Goal: Task Accomplishment & Management: Complete application form

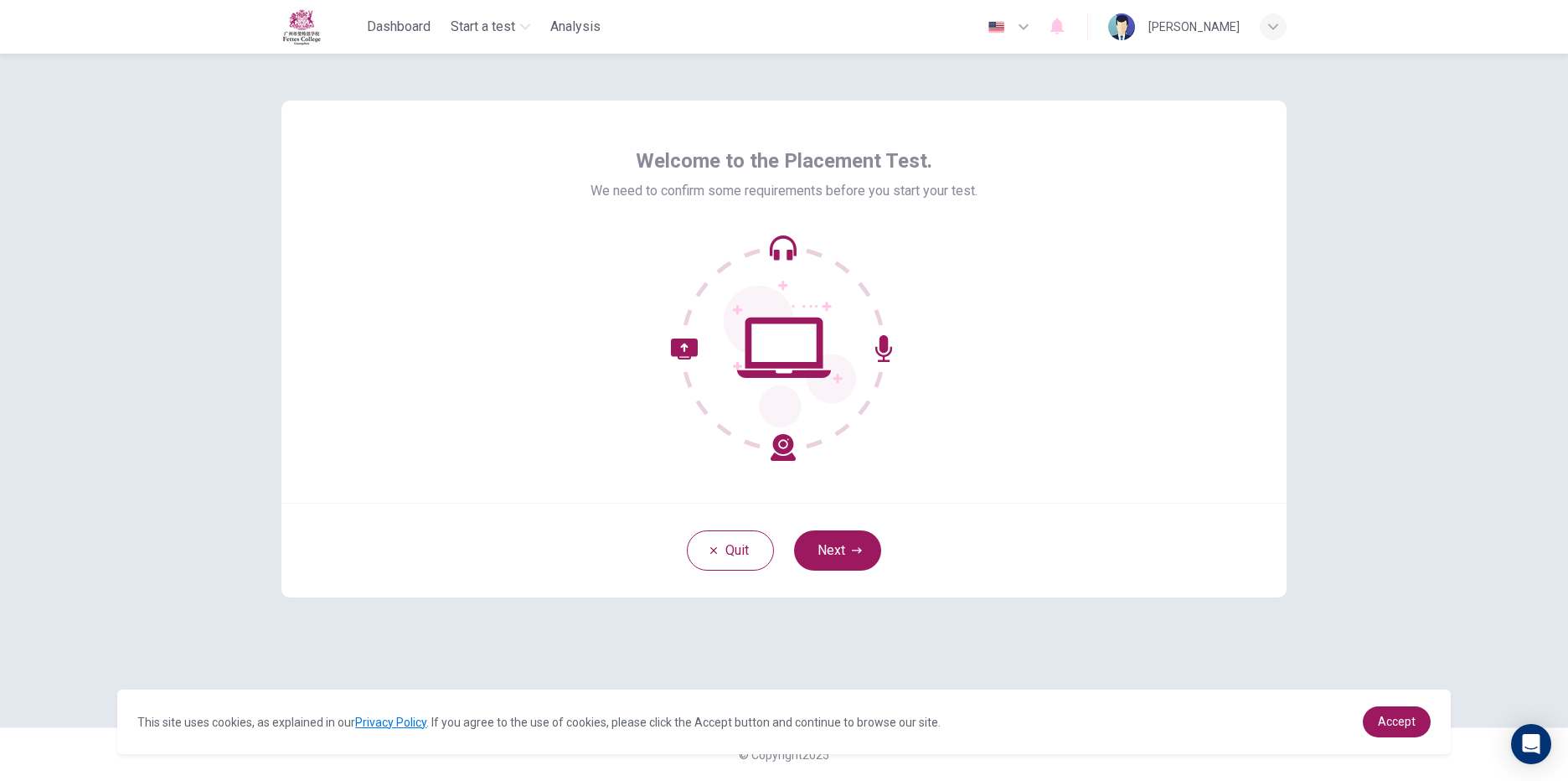
click at [917, 208] on div "Welcome to the Placement Test. We need to confirm some requirements before you …" at bounding box center [784, 304] width 387 height 314
click at [831, 548] on button "Next" at bounding box center [837, 550] width 88 height 41
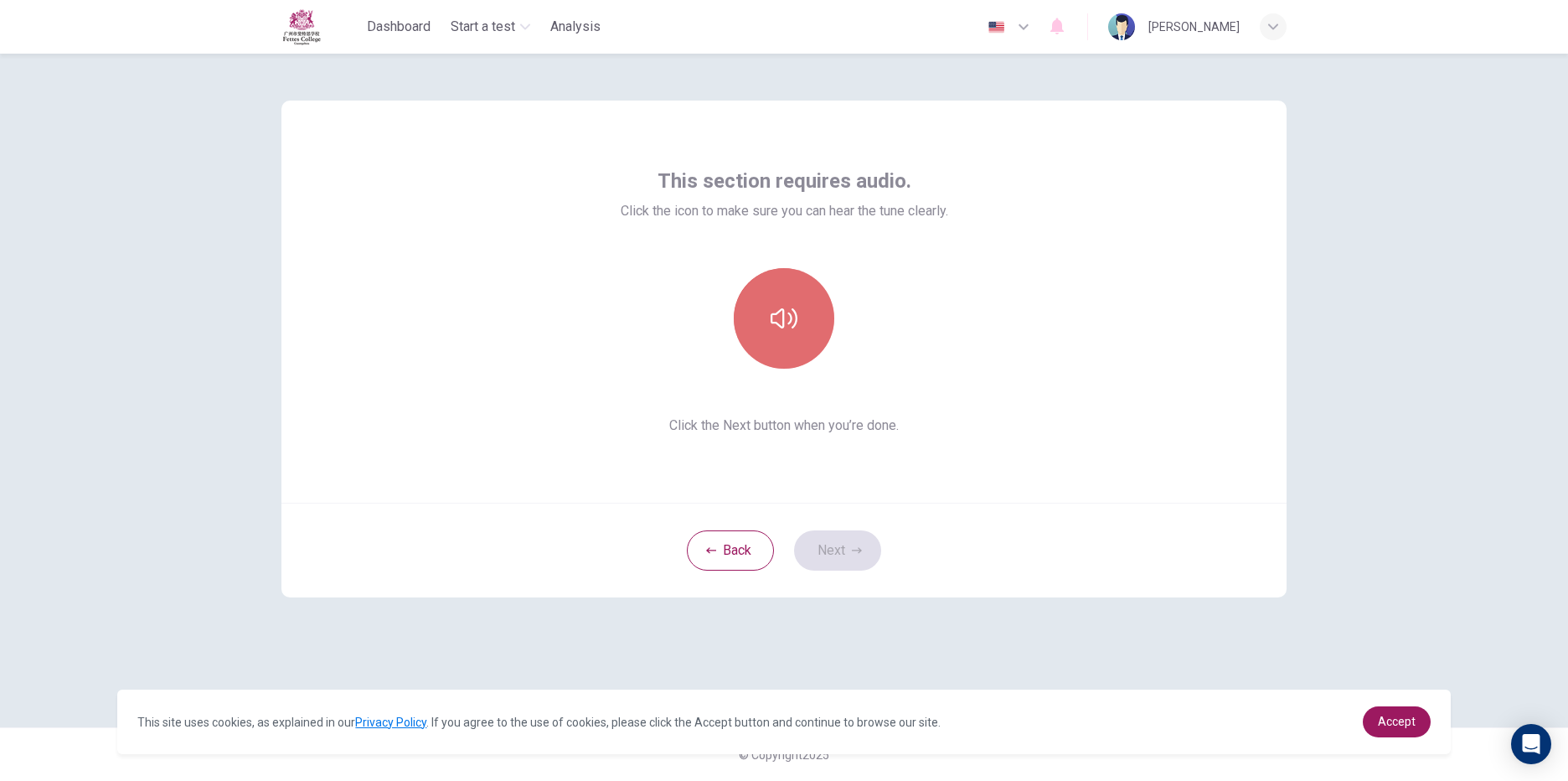
click at [799, 334] on button "button" at bounding box center [784, 318] width 101 height 101
click at [856, 548] on icon "button" at bounding box center [857, 550] width 10 height 10
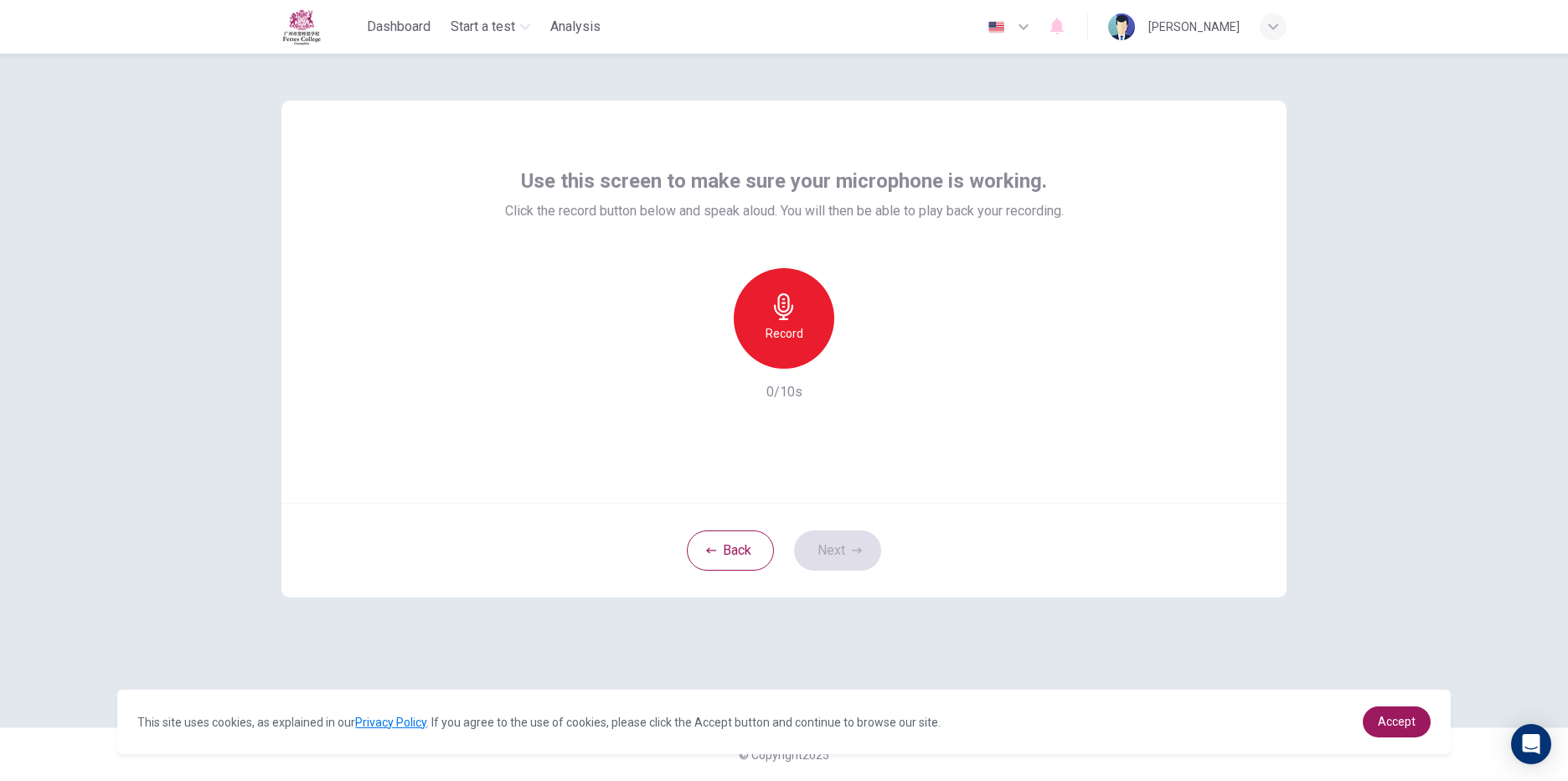
drag, startPoint x: 713, startPoint y: 357, endPoint x: 766, endPoint y: 295, distance: 81.6
click at [712, 357] on div "Record" at bounding box center [784, 318] width 181 height 101
click at [793, 277] on div "Record" at bounding box center [784, 318] width 101 height 101
click at [863, 357] on icon "button" at bounding box center [863, 355] width 8 height 10
click at [820, 515] on div "Back Next" at bounding box center [784, 550] width 1005 height 95
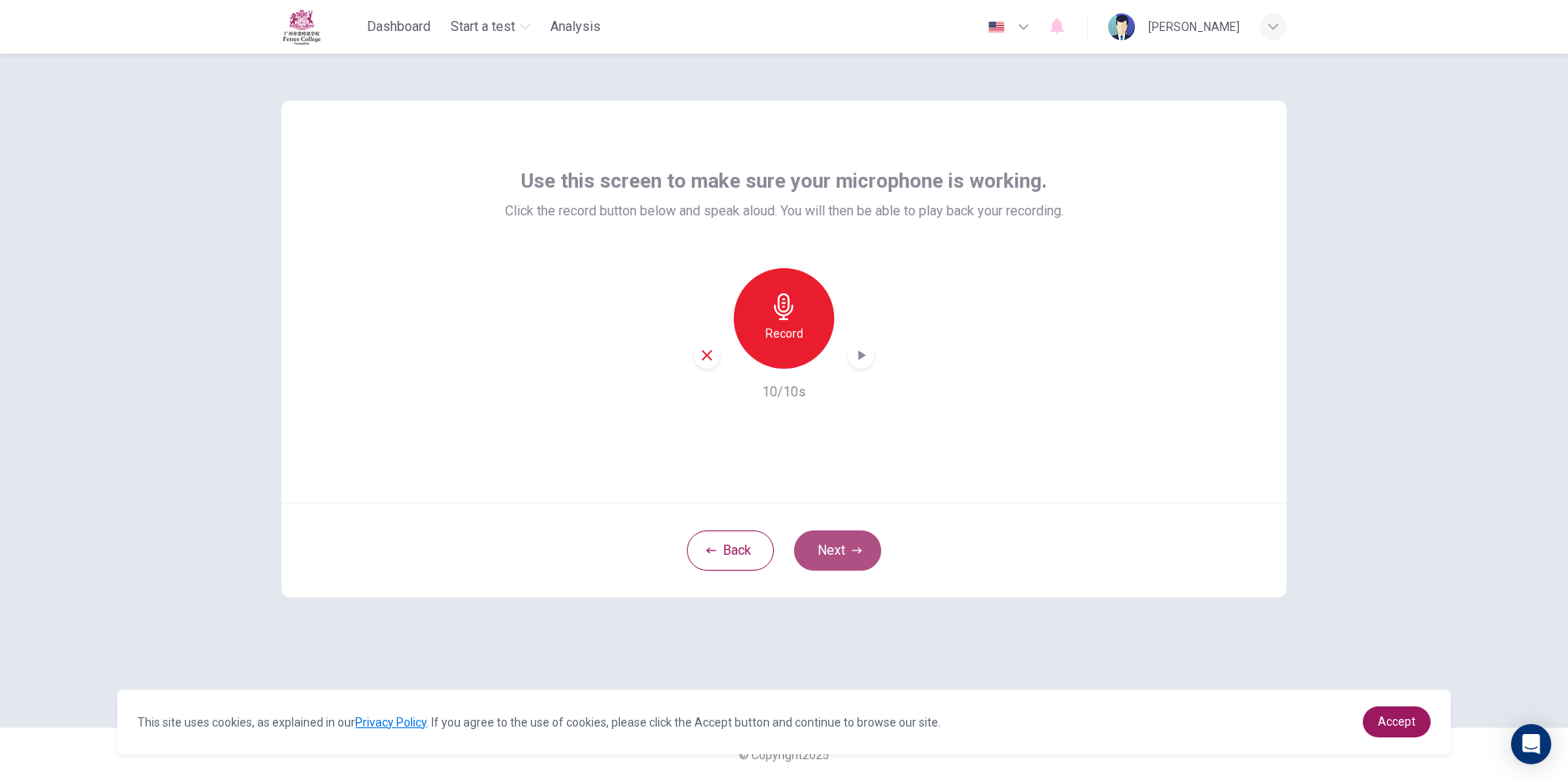
click at [826, 553] on button "Next" at bounding box center [837, 550] width 88 height 41
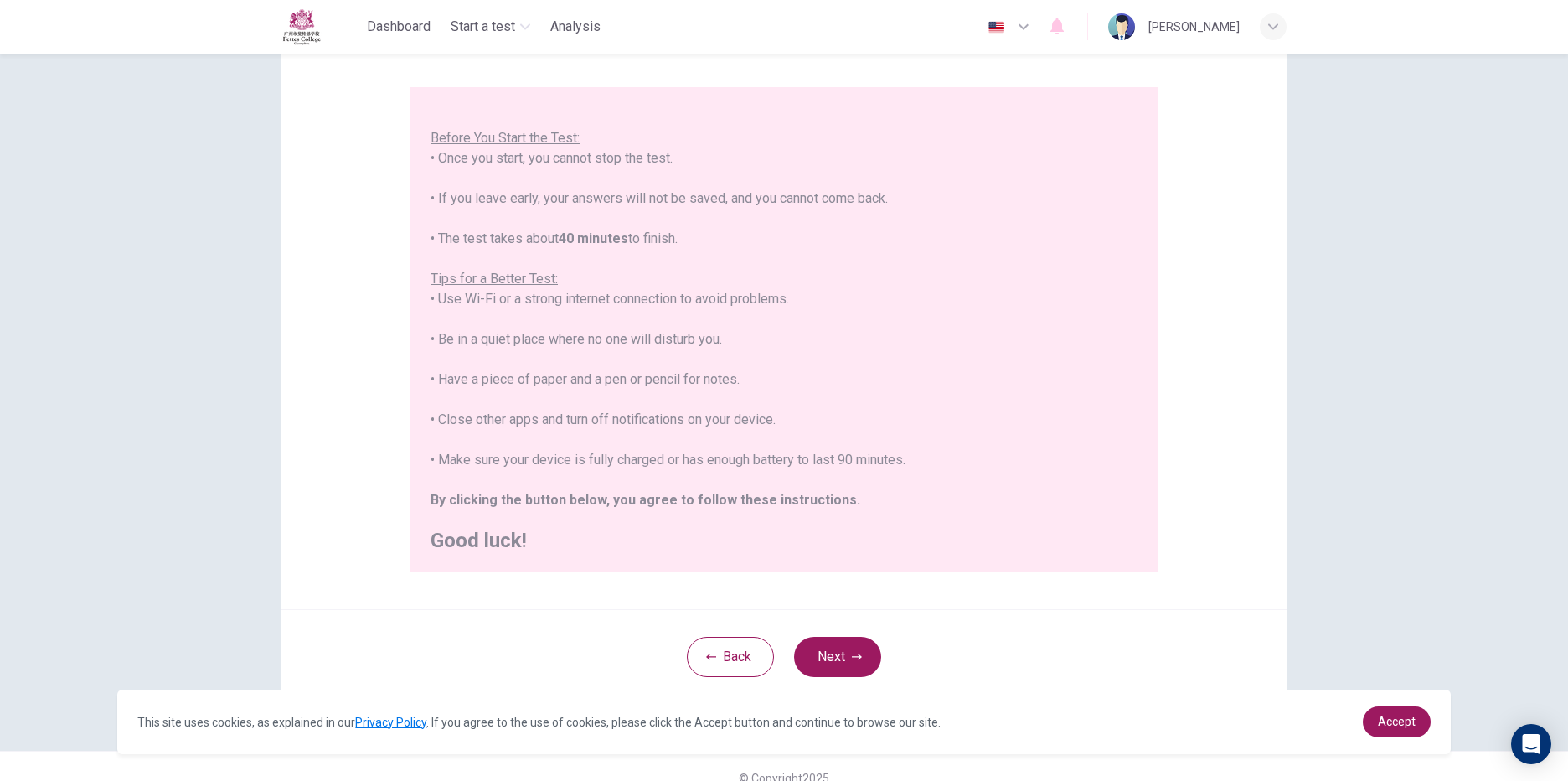
scroll to position [151, 0]
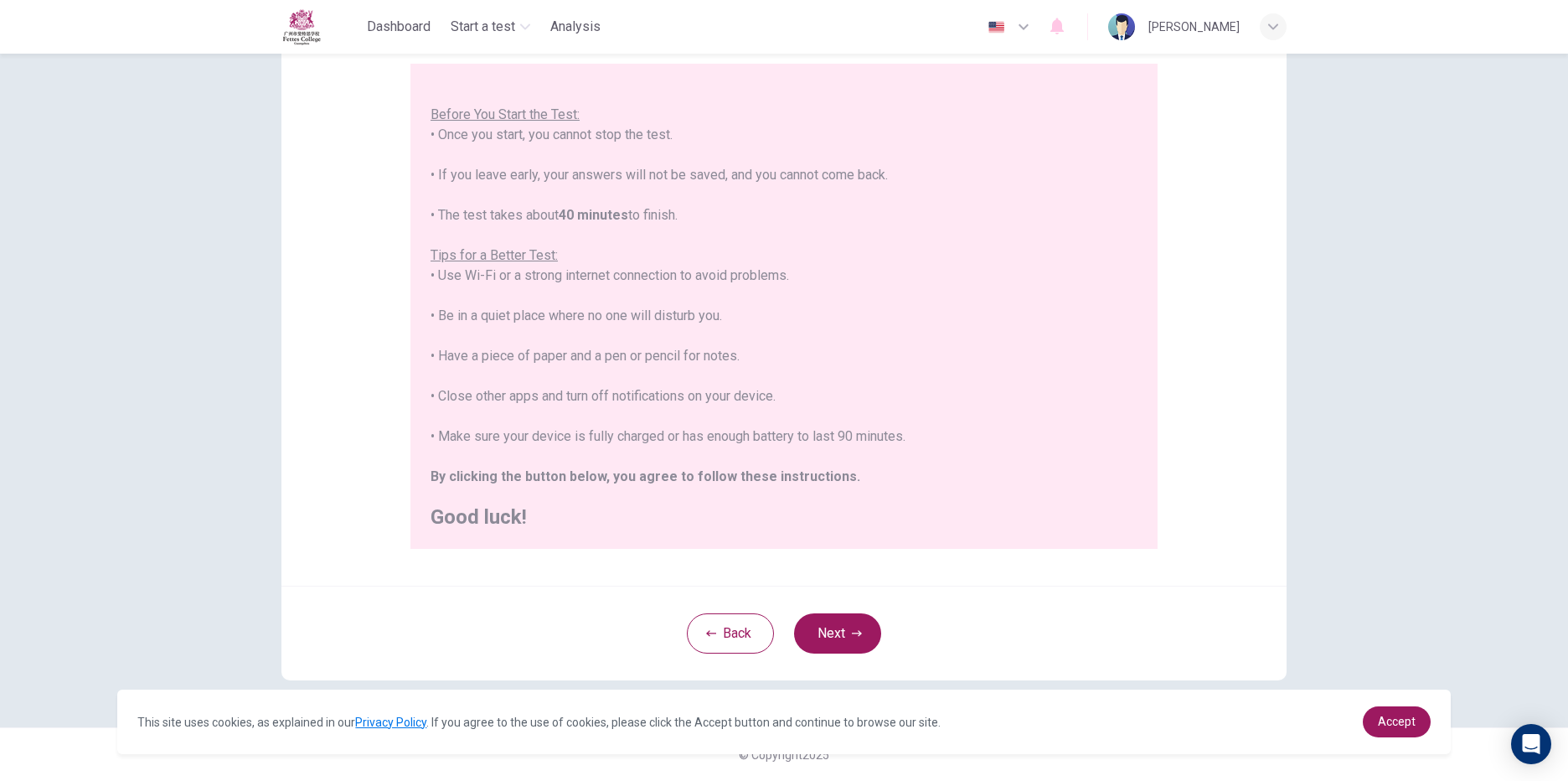
click at [1007, 30] on img "button" at bounding box center [996, 26] width 21 height 12
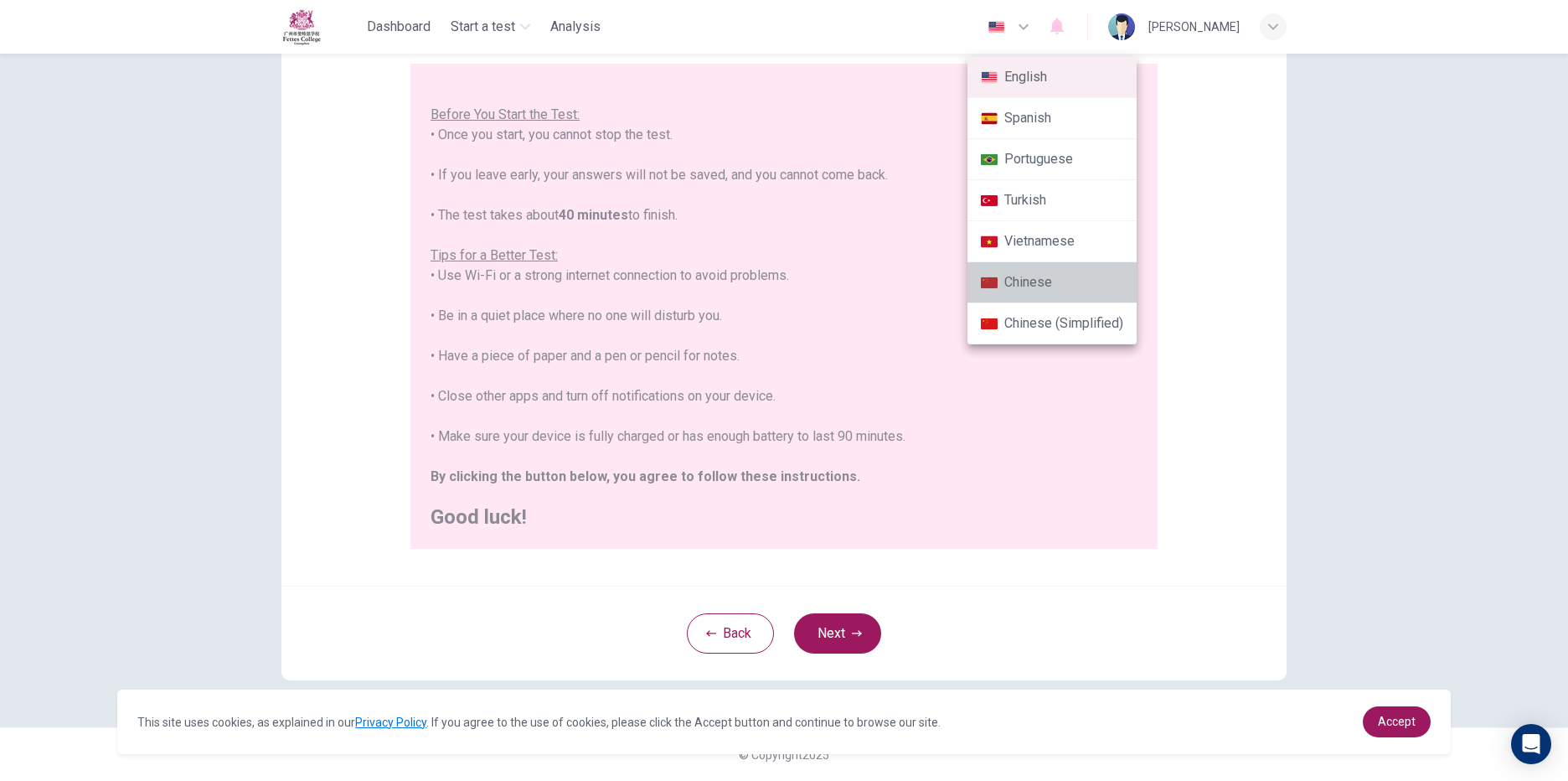
click at [1005, 291] on li "Chinese" at bounding box center [1052, 283] width 170 height 41
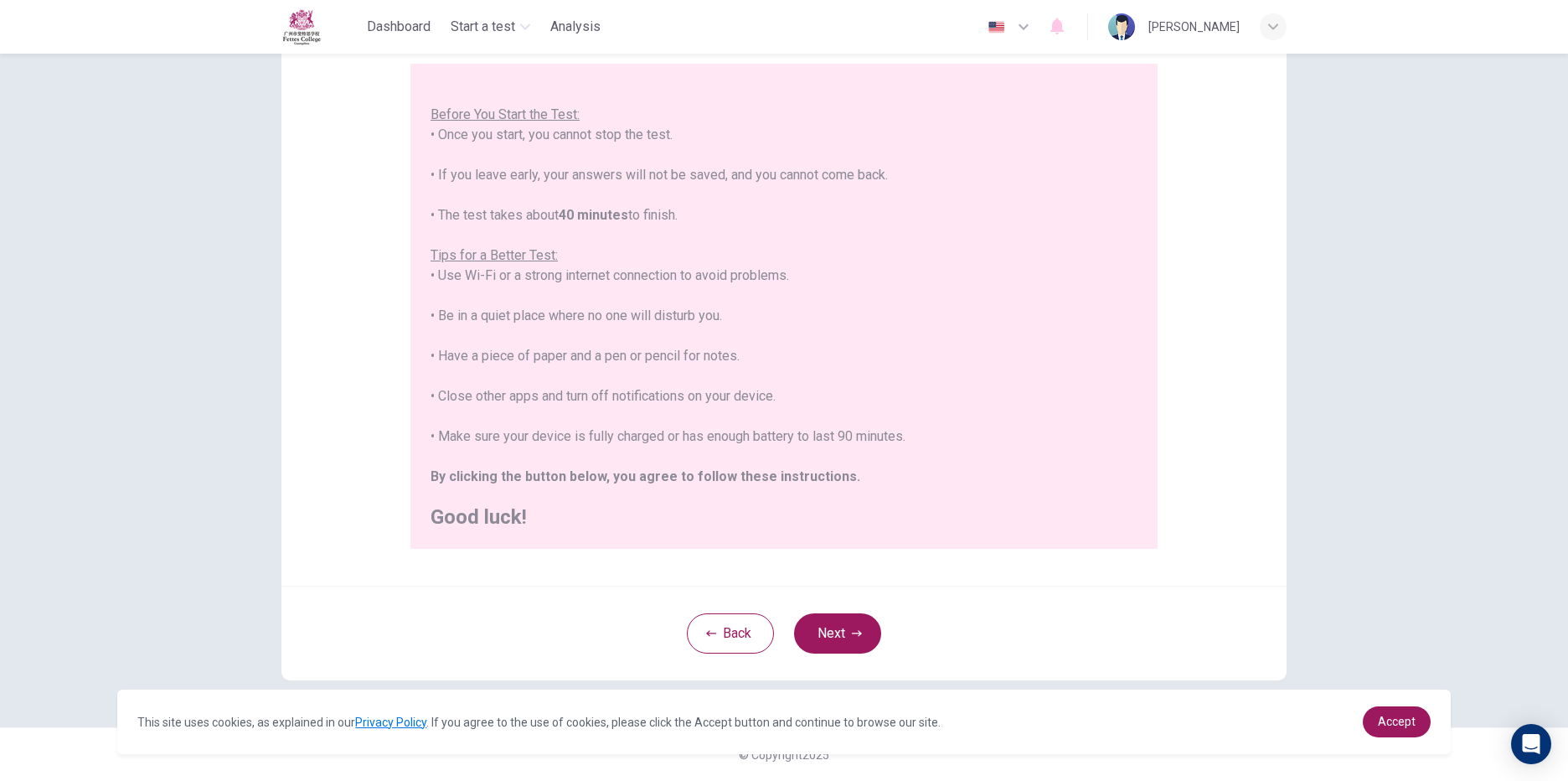
click at [1034, 26] on icon "button" at bounding box center [1023, 26] width 20 height 20
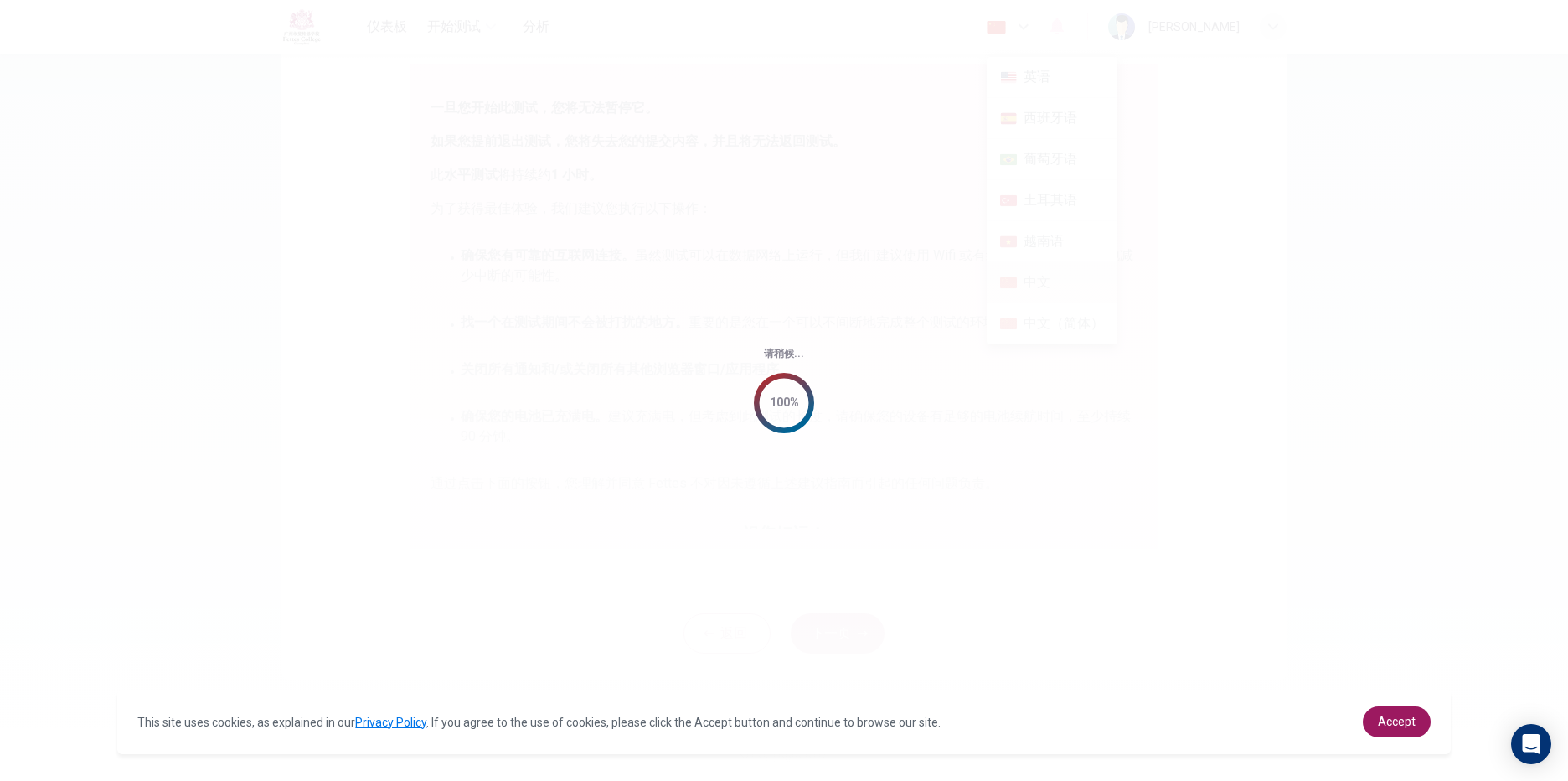
click at [1035, 324] on div "请稍候... 100%" at bounding box center [784, 390] width 1568 height 781
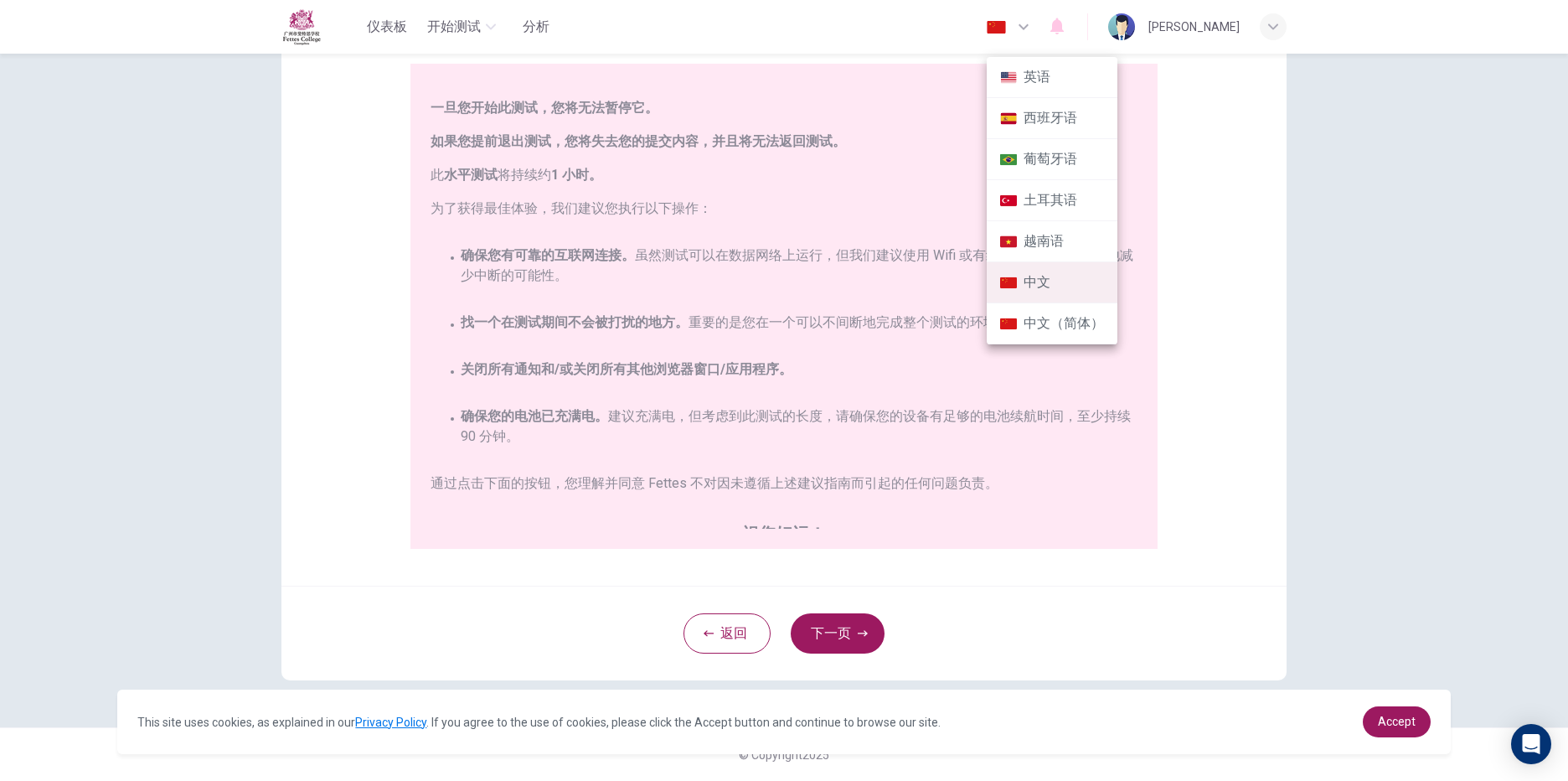
click at [1035, 324] on li "中文（简体）" at bounding box center [1052, 324] width 131 height 41
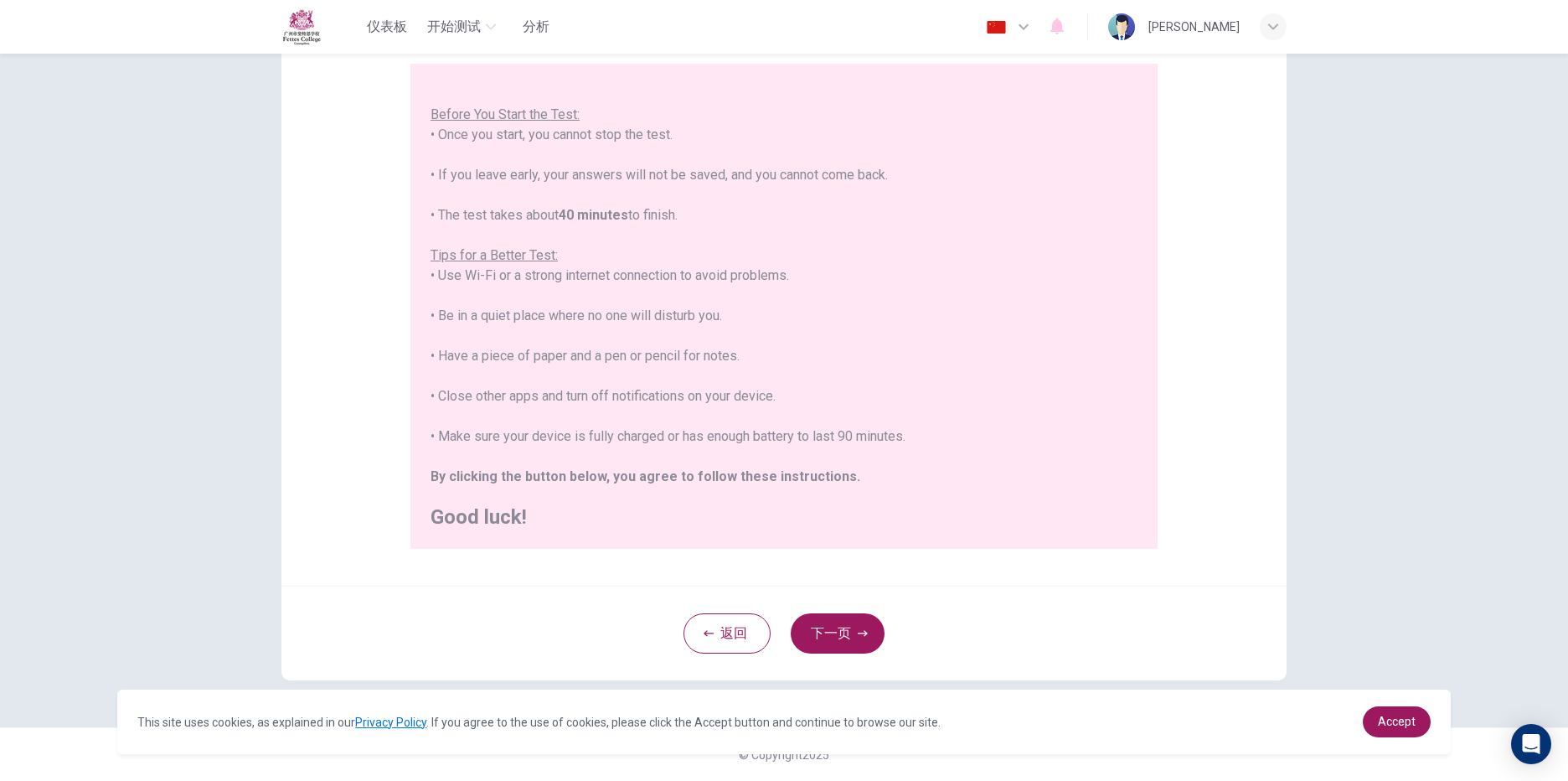
click at [1041, 12] on button "button" at bounding box center [1010, 27] width 61 height 34
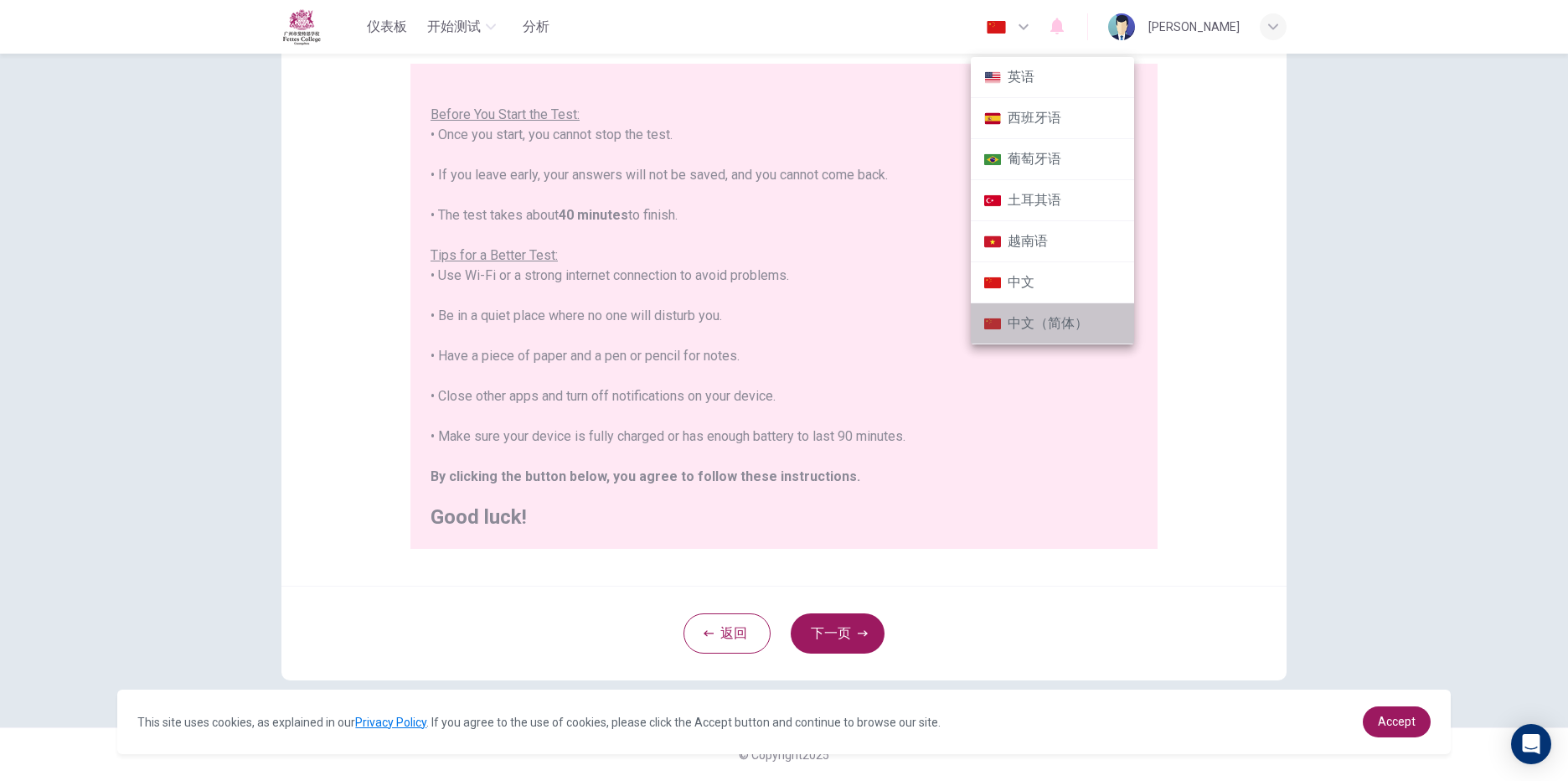
click at [1027, 325] on li "中文（简体）" at bounding box center [1052, 324] width 163 height 41
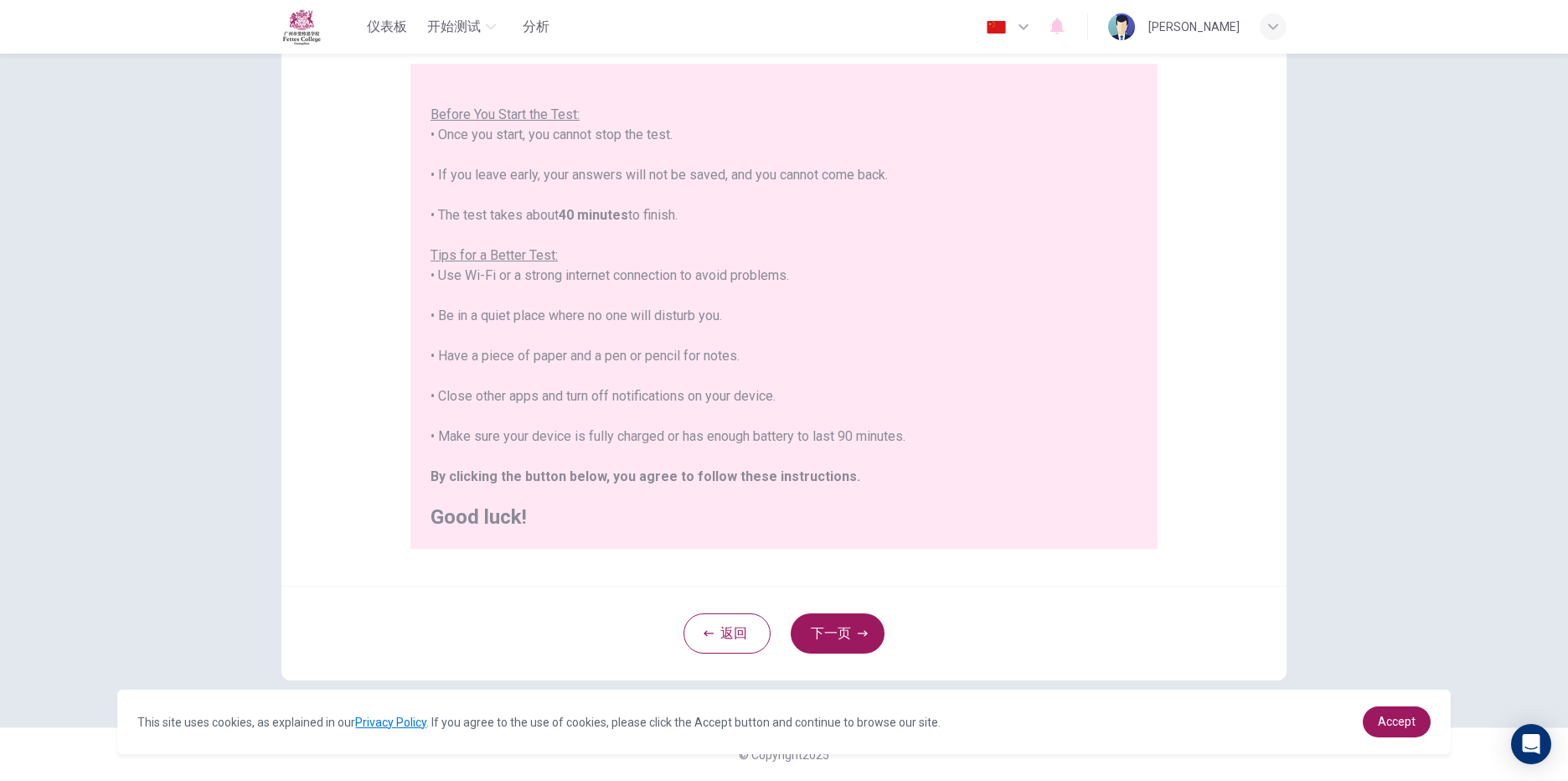
click at [1041, 34] on button "button" at bounding box center [1010, 27] width 61 height 34
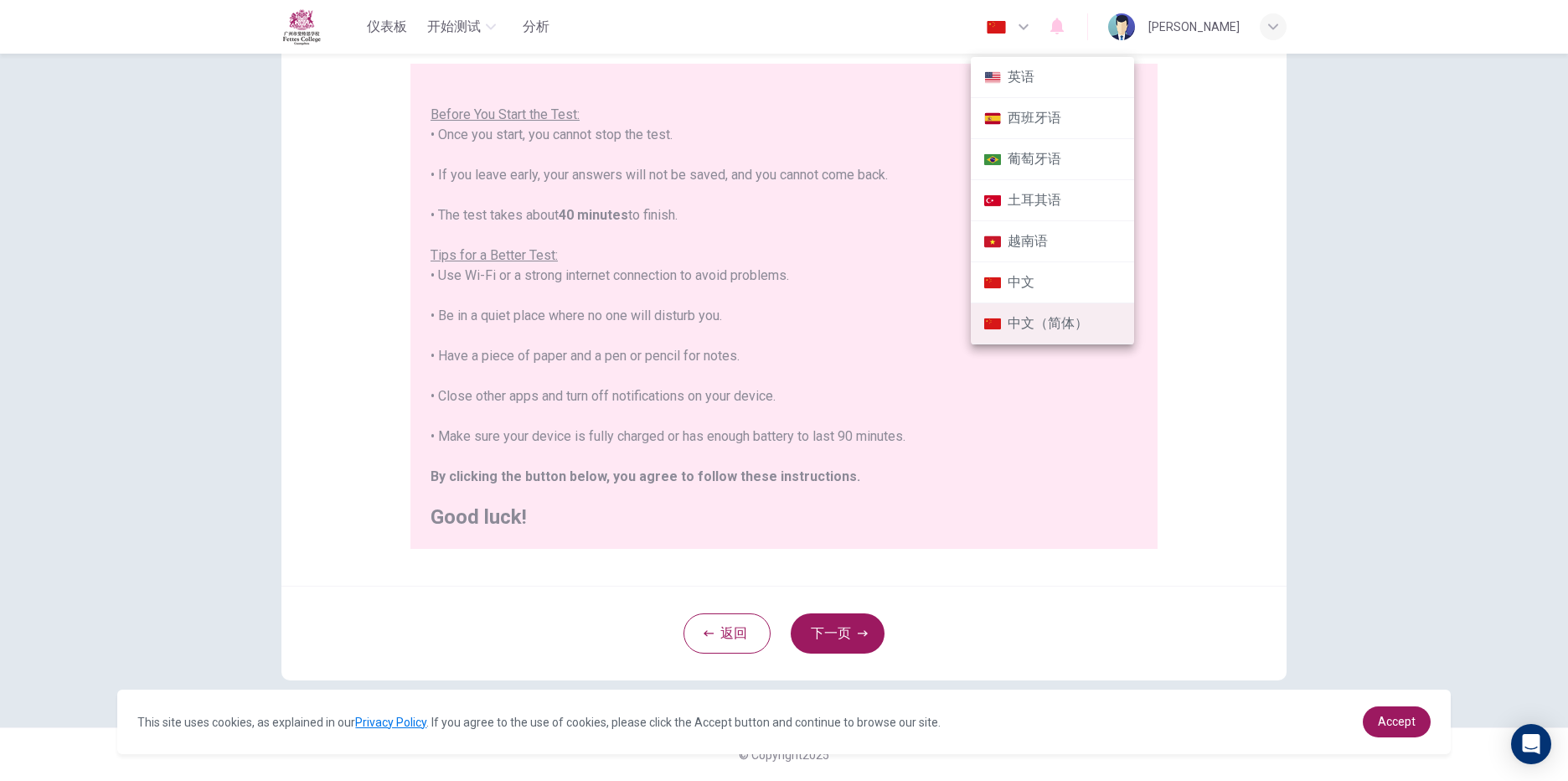
click at [1029, 292] on li "中文" at bounding box center [1052, 283] width 163 height 41
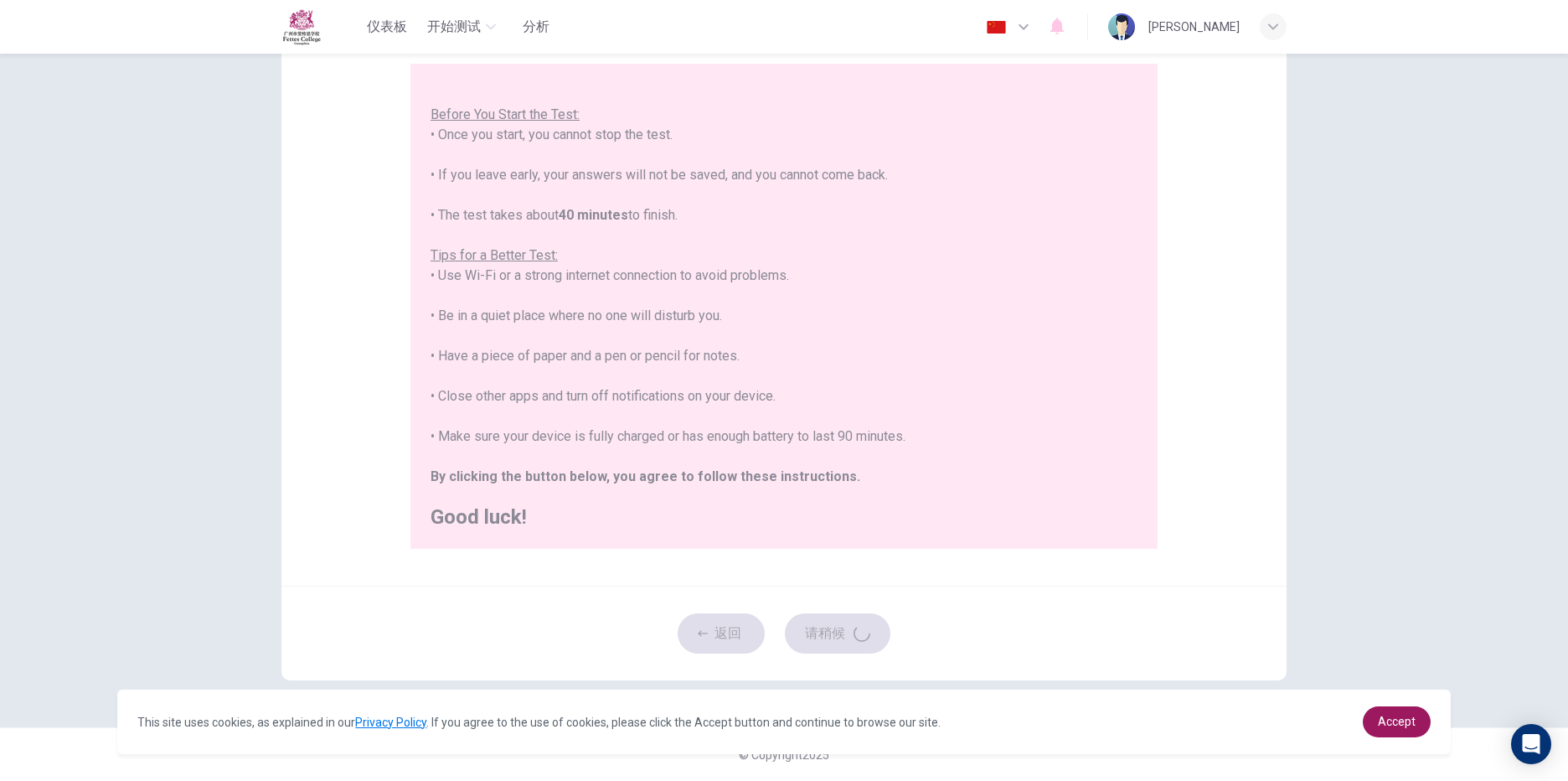
type input "zh"
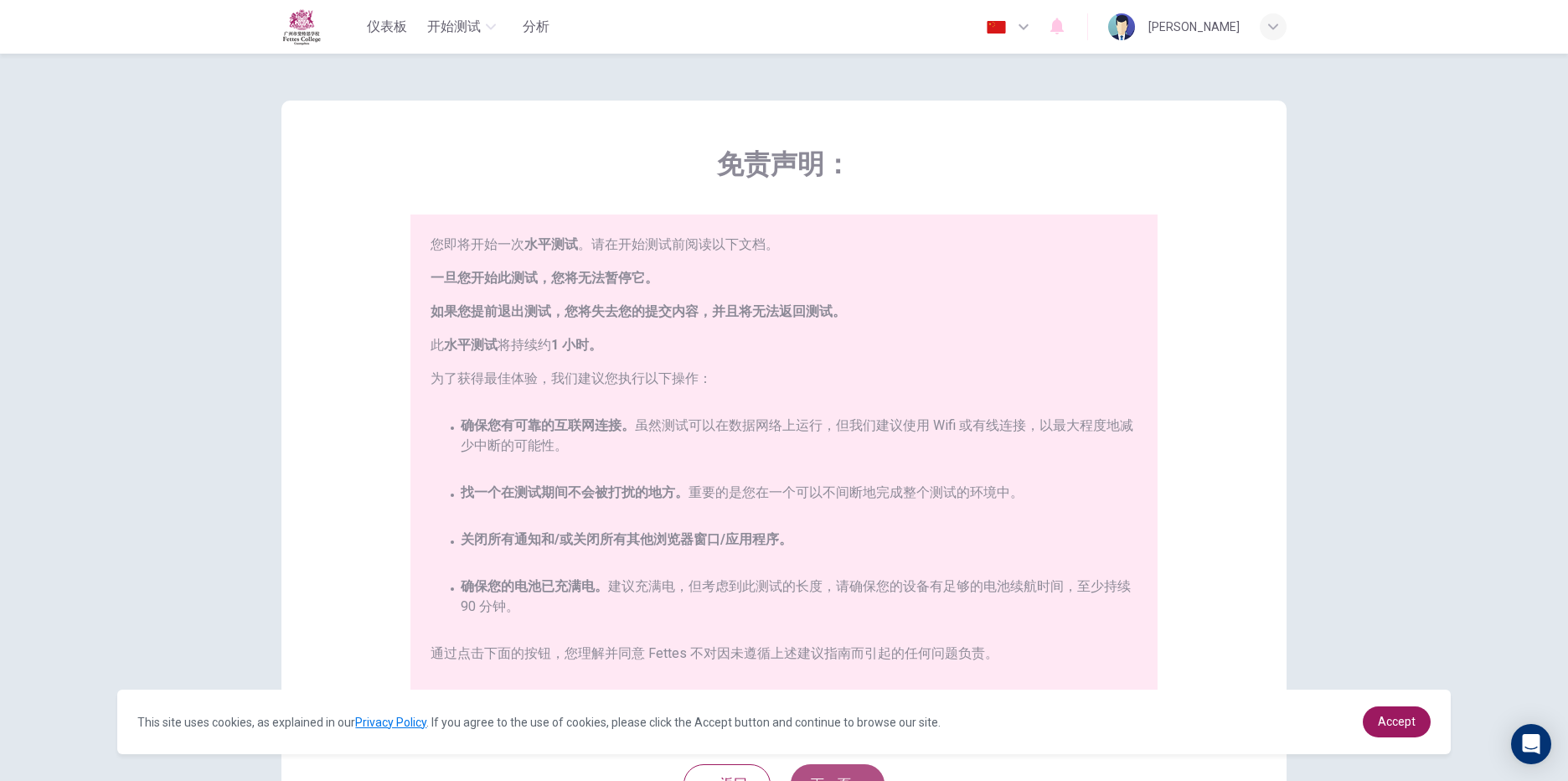
click at [837, 770] on button "下一页" at bounding box center [838, 784] width 94 height 41
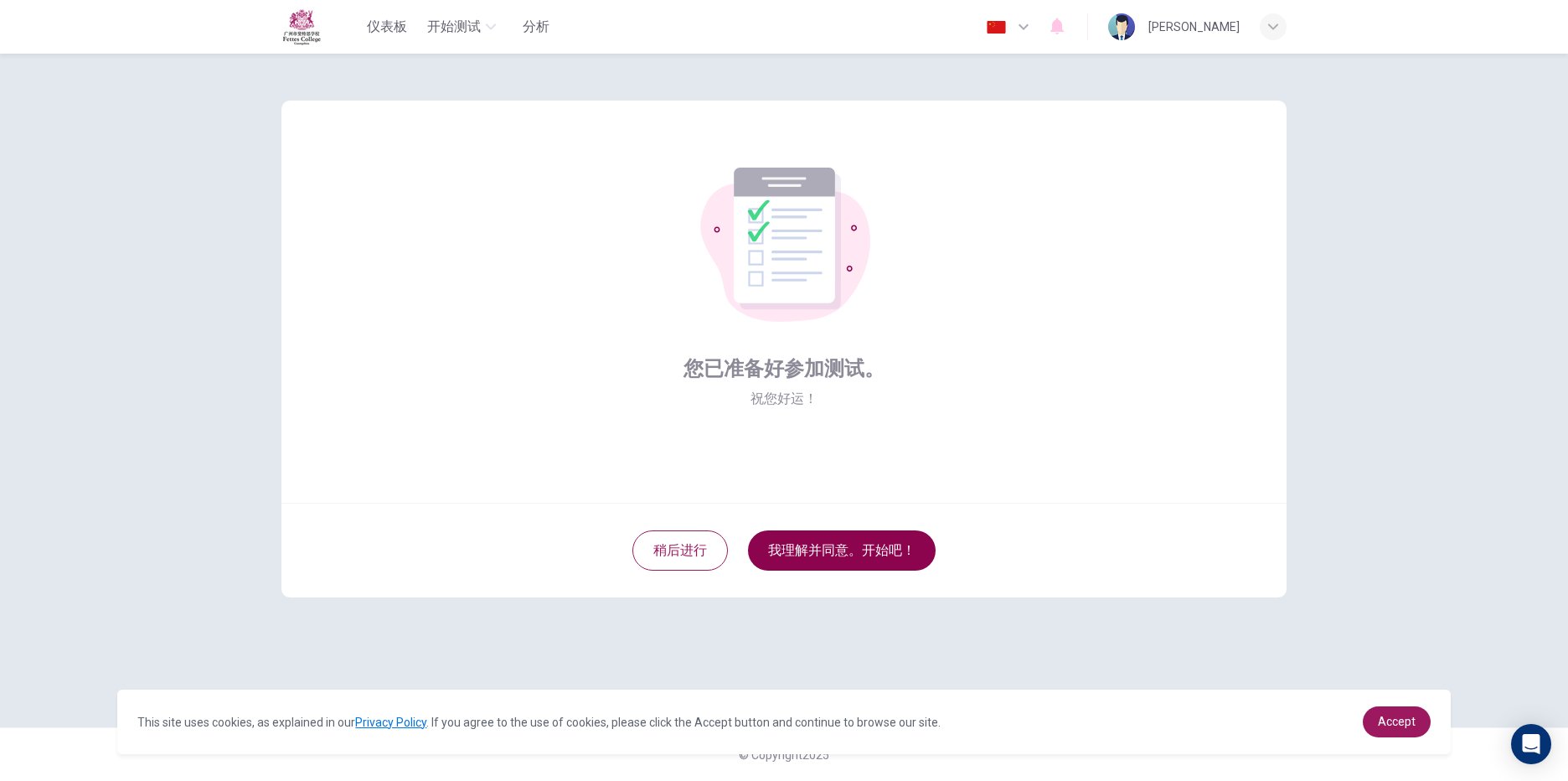
click at [838, 534] on button "我理解并同意。开始吧！" at bounding box center [841, 550] width 187 height 41
click at [831, 550] on button "我理解并同意。开始吧！" at bounding box center [841, 550] width 187 height 41
click at [816, 540] on button "我理解并同意。开始吧！" at bounding box center [841, 550] width 187 height 41
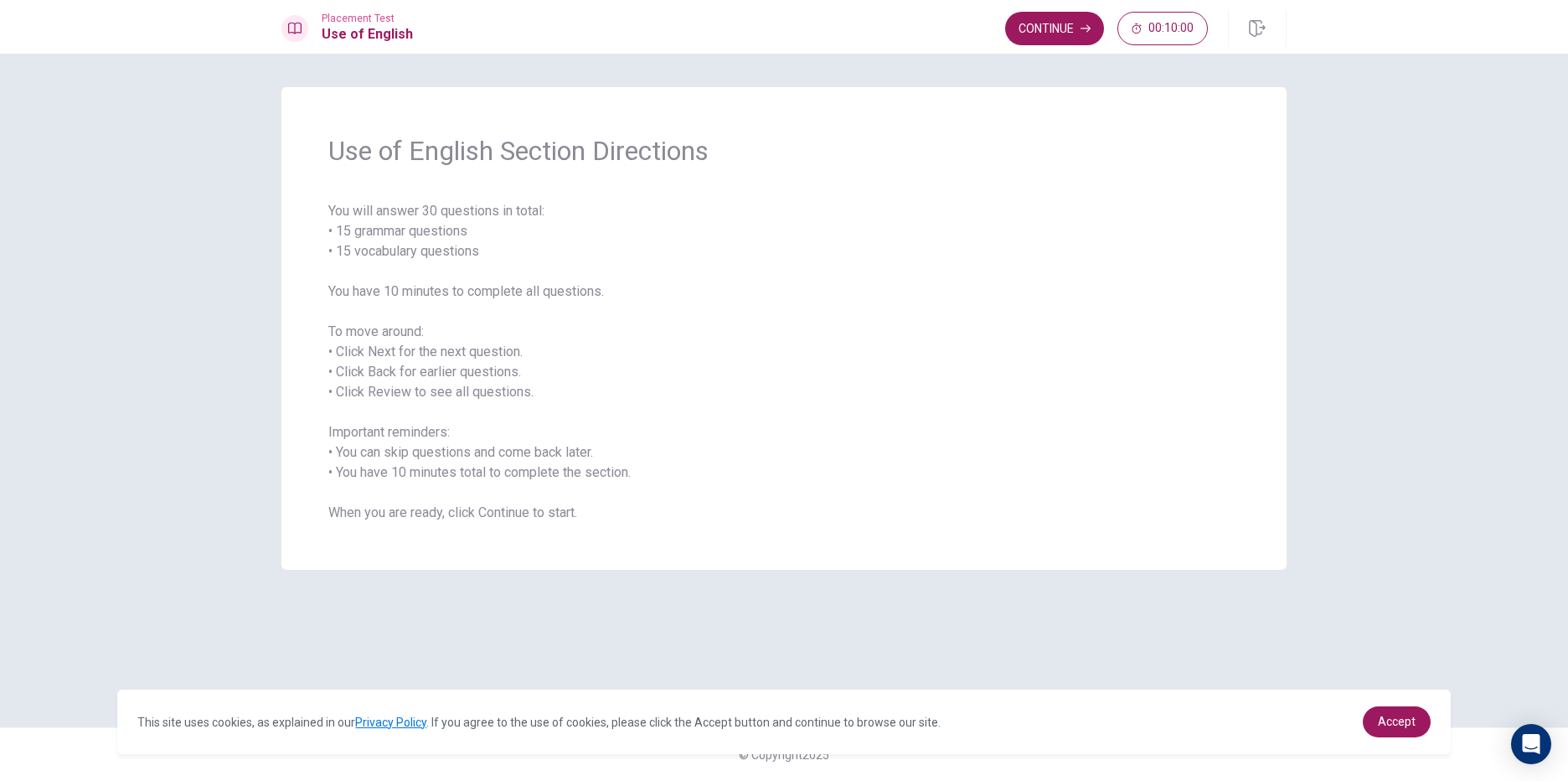
click at [339, 213] on span "You will answer 30 questions in total: • 15 grammar questions • 15 vocabulary q…" at bounding box center [784, 362] width 912 height 322
drag, startPoint x: 345, startPoint y: 220, endPoint x: 428, endPoint y: 378, distance: 178.5
click at [410, 374] on span "You will answer 30 questions in total: • 15 grammar questions • 15 vocabulary q…" at bounding box center [784, 362] width 912 height 322
click at [1061, 20] on button "Continue" at bounding box center [1054, 28] width 99 height 34
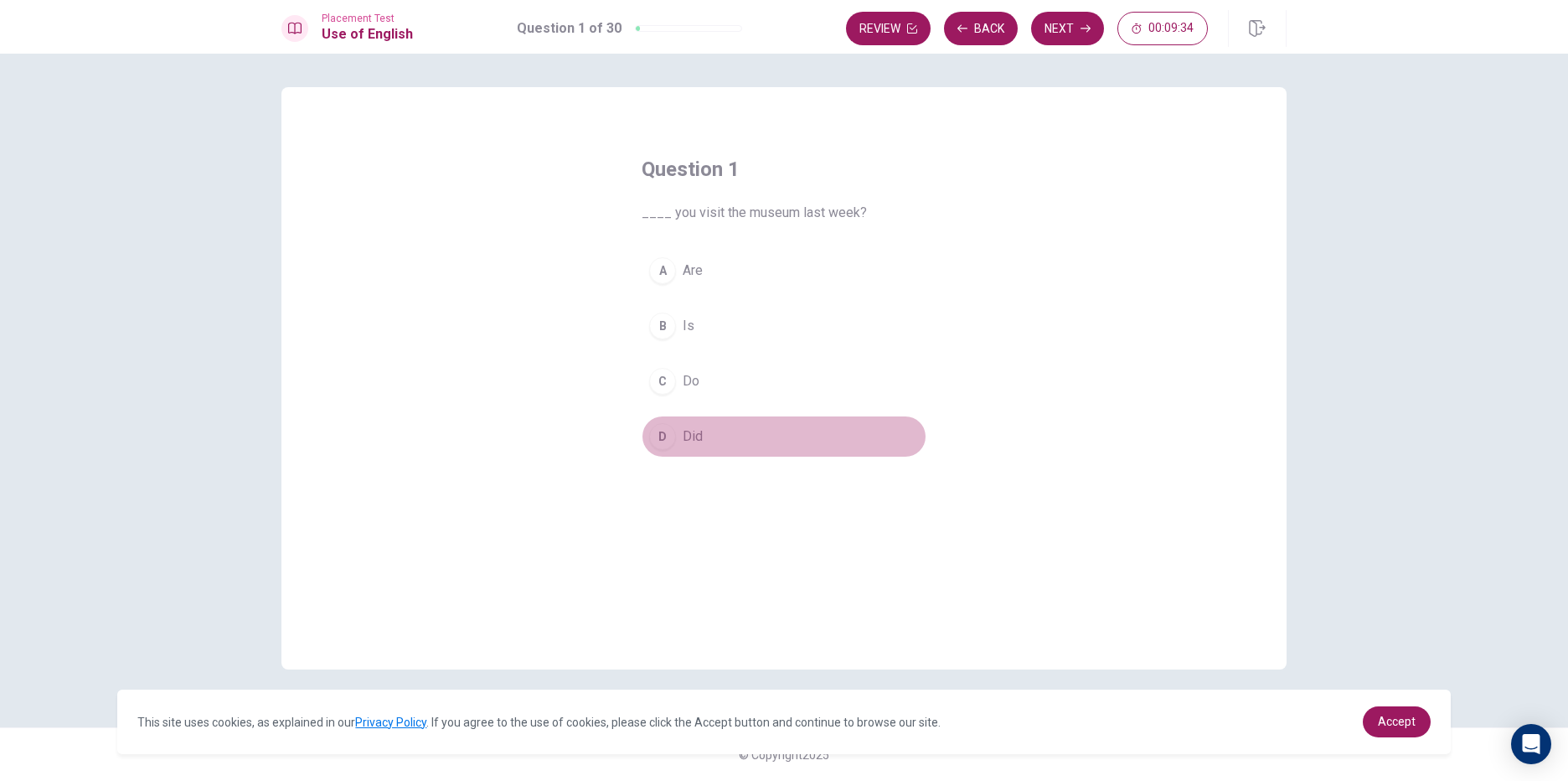
click at [664, 442] on div "D" at bounding box center [662, 436] width 26 height 26
click at [1059, 22] on button "Next" at bounding box center [1067, 28] width 73 height 34
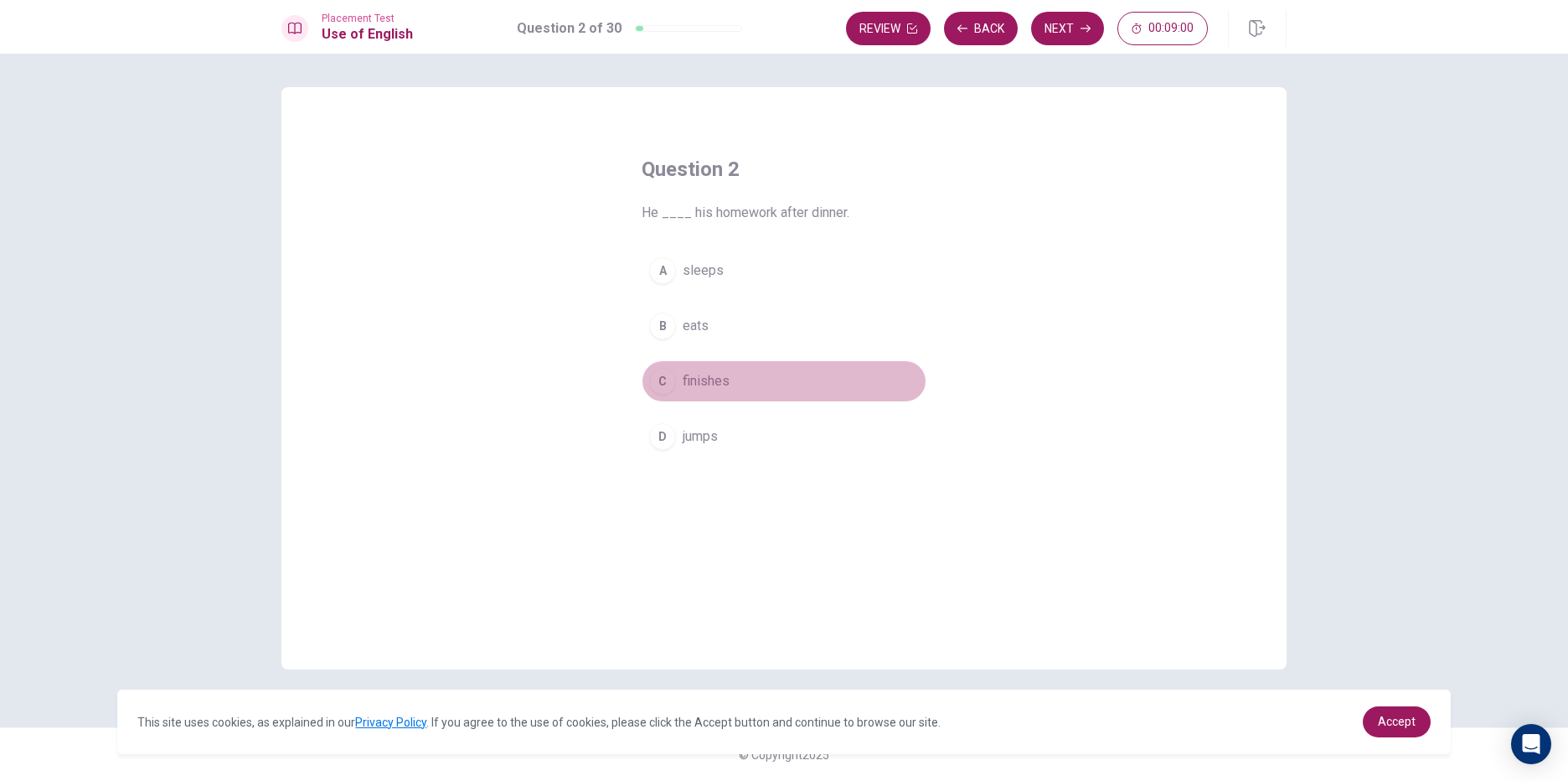
click at [660, 376] on div "C" at bounding box center [662, 382] width 26 height 26
click at [1072, 23] on button "Next" at bounding box center [1067, 28] width 73 height 34
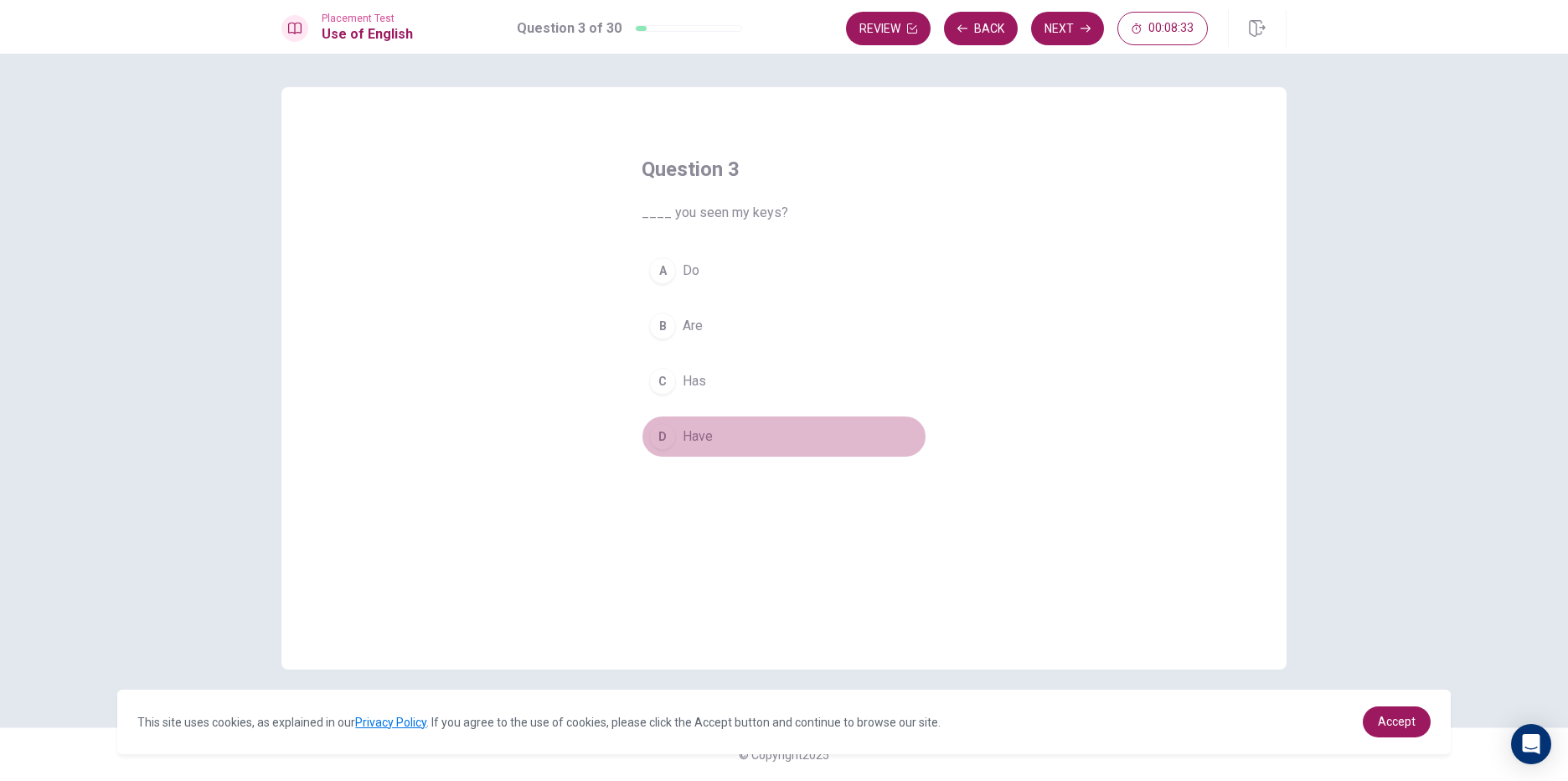
click at [664, 444] on div "D" at bounding box center [662, 436] width 26 height 26
click at [1058, 31] on button "Next" at bounding box center [1067, 28] width 73 height 34
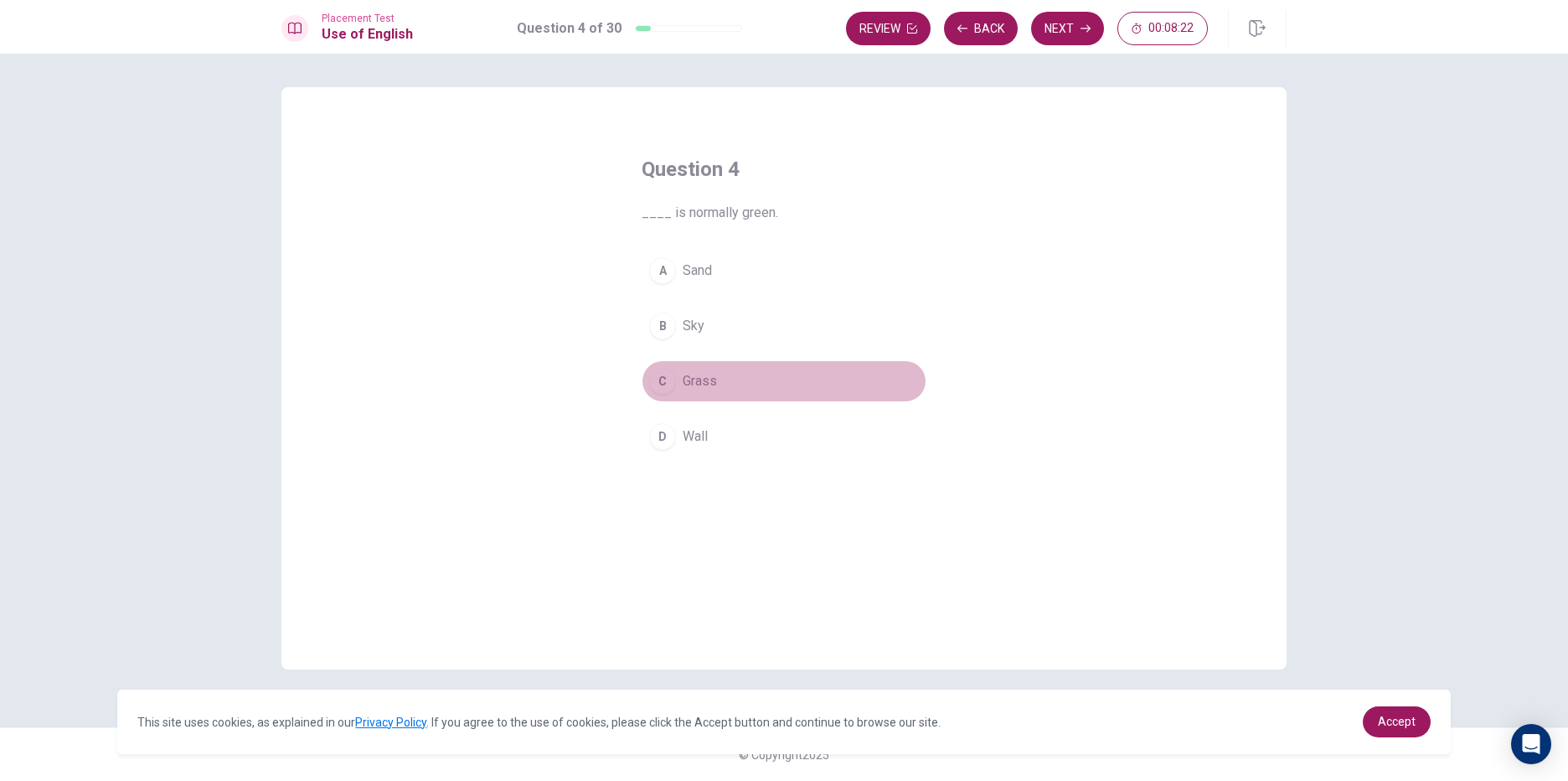
click at [660, 379] on div "C" at bounding box center [662, 382] width 26 height 26
click at [1061, 13] on button "Next" at bounding box center [1067, 28] width 73 height 34
click at [664, 325] on div "B" at bounding box center [662, 326] width 26 height 26
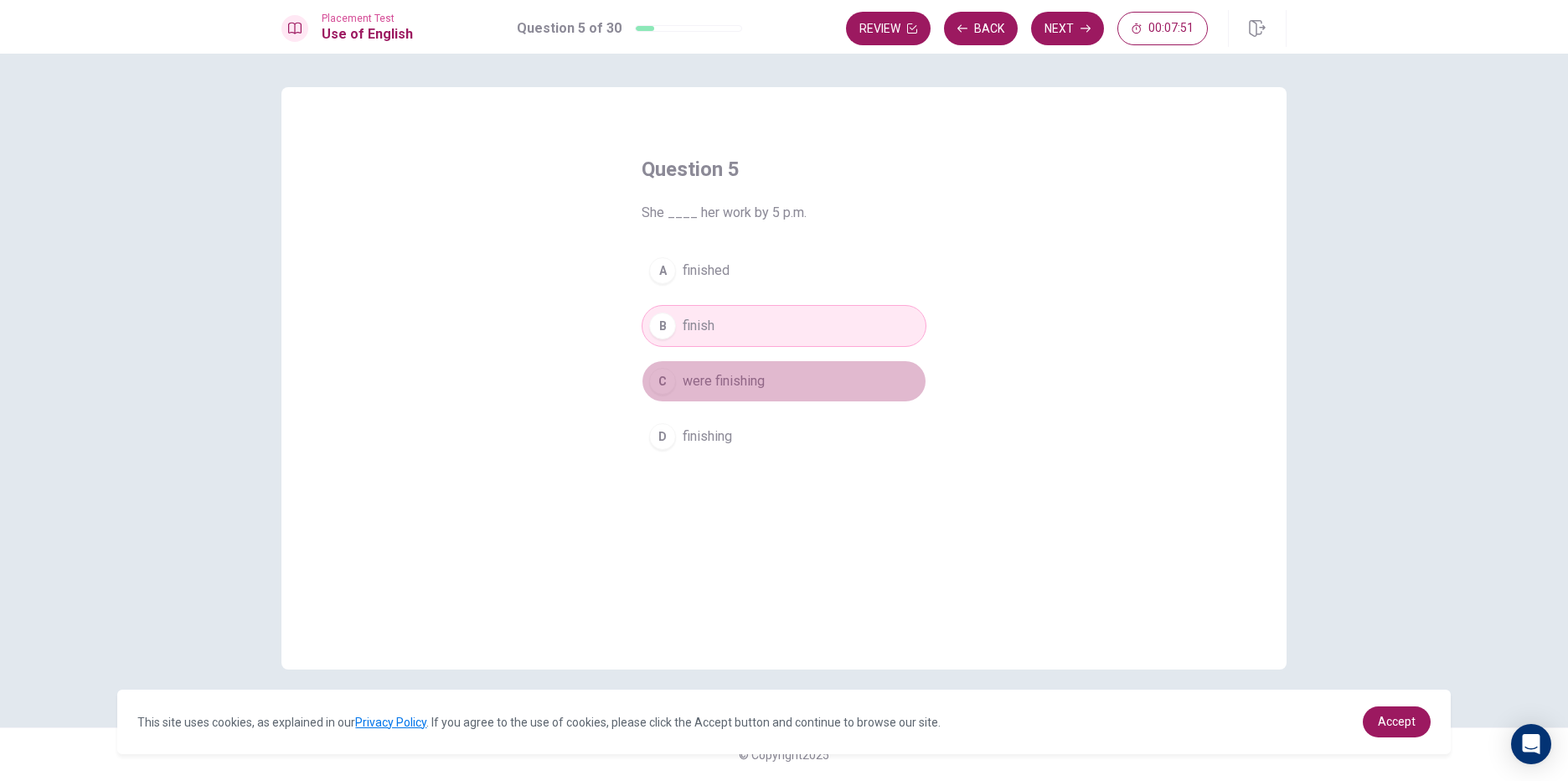
click at [687, 394] on button "C were finishing" at bounding box center [784, 382] width 284 height 41
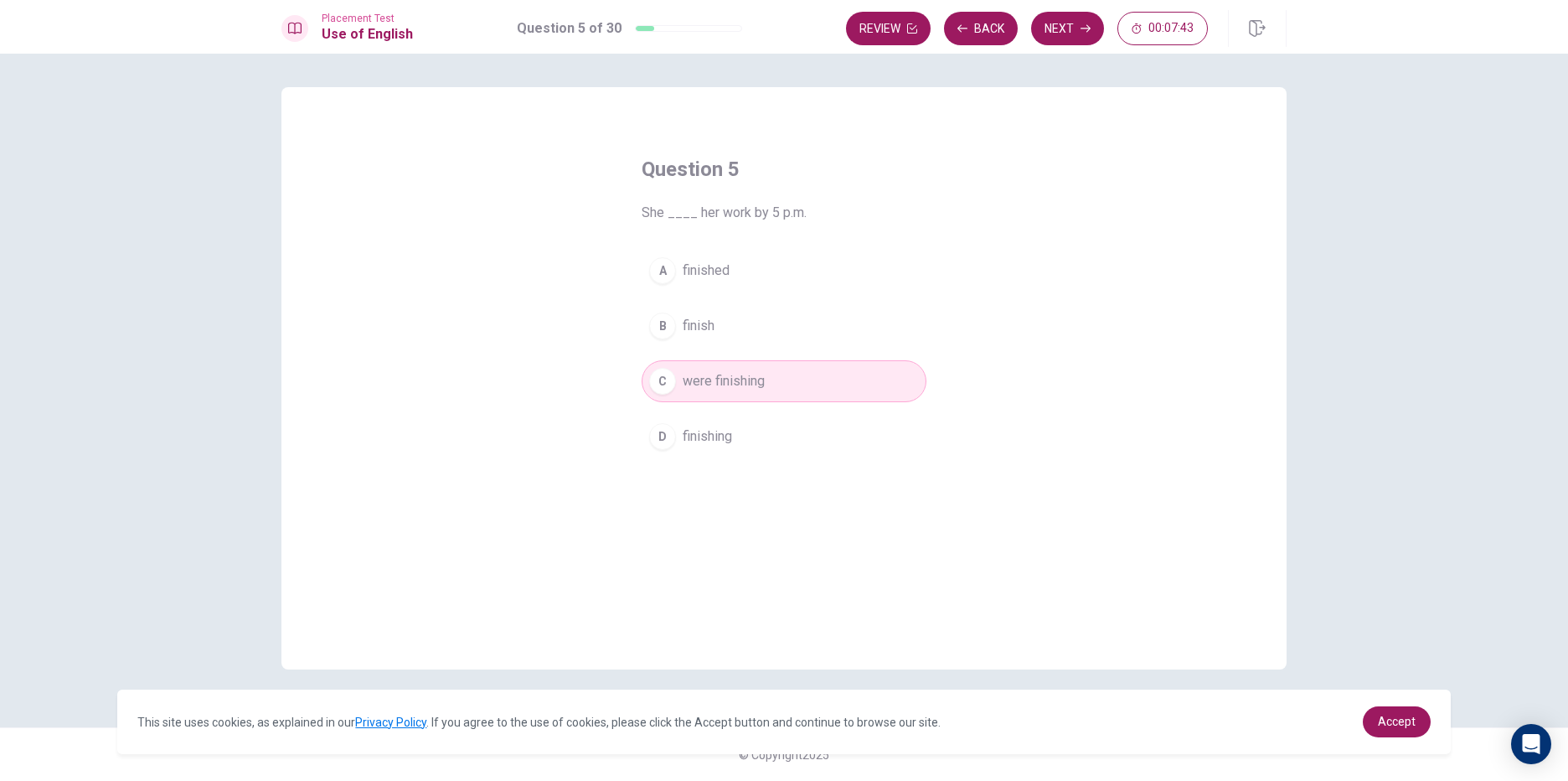
click at [656, 374] on div "C" at bounding box center [662, 382] width 26 height 26
click at [1099, 18] on button "Next" at bounding box center [1067, 28] width 73 height 34
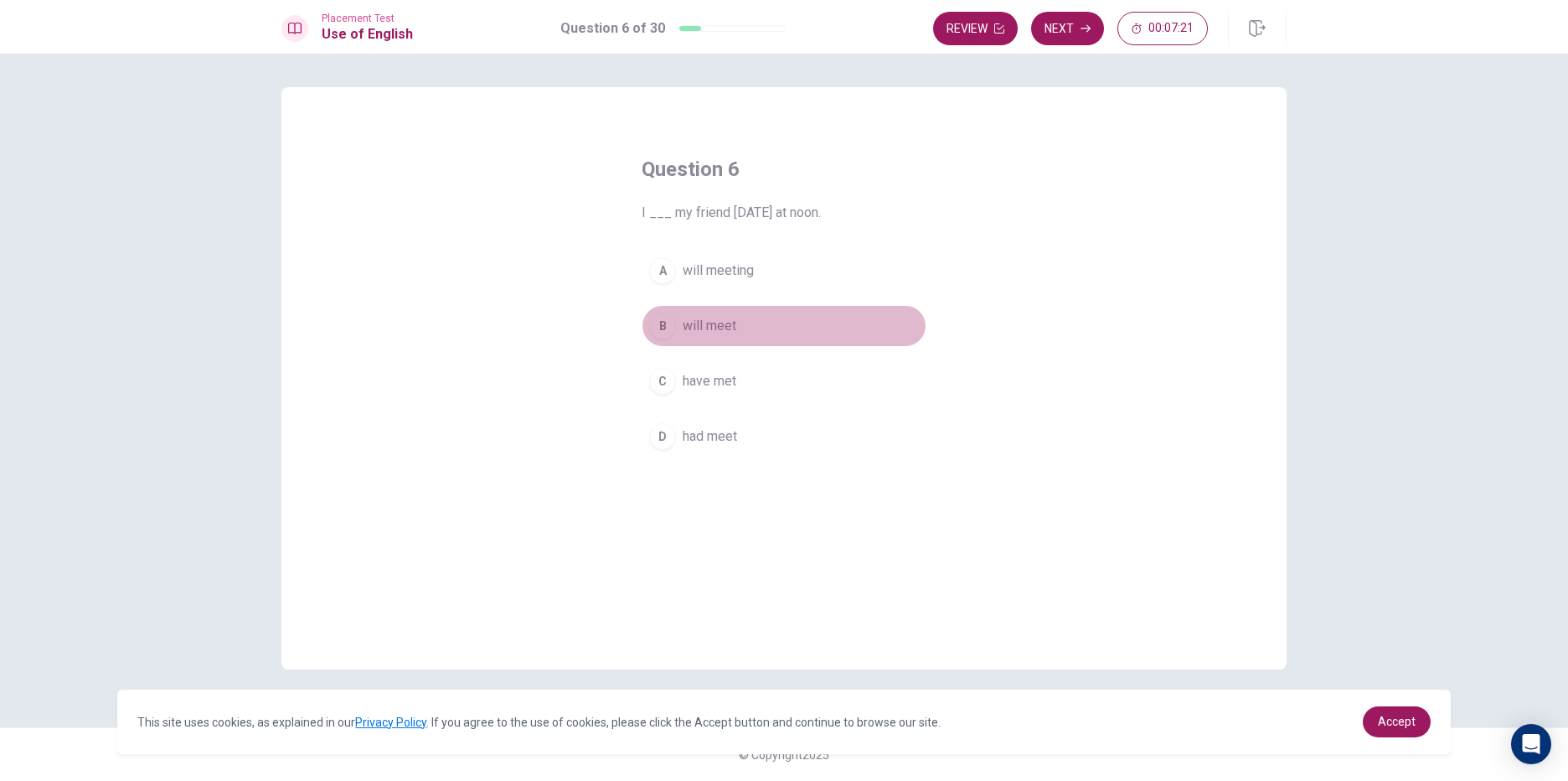
click at [671, 315] on div "B" at bounding box center [662, 326] width 26 height 26
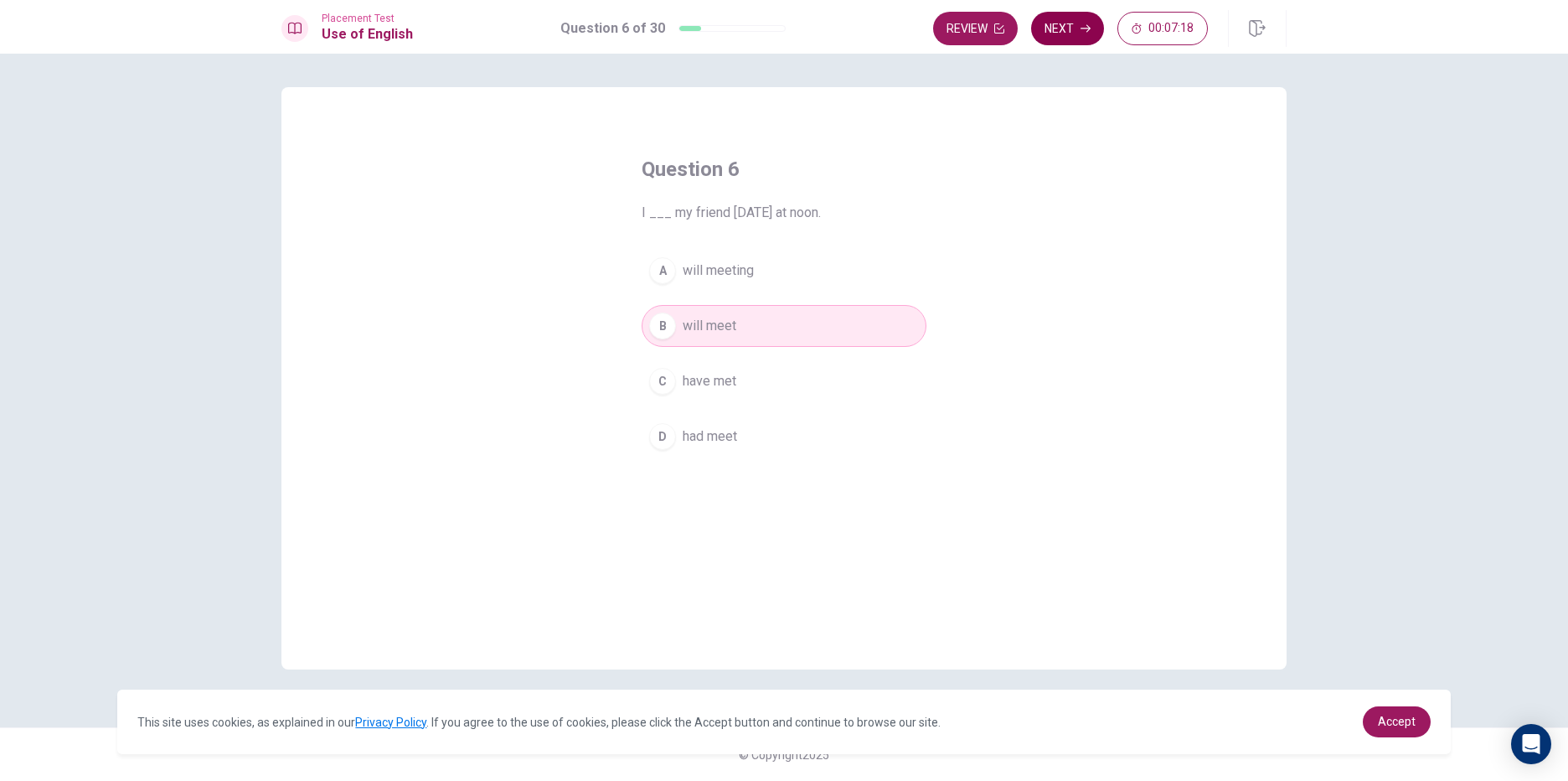
click at [1064, 24] on button "Next" at bounding box center [1067, 28] width 73 height 34
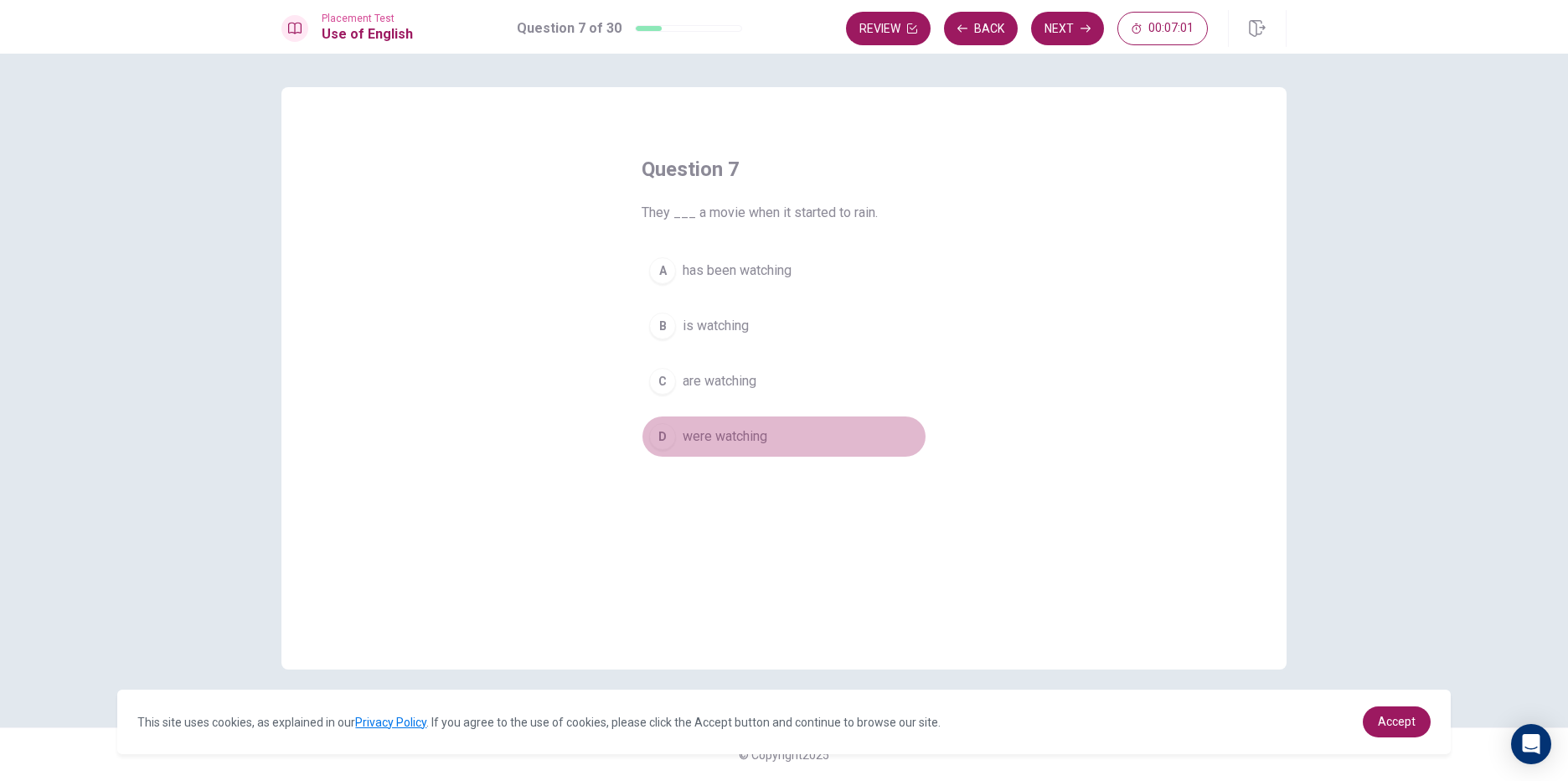
click at [665, 436] on div "D" at bounding box center [662, 436] width 26 height 26
click at [1071, 36] on button "Next" at bounding box center [1067, 28] width 73 height 34
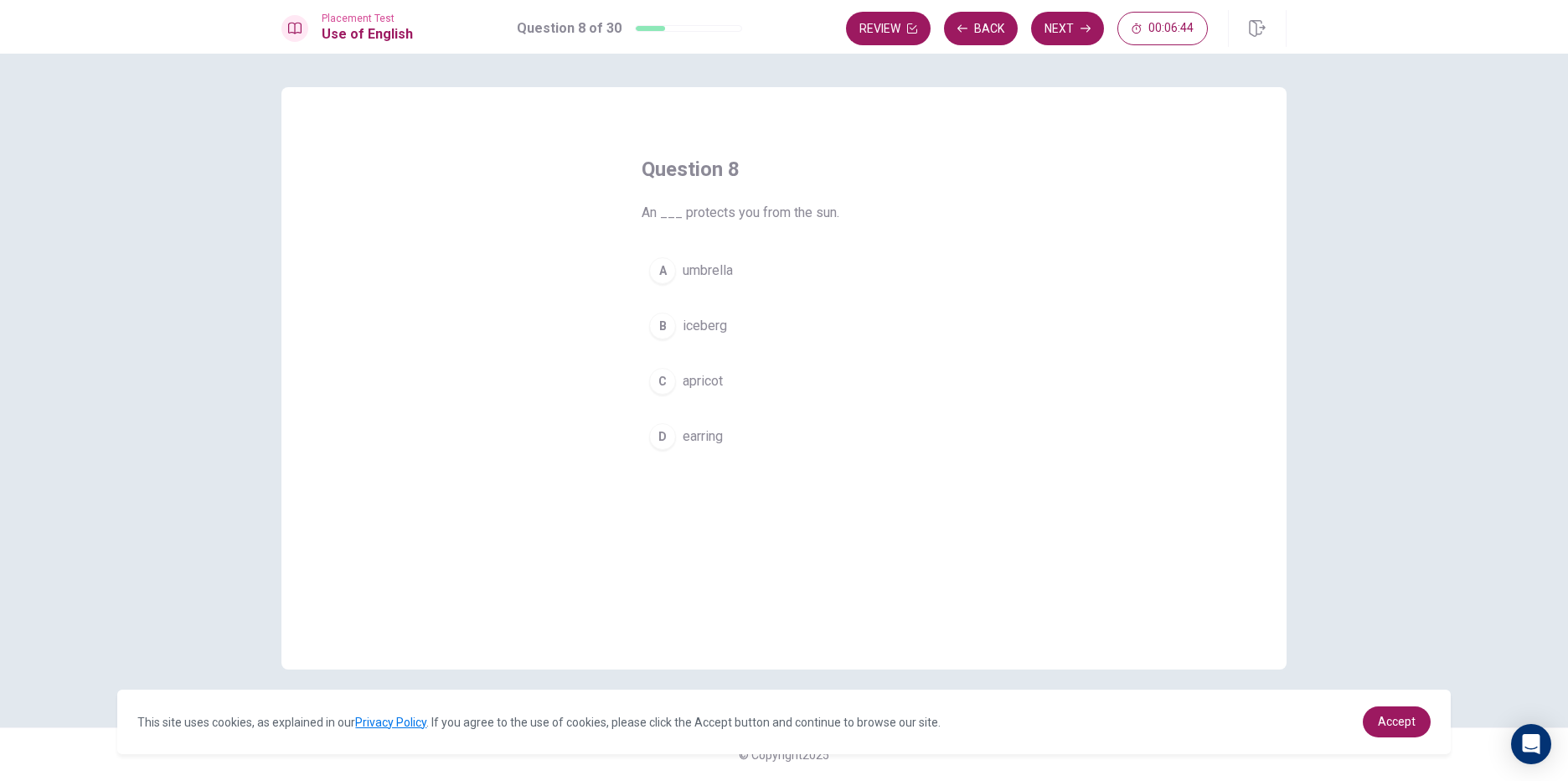
click at [655, 268] on div "A" at bounding box center [662, 270] width 26 height 26
click at [1059, 23] on button "Next" at bounding box center [1067, 28] width 73 height 34
click at [662, 271] on div "A" at bounding box center [662, 270] width 26 height 26
click at [1072, 29] on button "Next" at bounding box center [1067, 28] width 73 height 34
click at [657, 269] on div "A" at bounding box center [662, 270] width 26 height 26
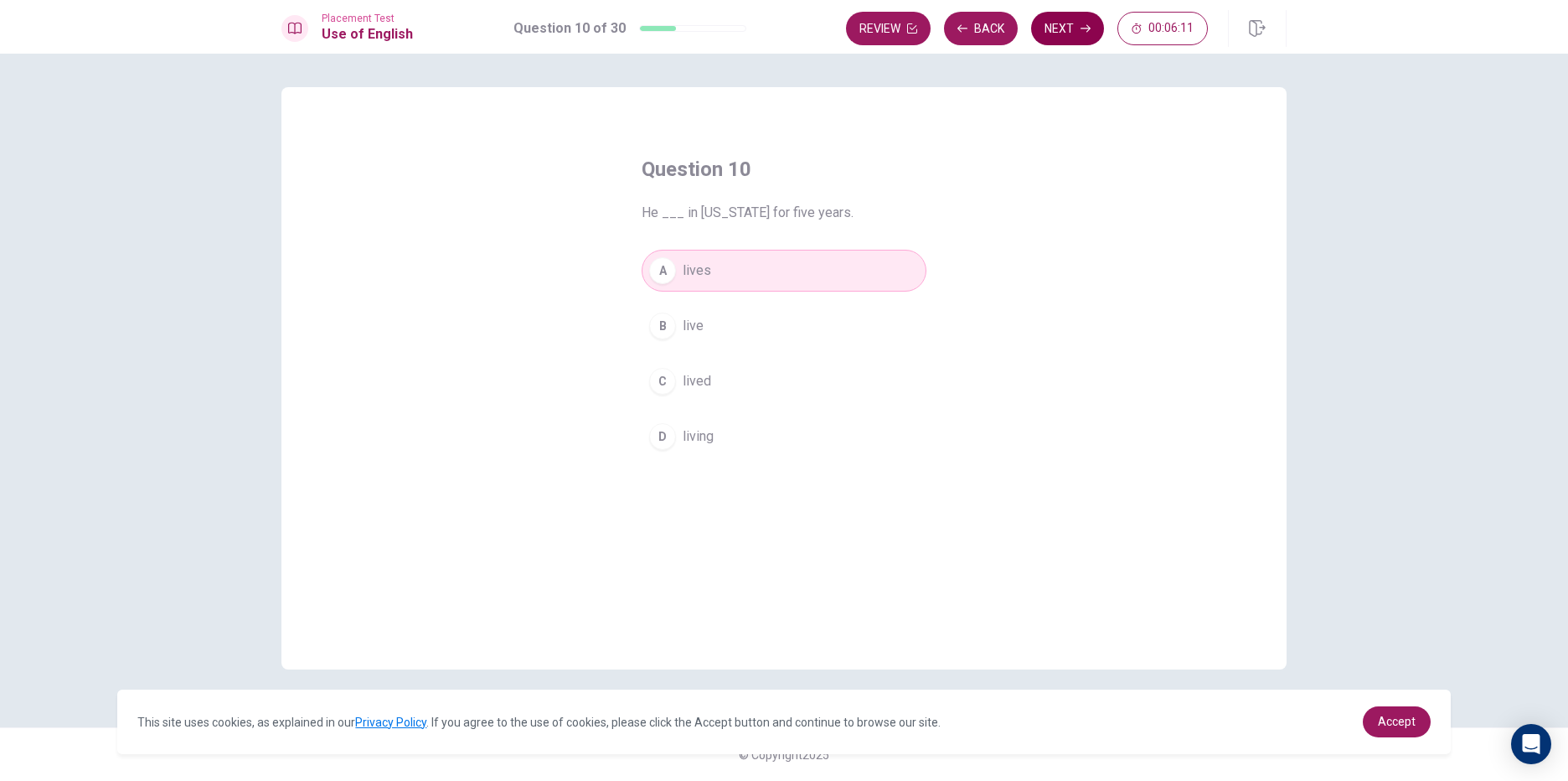
click at [1078, 29] on button "Next" at bounding box center [1067, 28] width 73 height 34
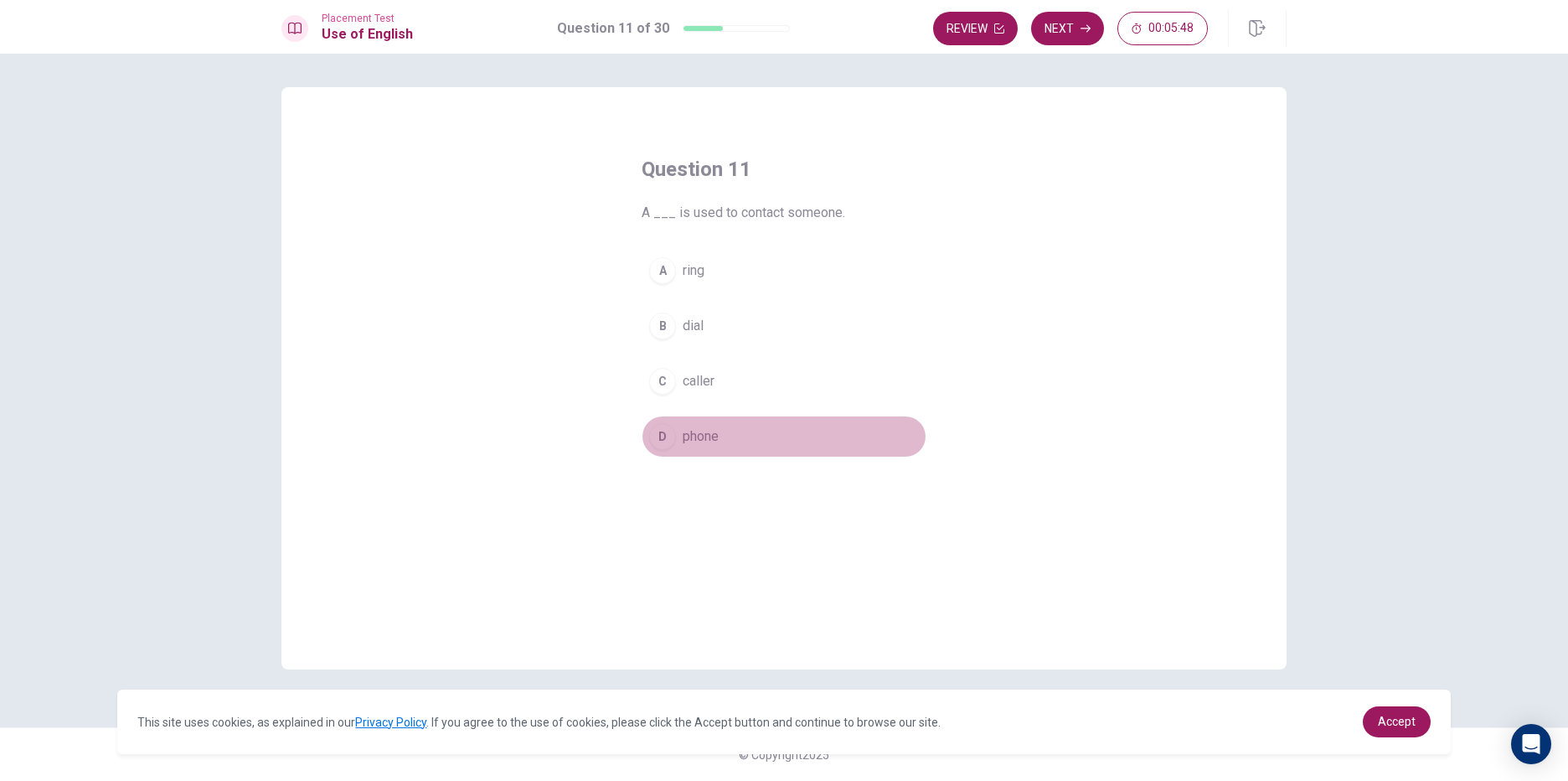
click at [669, 434] on div "D" at bounding box center [662, 436] width 26 height 26
click at [1065, 8] on div "Placement Test Use of English Question 11 of 30 Review Next 00:05:44" at bounding box center [784, 26] width 1568 height 54
click at [1061, 24] on button "Next" at bounding box center [1067, 28] width 73 height 34
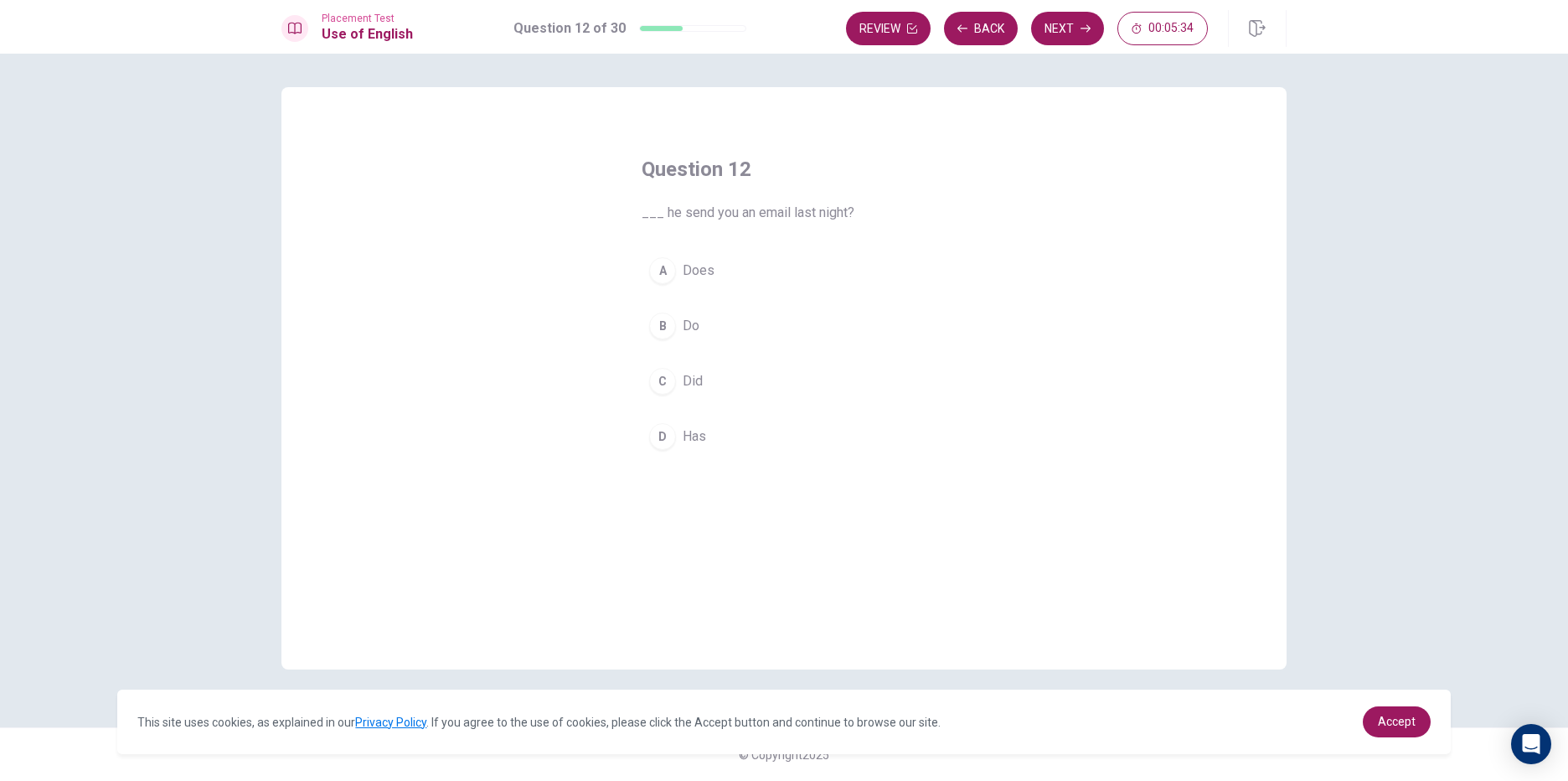
click at [661, 257] on div "A" at bounding box center [662, 270] width 26 height 26
click at [1070, 14] on button "Next" at bounding box center [1067, 28] width 73 height 34
drag, startPoint x: 671, startPoint y: 381, endPoint x: 671, endPoint y: 368, distance: 13.0
click at [671, 369] on button "C clean" at bounding box center [784, 382] width 284 height 41
click at [1075, 30] on button "Next" at bounding box center [1067, 28] width 73 height 34
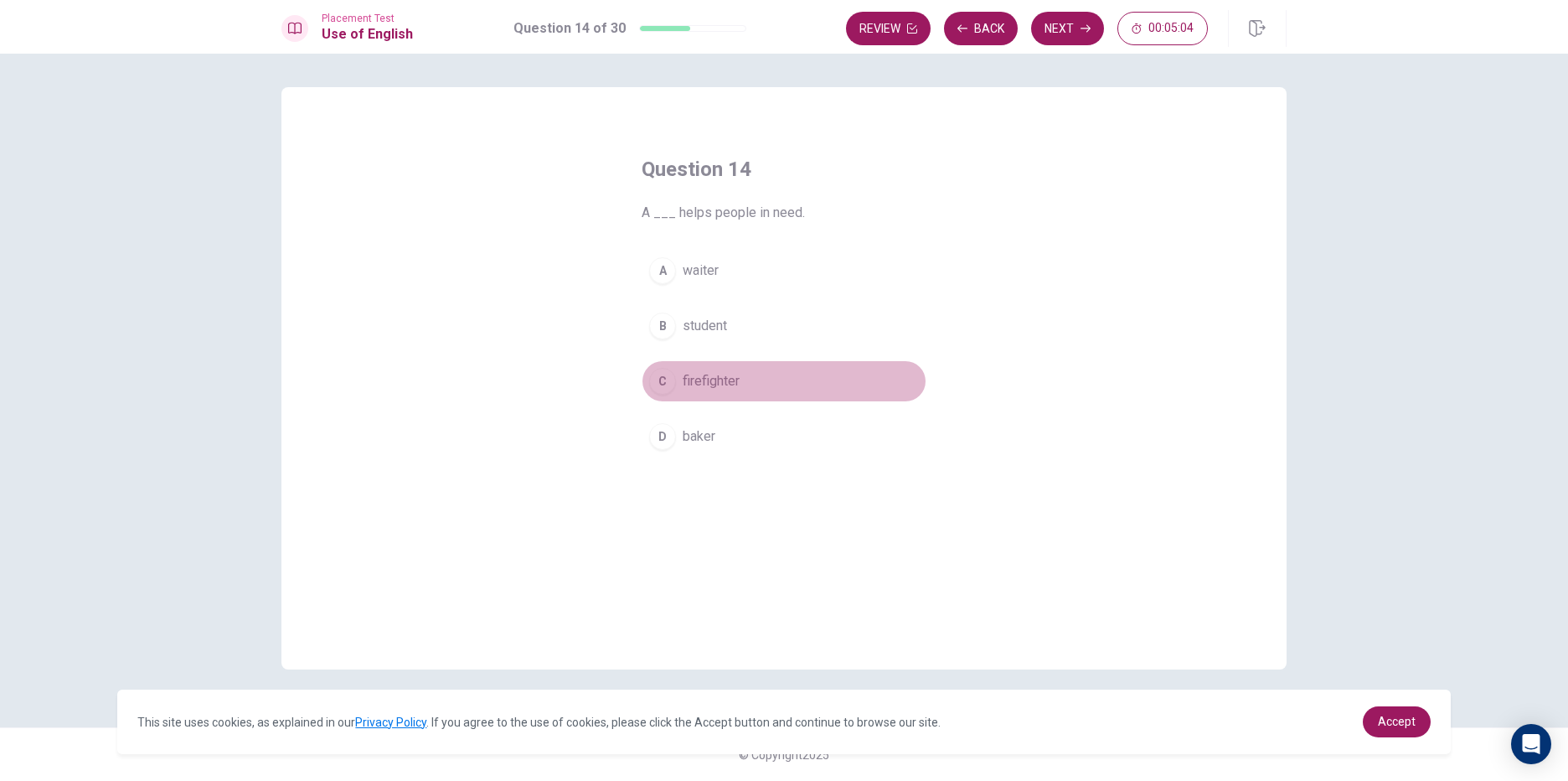
click at [670, 382] on div "C" at bounding box center [662, 382] width 26 height 26
click at [1078, 20] on button "Next" at bounding box center [1067, 28] width 73 height 34
click at [670, 272] on div "A" at bounding box center [662, 270] width 26 height 26
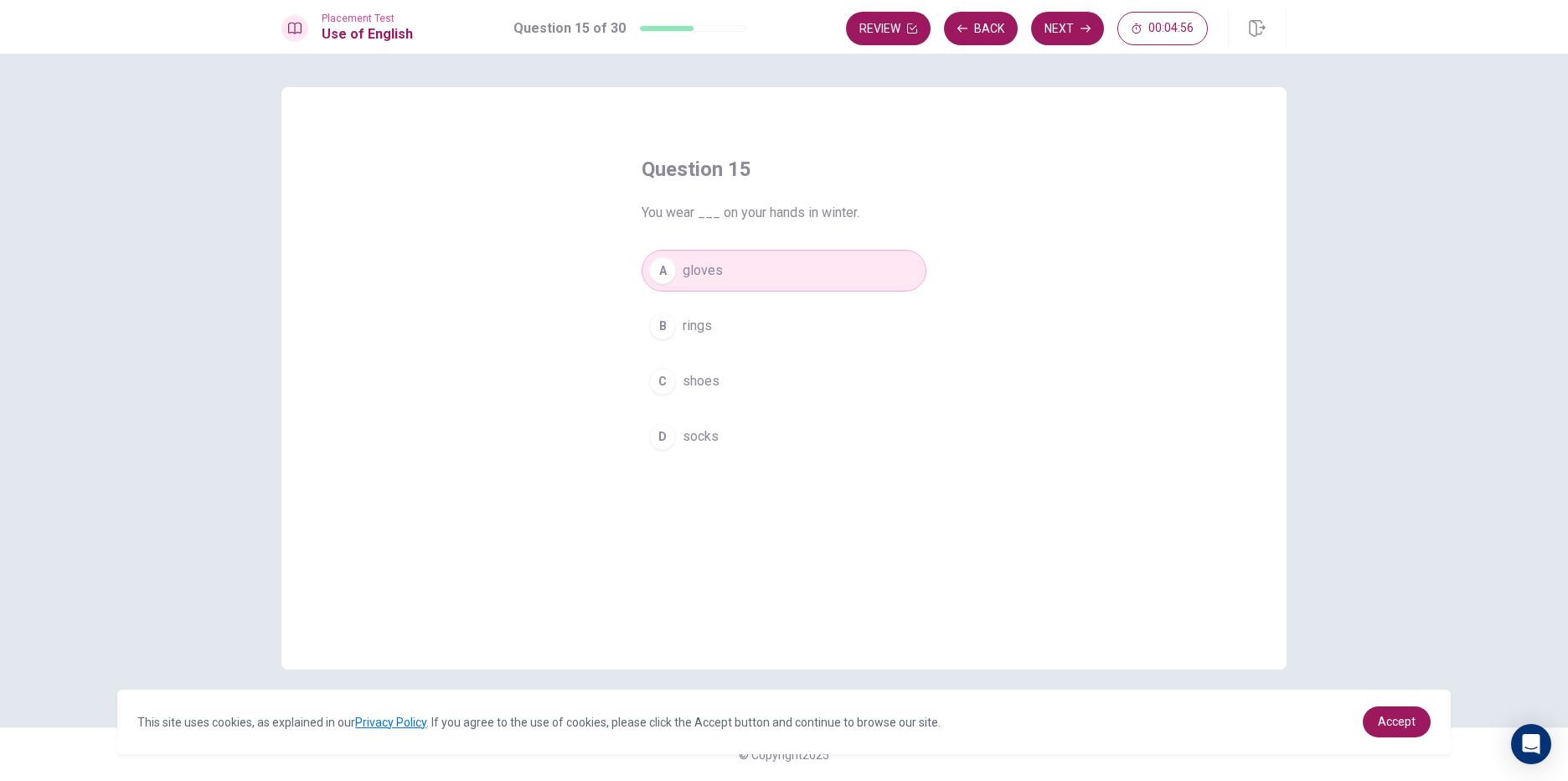
click at [1079, 9] on div "Placement Test Use of English Question 15 of 30 Review Back Next 00:04:56" at bounding box center [784, 26] width 1568 height 54
click at [1065, 31] on button "Next" at bounding box center [1067, 28] width 73 height 34
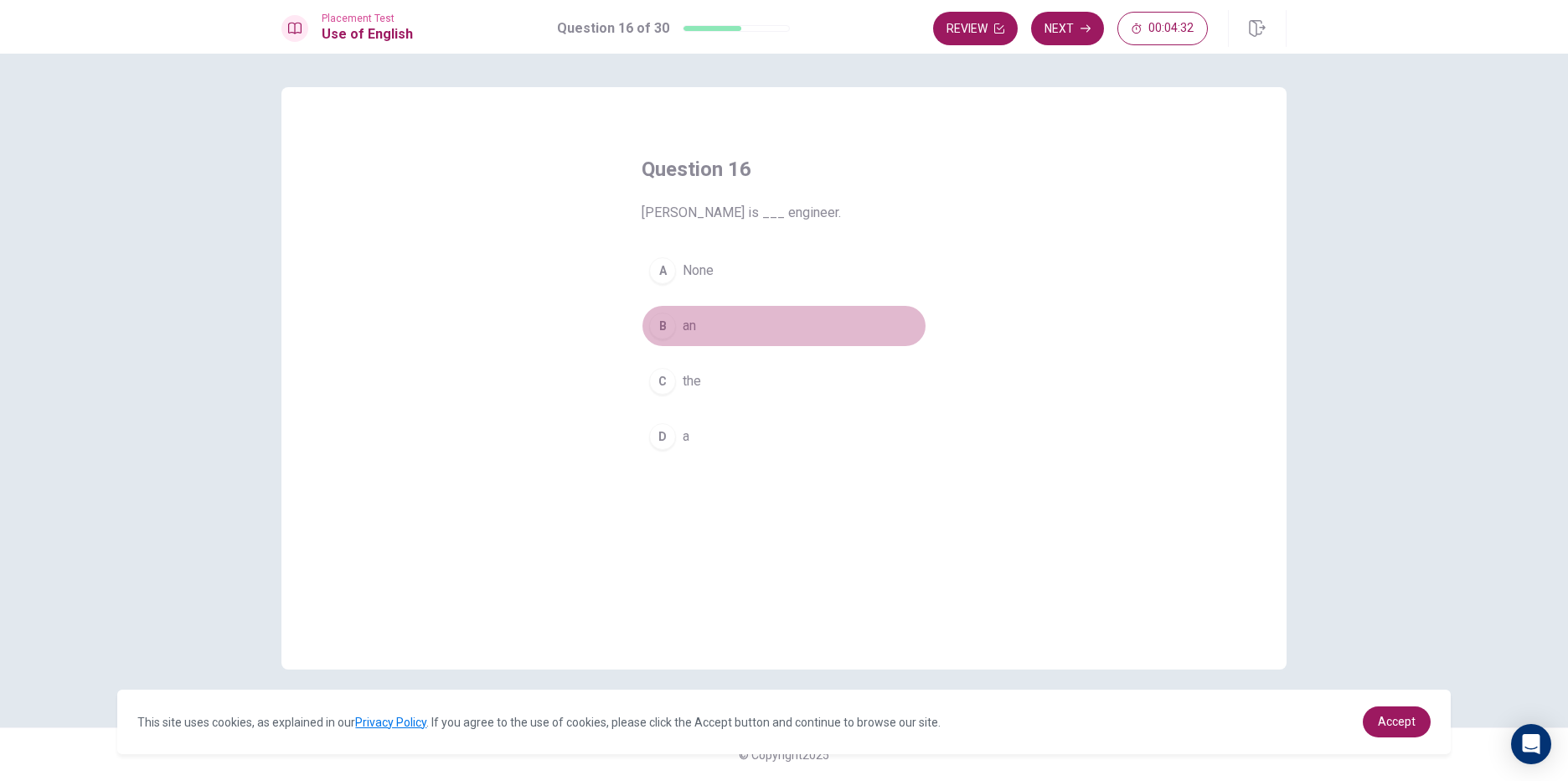
click at [660, 320] on div "B" at bounding box center [662, 326] width 26 height 26
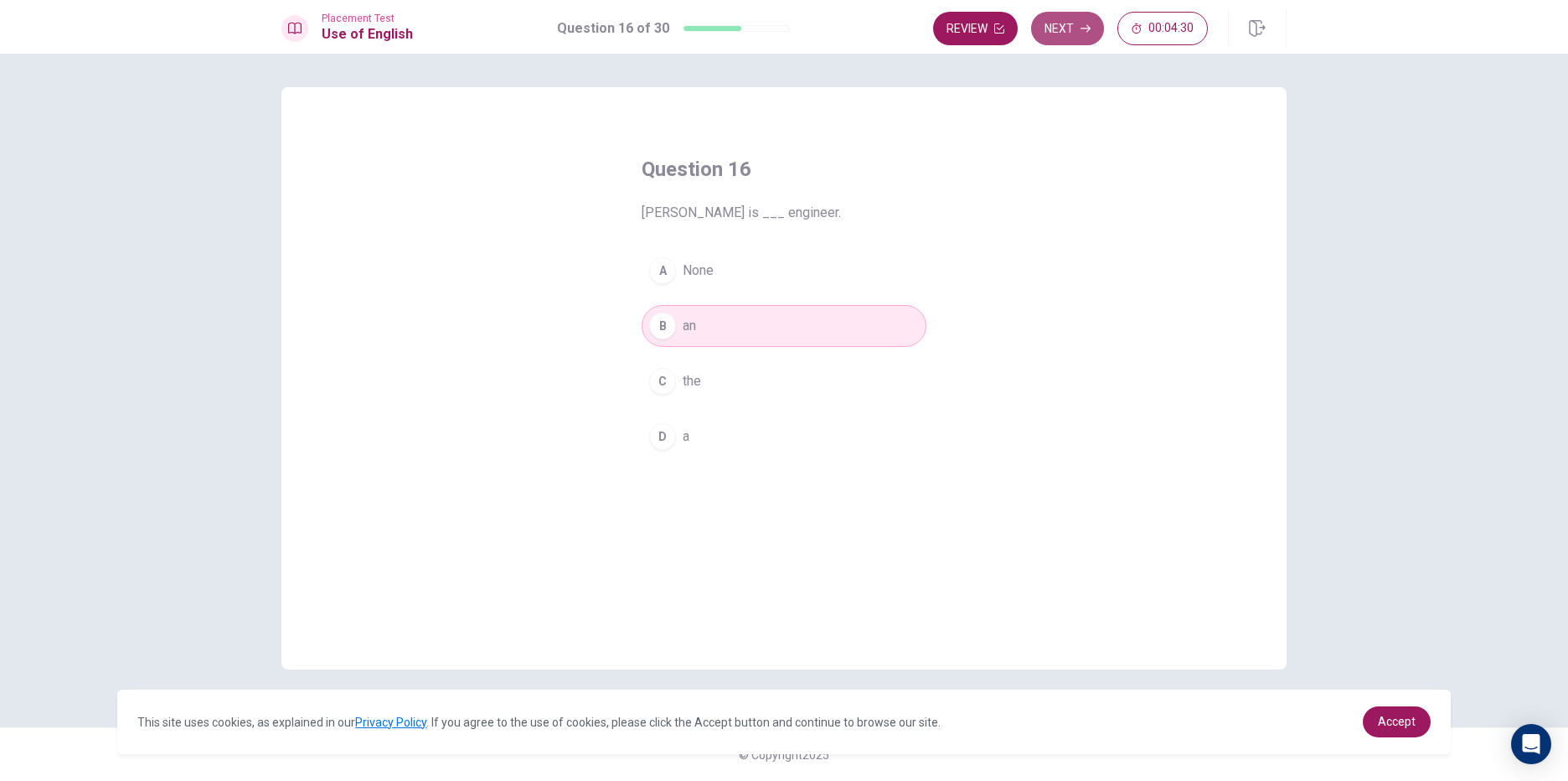
click at [1058, 25] on button "Next" at bounding box center [1067, 28] width 73 height 34
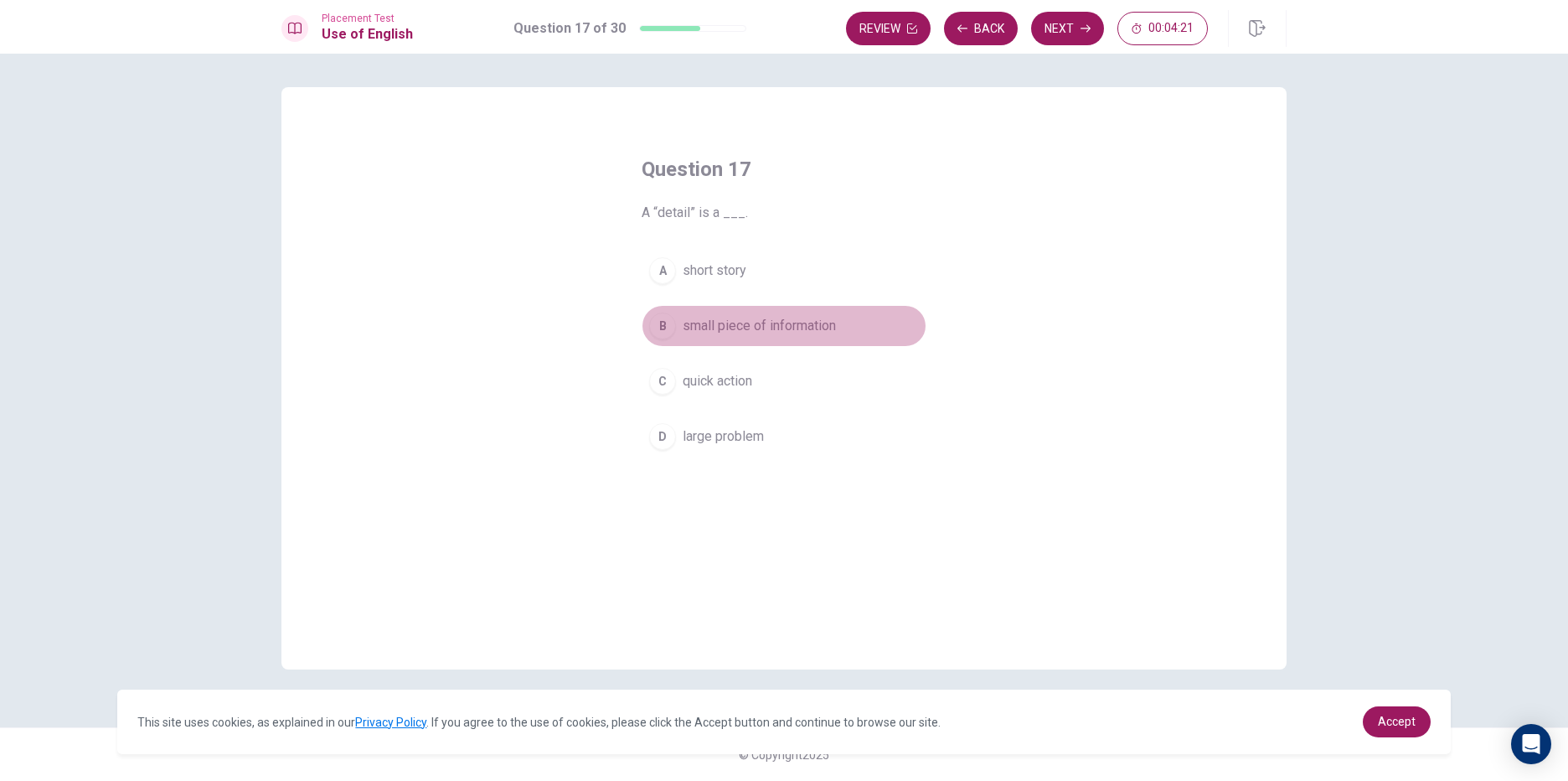
click at [664, 318] on div "B" at bounding box center [662, 326] width 26 height 26
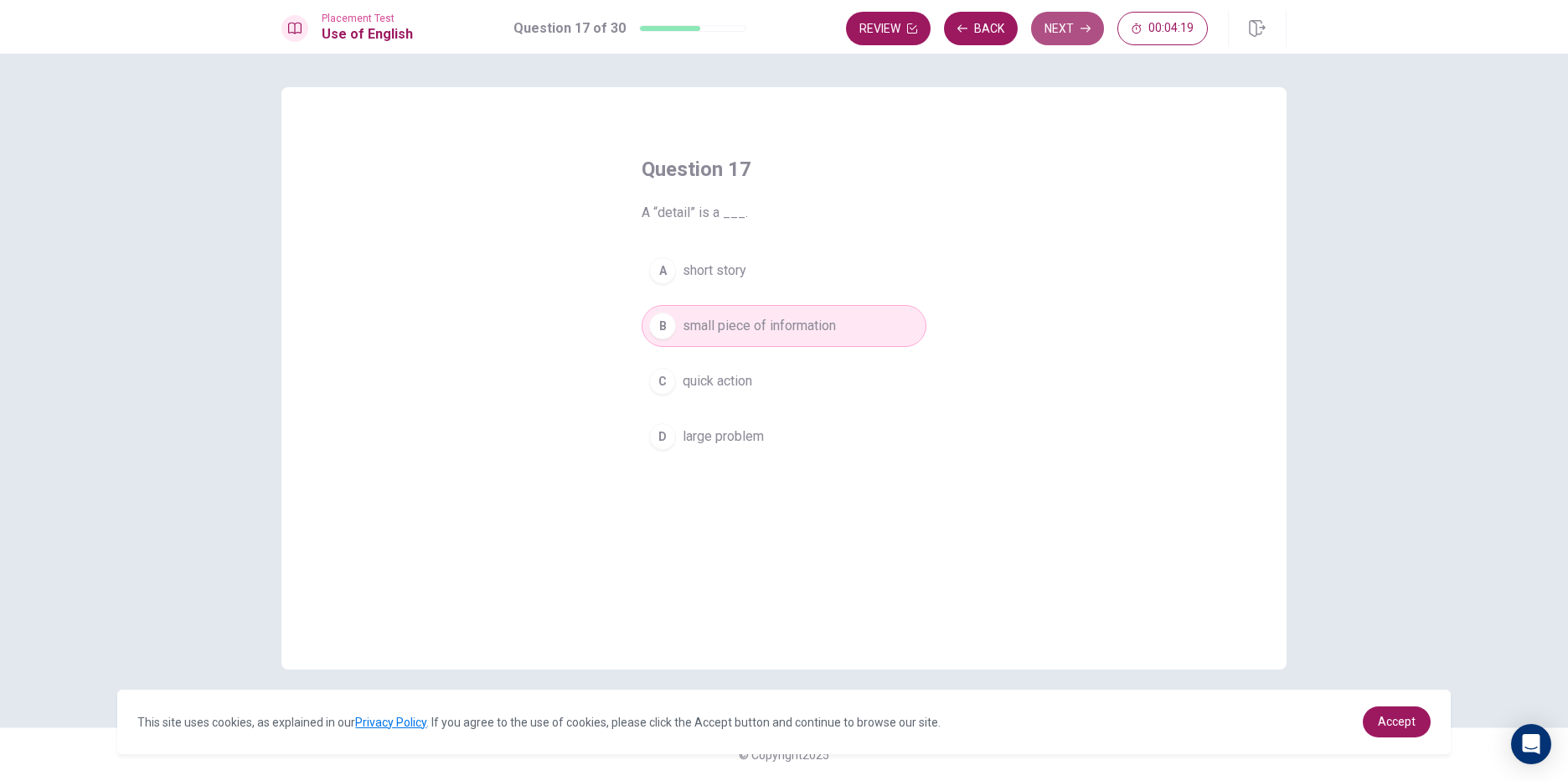
click at [1069, 30] on button "Next" at bounding box center [1067, 28] width 73 height 34
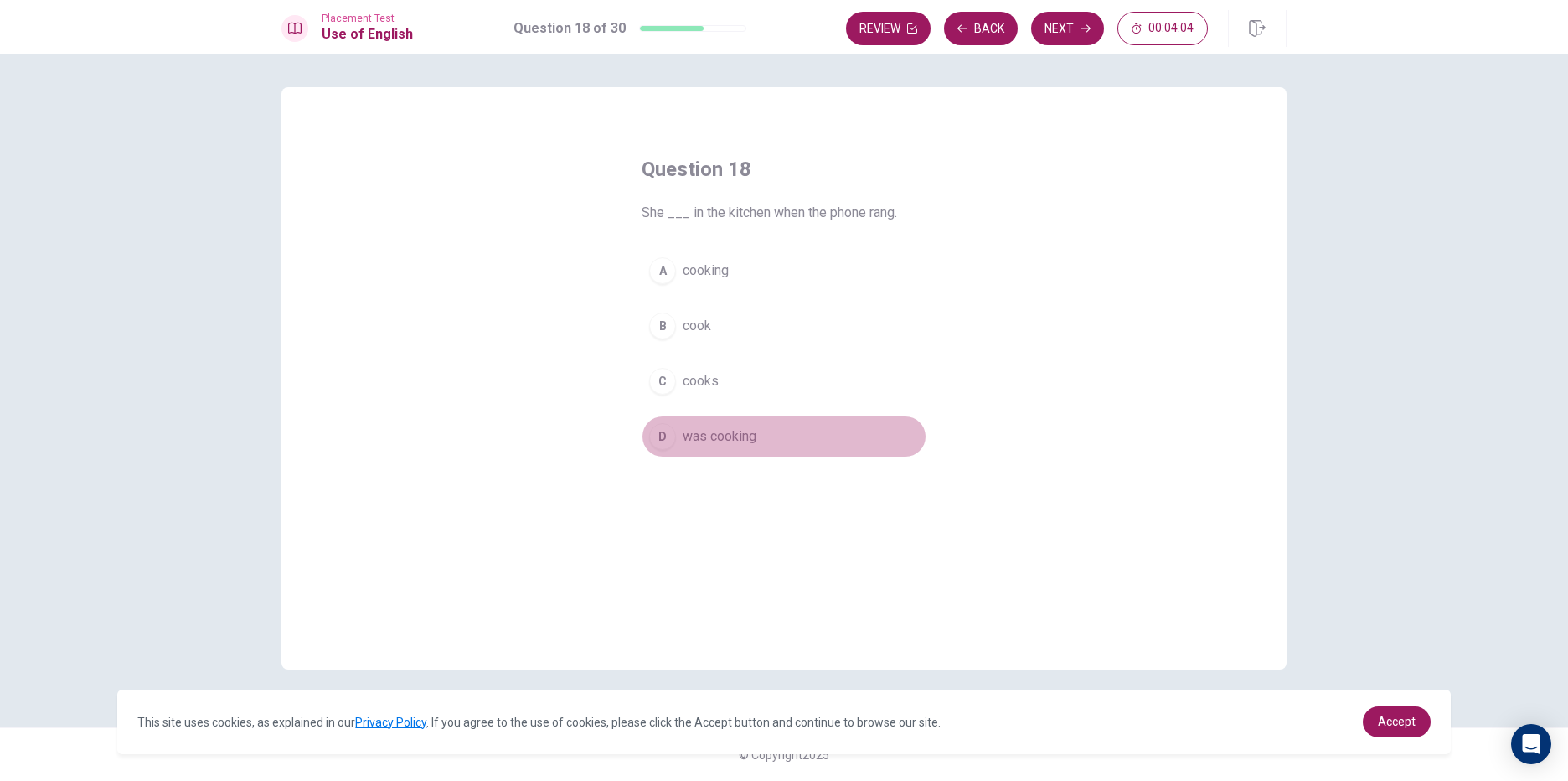
click at [668, 434] on div "D" at bounding box center [662, 436] width 26 height 26
click at [1061, 26] on button "Next" at bounding box center [1067, 28] width 73 height 34
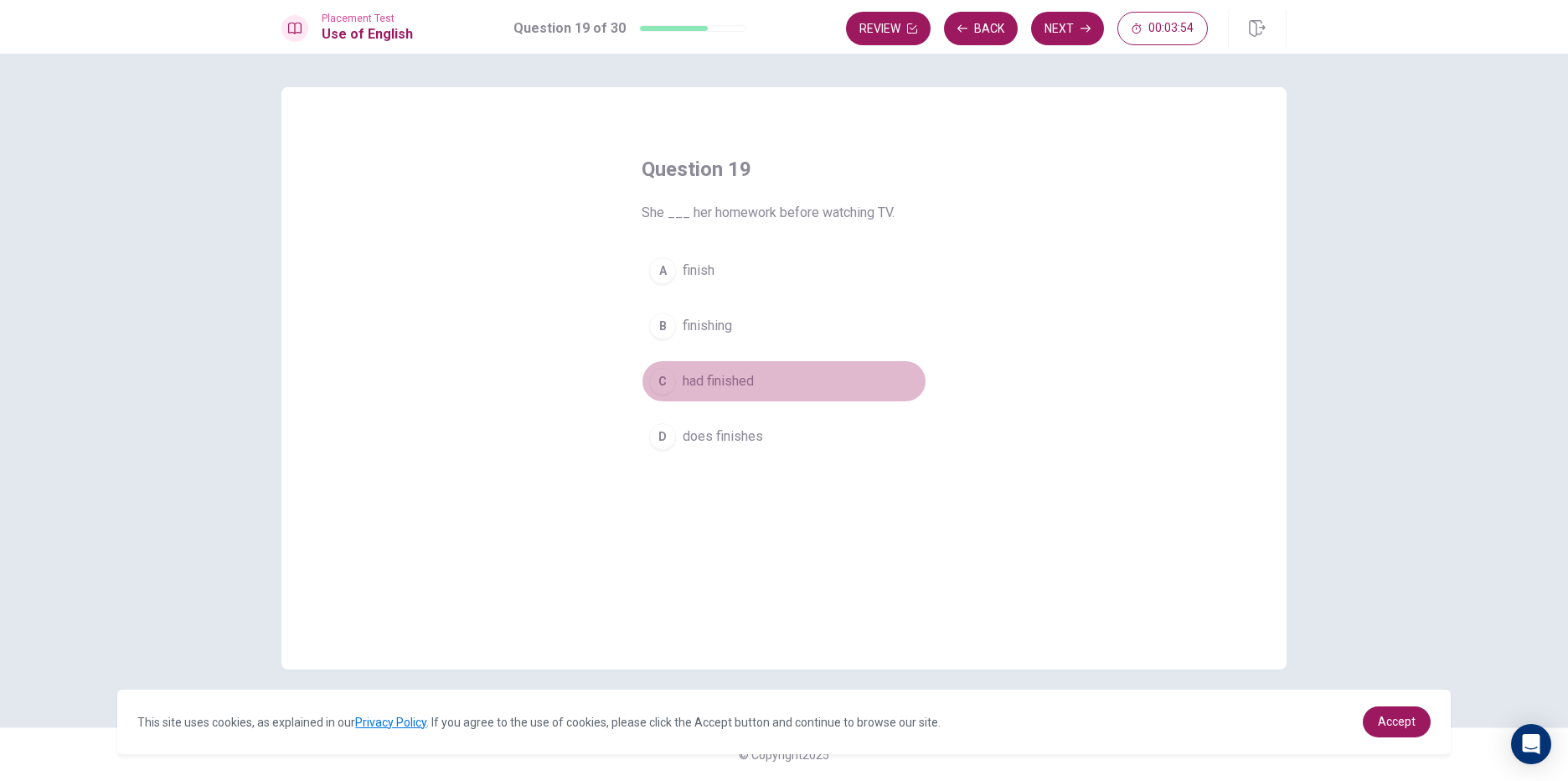
click at [687, 380] on span "had finished" at bounding box center [719, 381] width 72 height 20
click at [1062, 19] on button "Next" at bounding box center [1067, 28] width 73 height 34
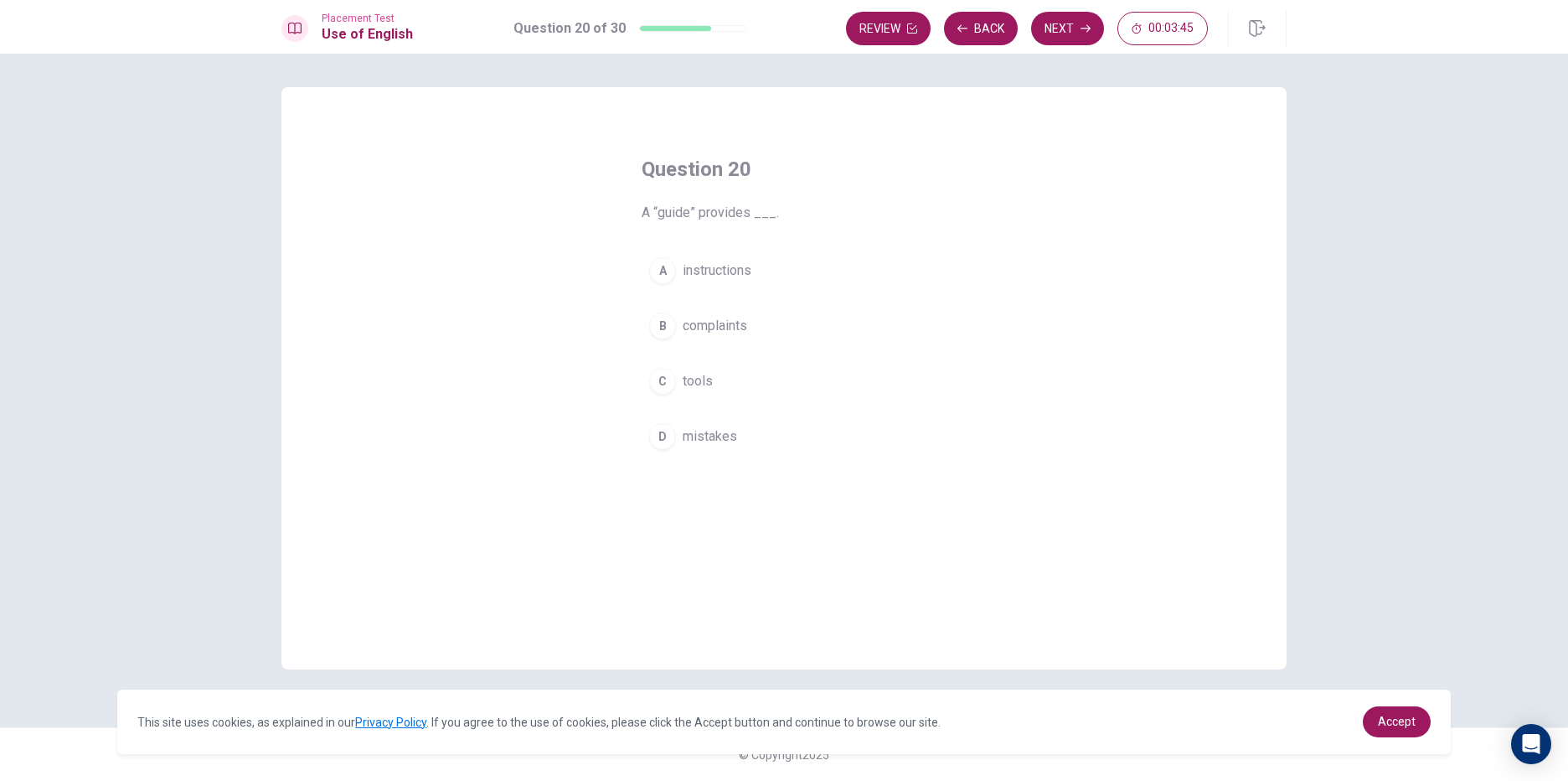
click at [663, 265] on div "A" at bounding box center [662, 270] width 26 height 26
click at [1058, 23] on button "Next" at bounding box center [1067, 28] width 73 height 34
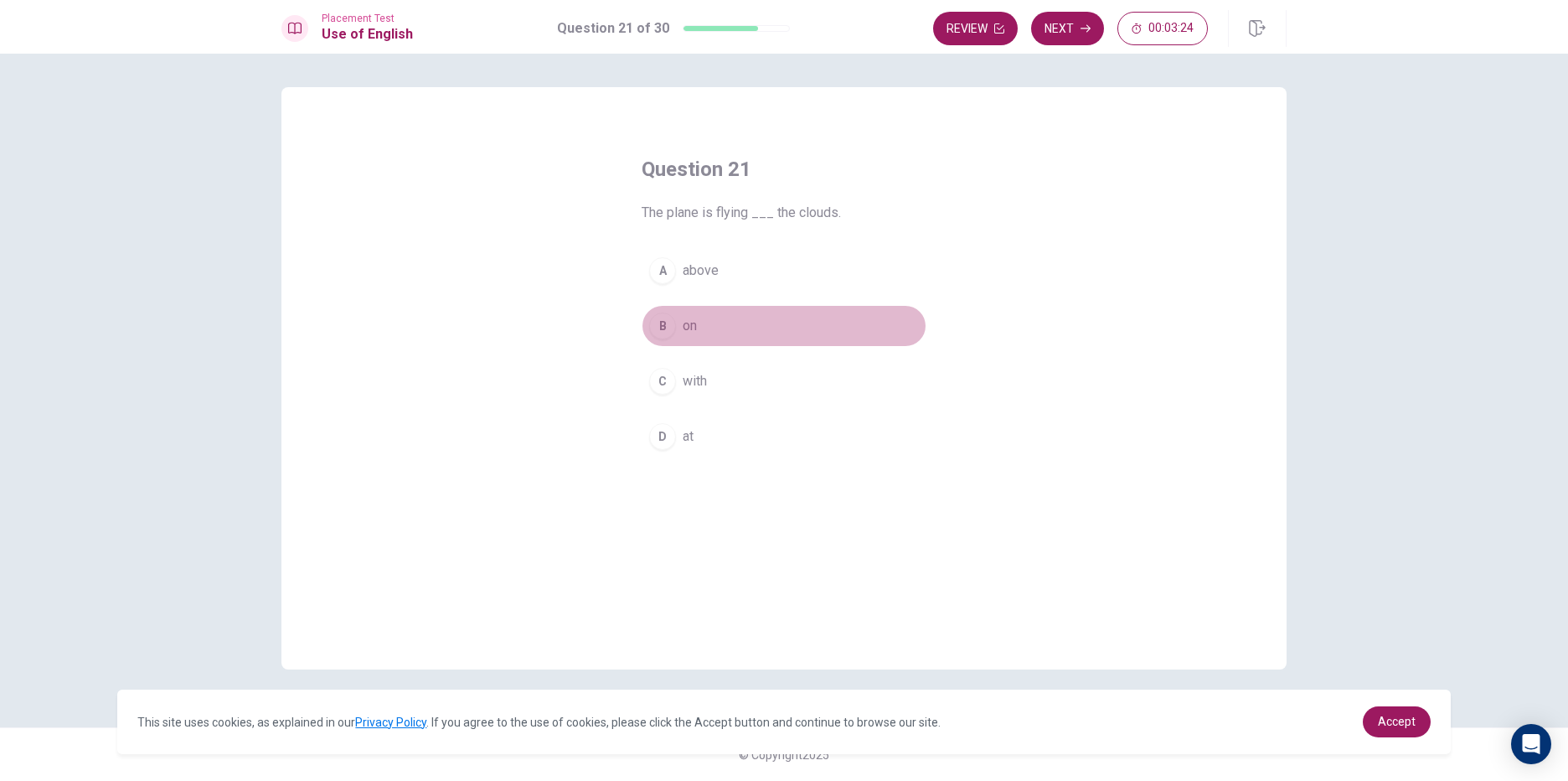
click at [663, 322] on div "B" at bounding box center [662, 326] width 26 height 26
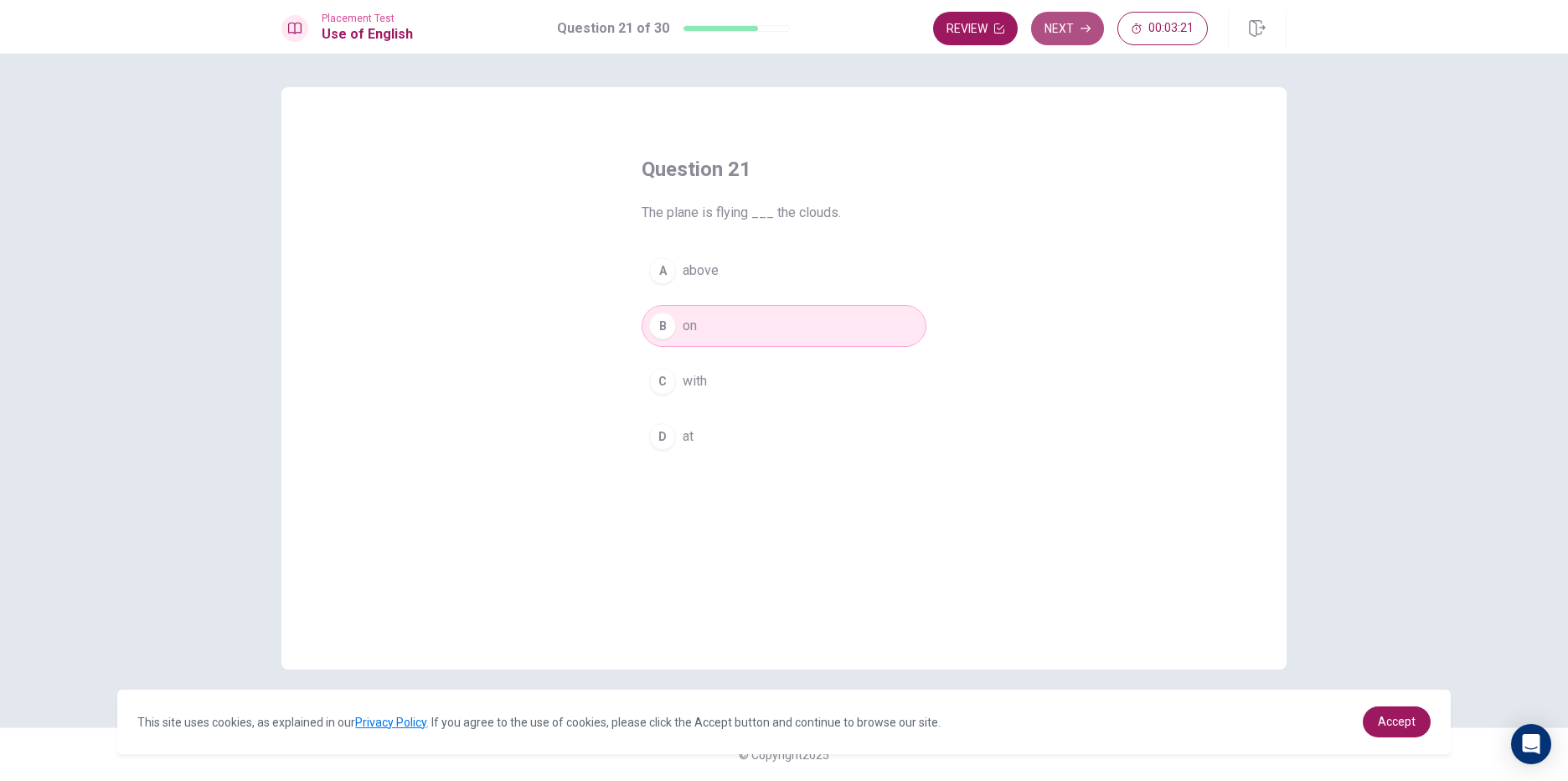
click at [1036, 31] on button "Next" at bounding box center [1067, 28] width 73 height 34
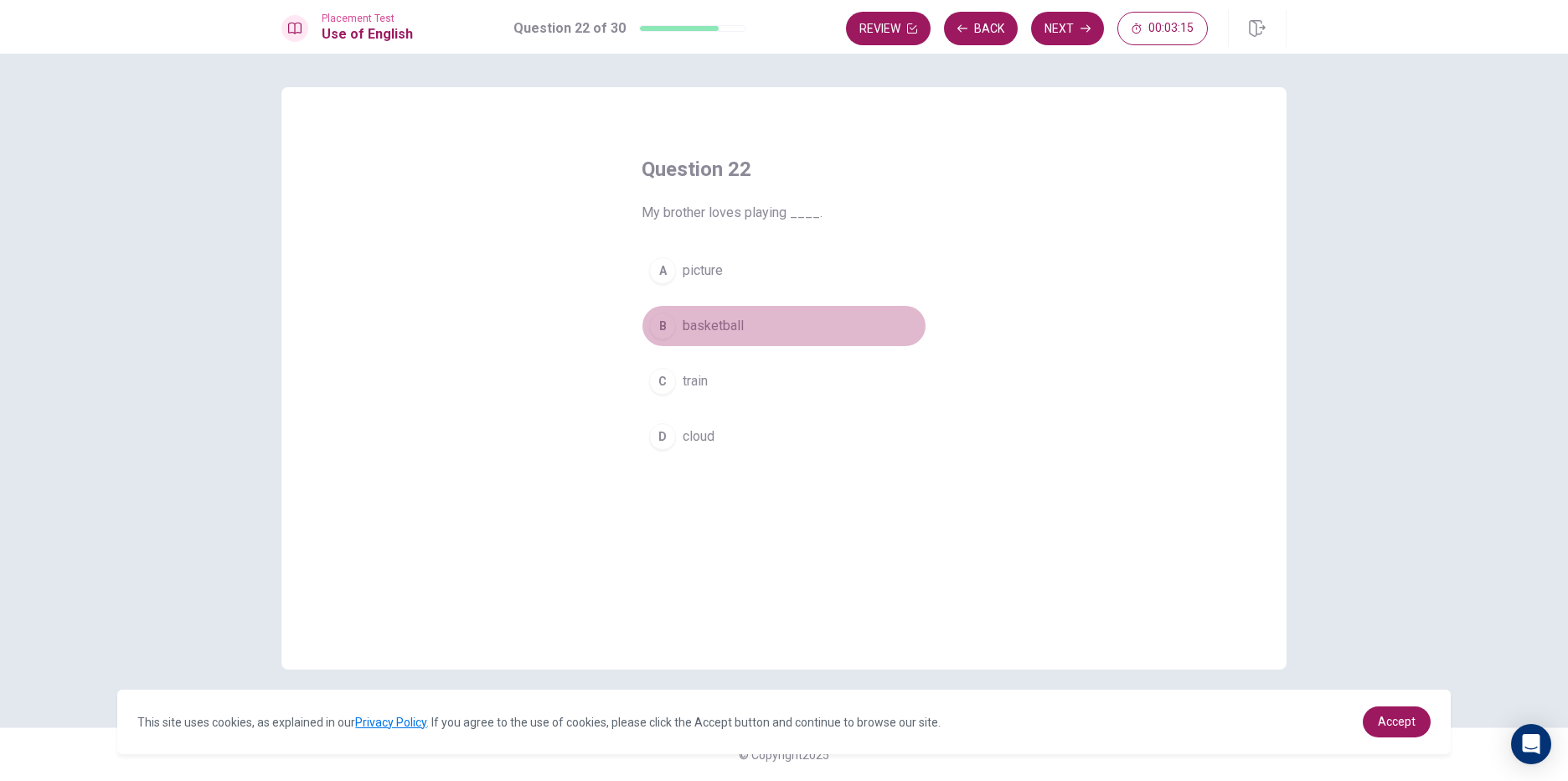
click at [667, 331] on div "B" at bounding box center [662, 326] width 26 height 26
click at [1068, 4] on div "Placement Test Use of English Question 22 of 30 Review Back Next 00:03:14" at bounding box center [784, 26] width 1568 height 54
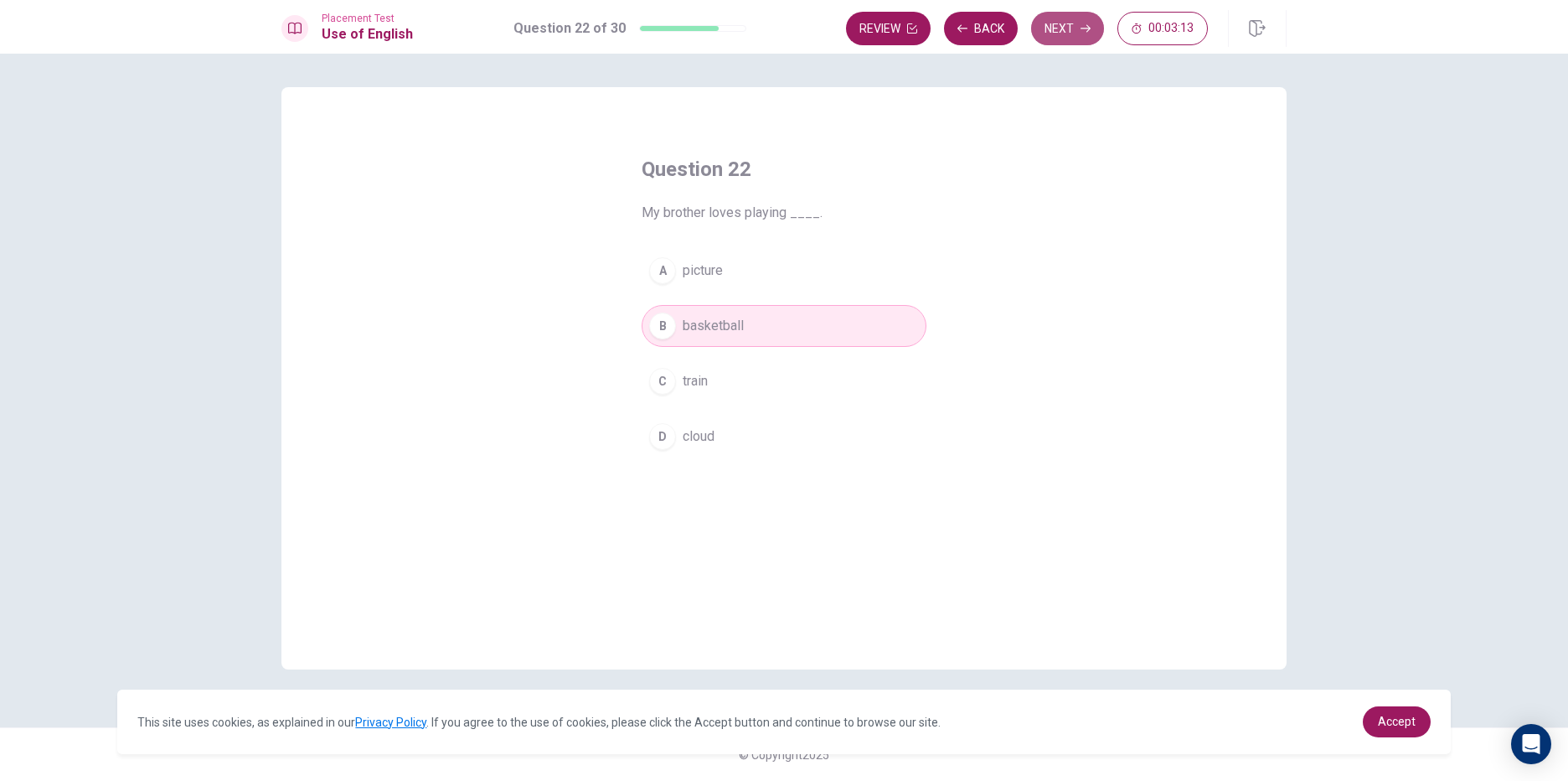
click at [1047, 30] on button "Next" at bounding box center [1067, 28] width 73 height 34
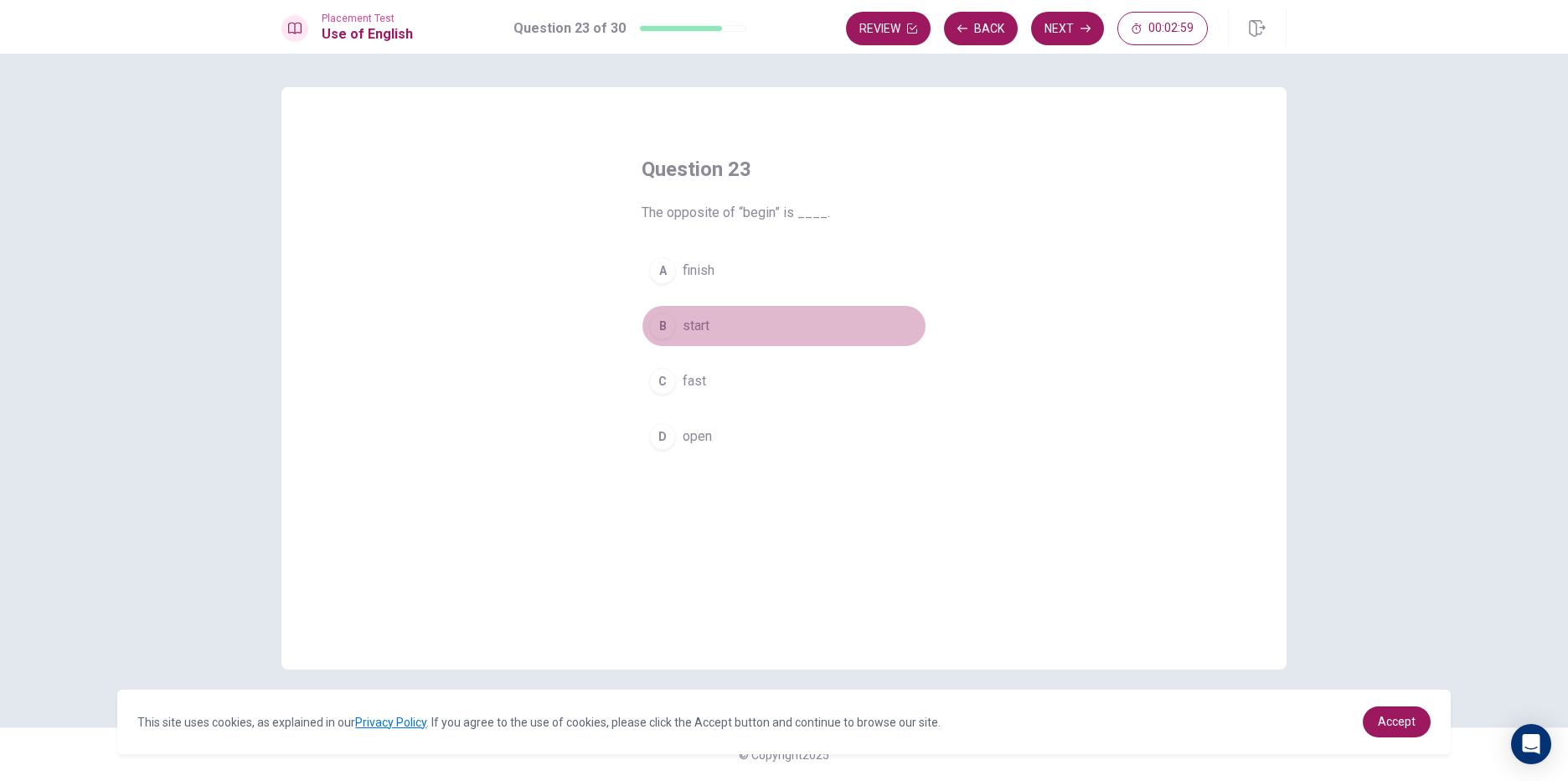
click at [664, 326] on div "B" at bounding box center [662, 326] width 26 height 26
click at [1041, 44] on div "Review Back Next 00:02:55" at bounding box center [1026, 28] width 362 height 34
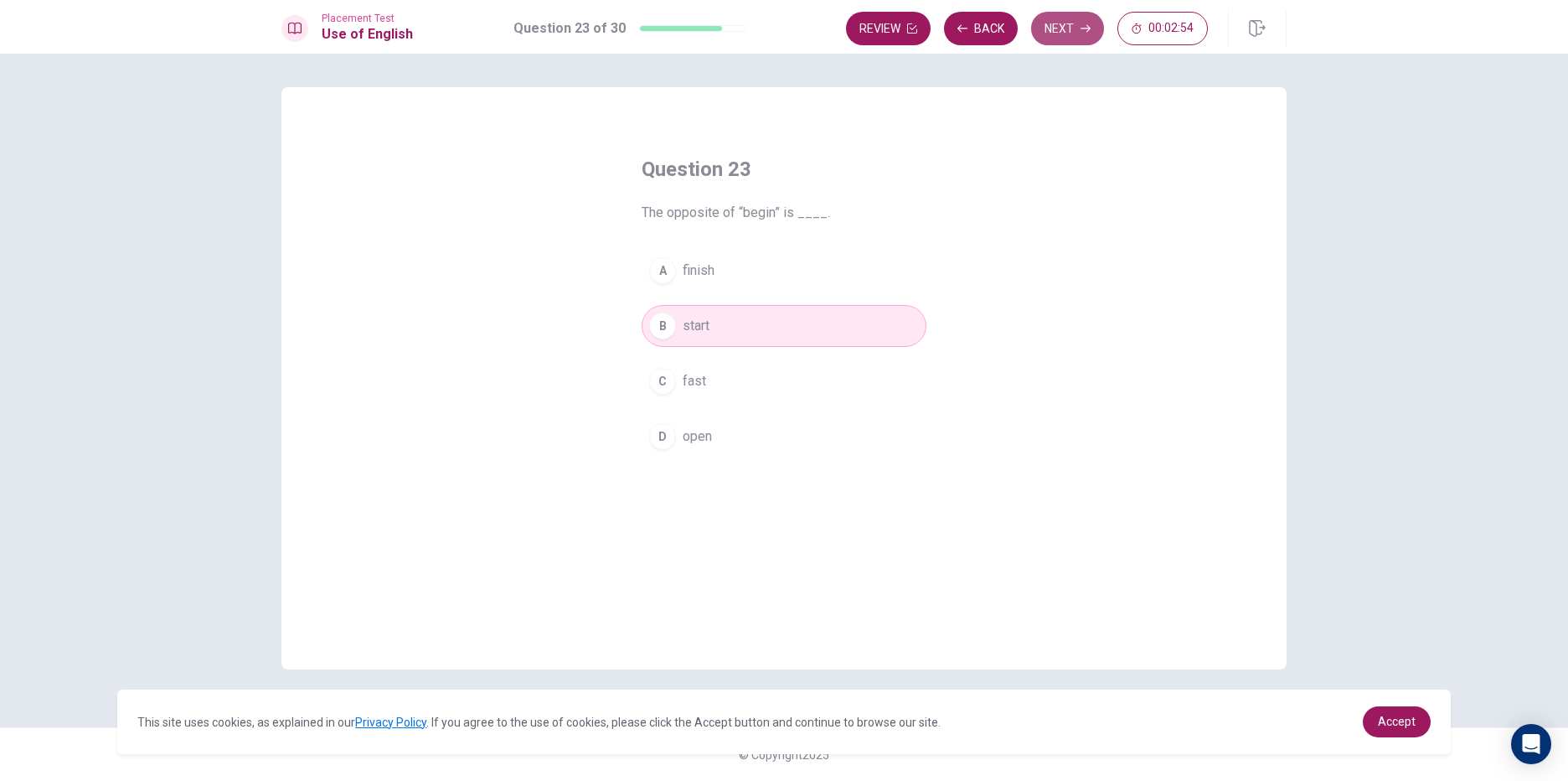
click at [1076, 21] on button "Next" at bounding box center [1067, 28] width 73 height 34
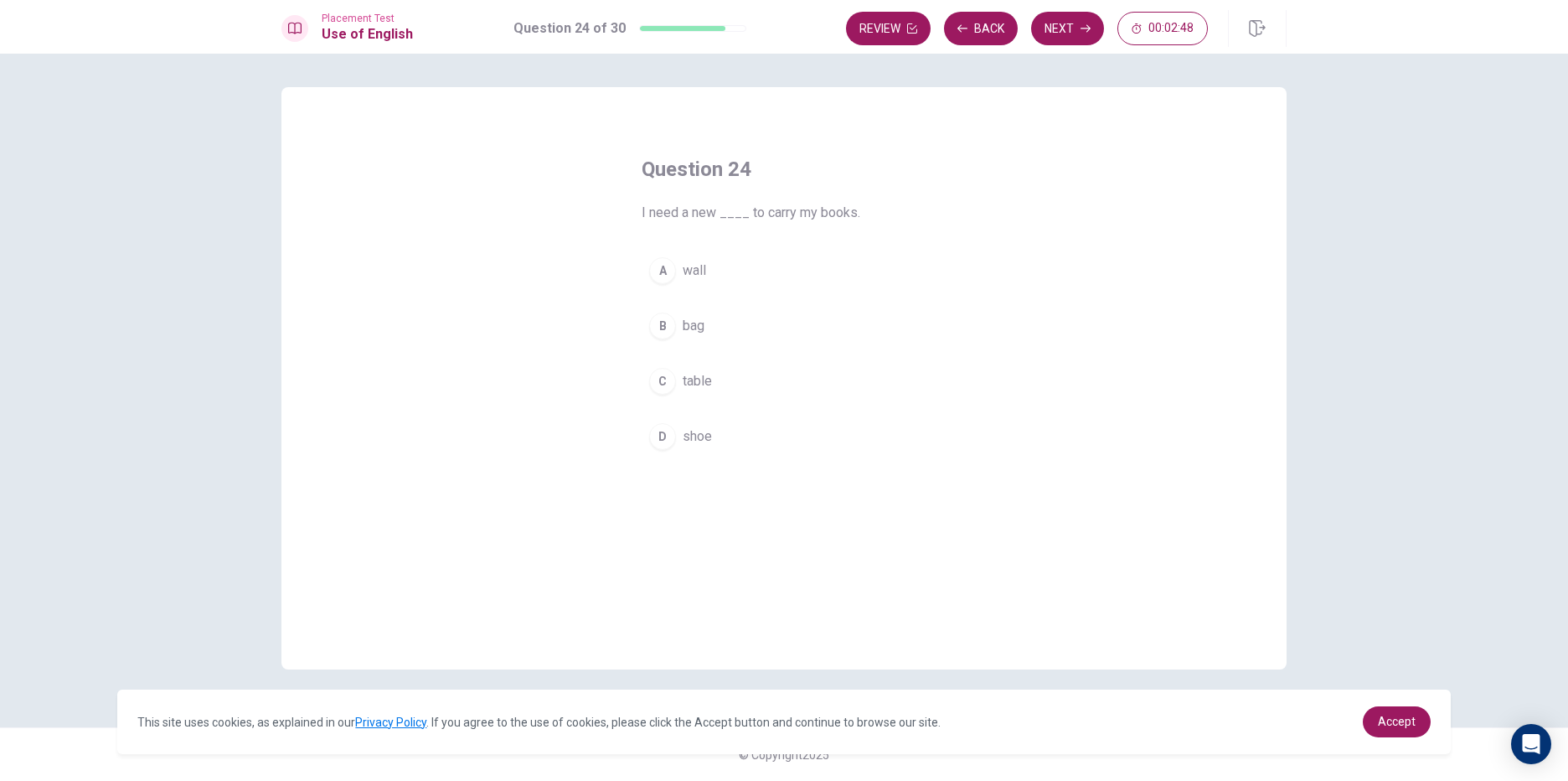
click at [664, 322] on div "B" at bounding box center [662, 326] width 26 height 26
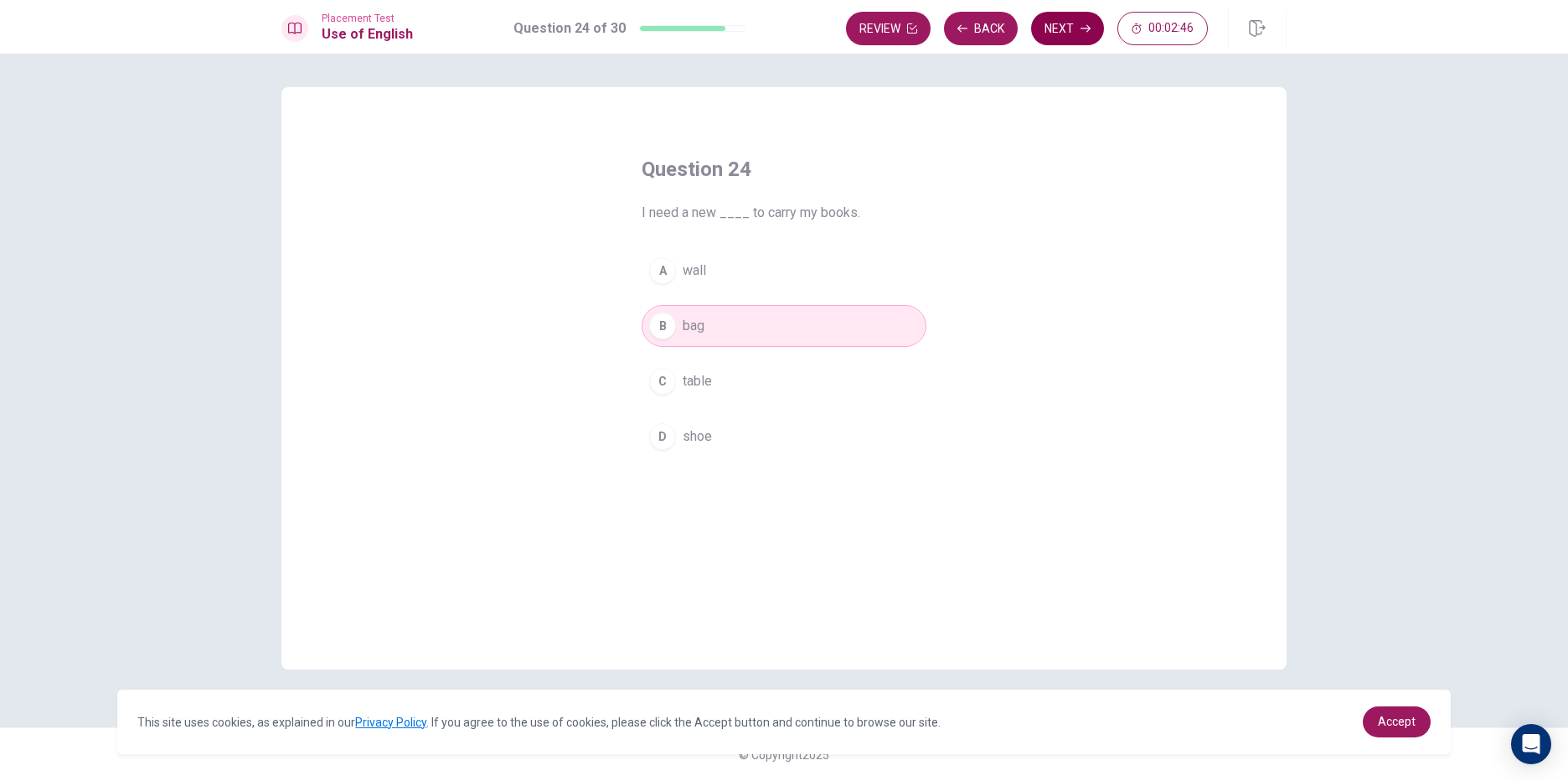
click at [1066, 17] on button "Next" at bounding box center [1067, 28] width 73 height 34
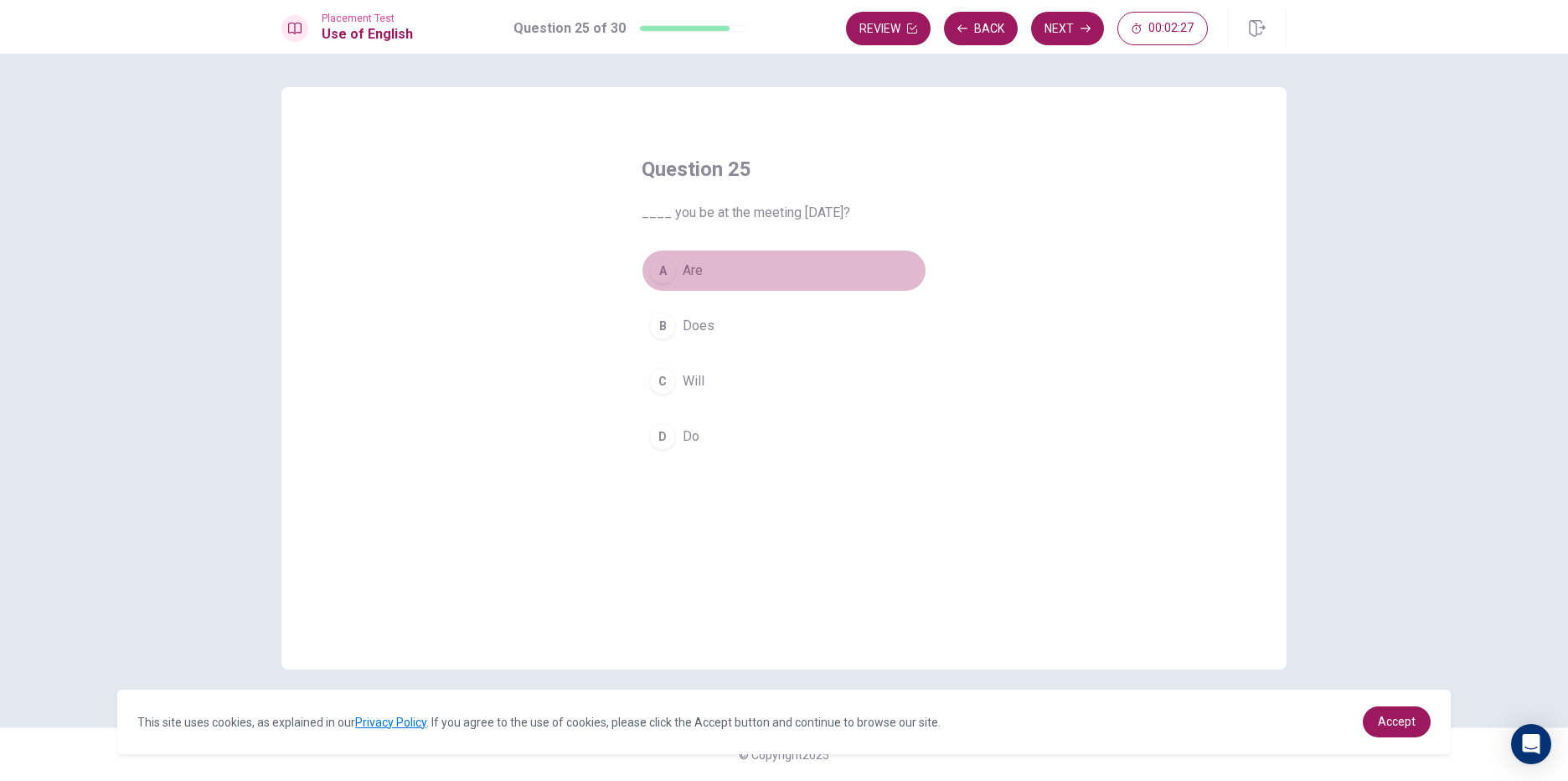
click at [659, 255] on button "A Are" at bounding box center [784, 270] width 284 height 41
click at [1043, 30] on button "Next" at bounding box center [1067, 28] width 73 height 34
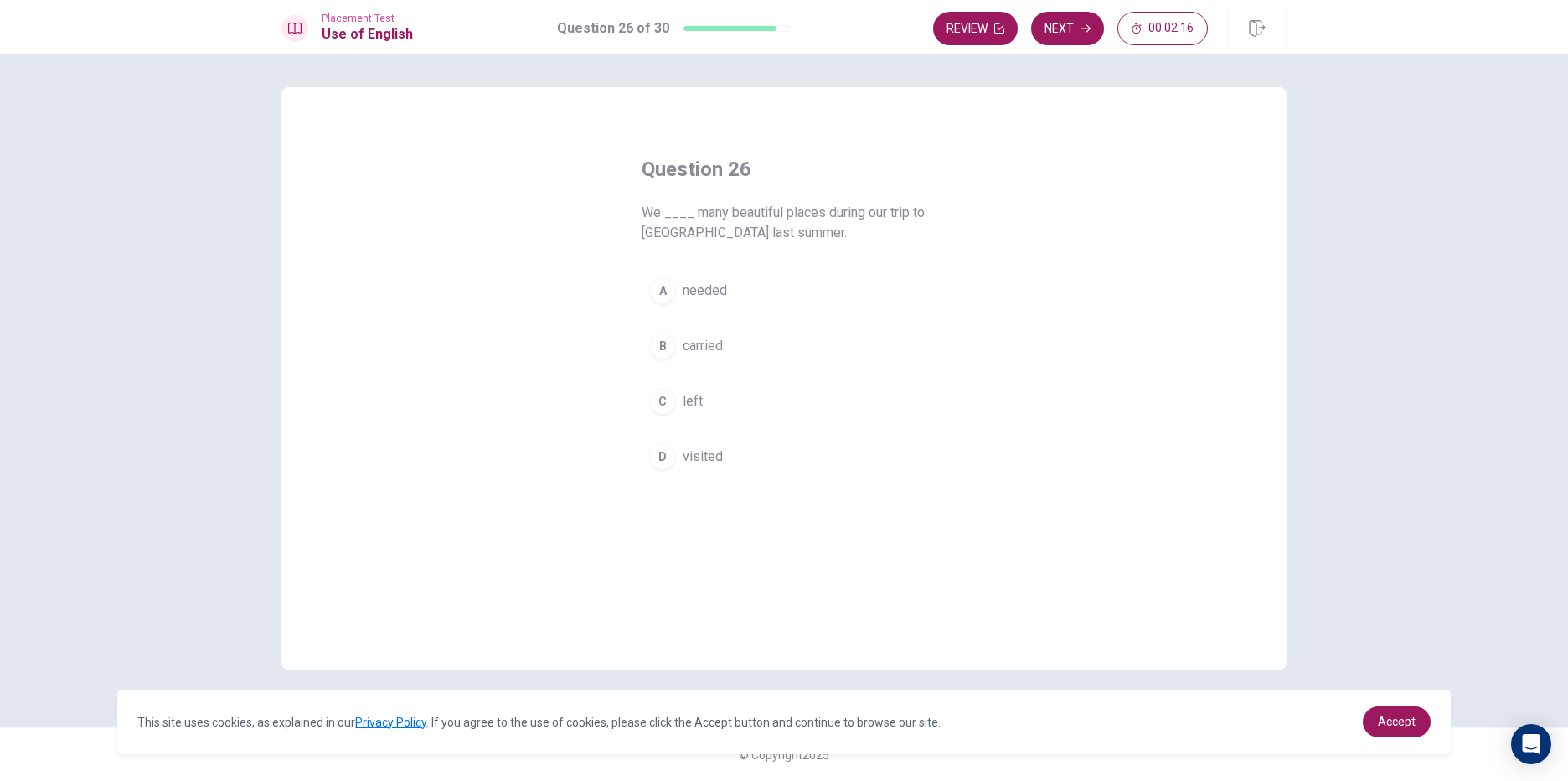
click at [660, 464] on div "D" at bounding box center [662, 457] width 26 height 26
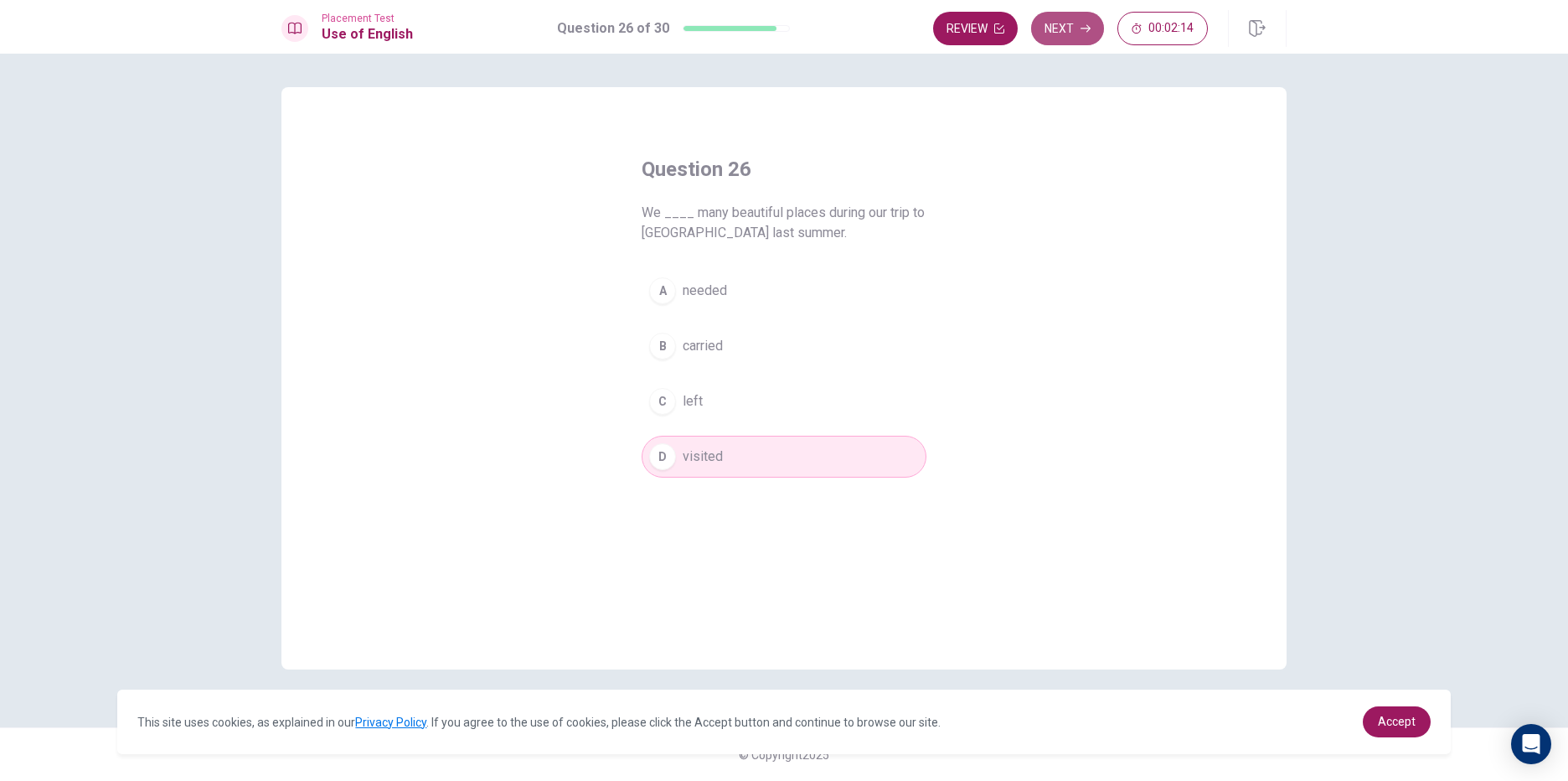
click at [1049, 29] on button "Next" at bounding box center [1067, 28] width 73 height 34
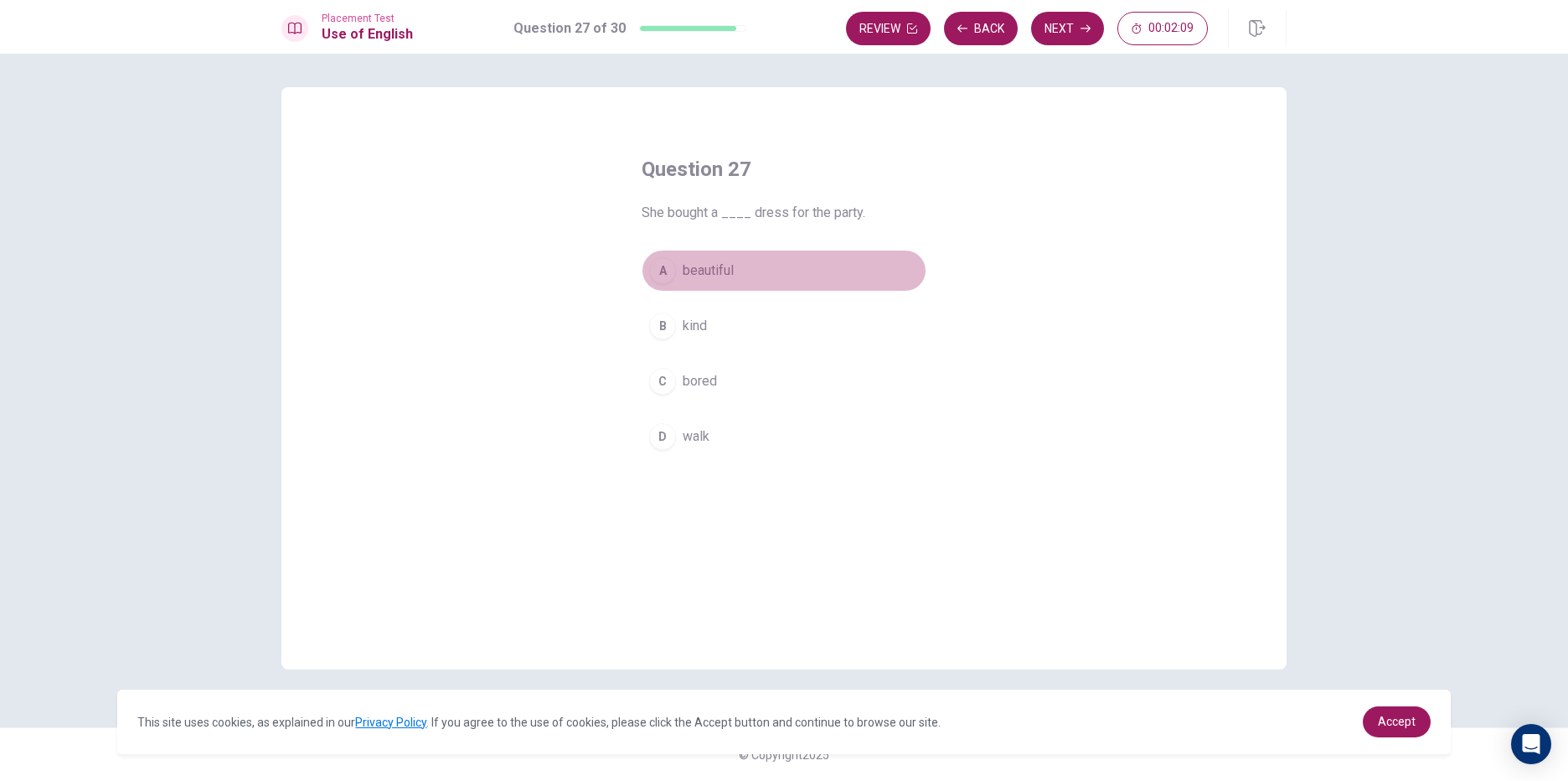
click at [665, 275] on div "A" at bounding box center [662, 270] width 26 height 26
click at [1049, 26] on button "Next" at bounding box center [1067, 28] width 73 height 34
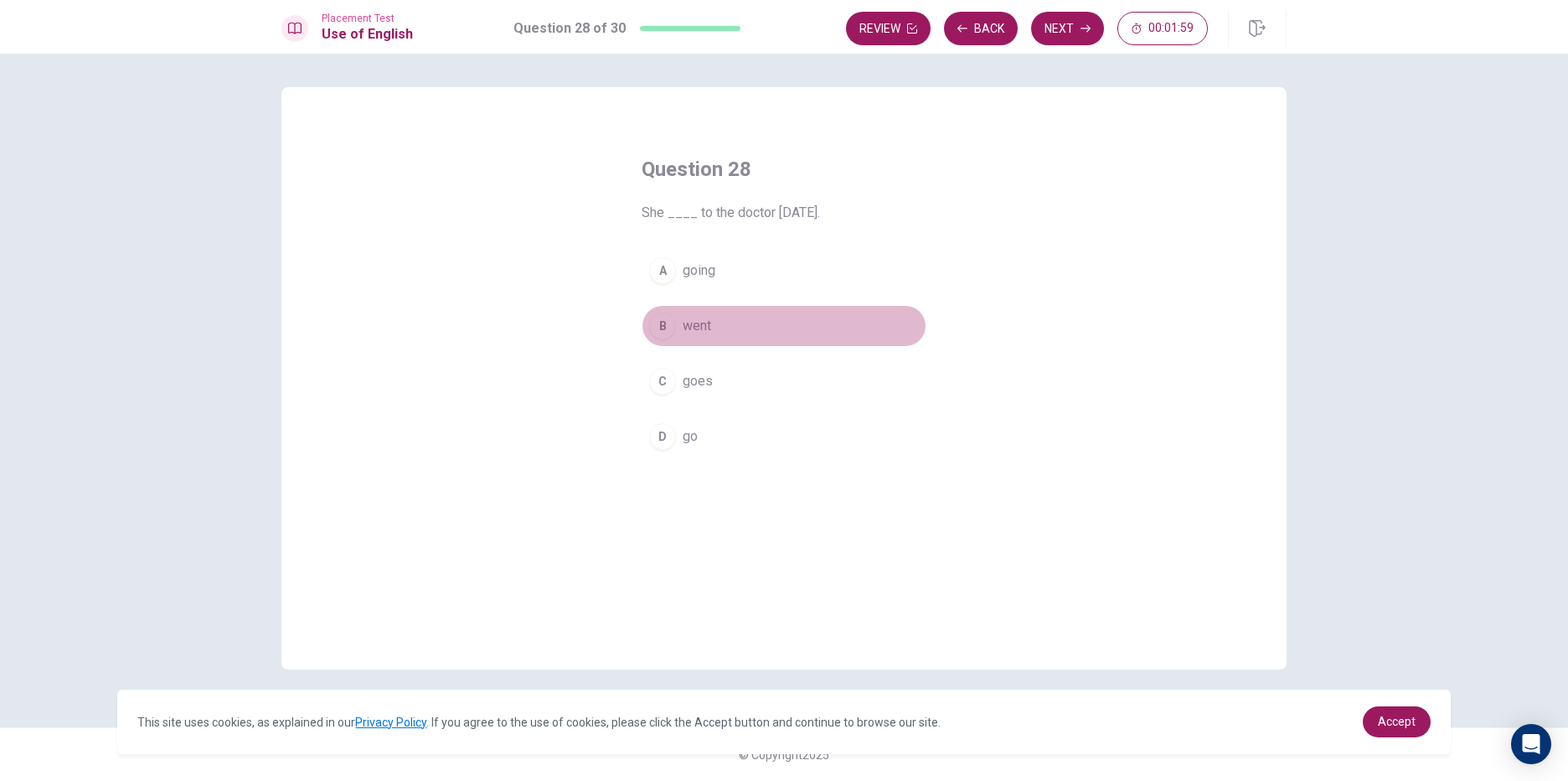
click at [661, 320] on div "B" at bounding box center [662, 326] width 26 height 26
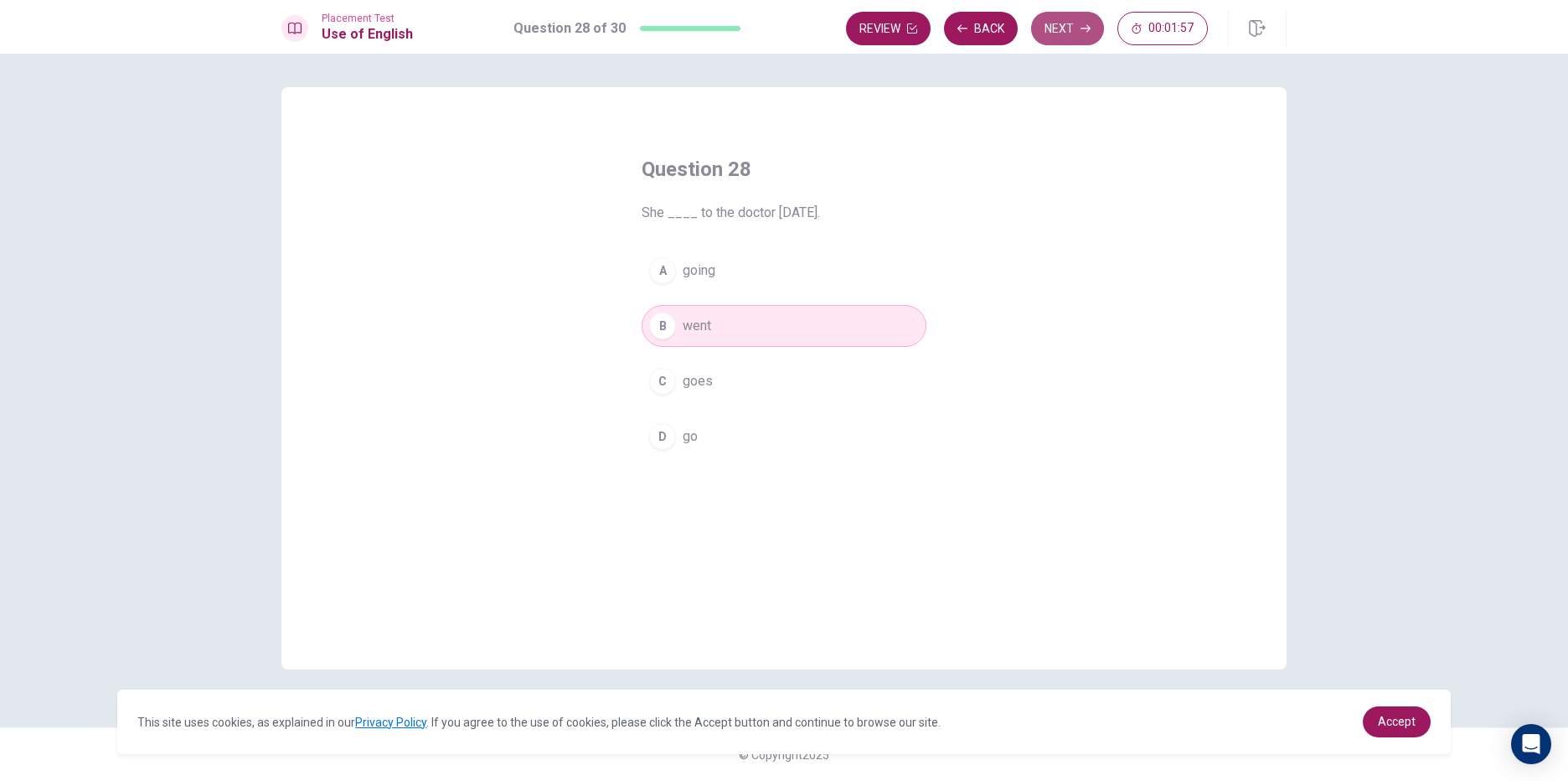
click at [1073, 33] on button "Next" at bounding box center [1067, 28] width 73 height 34
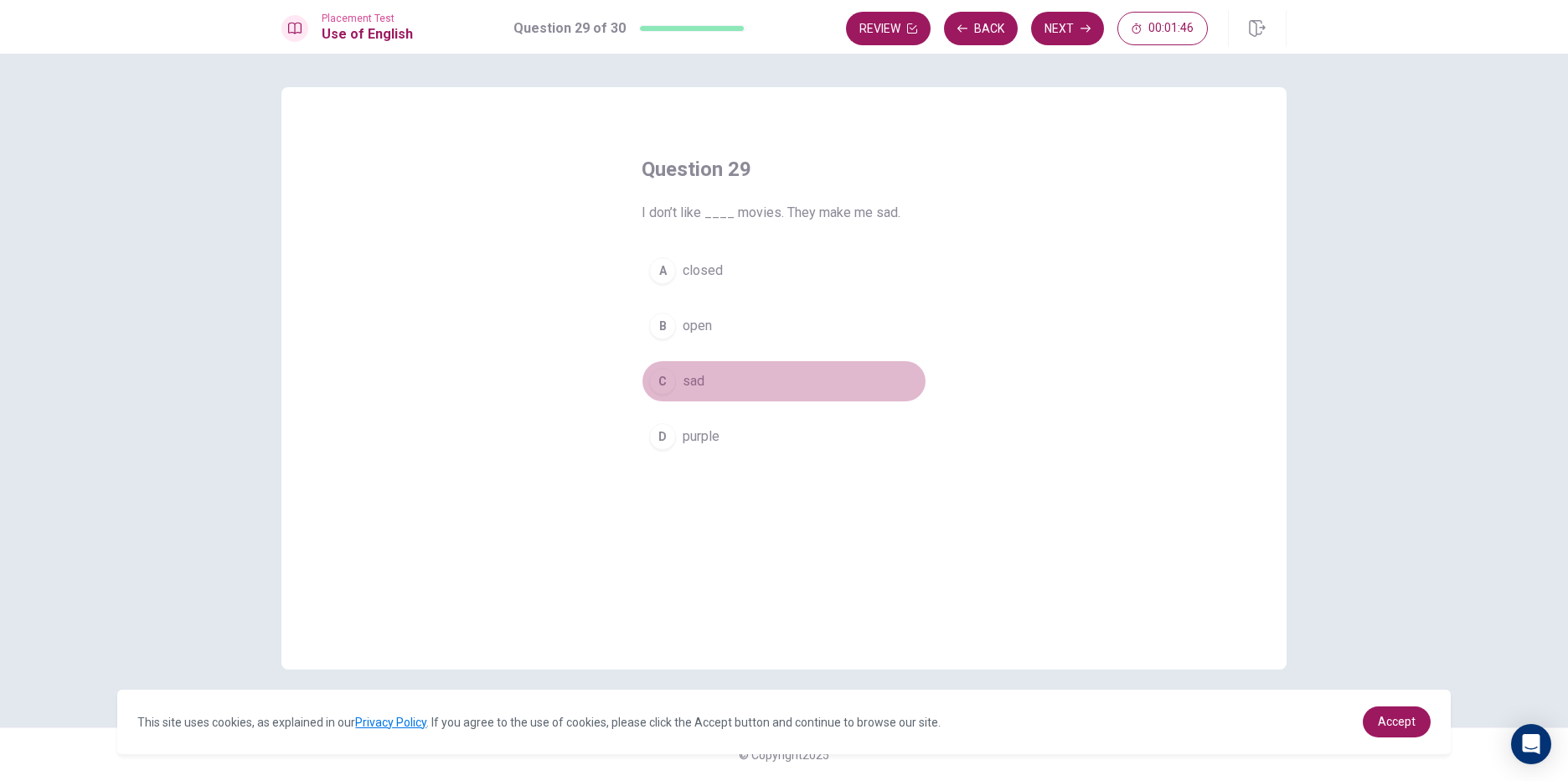
click at [664, 392] on div "C" at bounding box center [662, 382] width 26 height 26
click at [1055, 26] on button "Next" at bounding box center [1067, 28] width 73 height 34
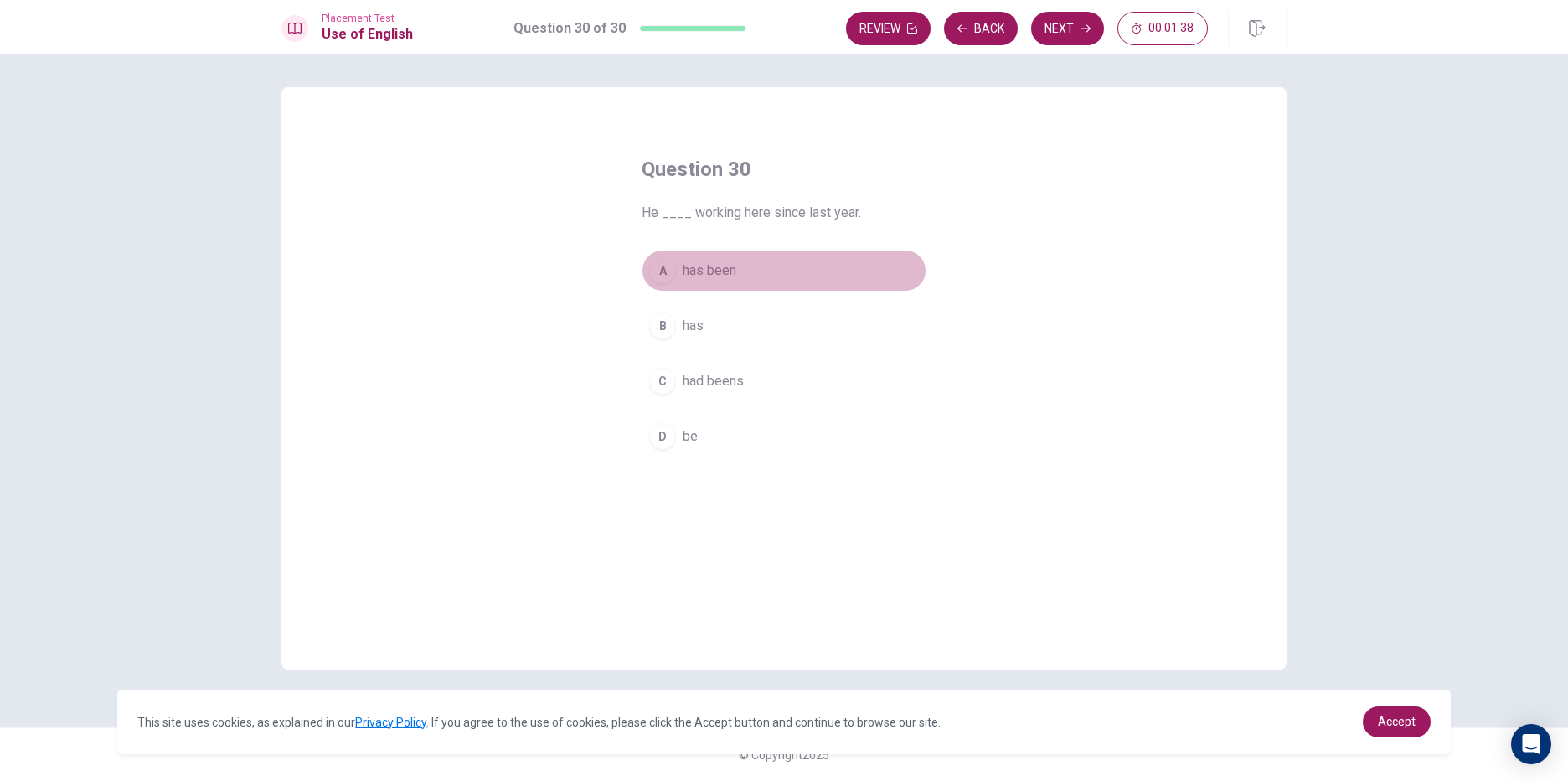
click at [661, 266] on div "A" at bounding box center [662, 270] width 26 height 26
click at [1079, 19] on button "Next" at bounding box center [1067, 28] width 73 height 34
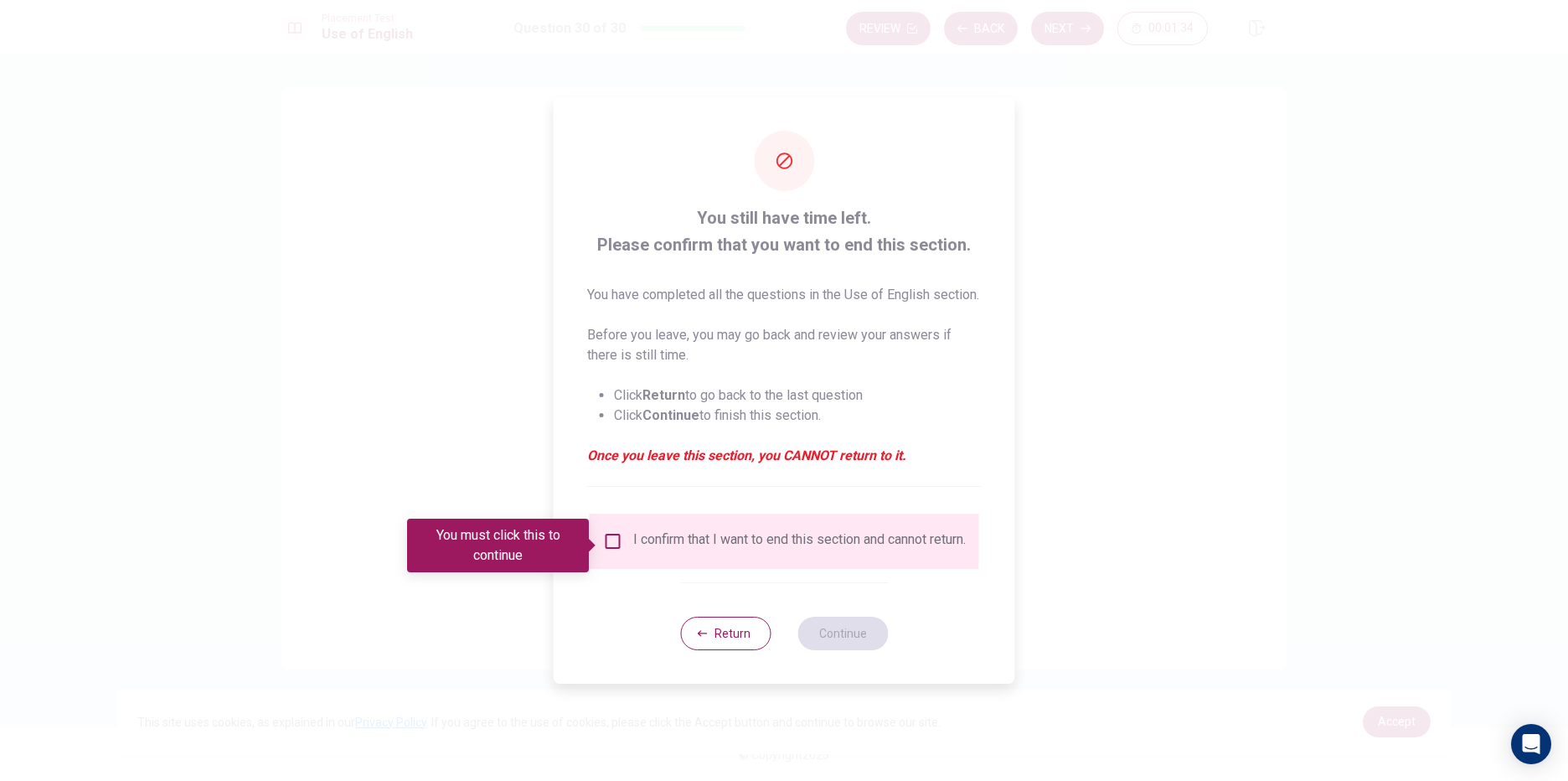
click at [973, 459] on em "Once you leave this section, you CANNOT return to it." at bounding box center [784, 455] width 395 height 20
click at [615, 535] on div "I confirm that I want to end this section and cannot return." at bounding box center [784, 541] width 390 height 56
click at [609, 544] on input "You must click this to continue" at bounding box center [612, 541] width 20 height 20
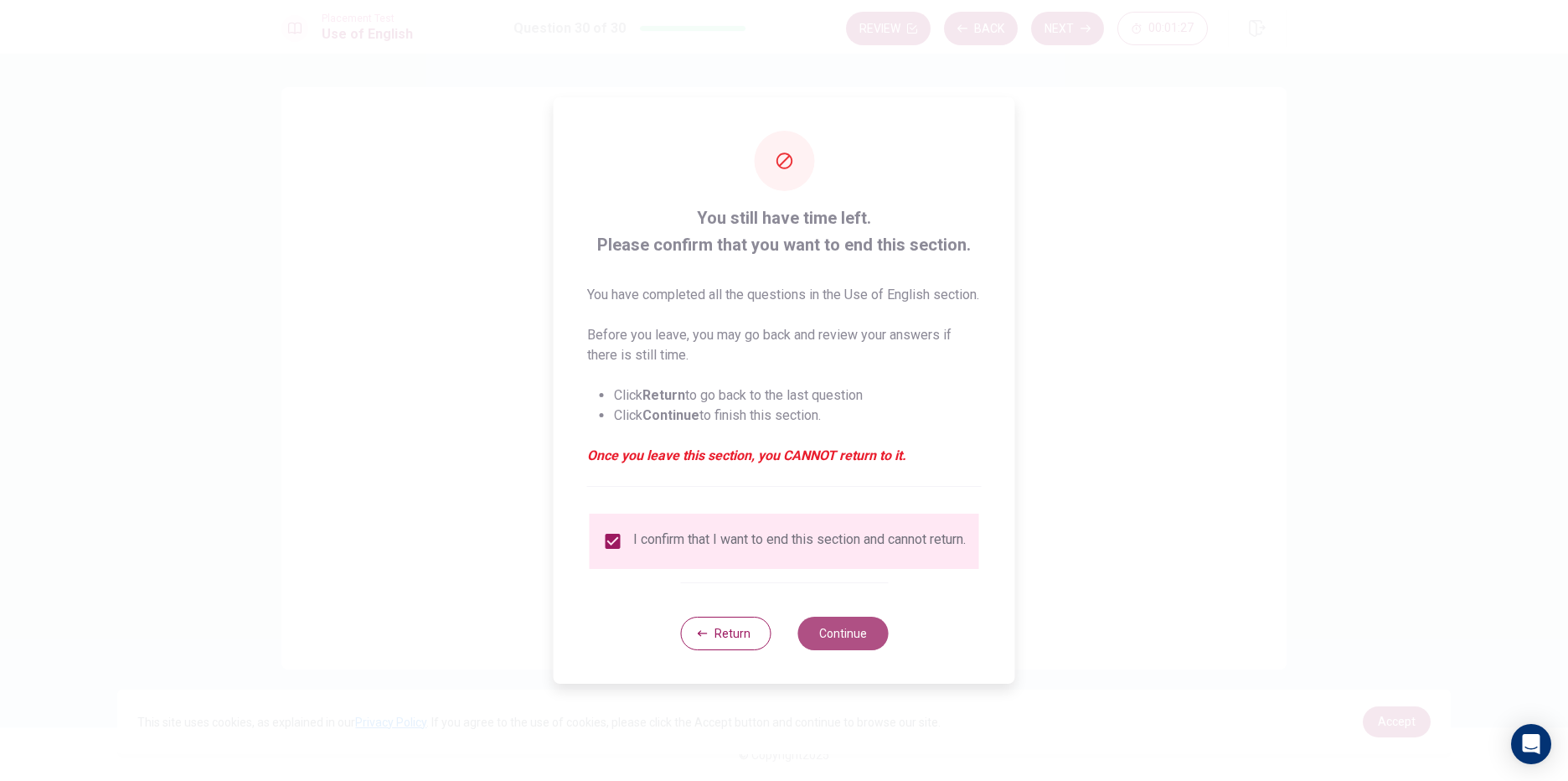
click at [853, 650] on button "Continue" at bounding box center [843, 634] width 90 height 34
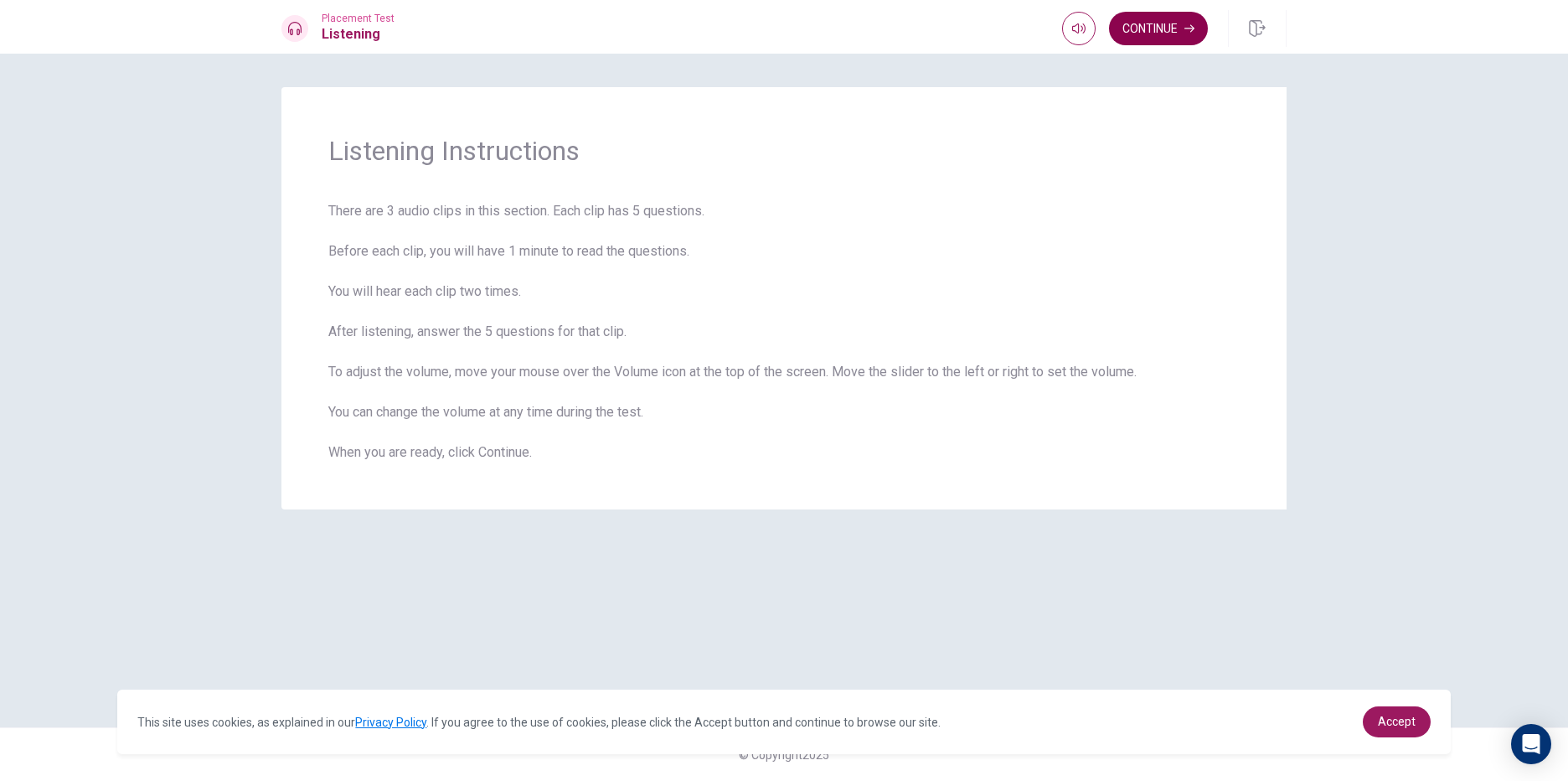
click at [1180, 24] on button "Continue" at bounding box center [1158, 28] width 99 height 34
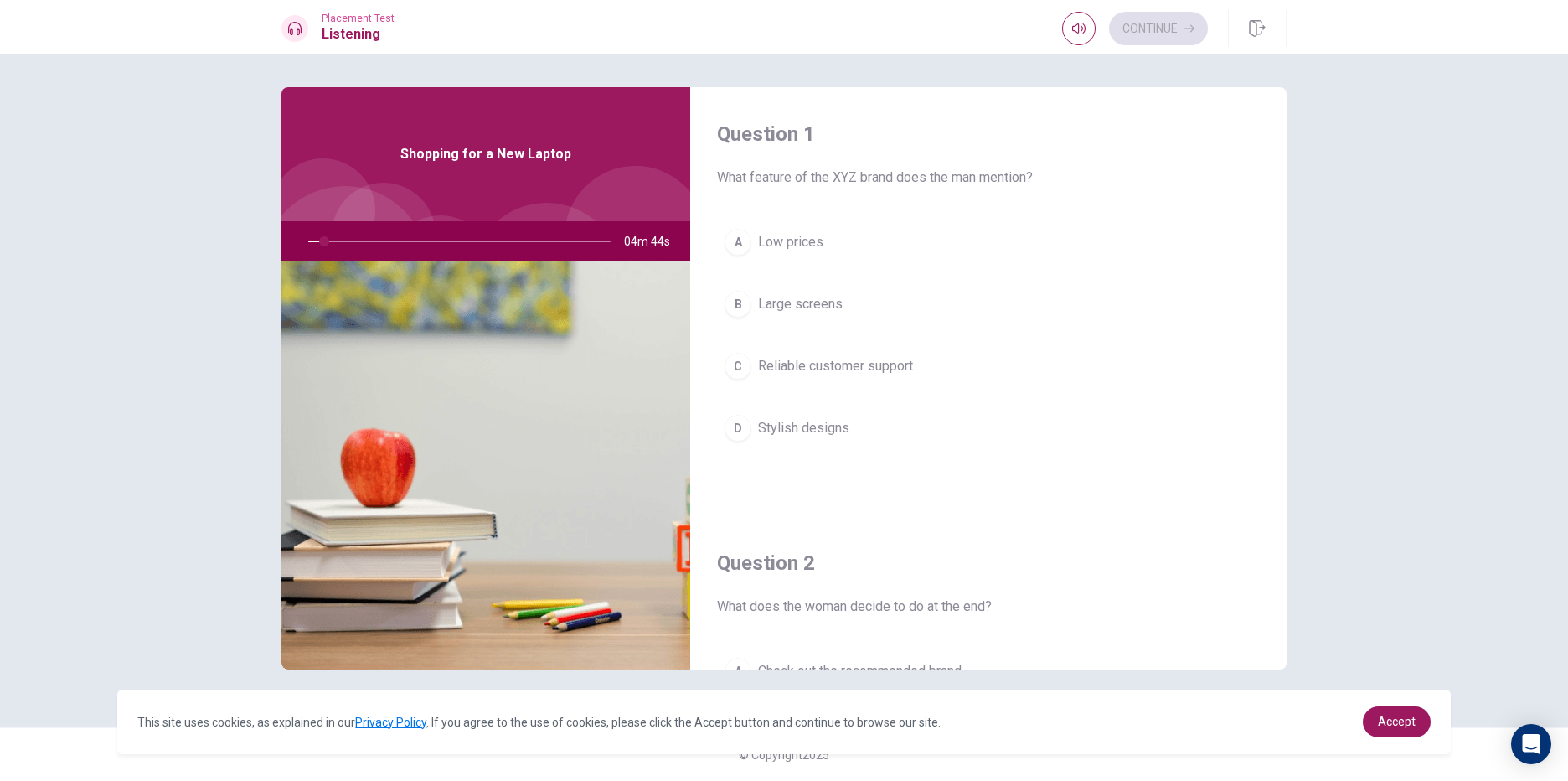
drag, startPoint x: 793, startPoint y: 175, endPoint x: 1032, endPoint y: 187, distance: 239.3
click at [1031, 187] on div "Question 1 What feature of the XYZ brand does the man mention? A Low prices B L…" at bounding box center [988, 301] width 596 height 429
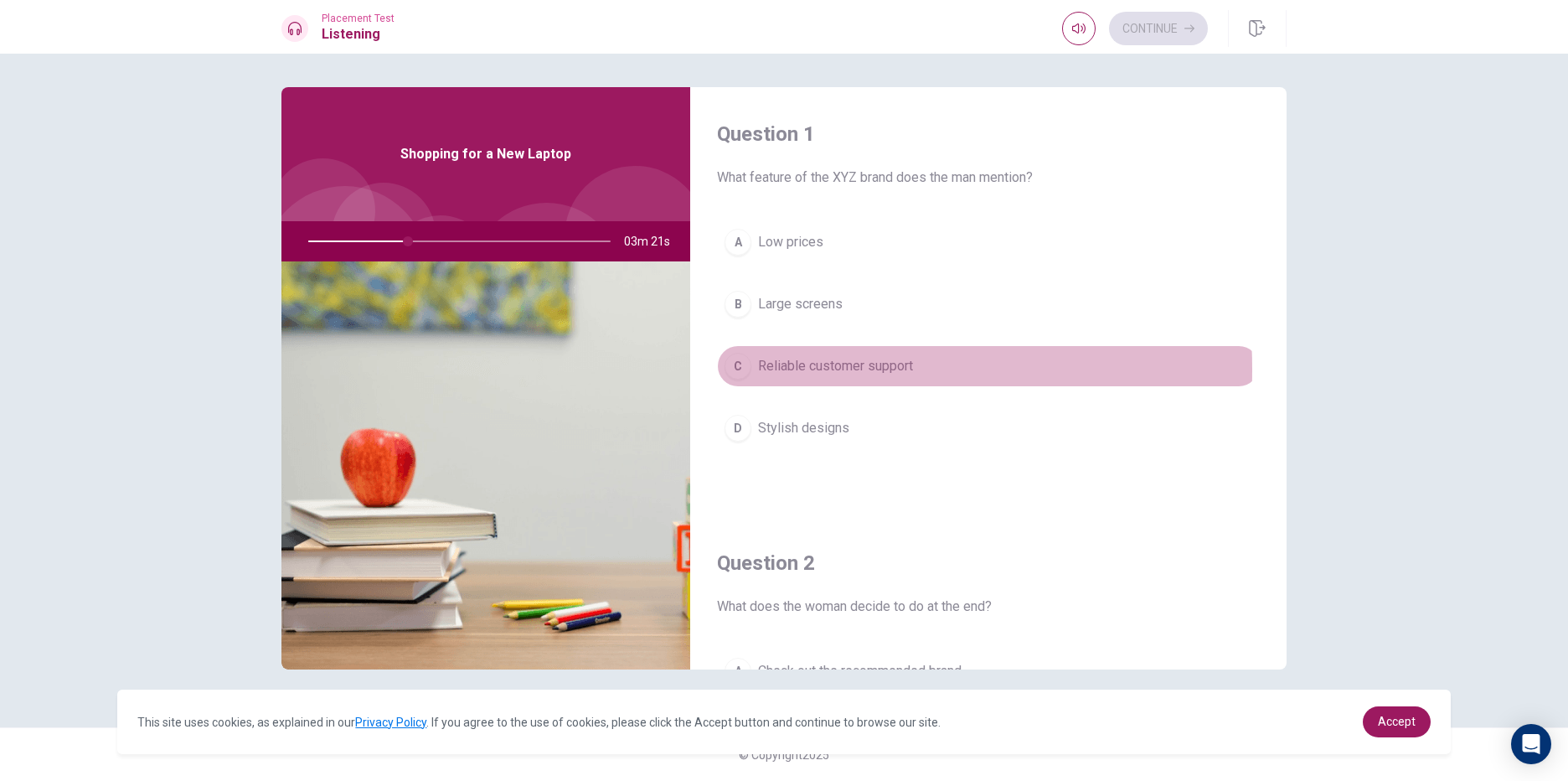
click at [739, 369] on div "C" at bounding box center [737, 366] width 26 height 26
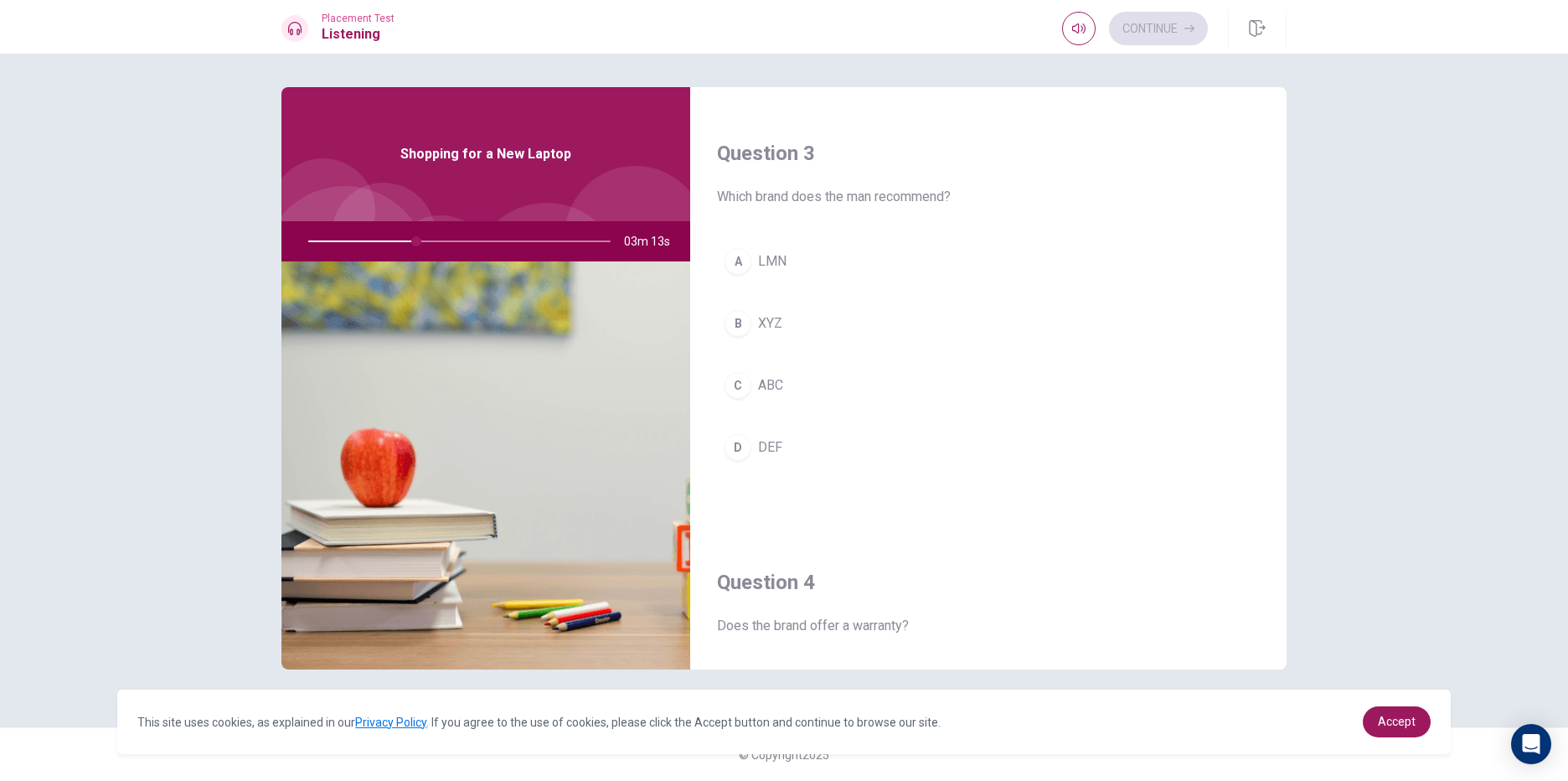
scroll to position [921, 0]
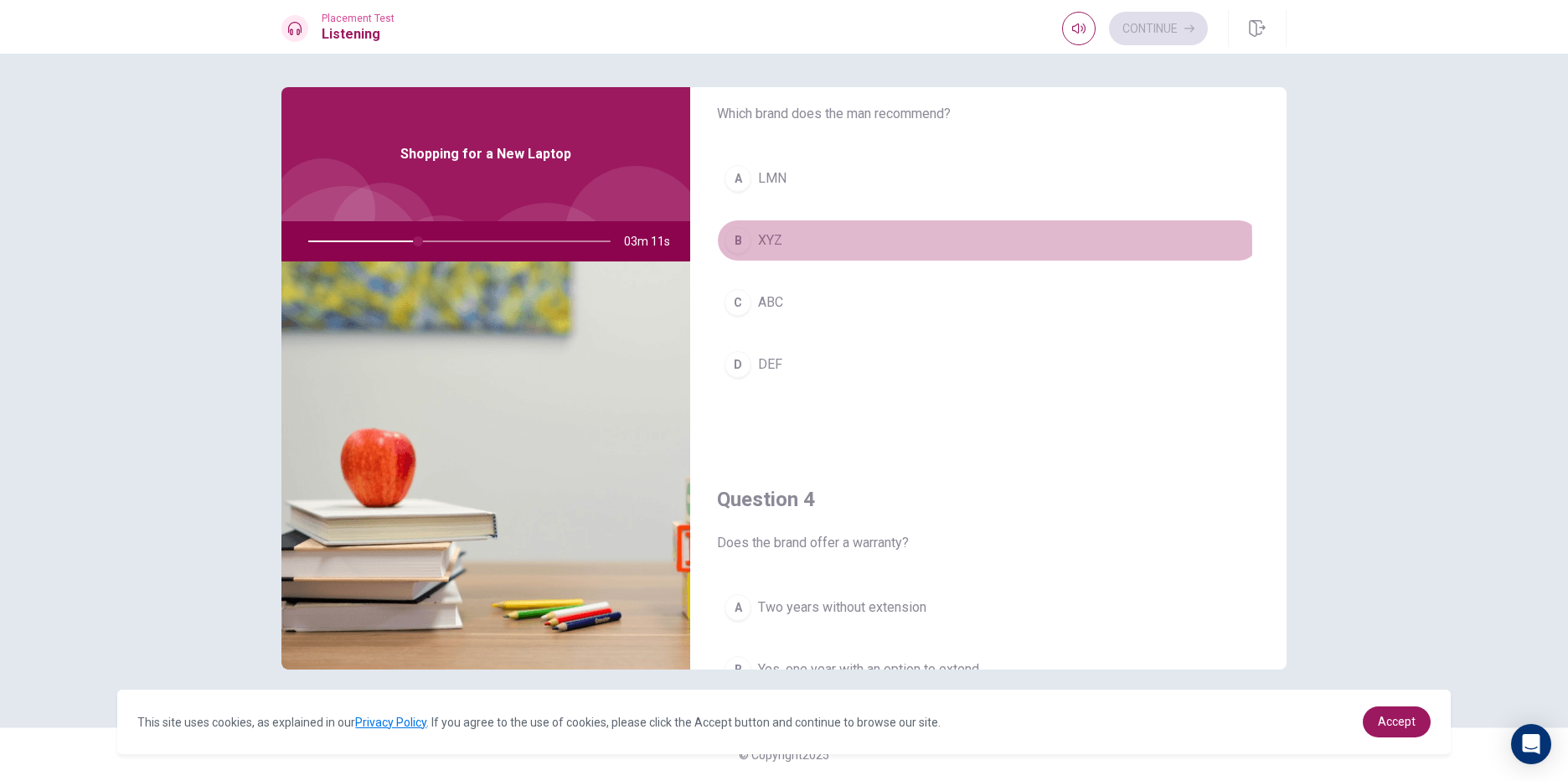
click at [739, 246] on div "B" at bounding box center [737, 240] width 26 height 26
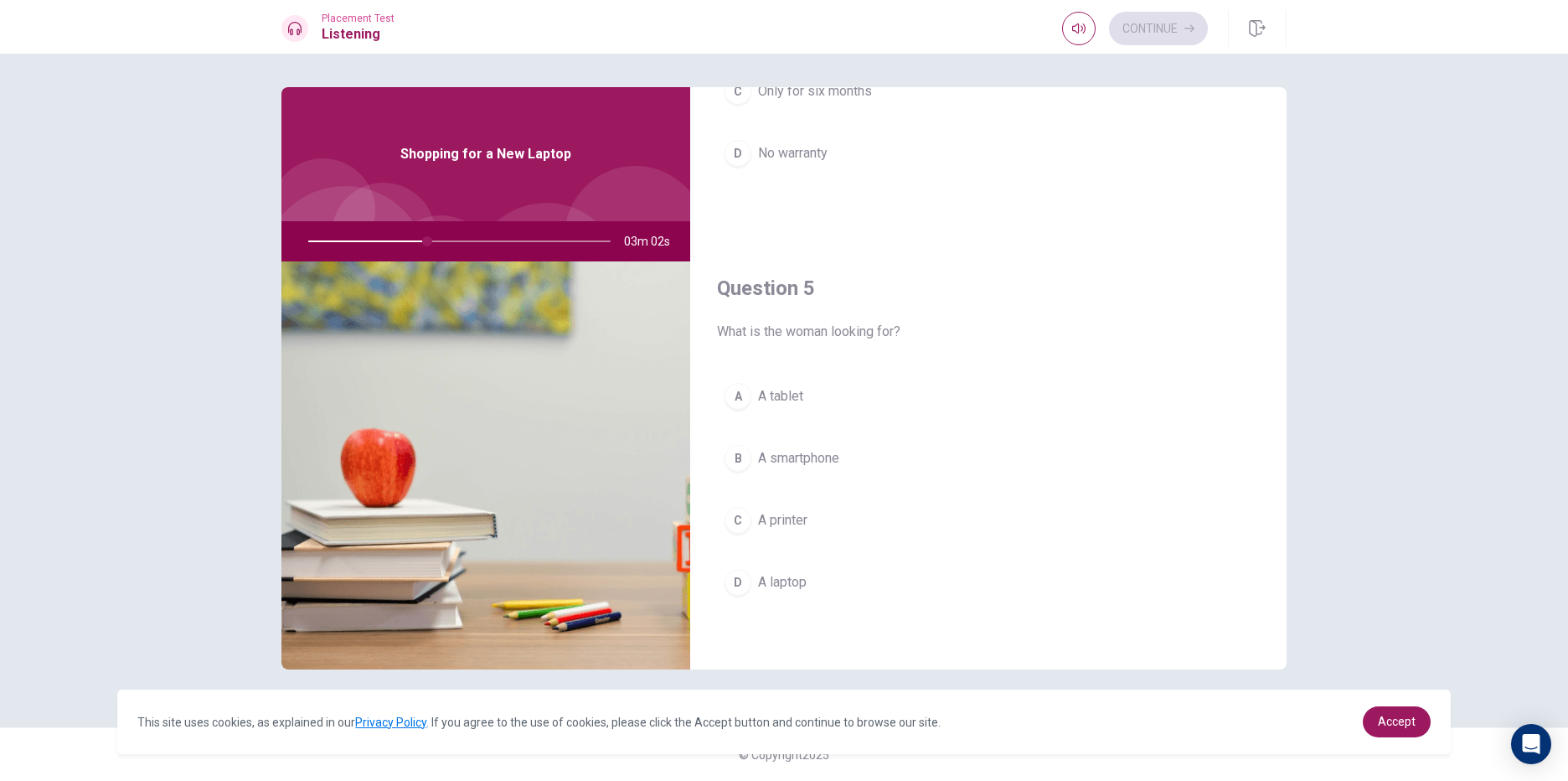
scroll to position [1563, 0]
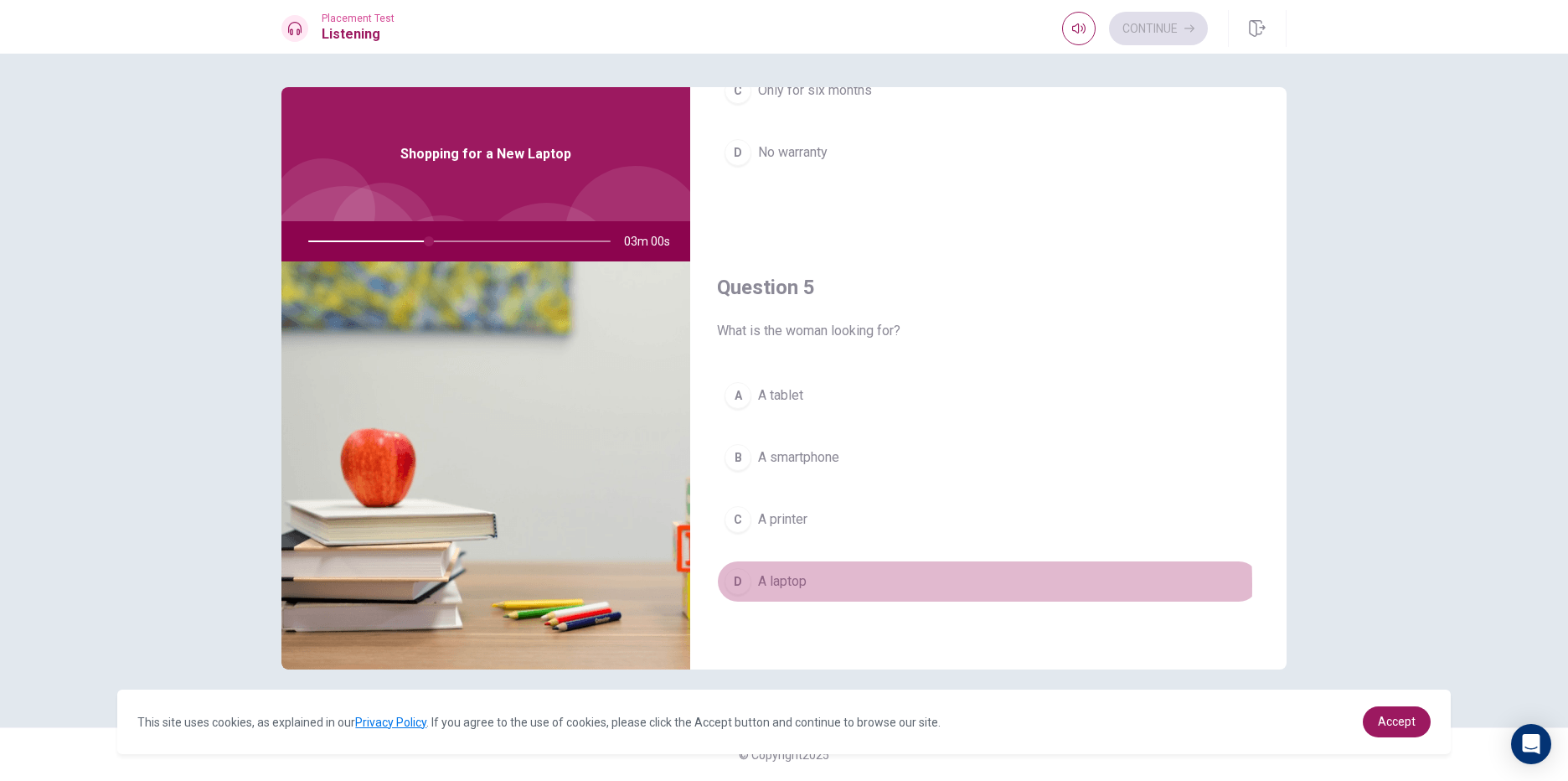
click at [743, 585] on div "D" at bounding box center [737, 581] width 26 height 26
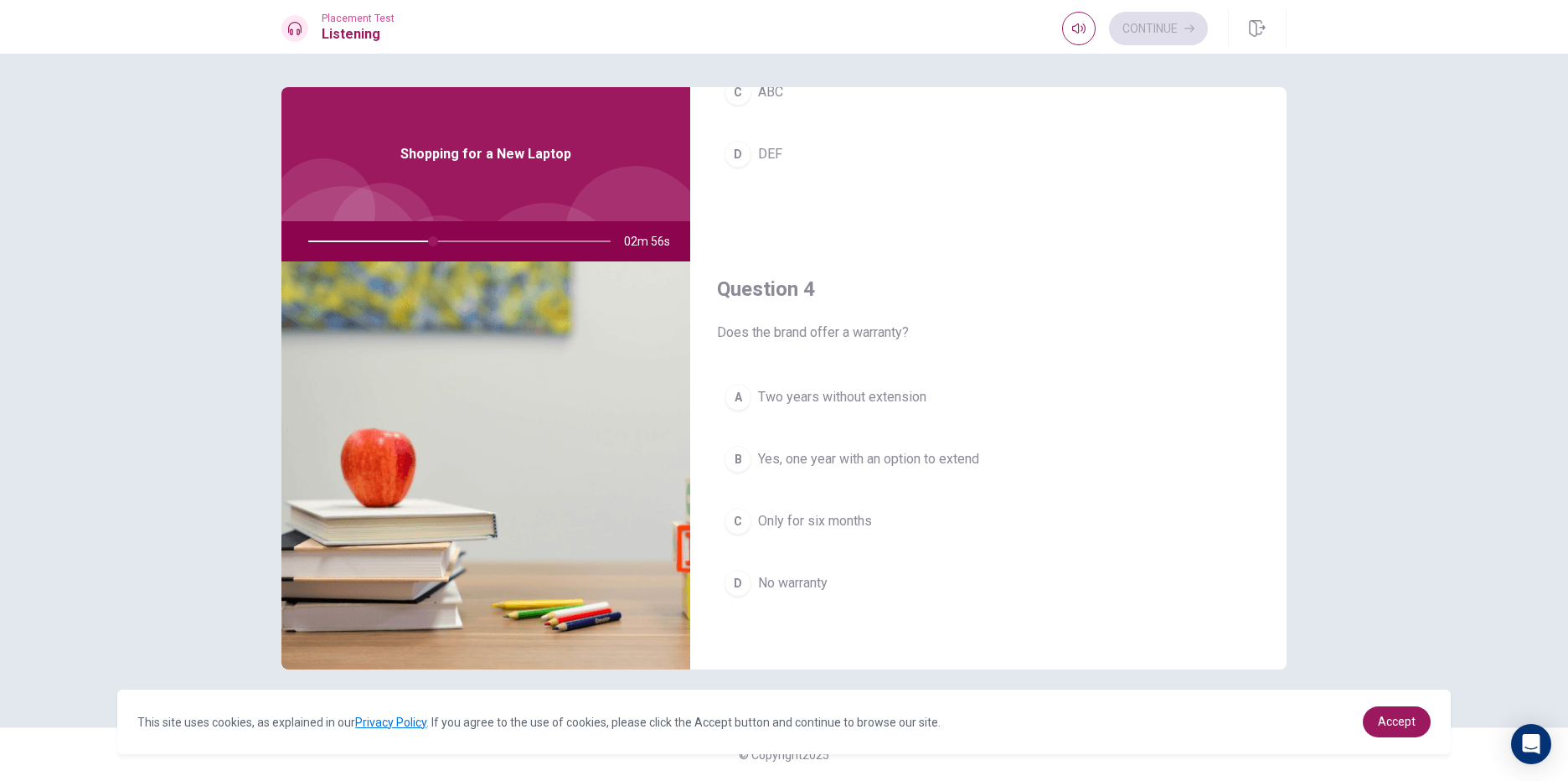
scroll to position [1228, 0]
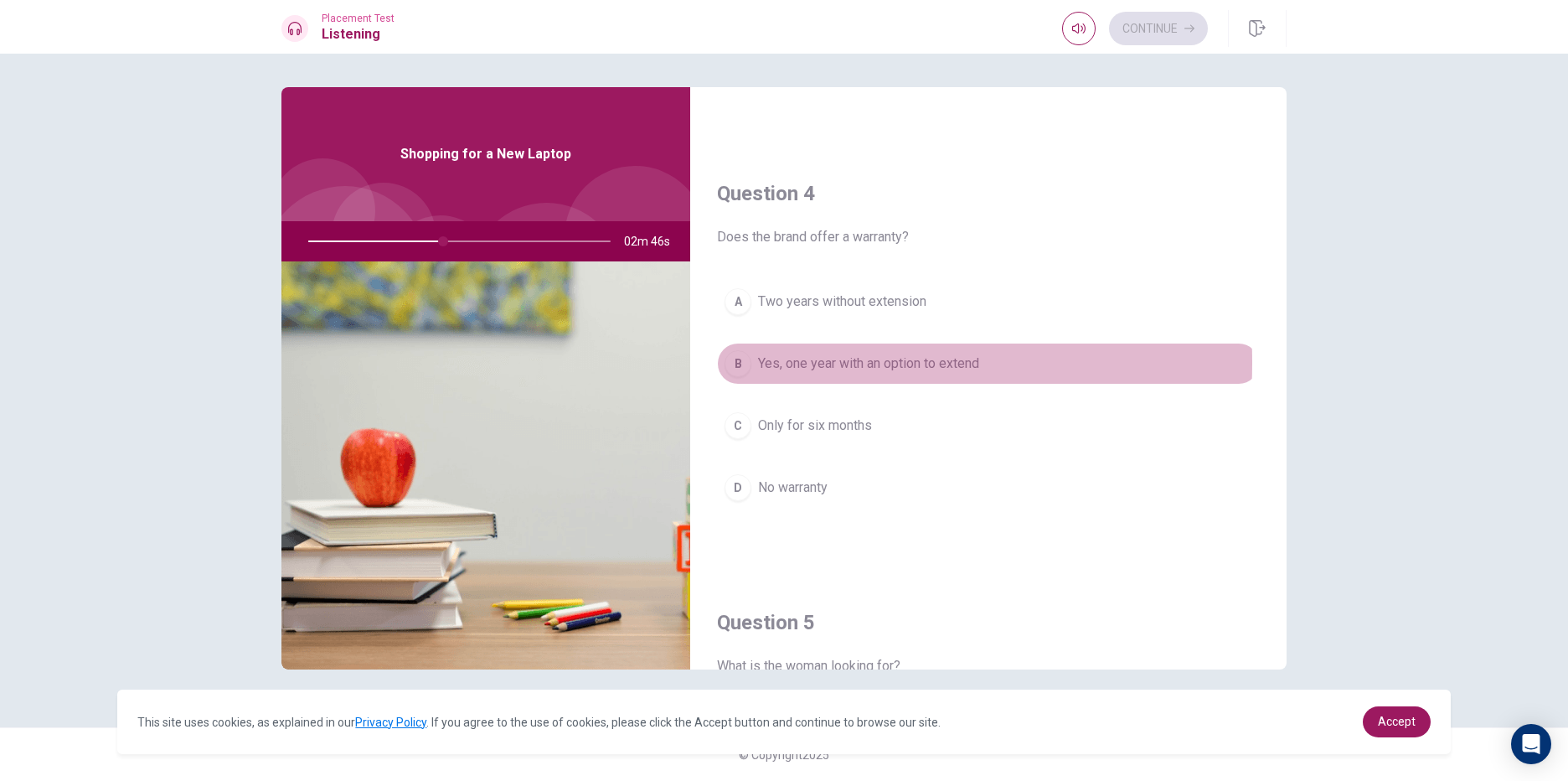
click at [751, 363] on div "B" at bounding box center [737, 364] width 26 height 26
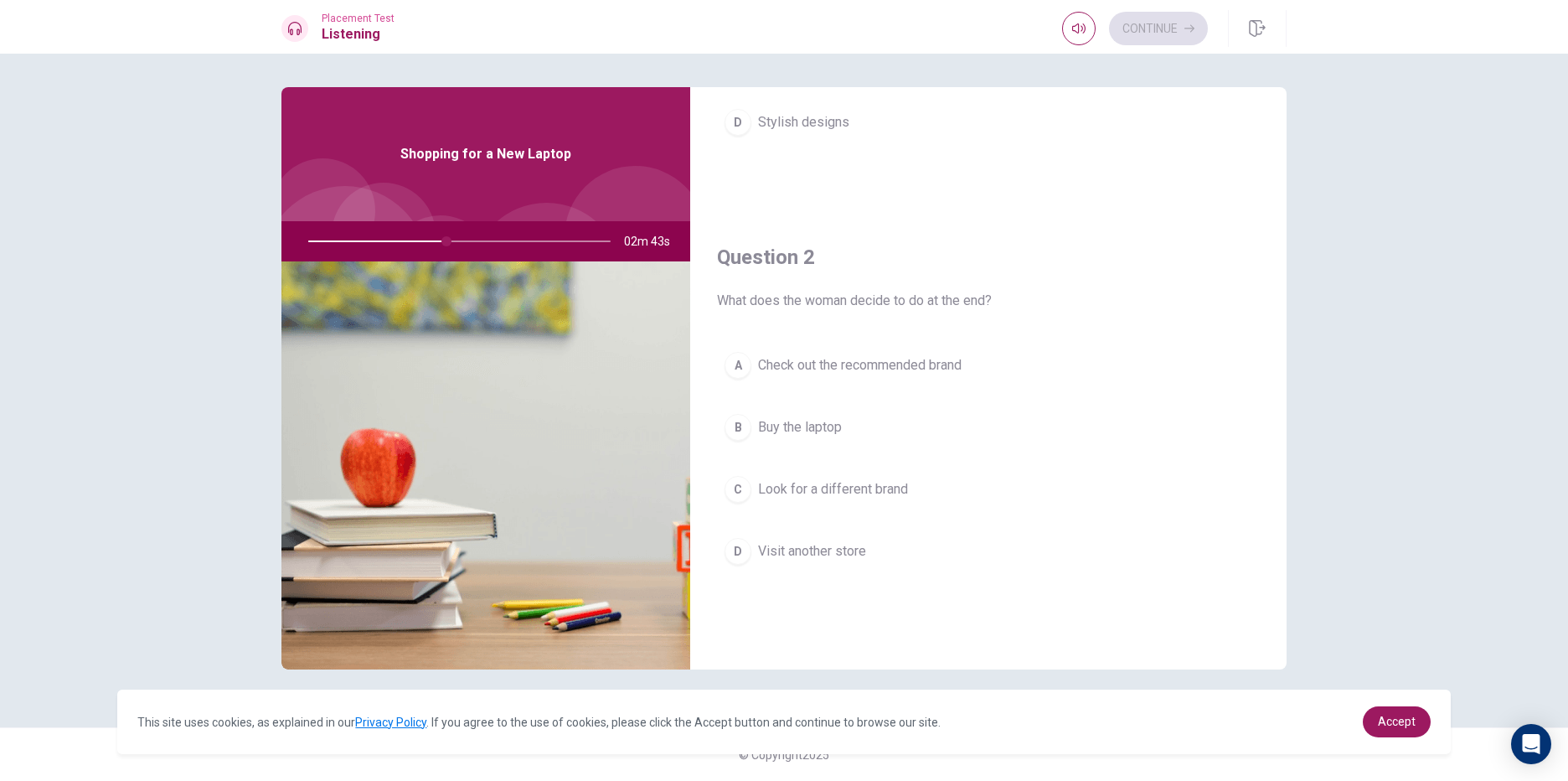
scroll to position [390, 0]
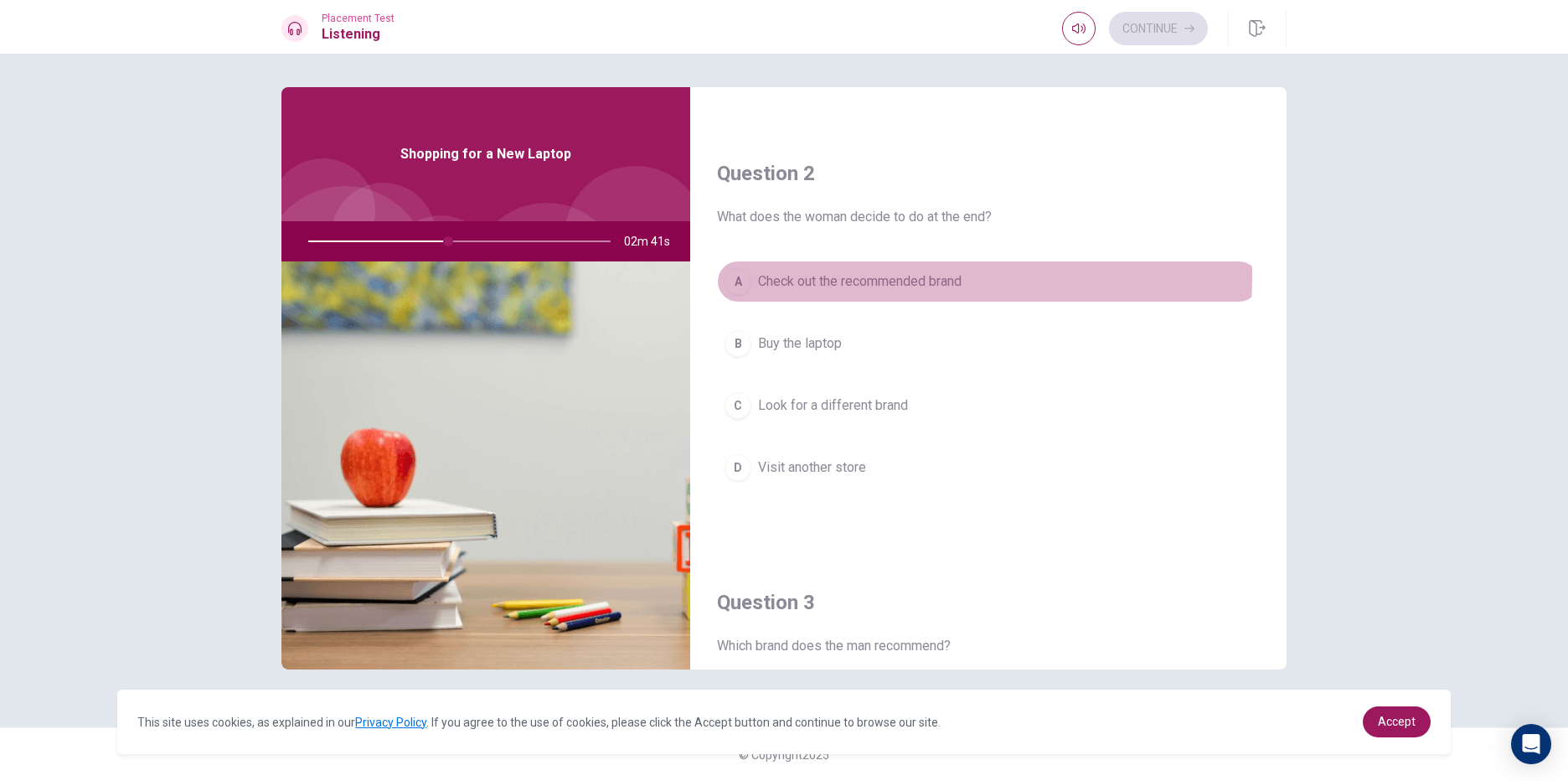
click at [745, 273] on div "A" at bounding box center [737, 282] width 26 height 26
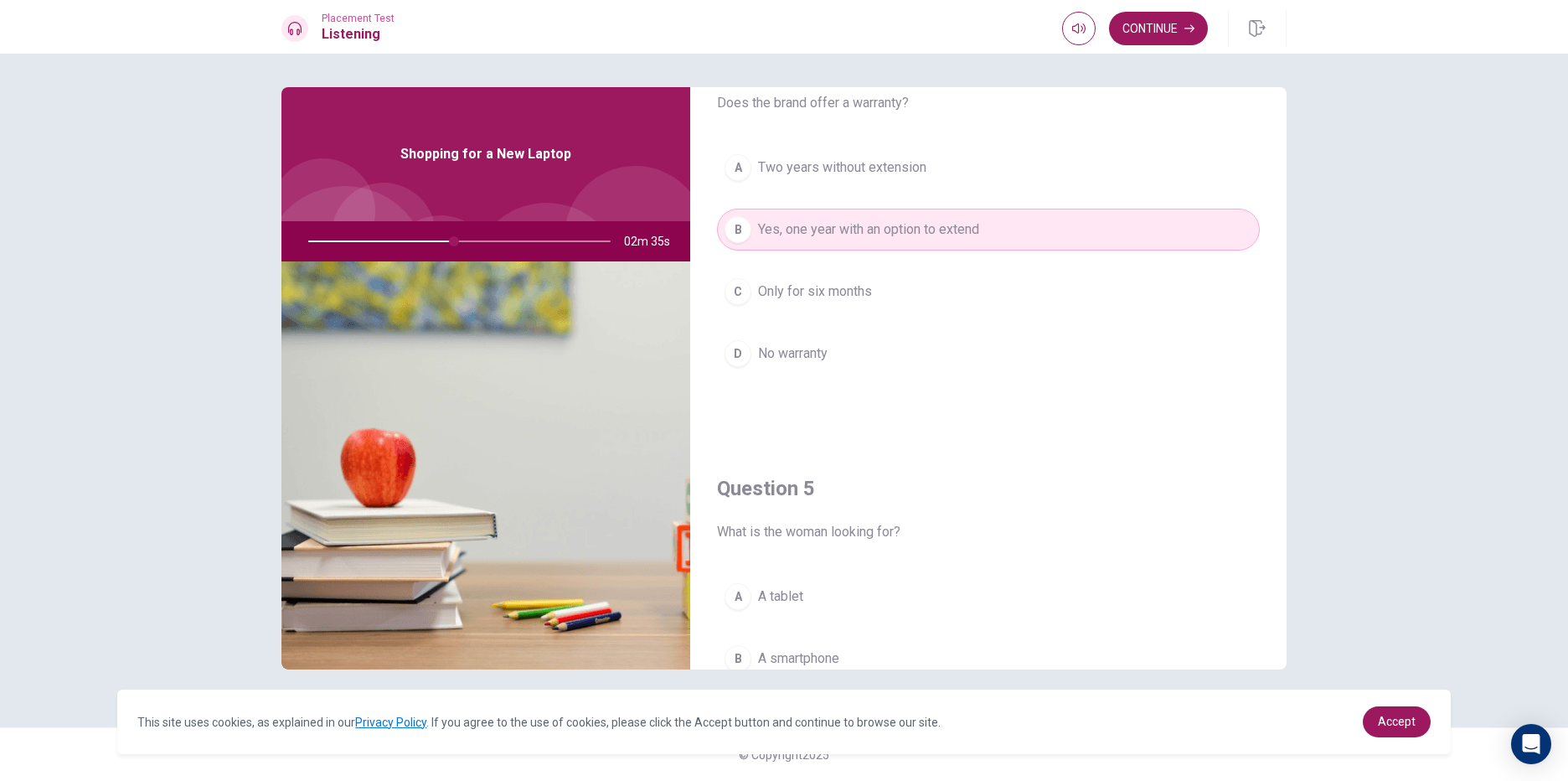
scroll to position [1563, 0]
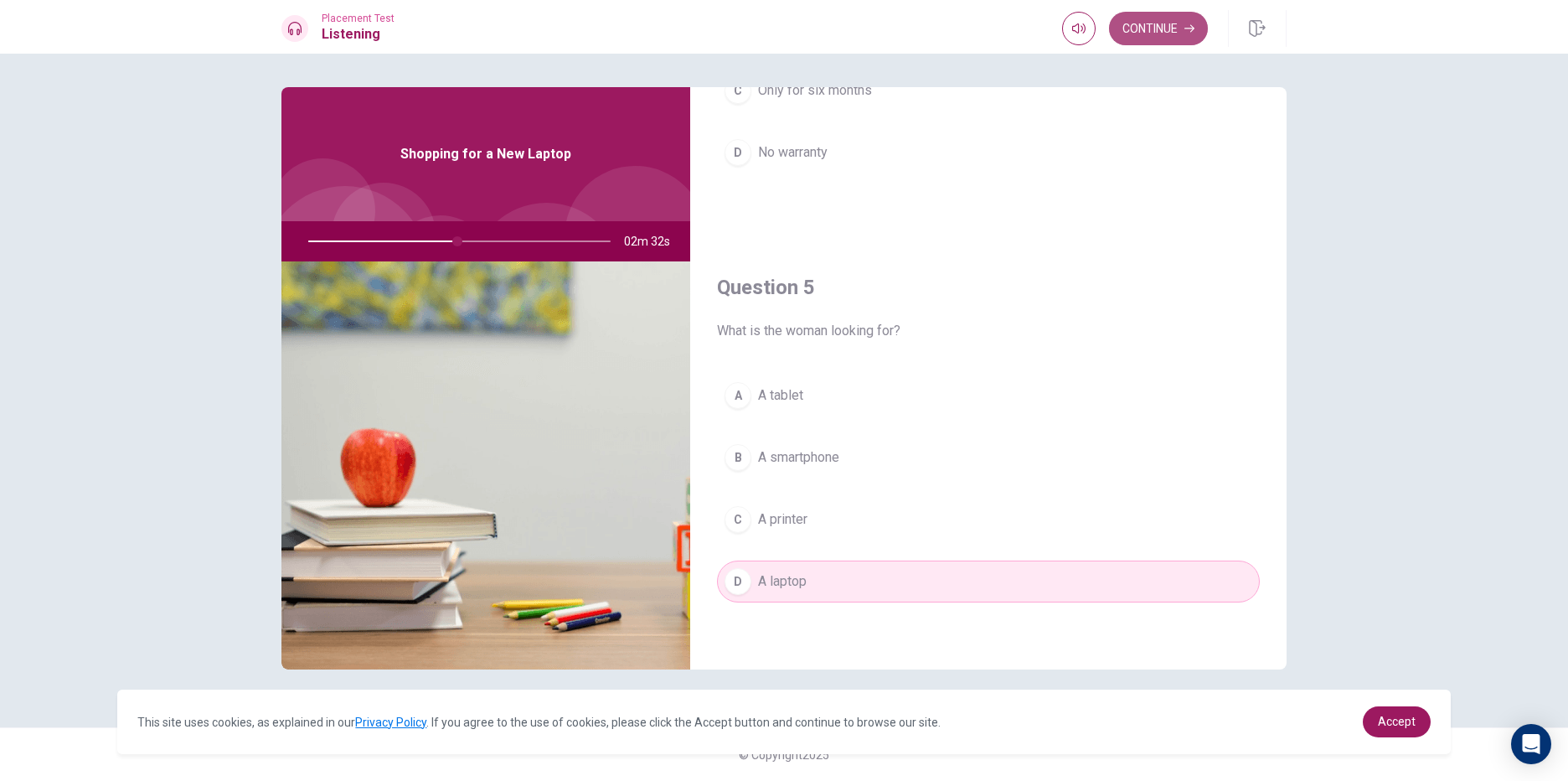
click at [1161, 21] on button "Continue" at bounding box center [1158, 28] width 99 height 34
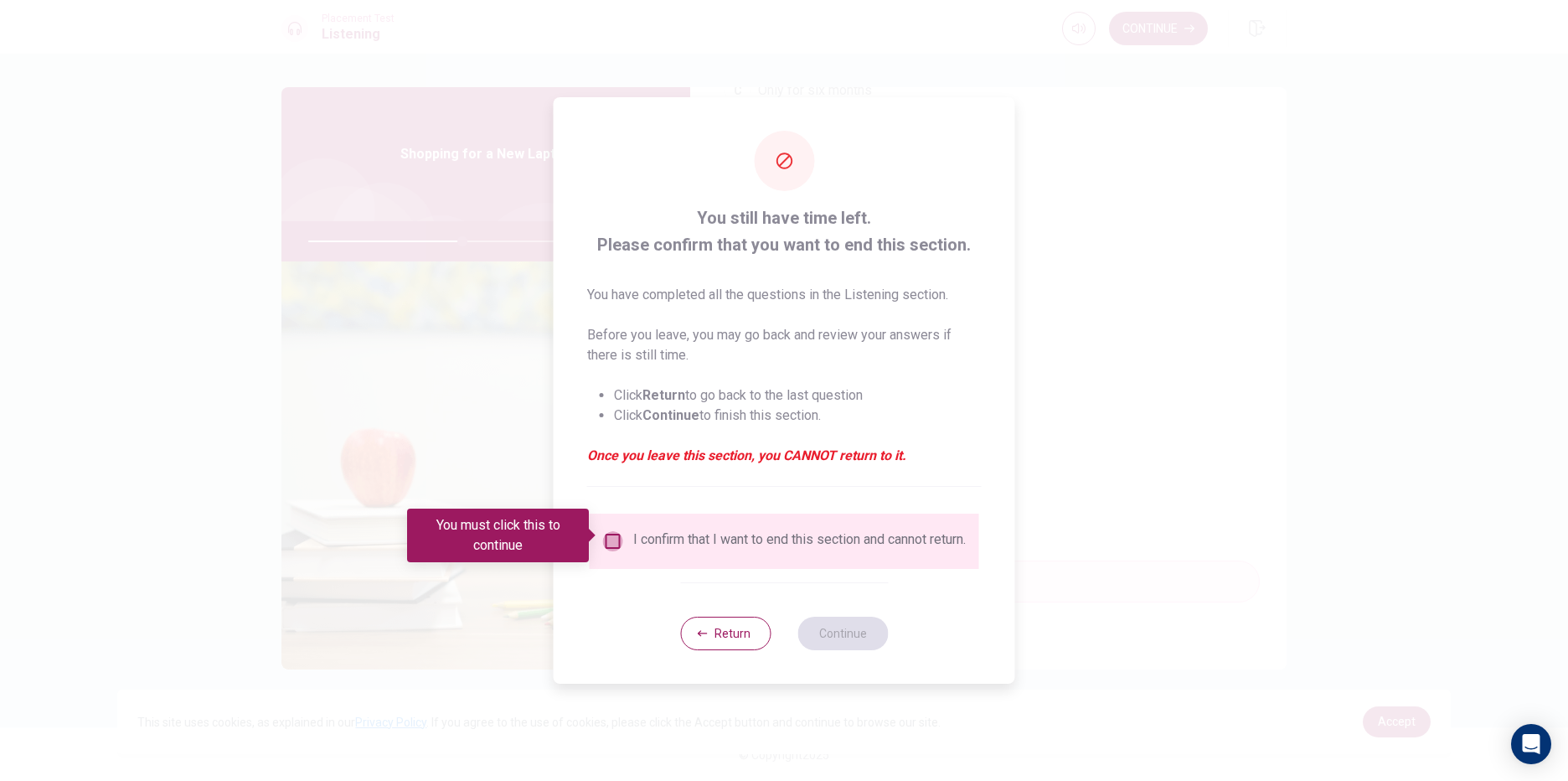
click at [609, 535] on input "You must click this to continue" at bounding box center [612, 541] width 20 height 20
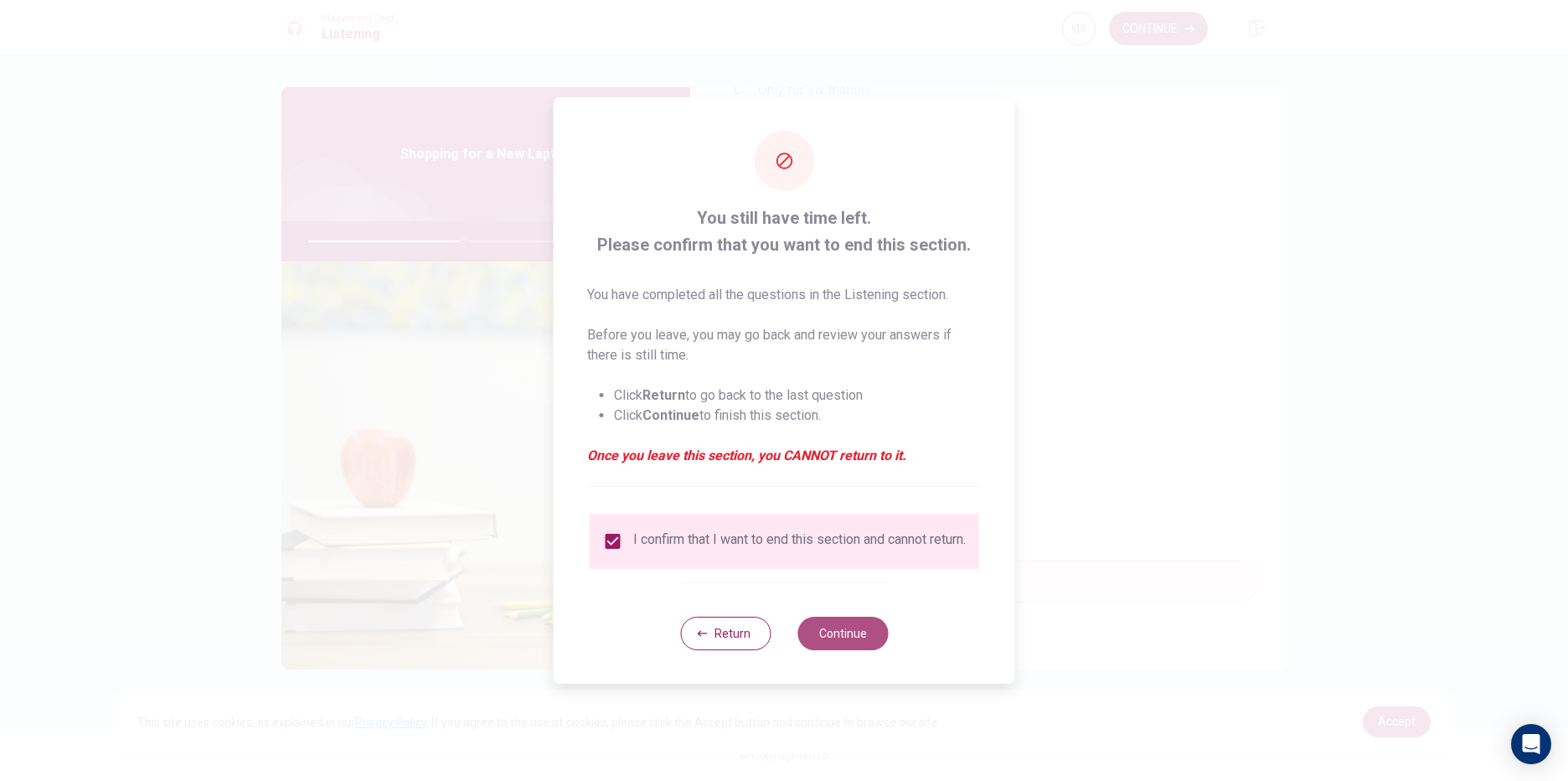
click at [856, 635] on button "Continue" at bounding box center [843, 634] width 90 height 34
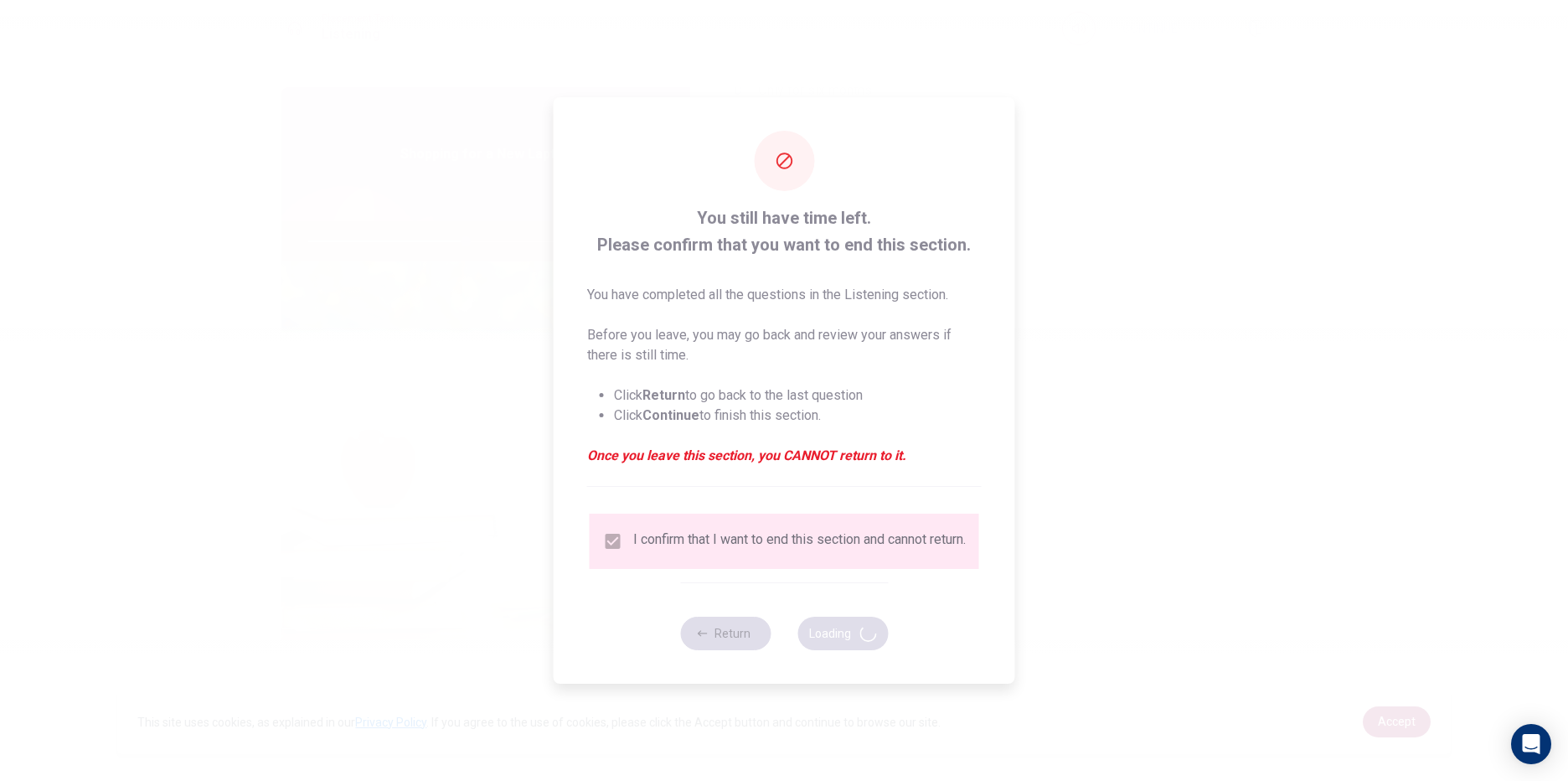
type input "52"
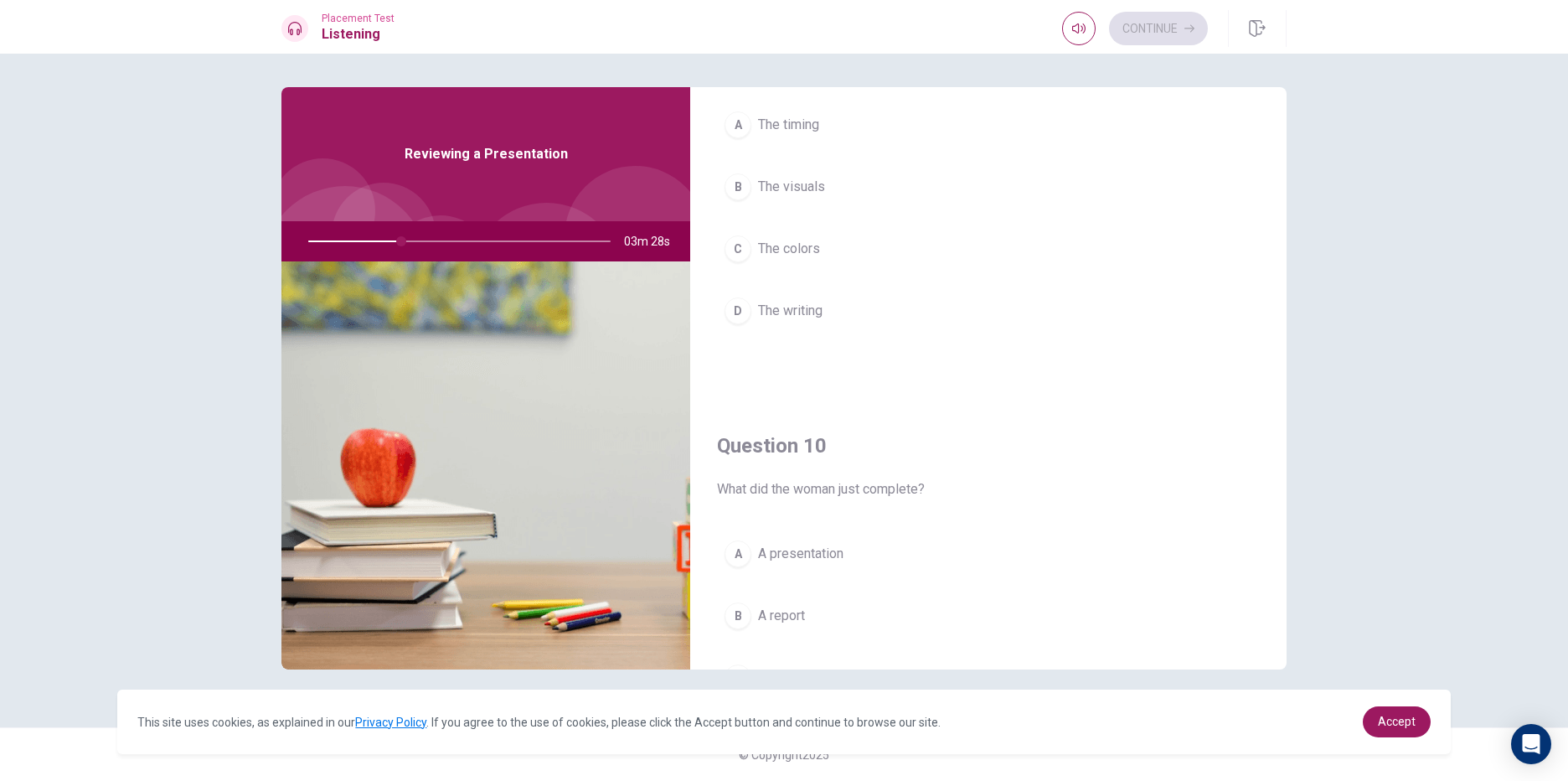
scroll to position [1424, 0]
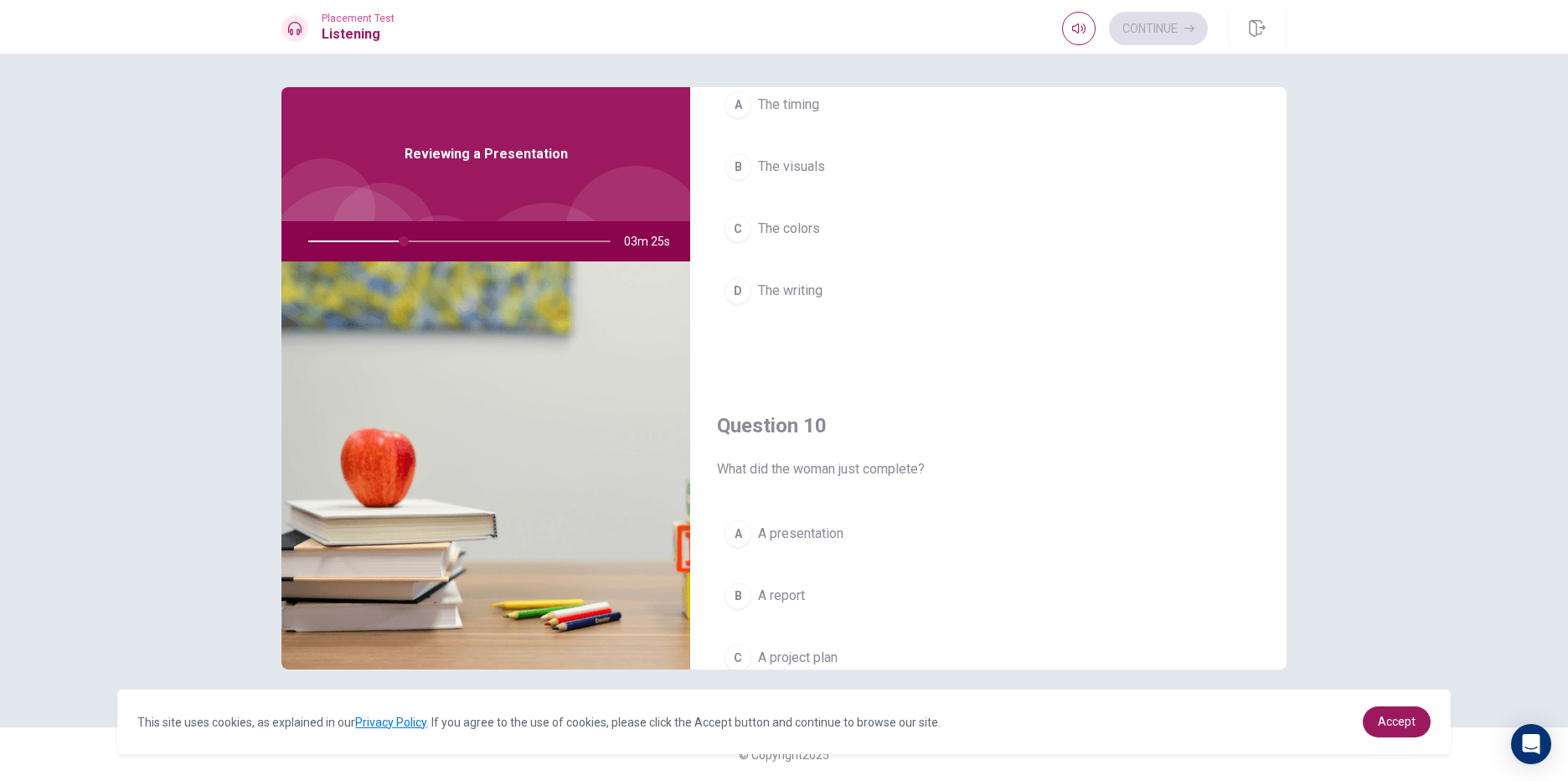
click at [735, 536] on div "A" at bounding box center [737, 533] width 26 height 26
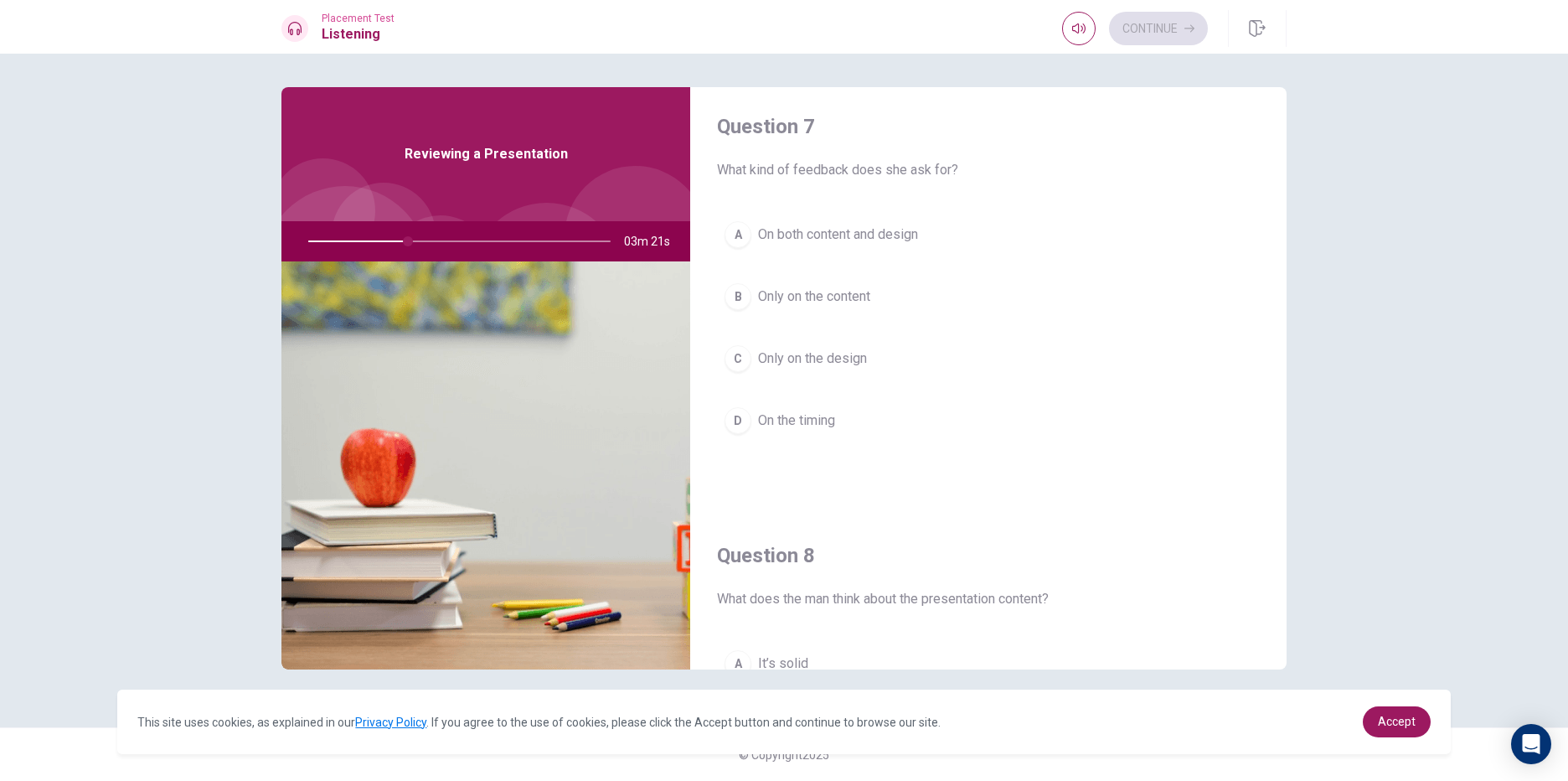
scroll to position [390, 0]
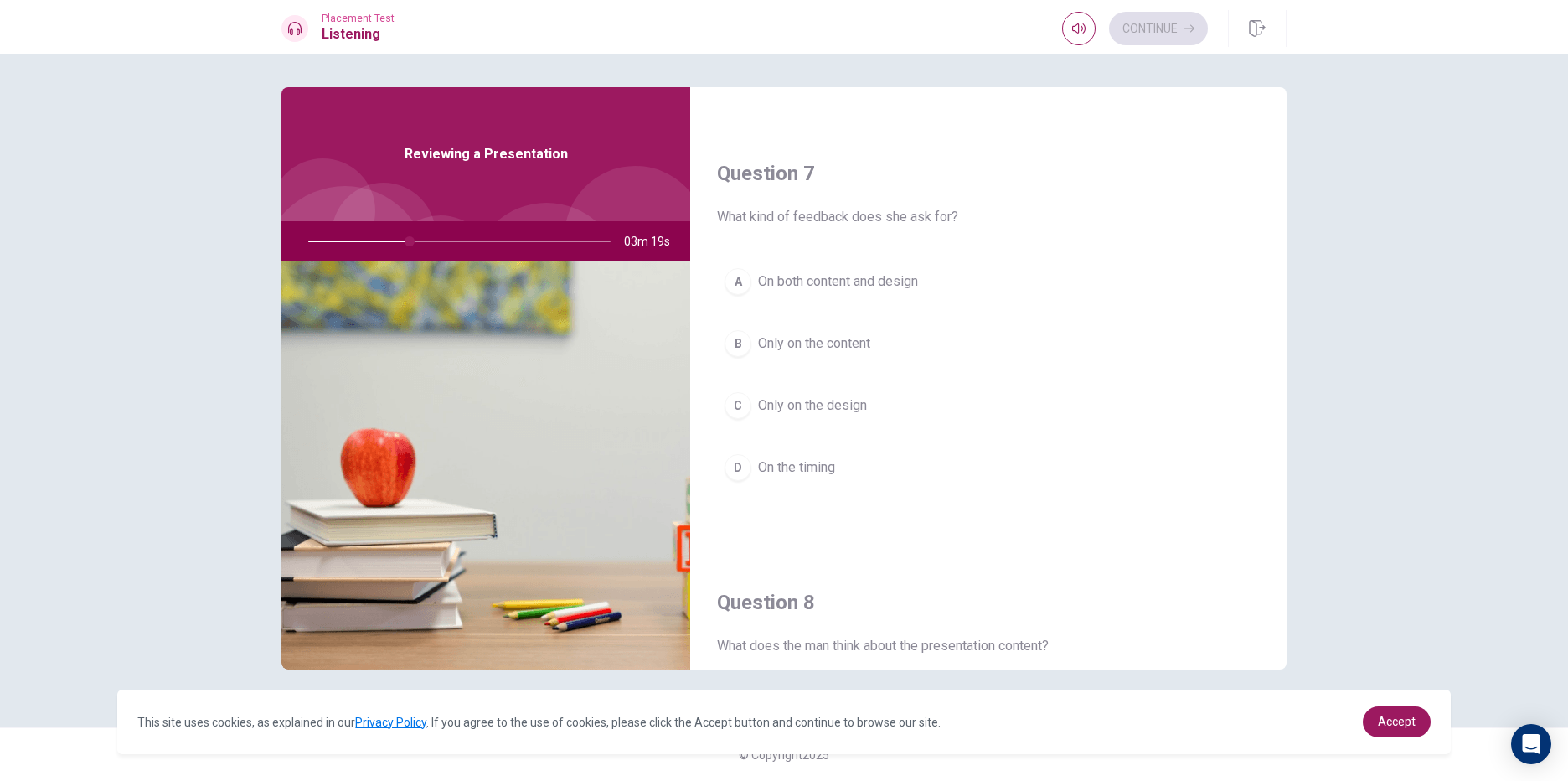
click at [739, 286] on div "A" at bounding box center [737, 282] width 26 height 26
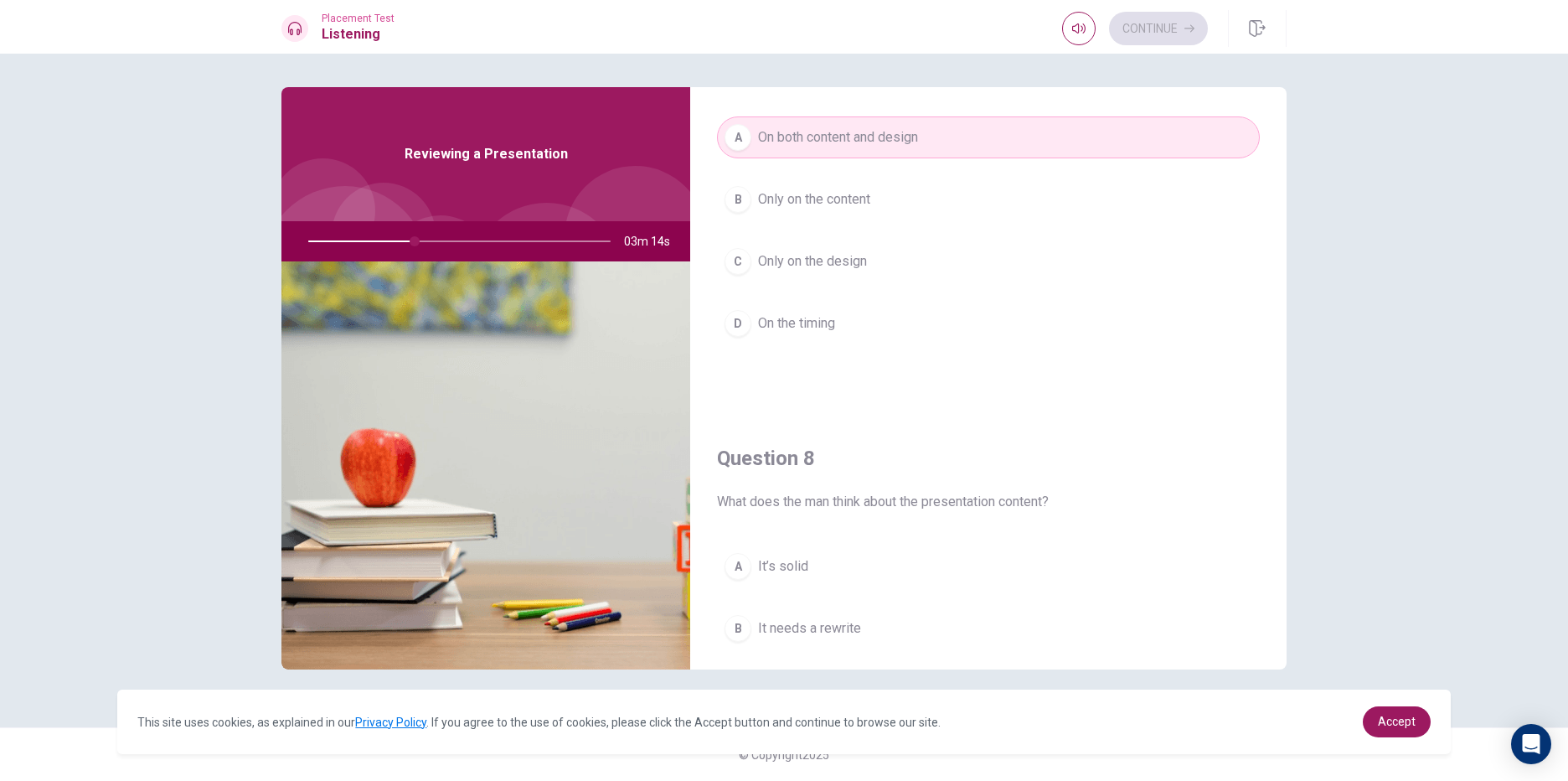
scroll to position [724, 0]
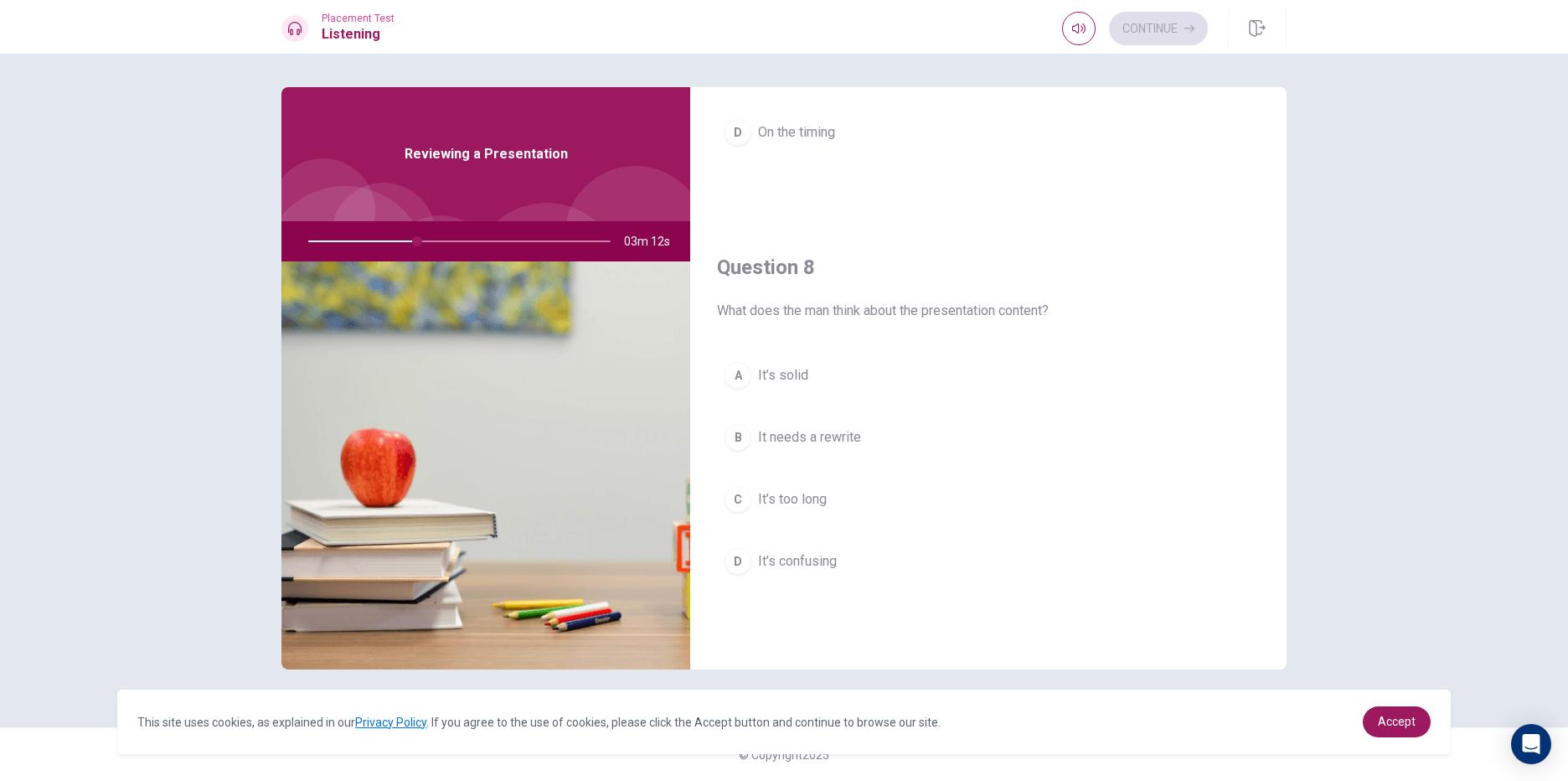
click at [732, 376] on div "A" at bounding box center [737, 375] width 26 height 26
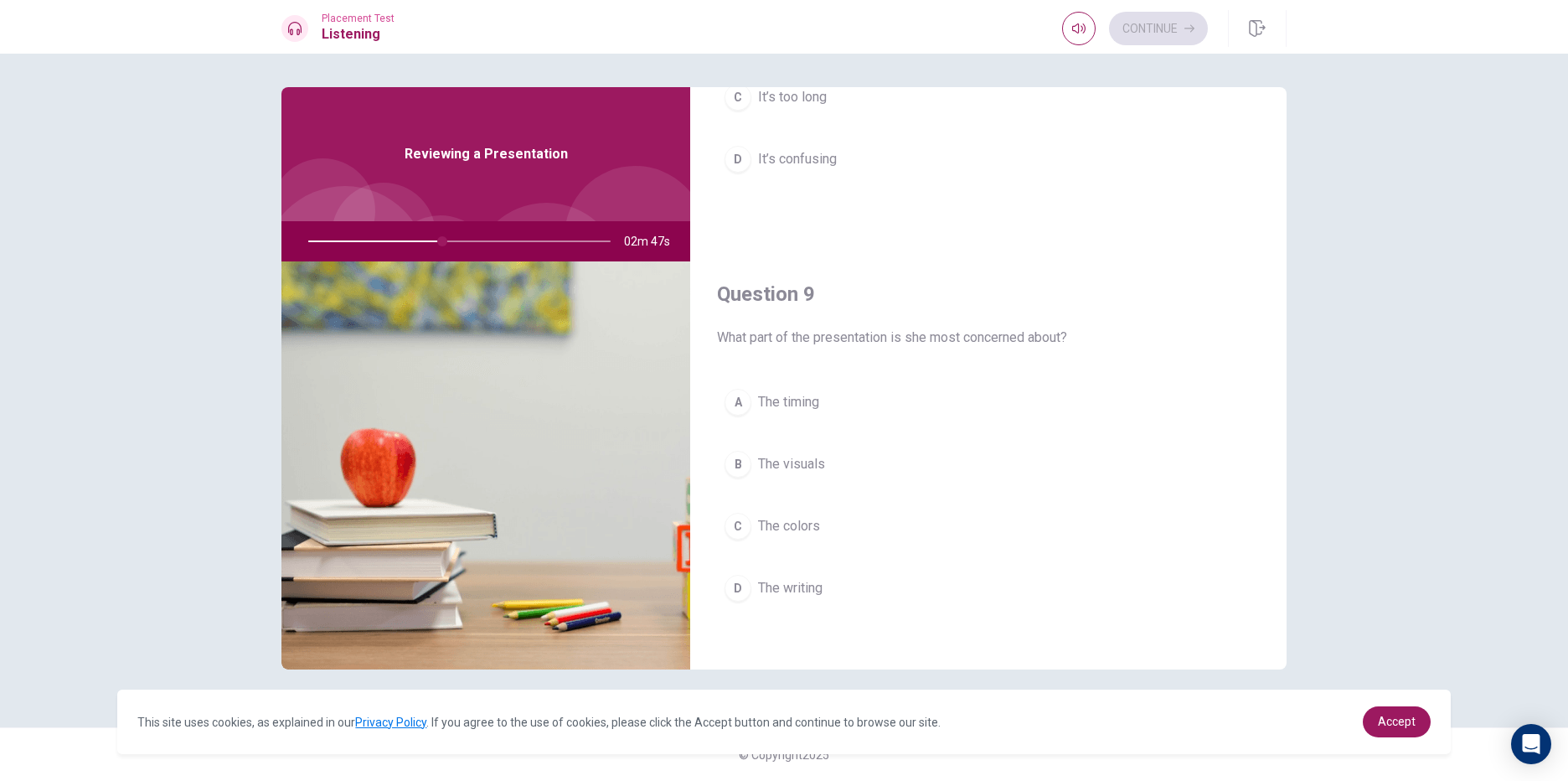
scroll to position [1144, 0]
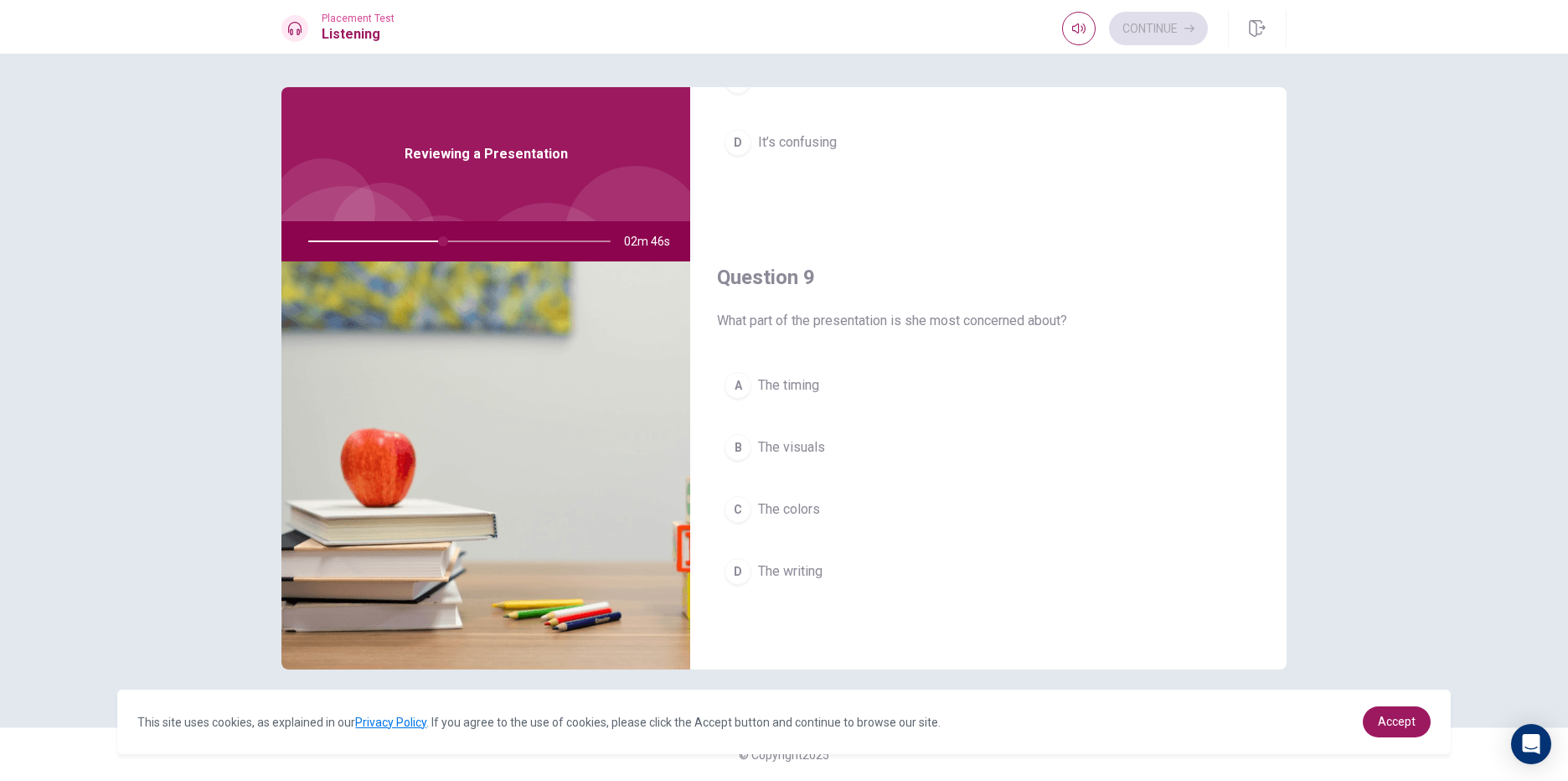
click at [777, 455] on span "The visuals" at bounding box center [791, 447] width 67 height 20
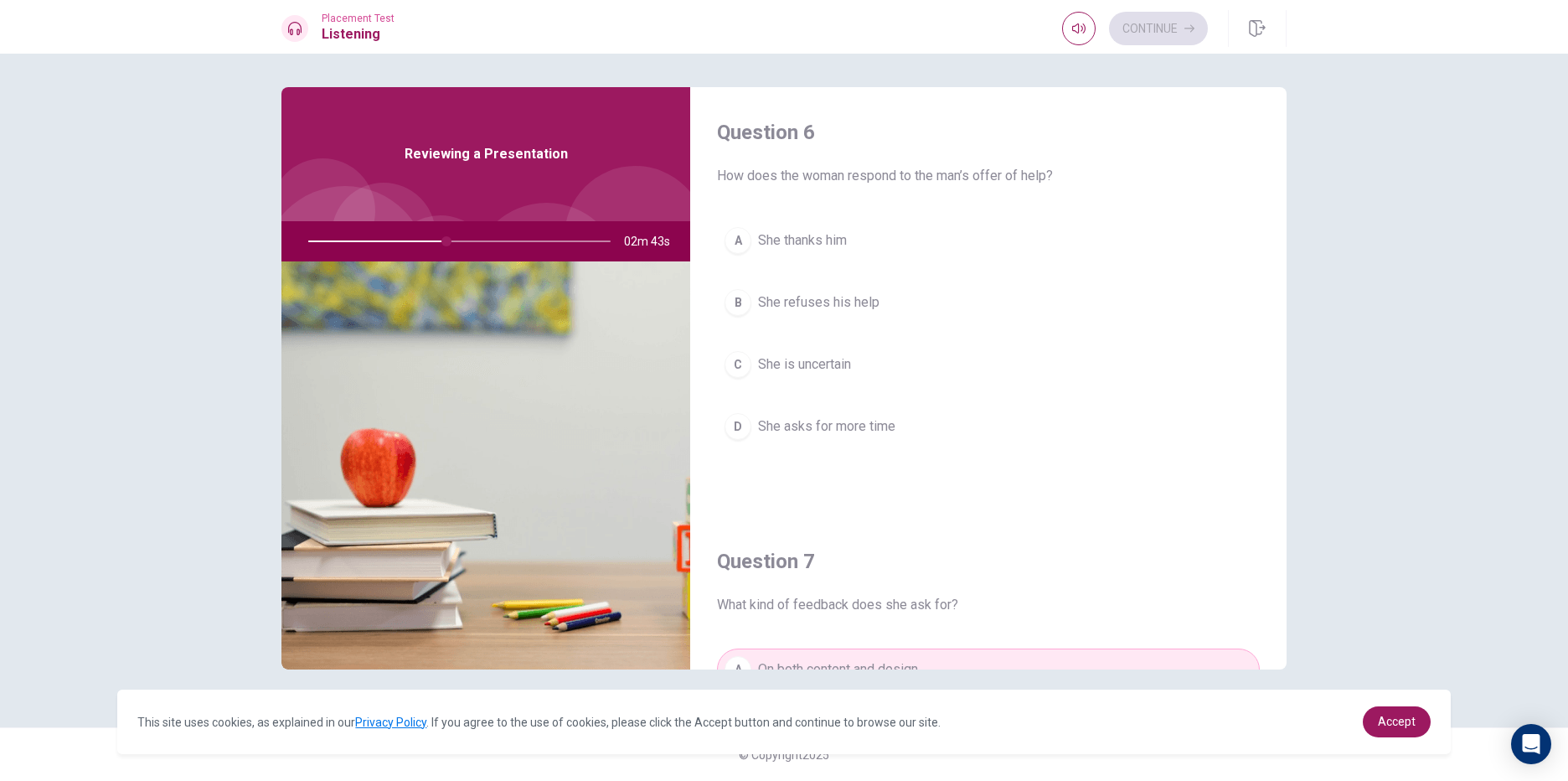
scroll to position [0, 0]
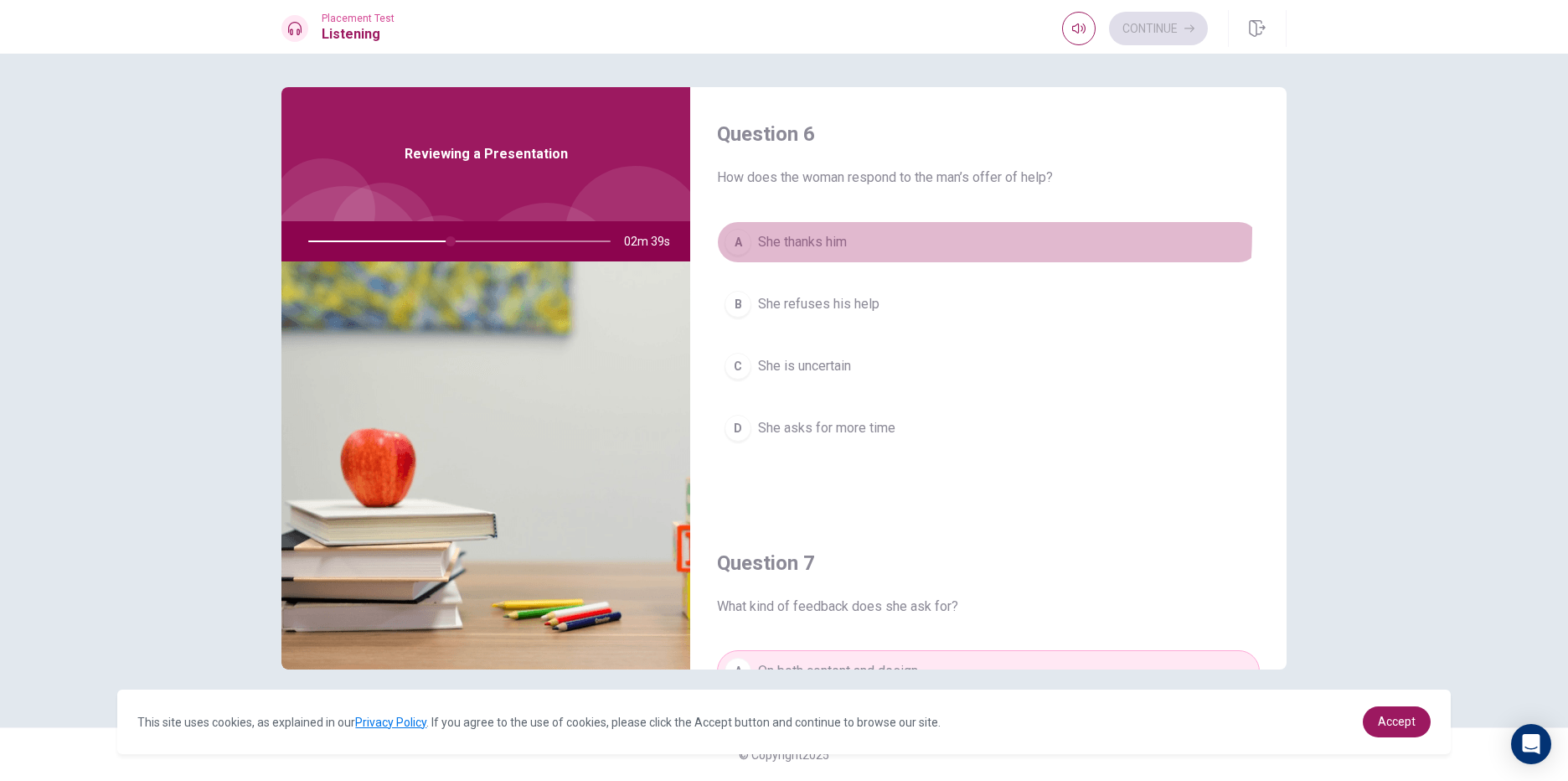
click at [799, 230] on button "A She thanks him" at bounding box center [988, 242] width 542 height 41
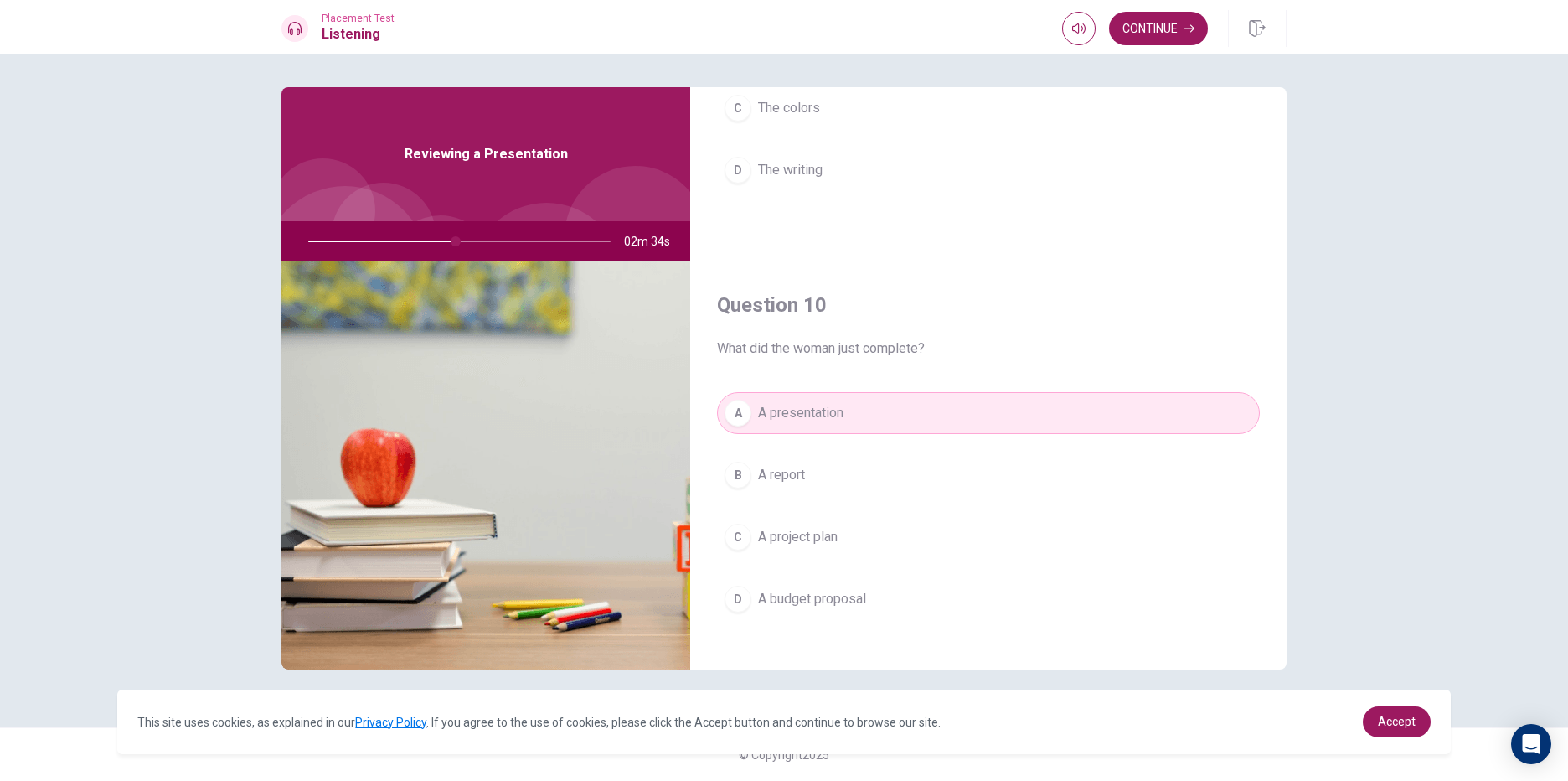
scroll to position [1563, 0]
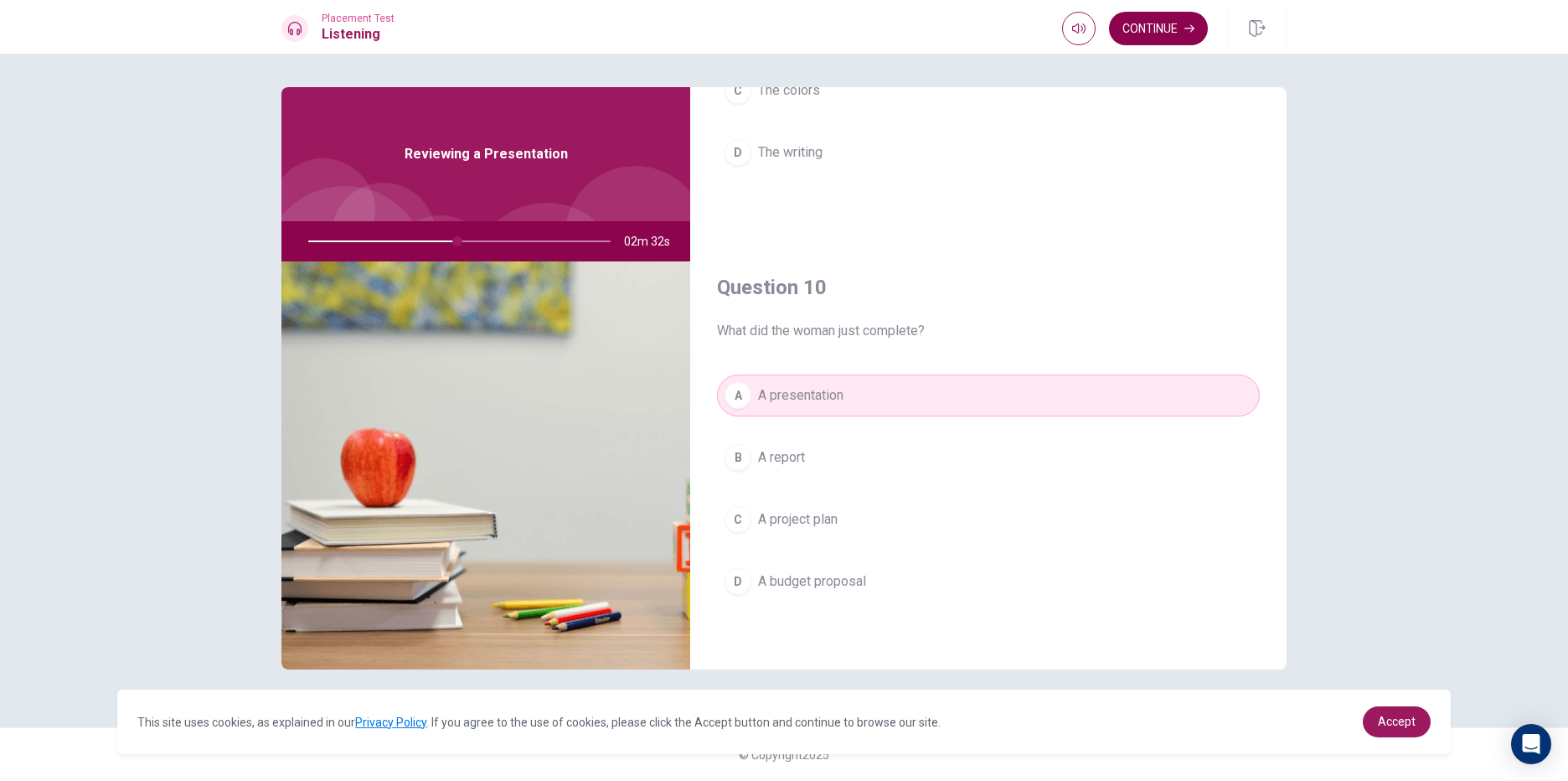
click at [1156, 26] on button "Continue" at bounding box center [1158, 28] width 99 height 34
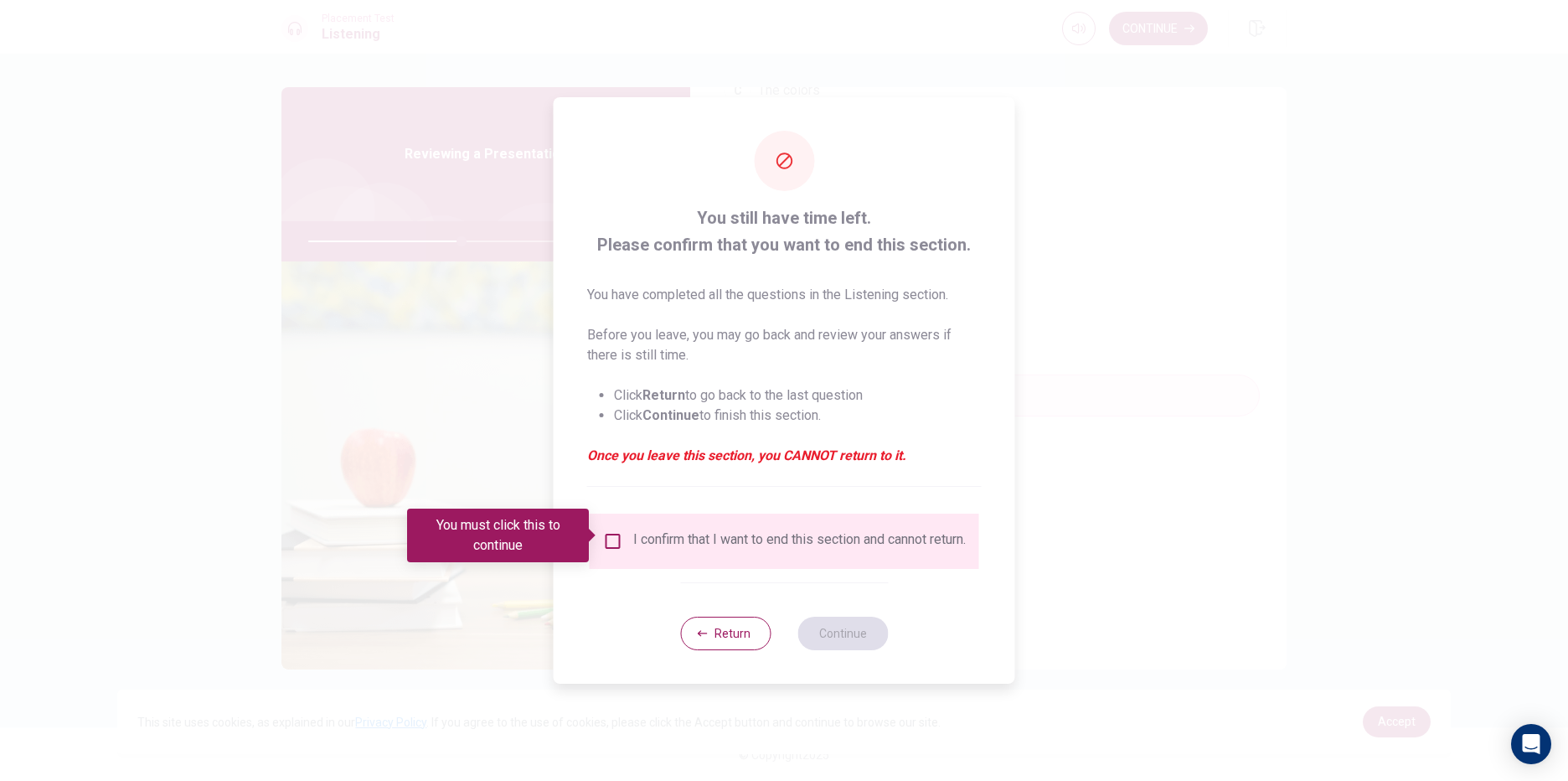
click at [617, 531] on input "You must click this to continue" at bounding box center [612, 541] width 20 height 20
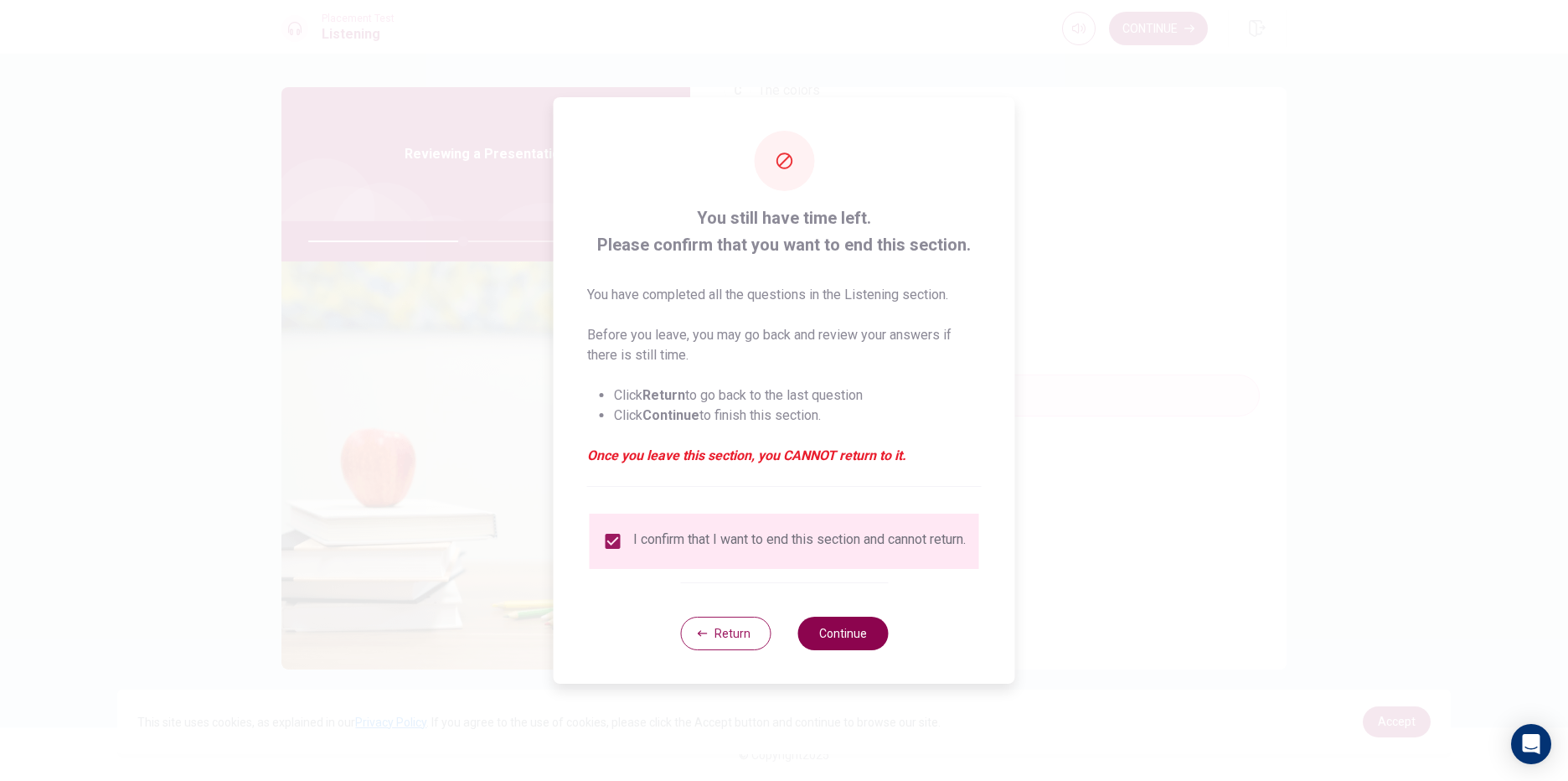
click at [850, 636] on button "Continue" at bounding box center [843, 634] width 90 height 34
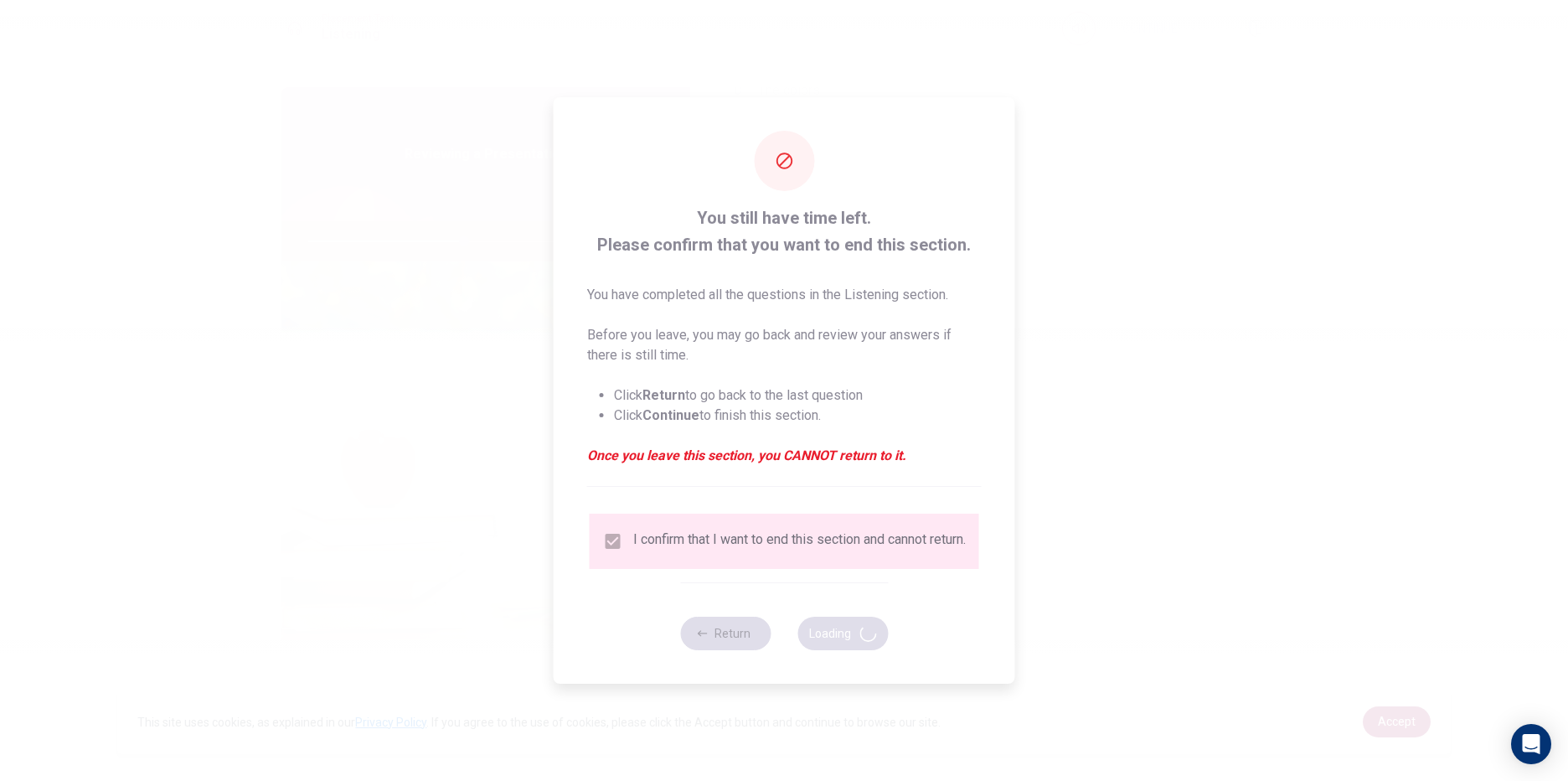
type input "52"
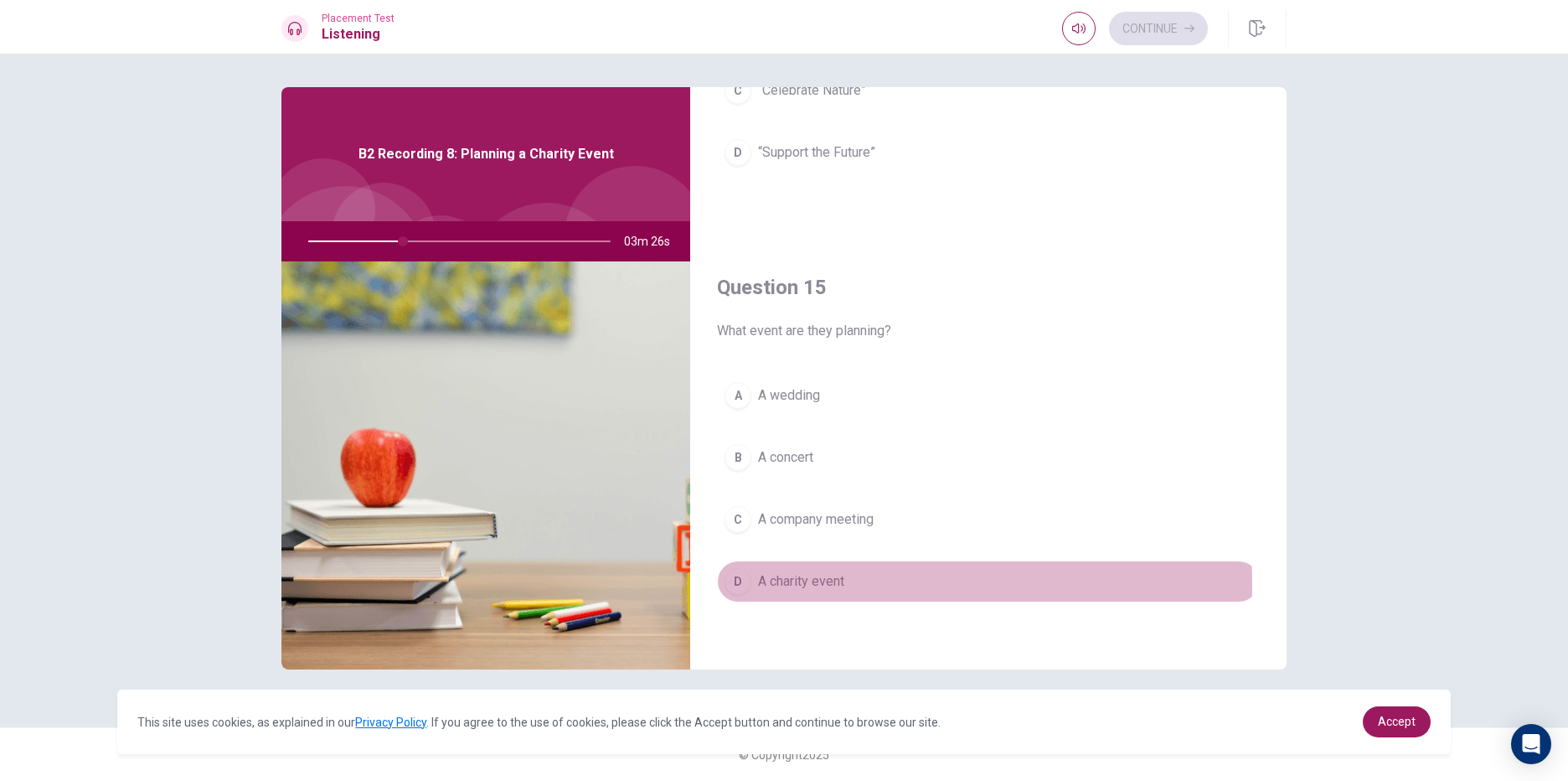
click at [739, 586] on div "D" at bounding box center [737, 581] width 26 height 26
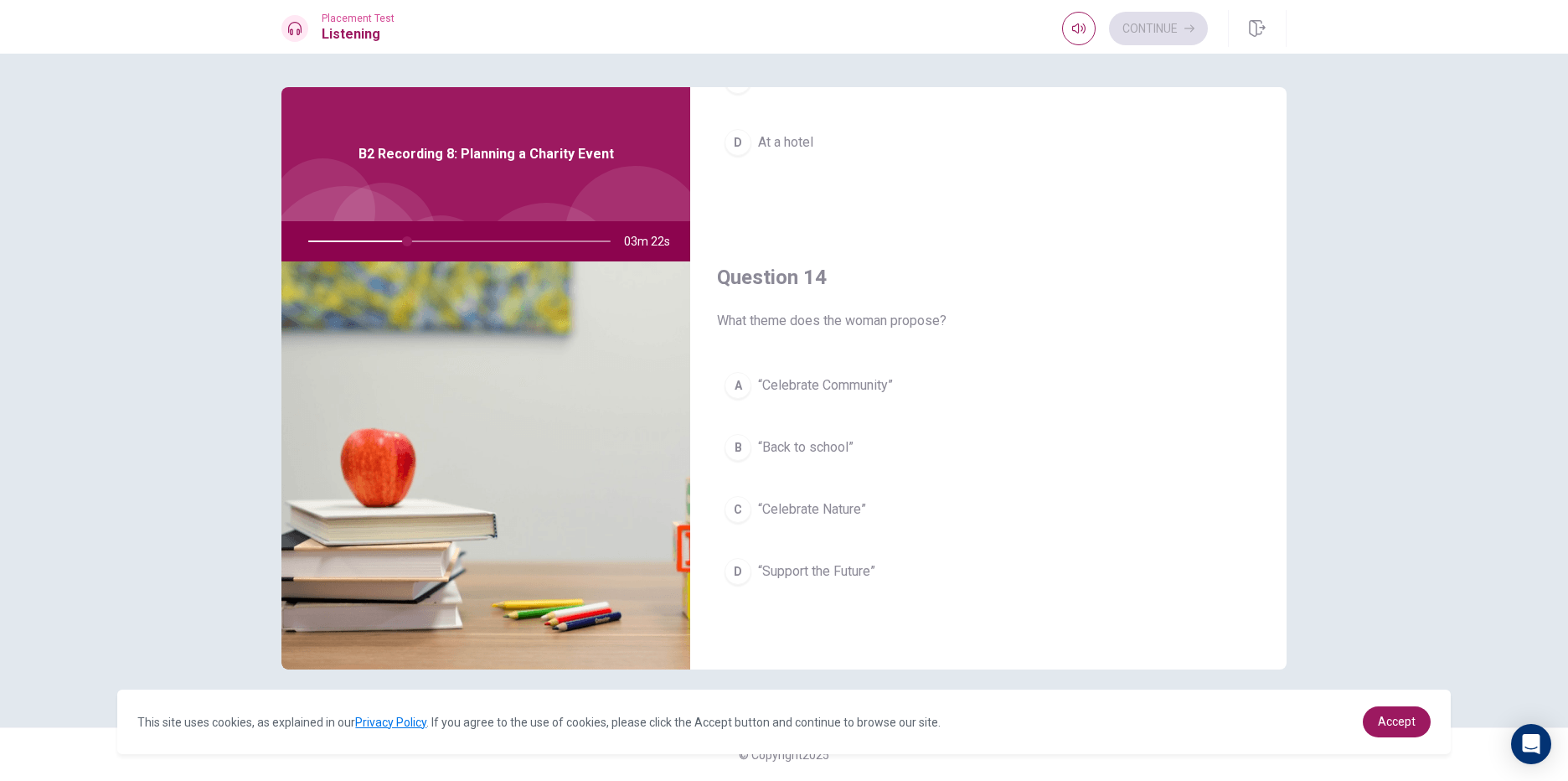
scroll to position [892, 0]
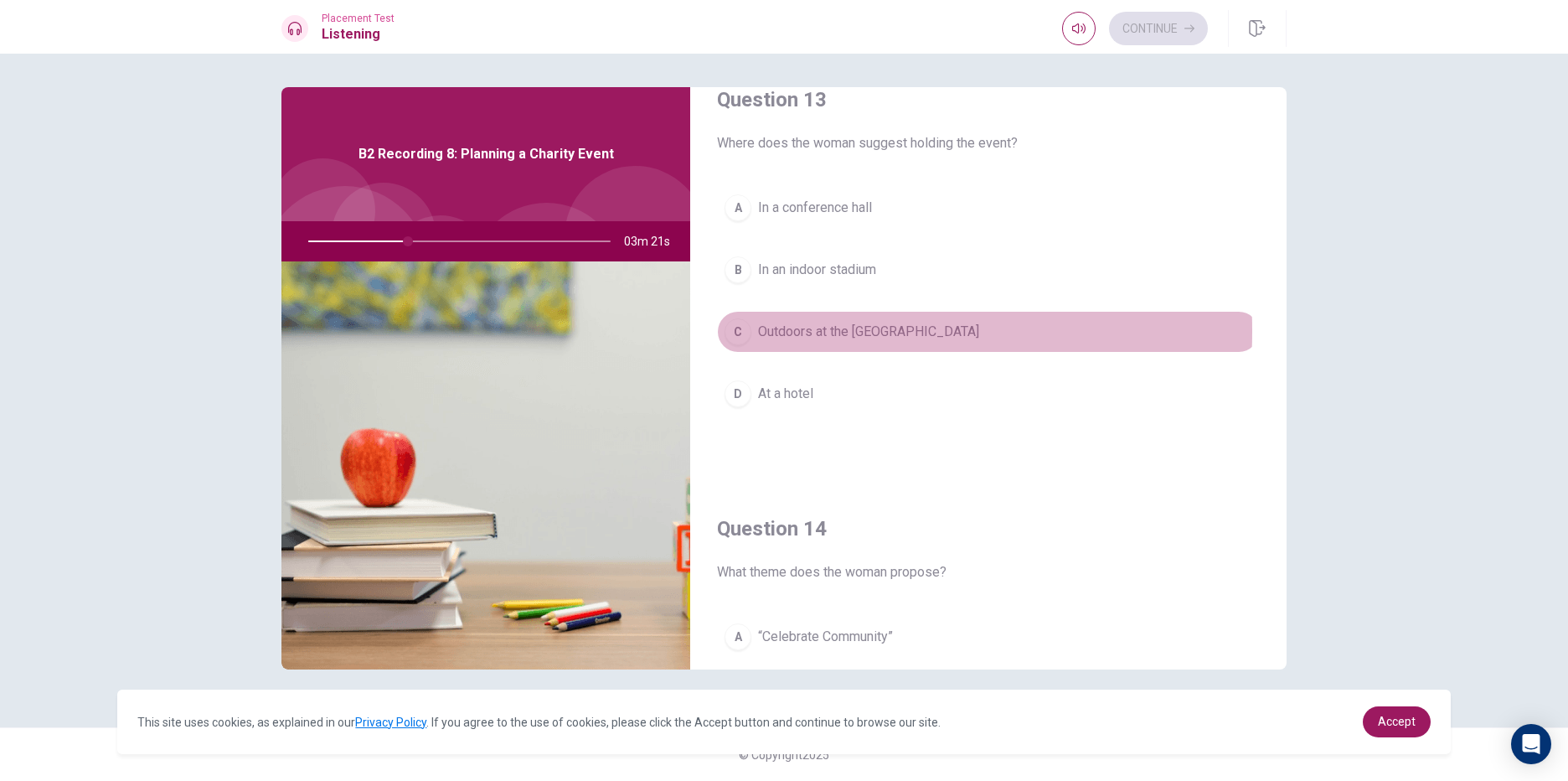
click at [741, 331] on div "C" at bounding box center [737, 332] width 26 height 26
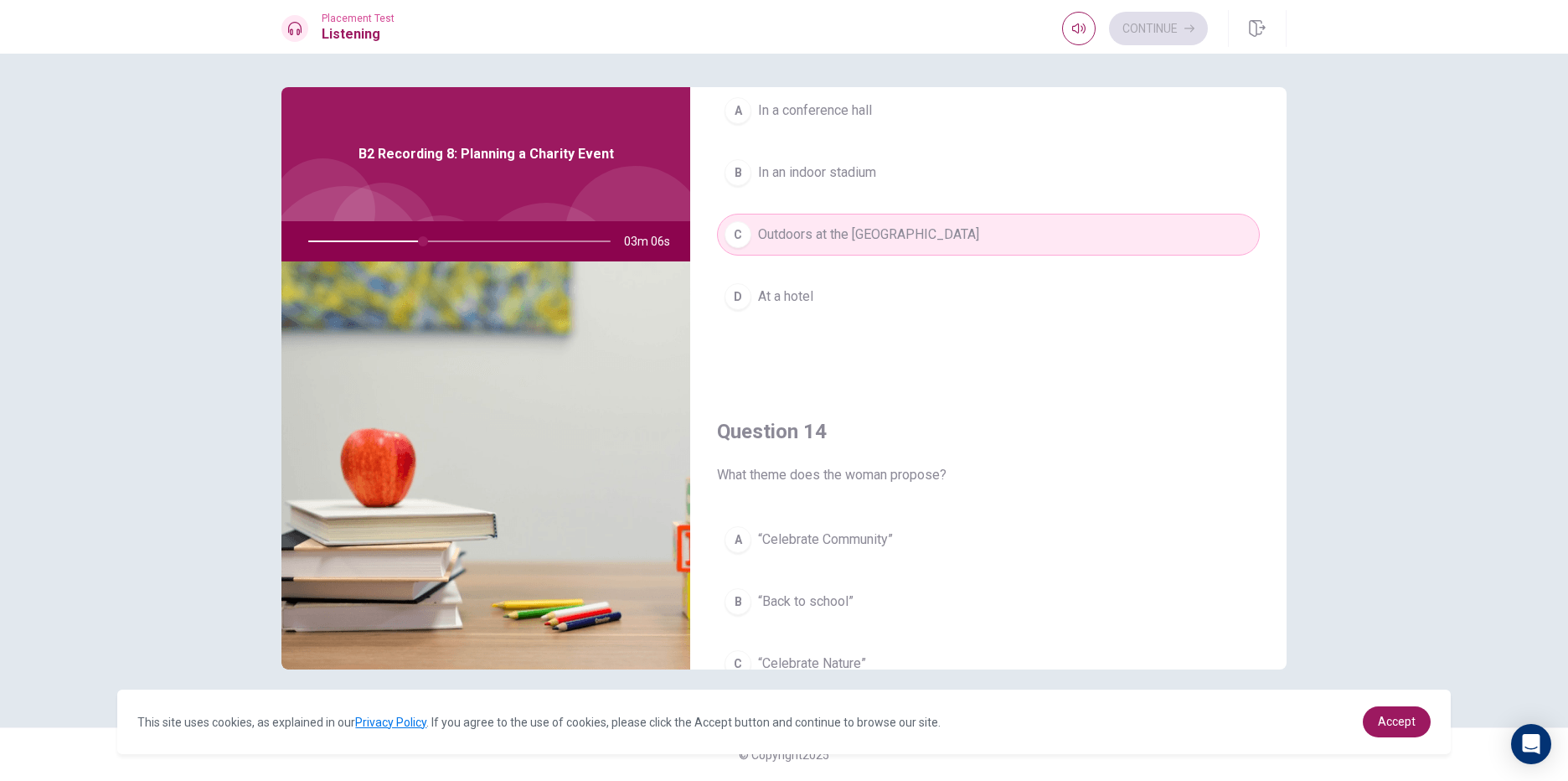
scroll to position [1144, 0]
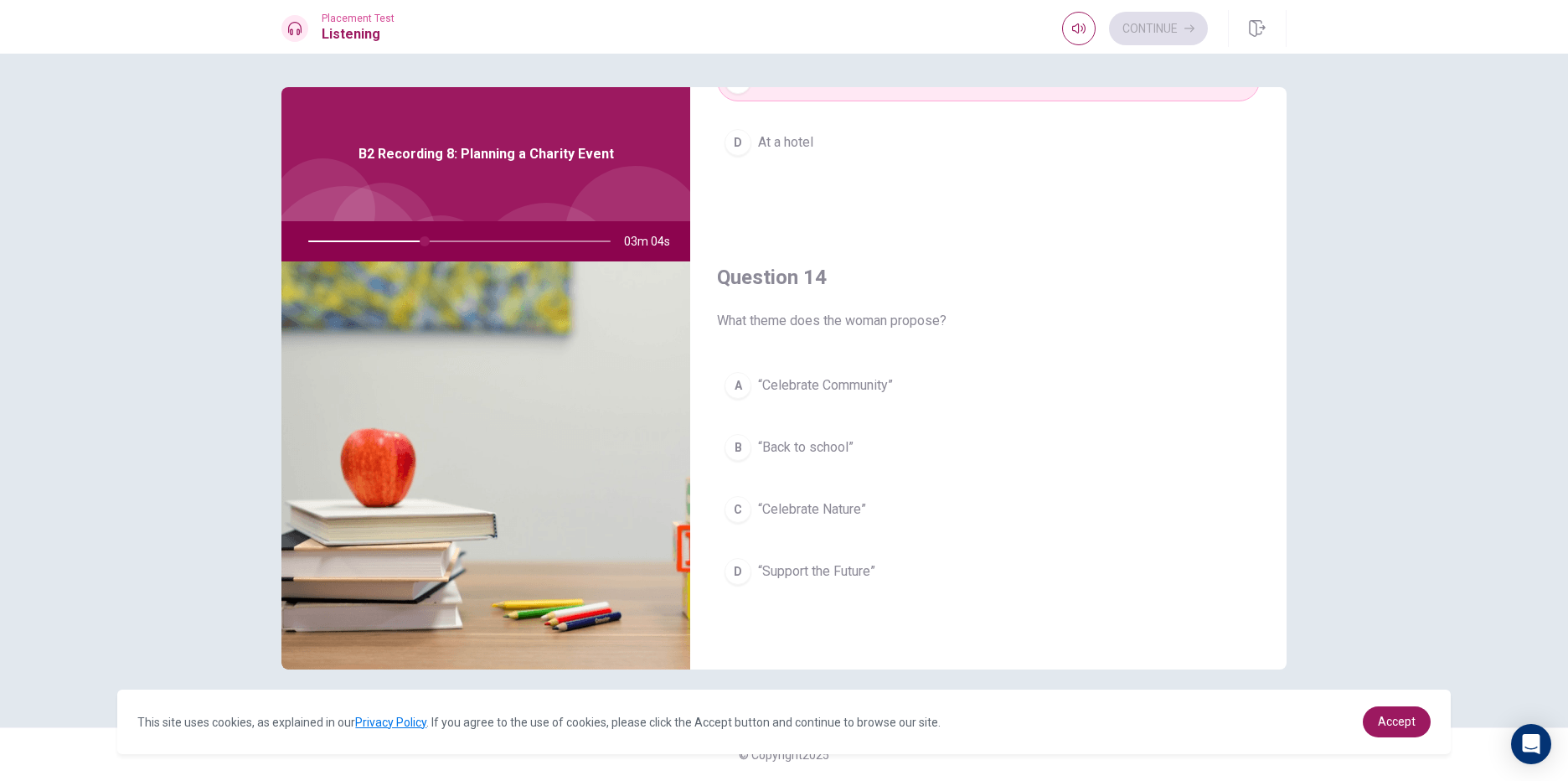
click at [745, 384] on div "A" at bounding box center [737, 385] width 26 height 26
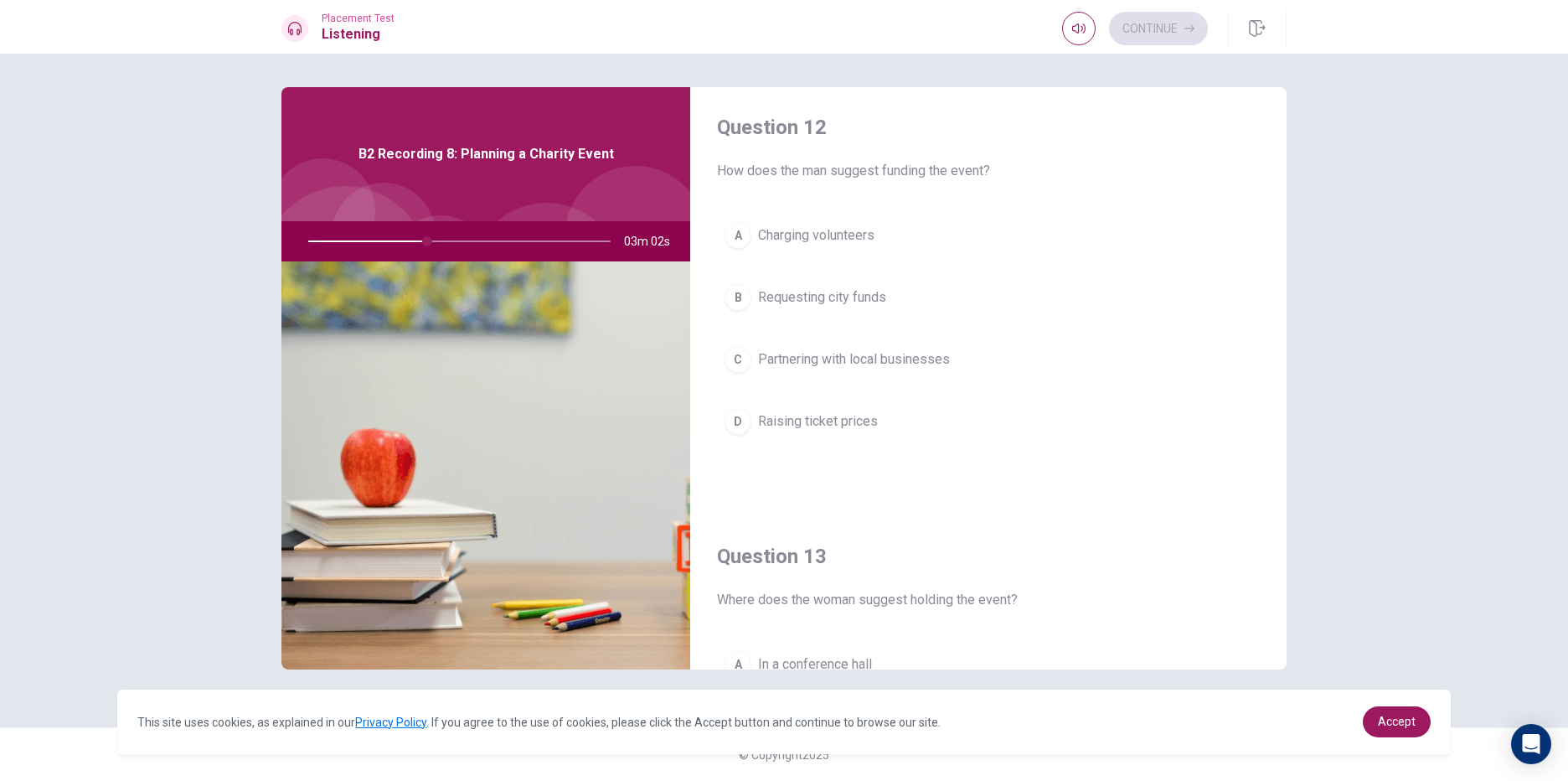
scroll to position [390, 0]
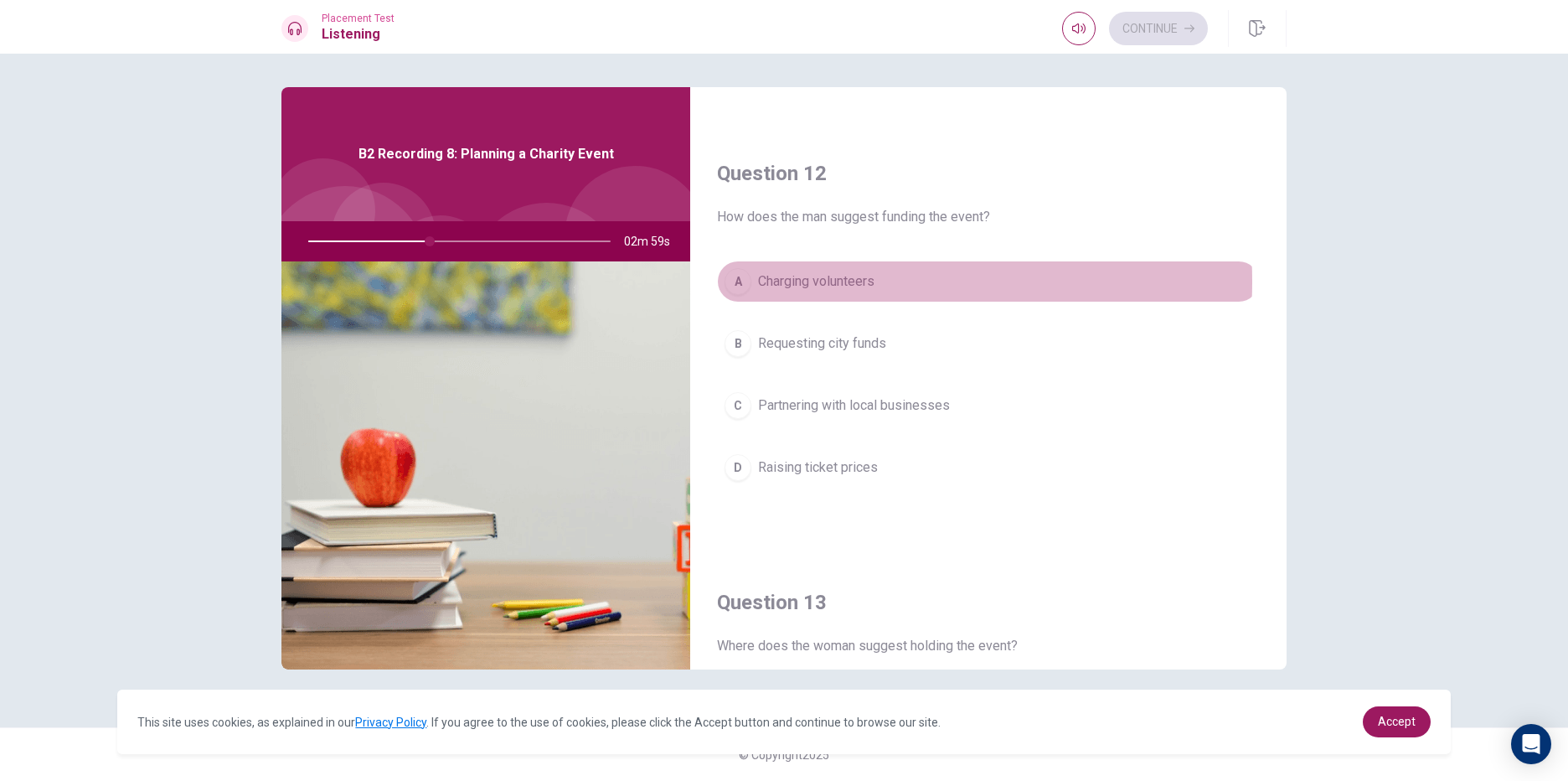
click at [829, 282] on span "Charging volunteers" at bounding box center [816, 281] width 117 height 20
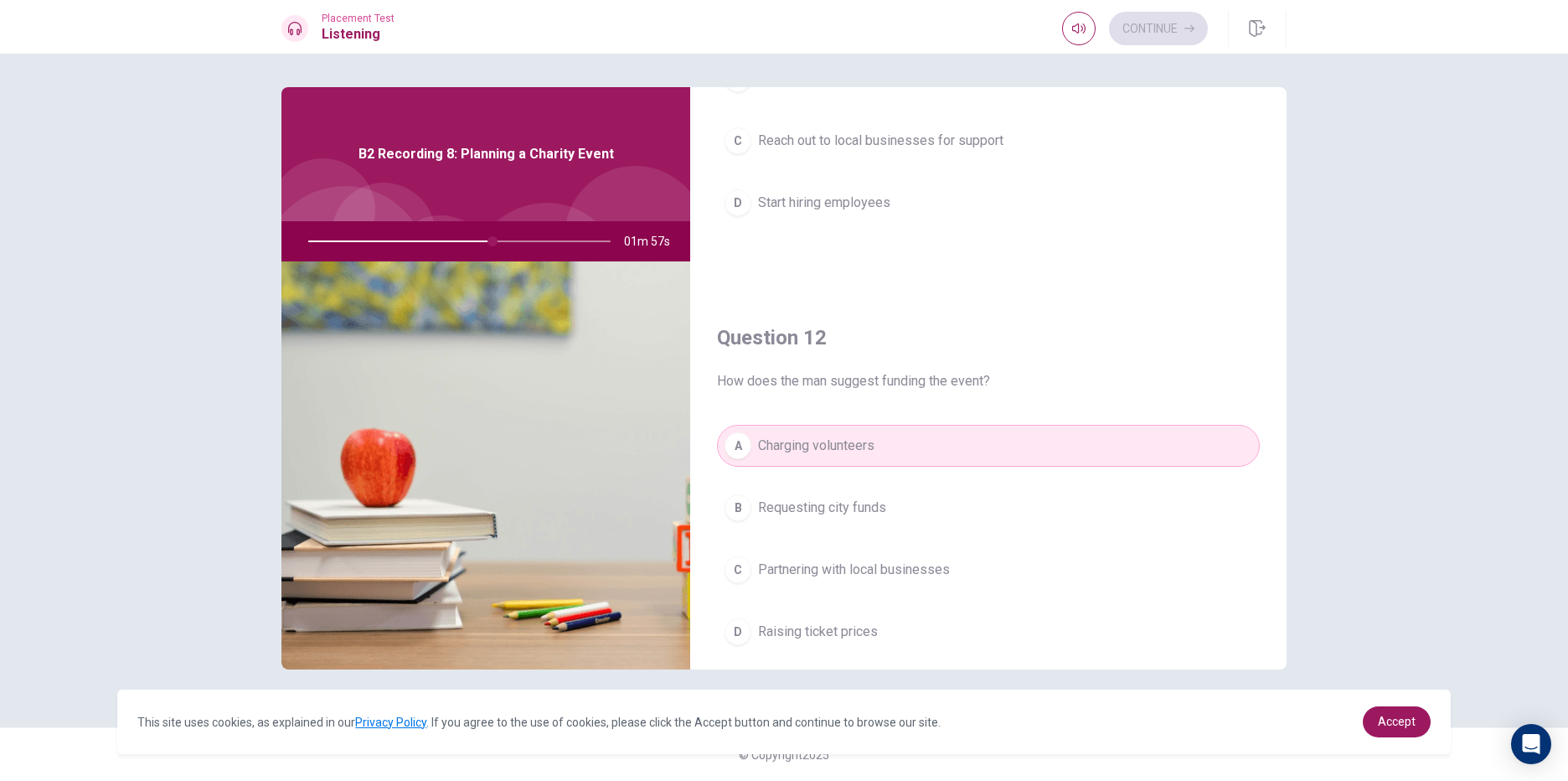
scroll to position [252, 0]
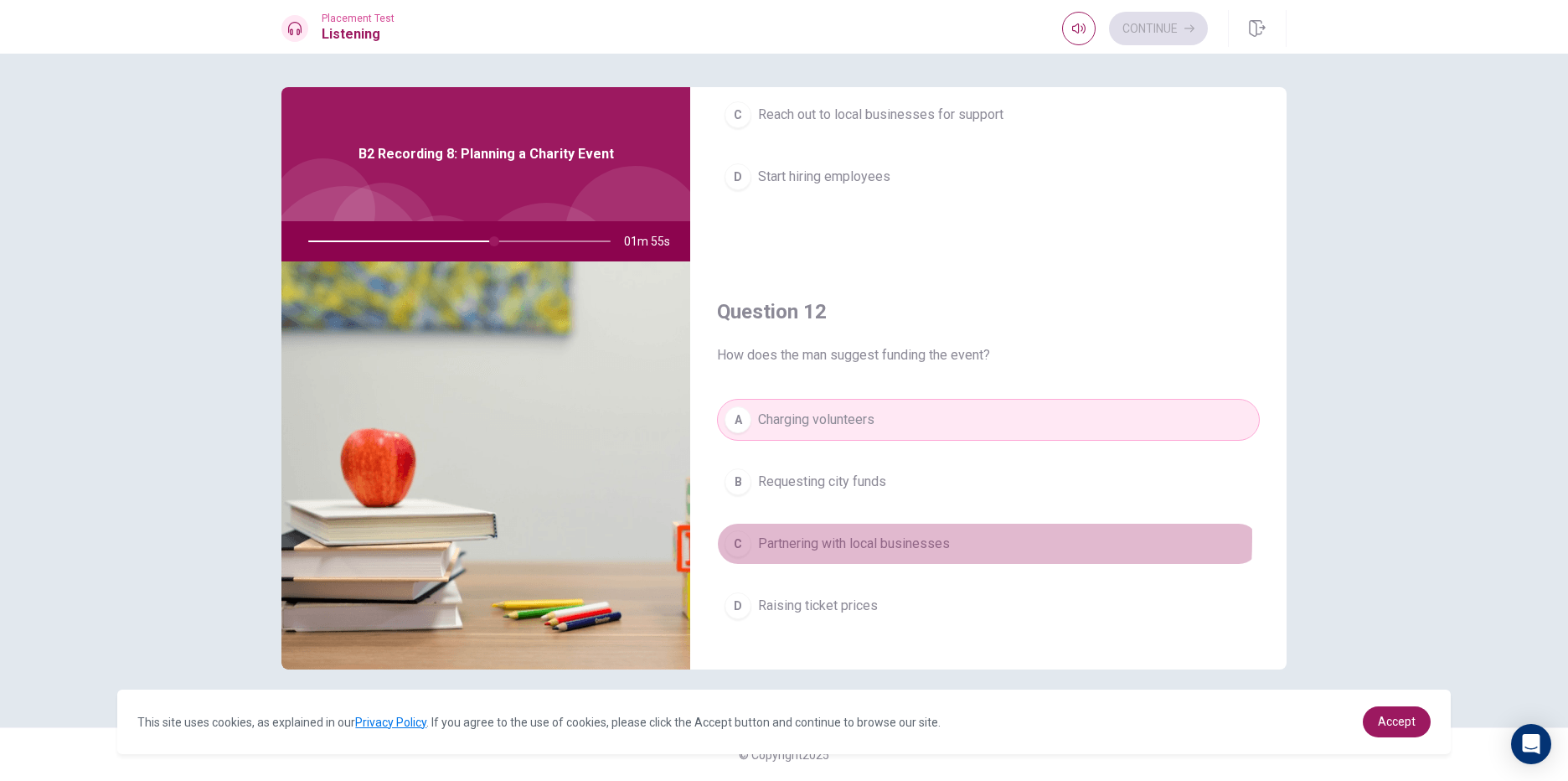
click at [832, 538] on span "Partnering with local businesses" at bounding box center [854, 544] width 192 height 20
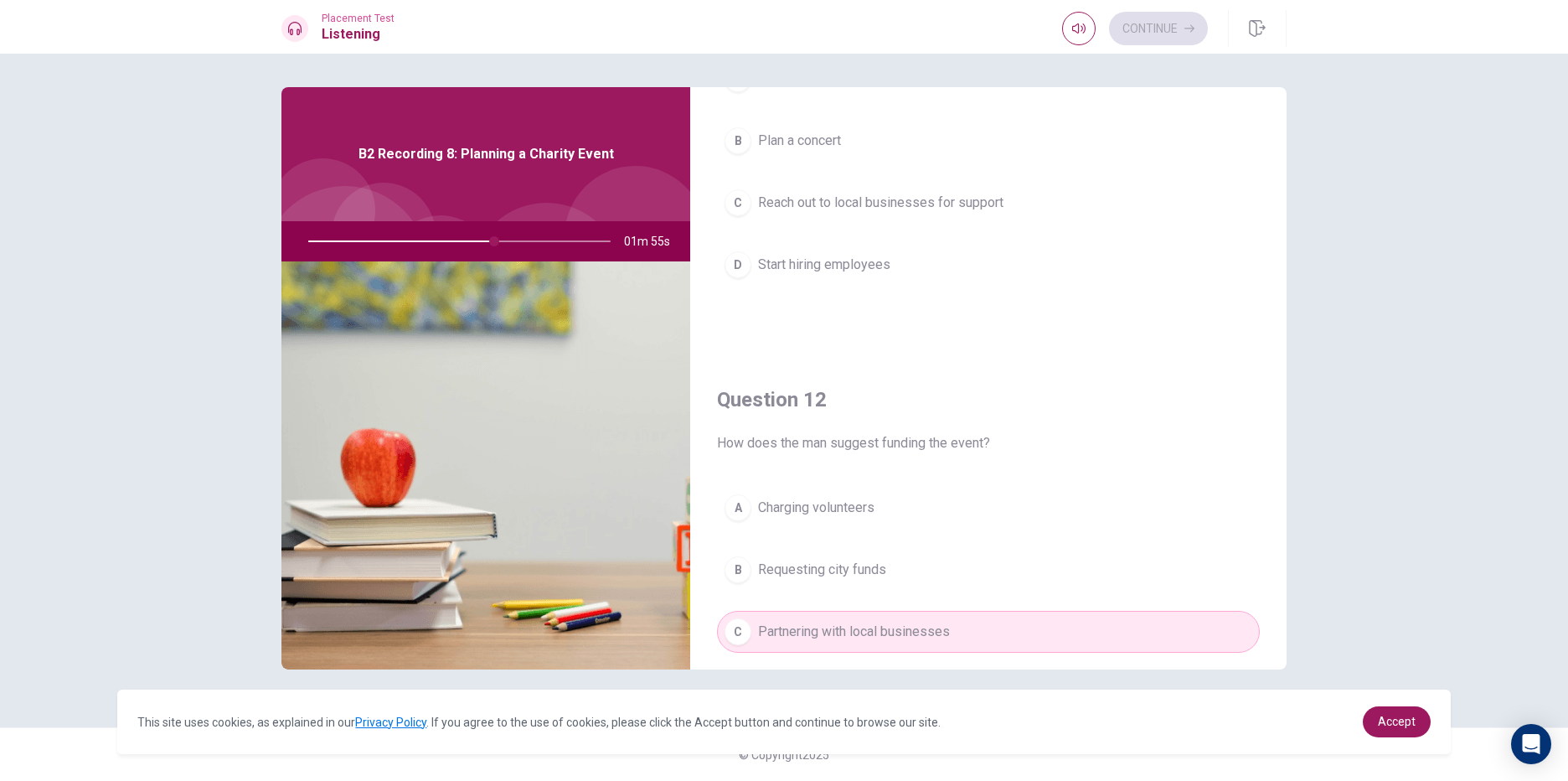
scroll to position [0, 0]
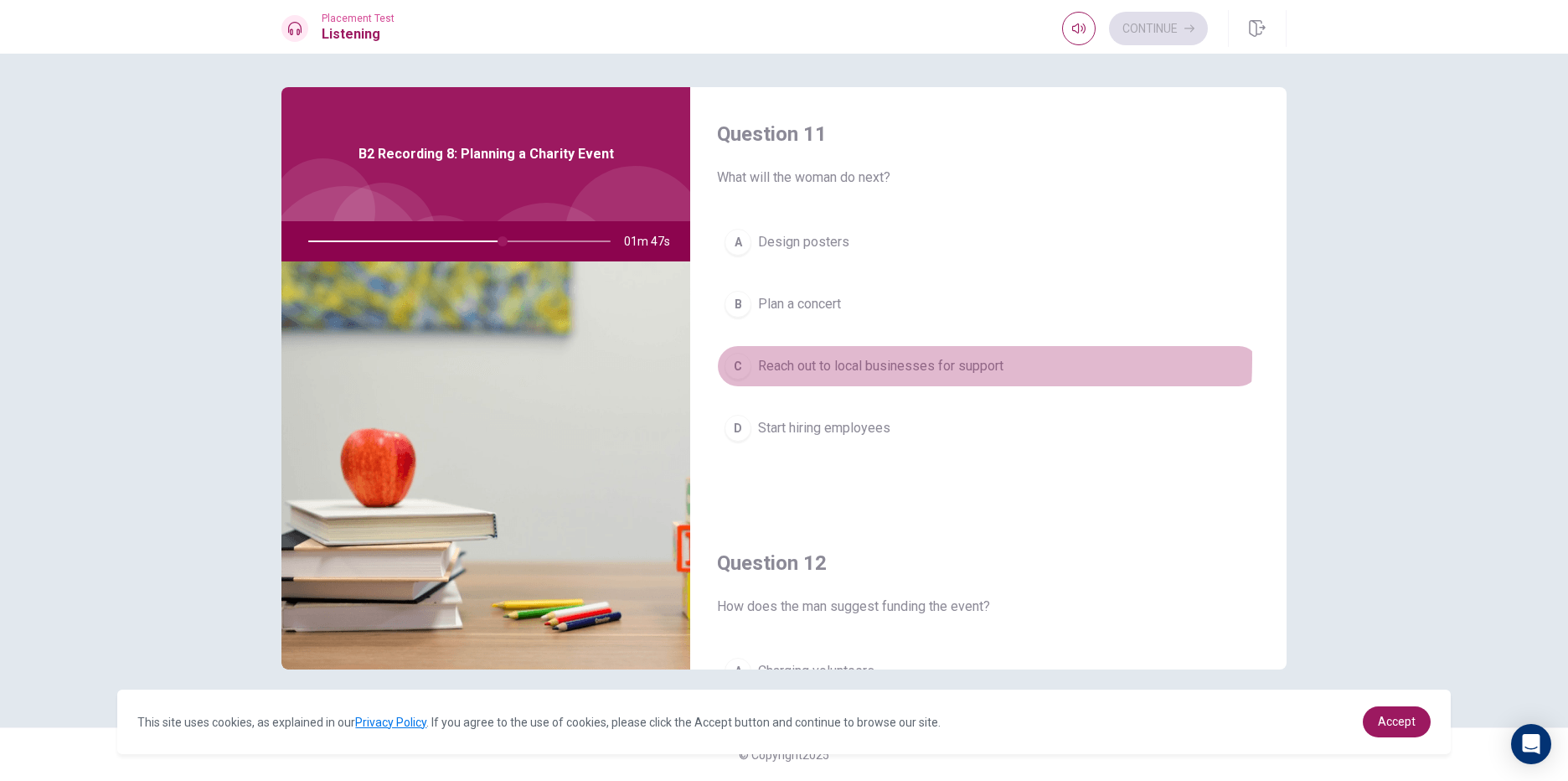
click at [826, 360] on span "Reach out to local businesses for support" at bounding box center [881, 366] width 246 height 20
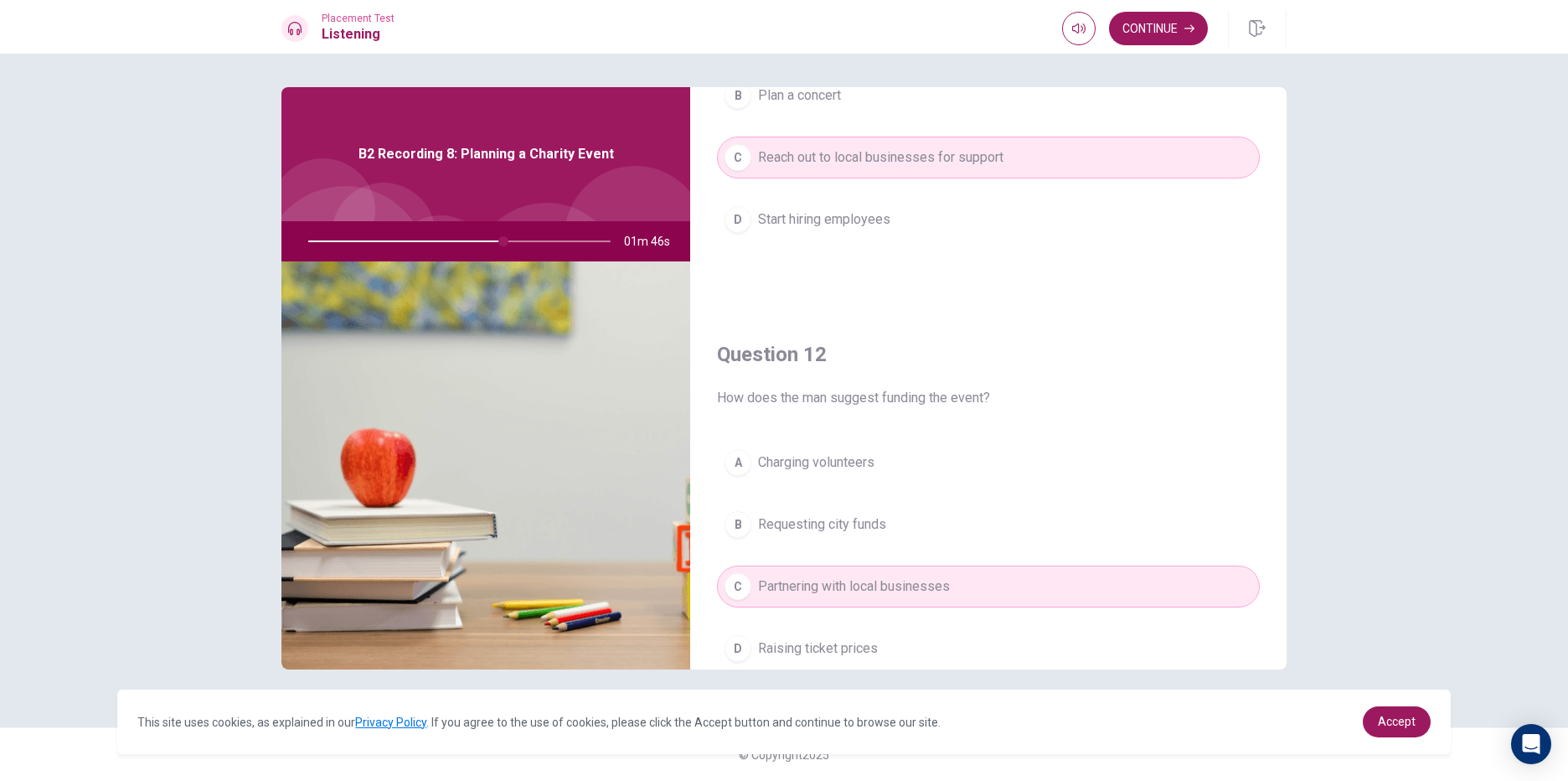
scroll to position [252, 0]
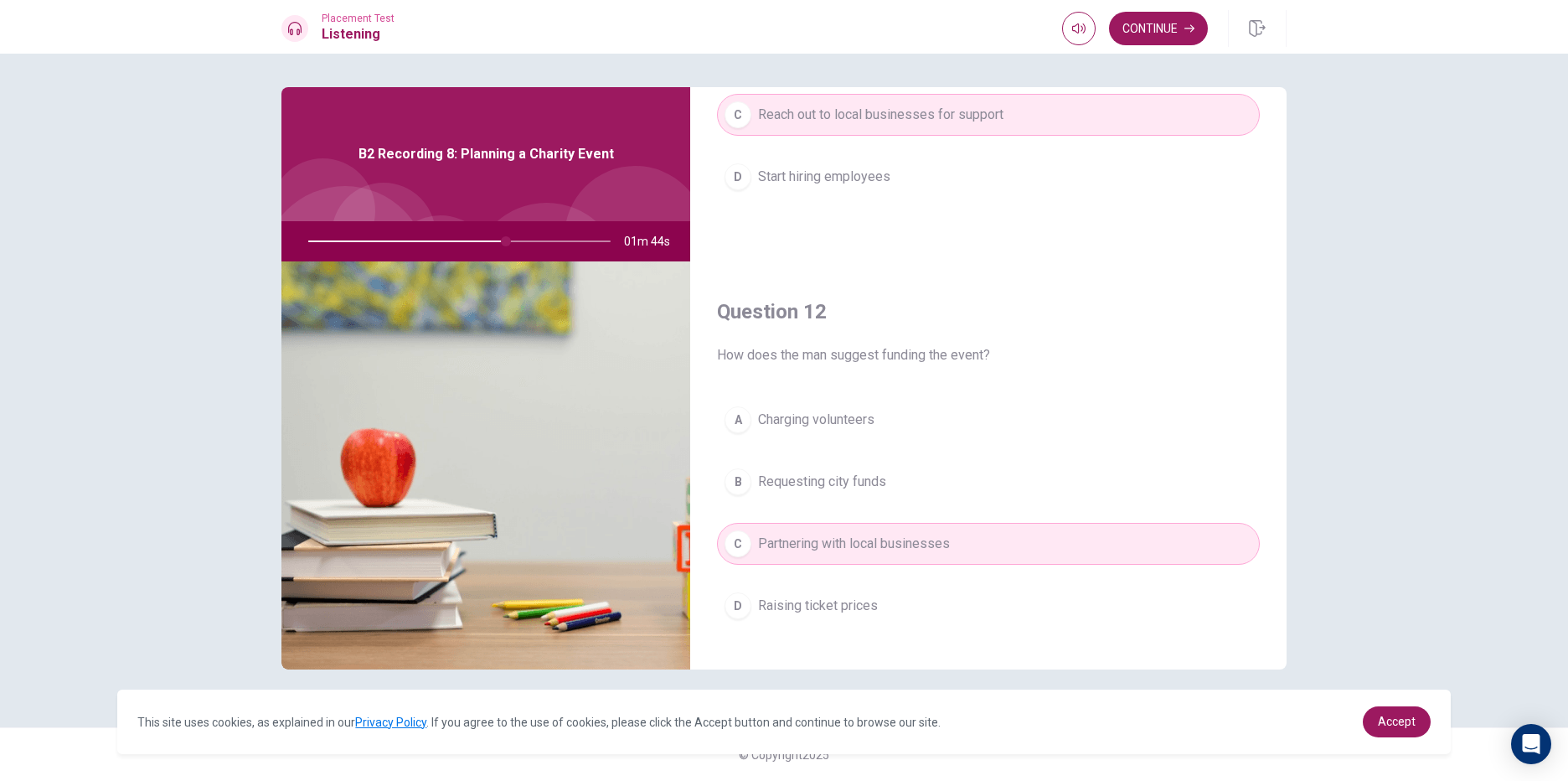
click at [796, 420] on span "Charging volunteers" at bounding box center [816, 419] width 117 height 20
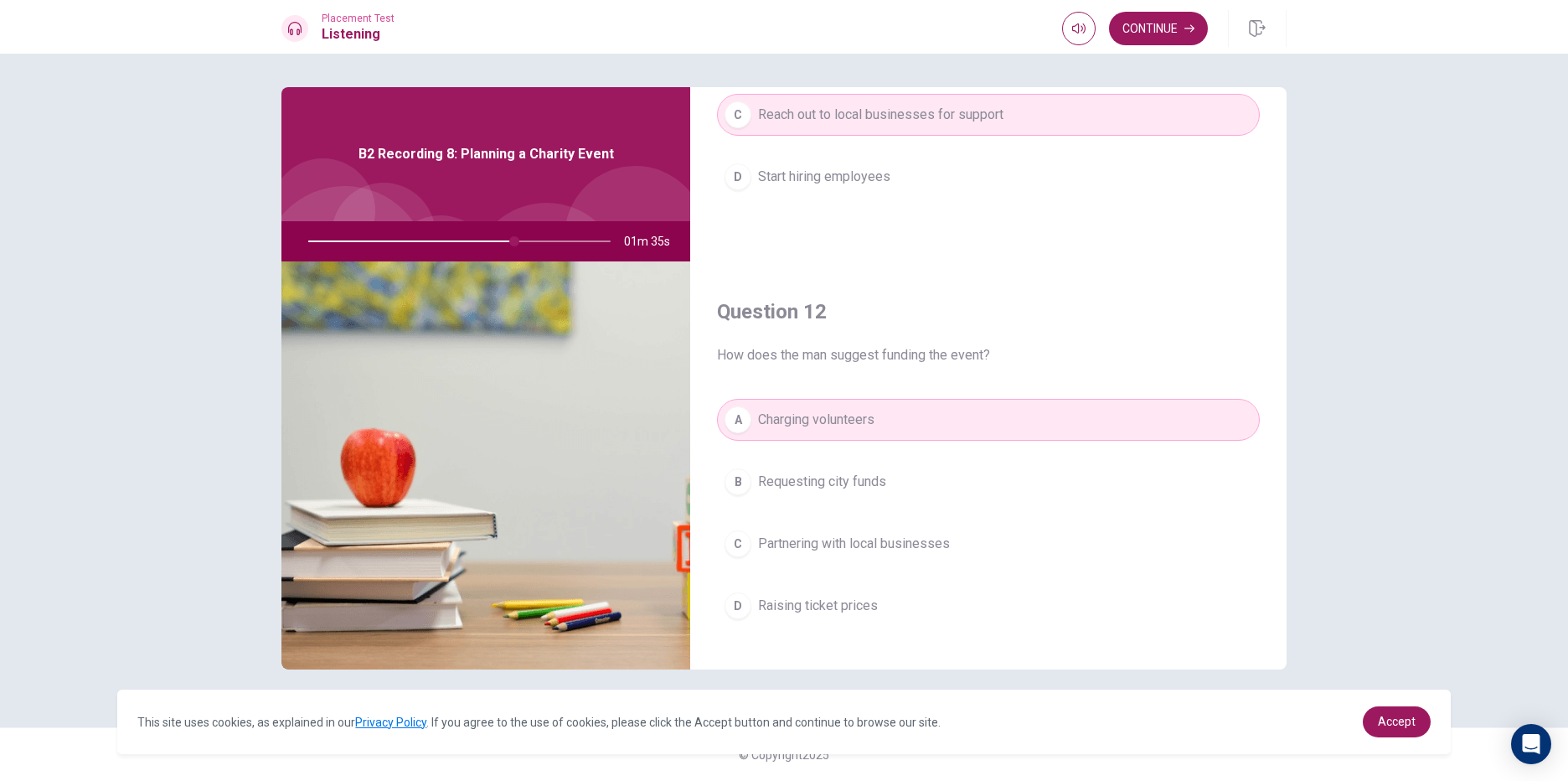
click at [852, 535] on span "Partnering with local businesses" at bounding box center [854, 544] width 192 height 20
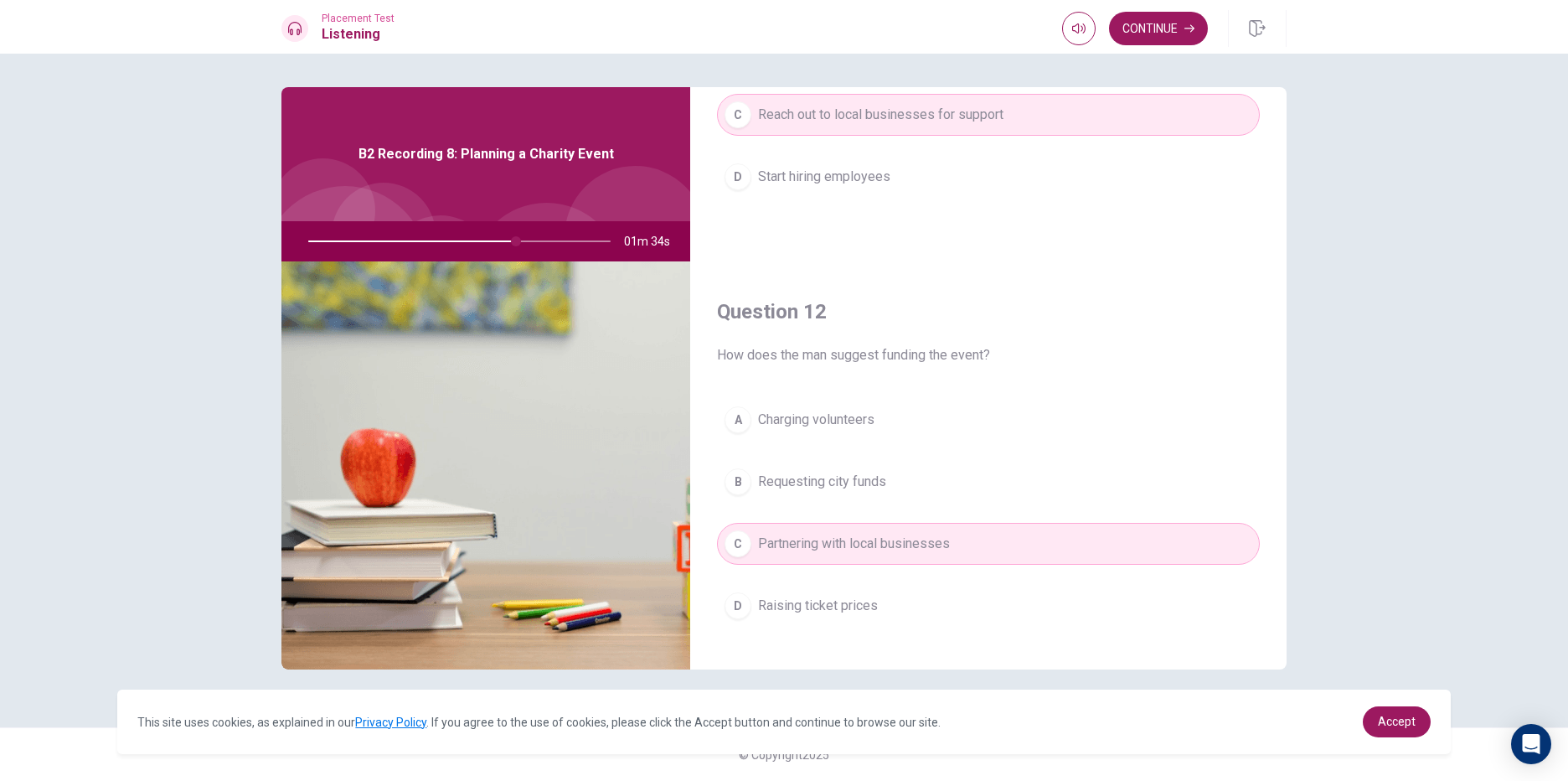
scroll to position [0, 0]
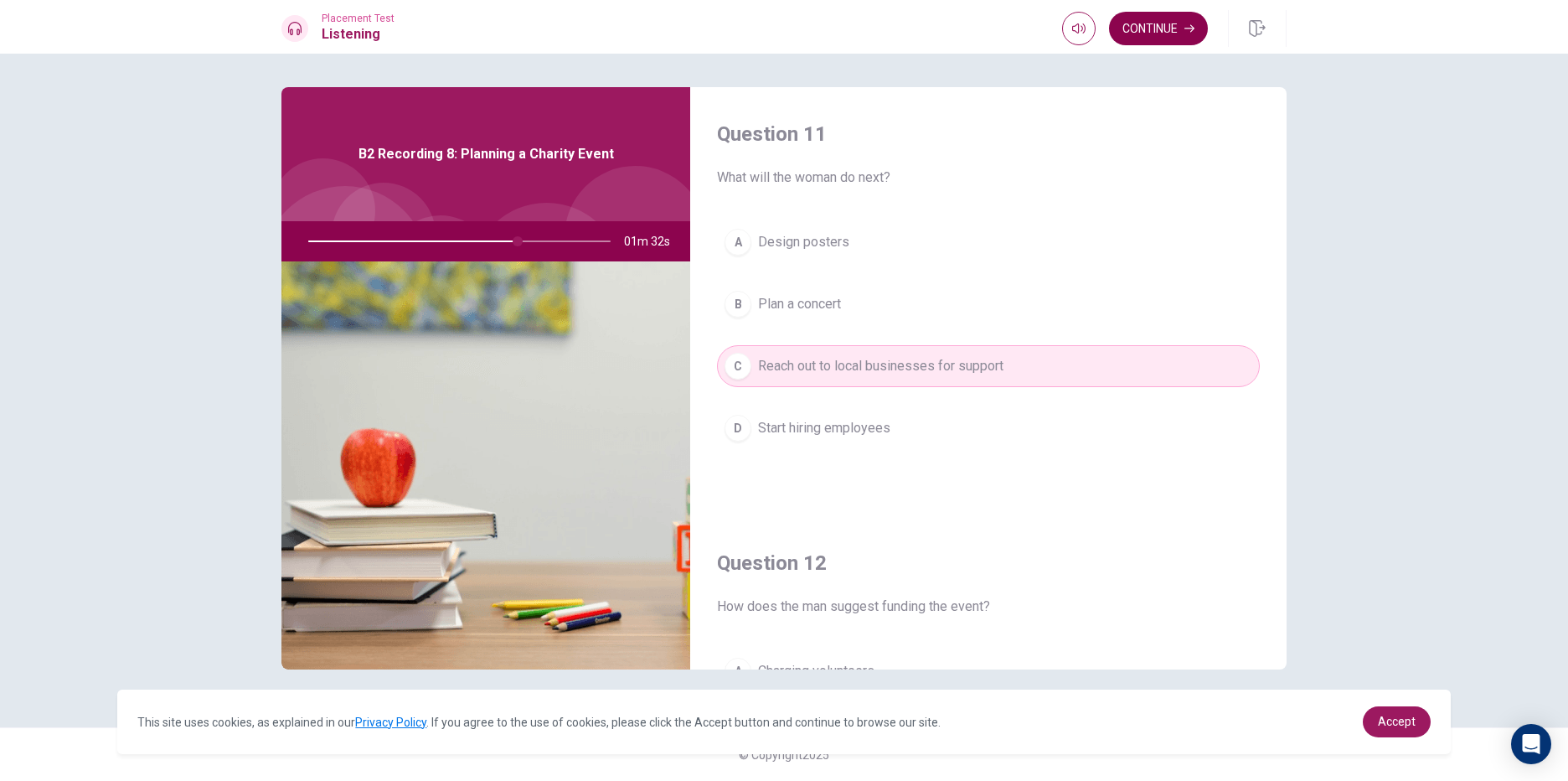
click at [1167, 30] on button "Continue" at bounding box center [1158, 28] width 99 height 34
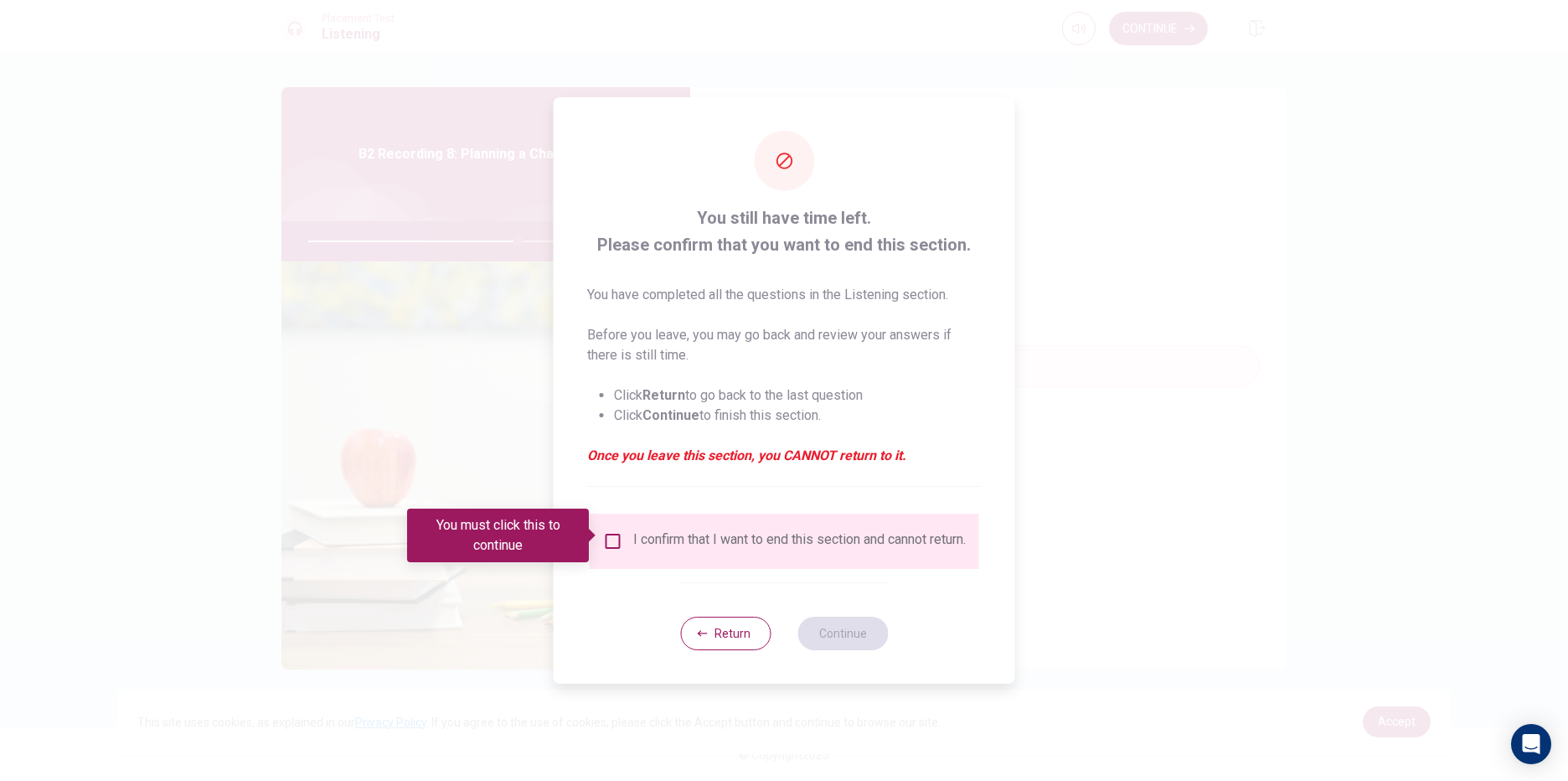
click at [612, 531] on input "You must click this to continue" at bounding box center [612, 541] width 20 height 20
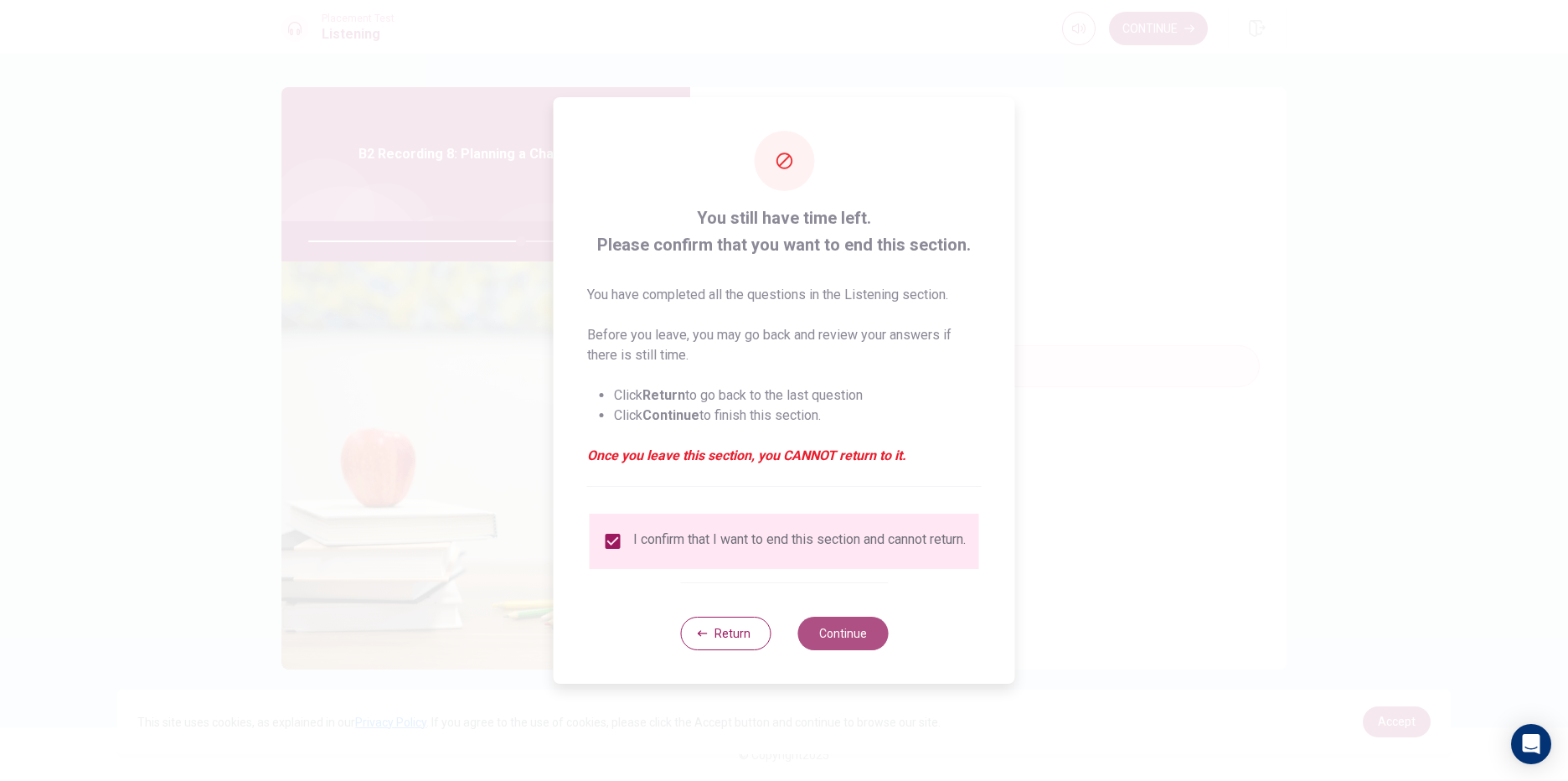
click at [846, 639] on button "Continue" at bounding box center [843, 634] width 90 height 34
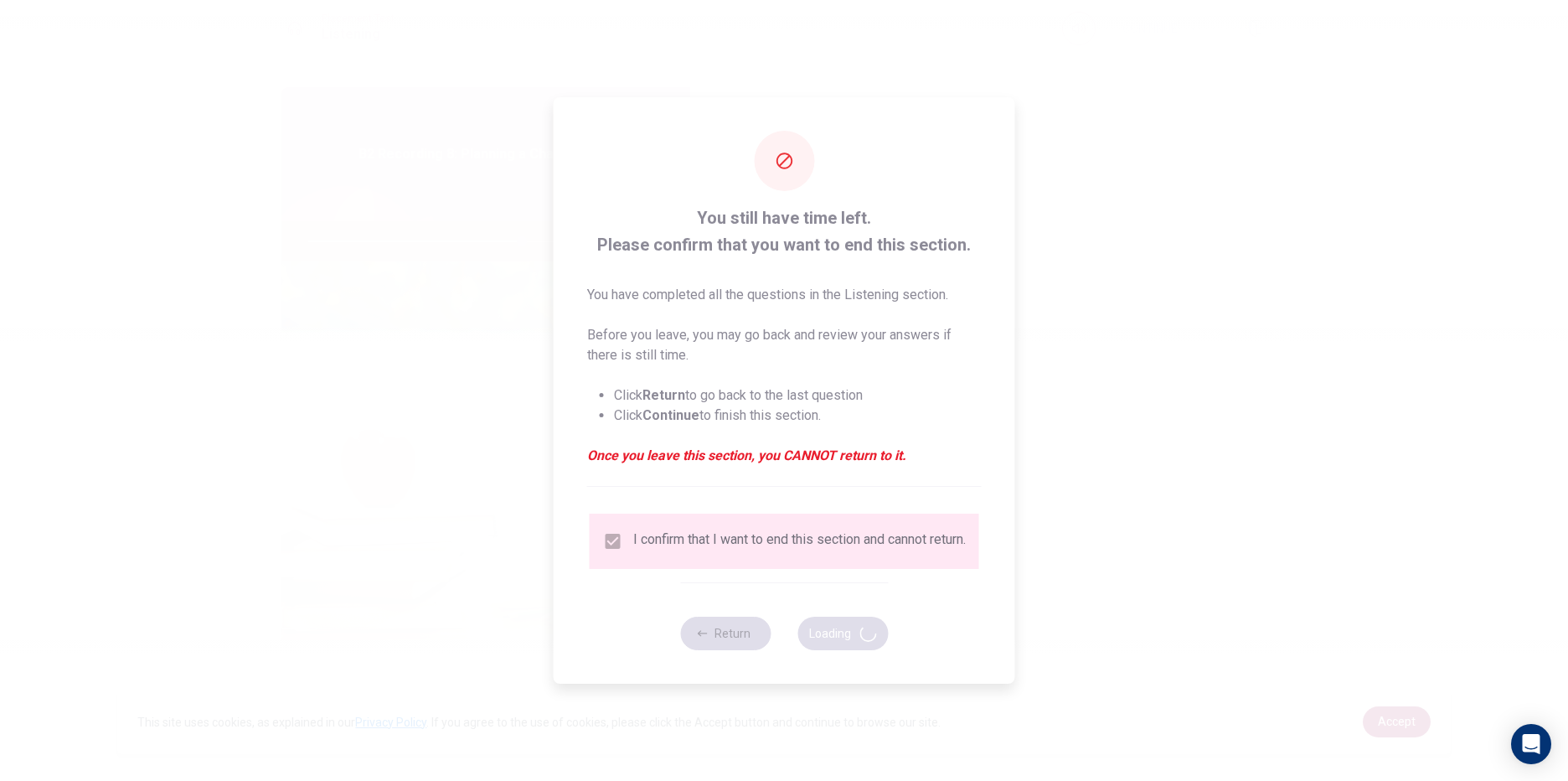
type input "71"
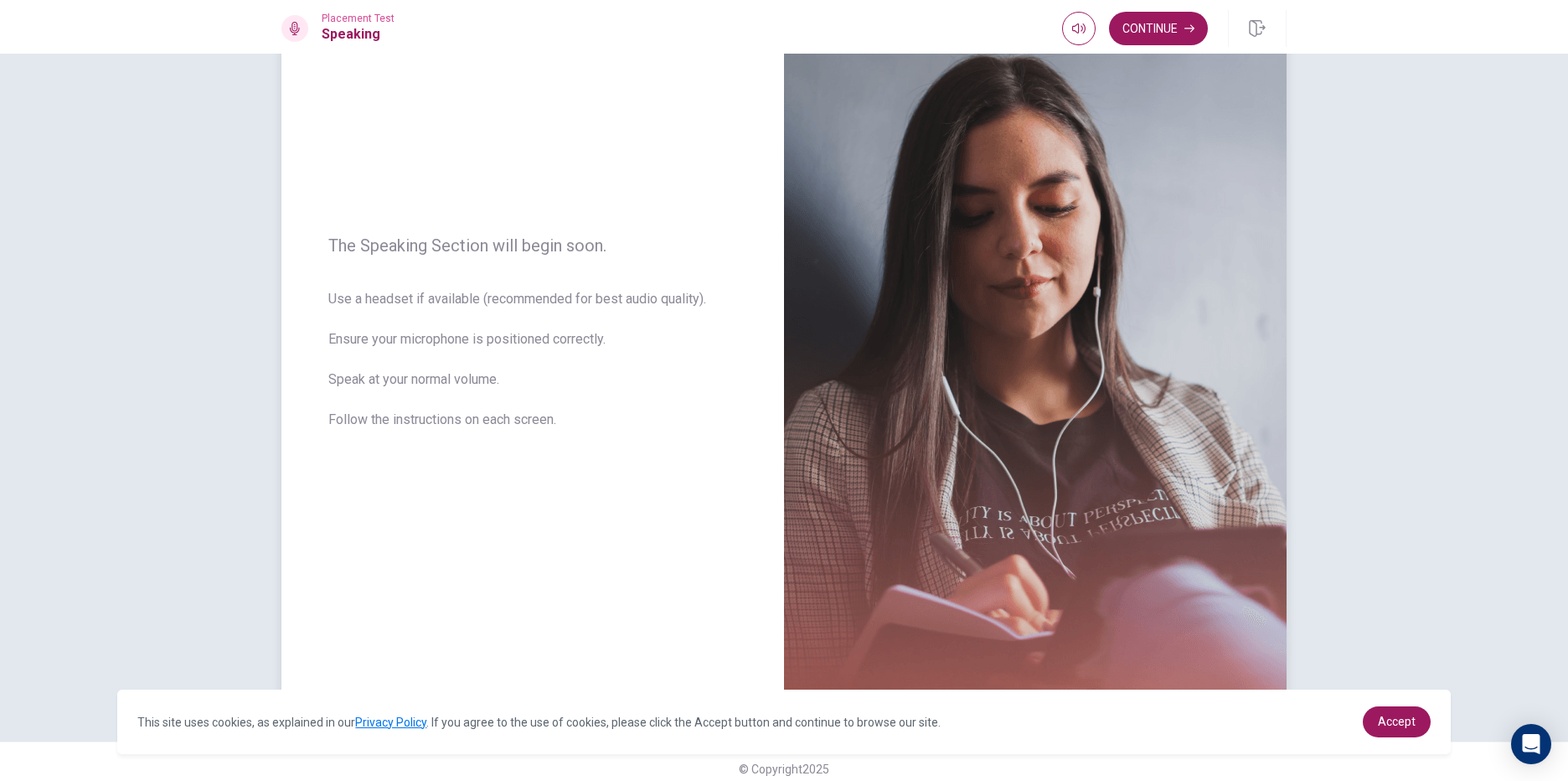
scroll to position [124, 0]
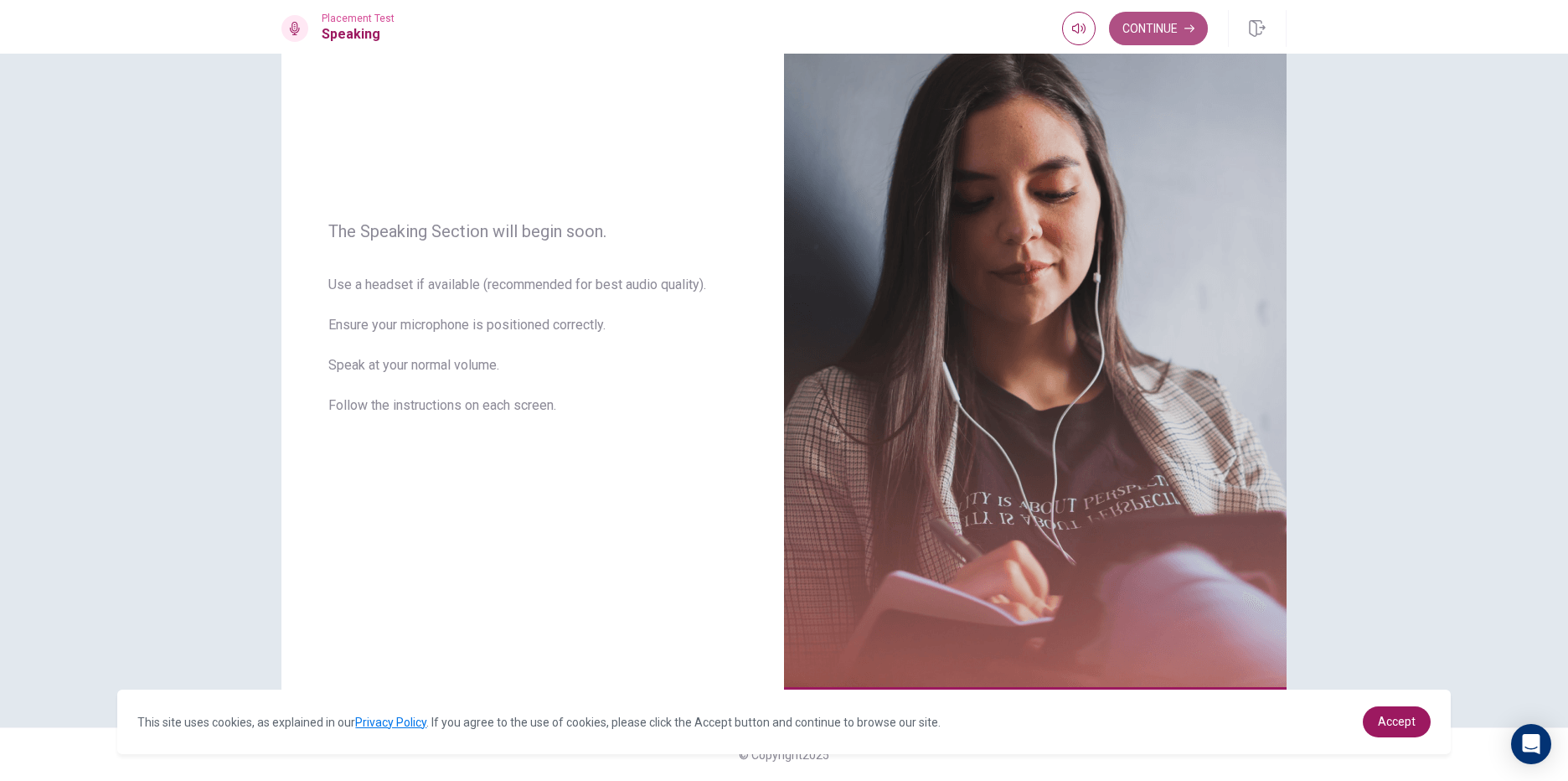
click at [1127, 22] on button "Continue" at bounding box center [1158, 28] width 99 height 34
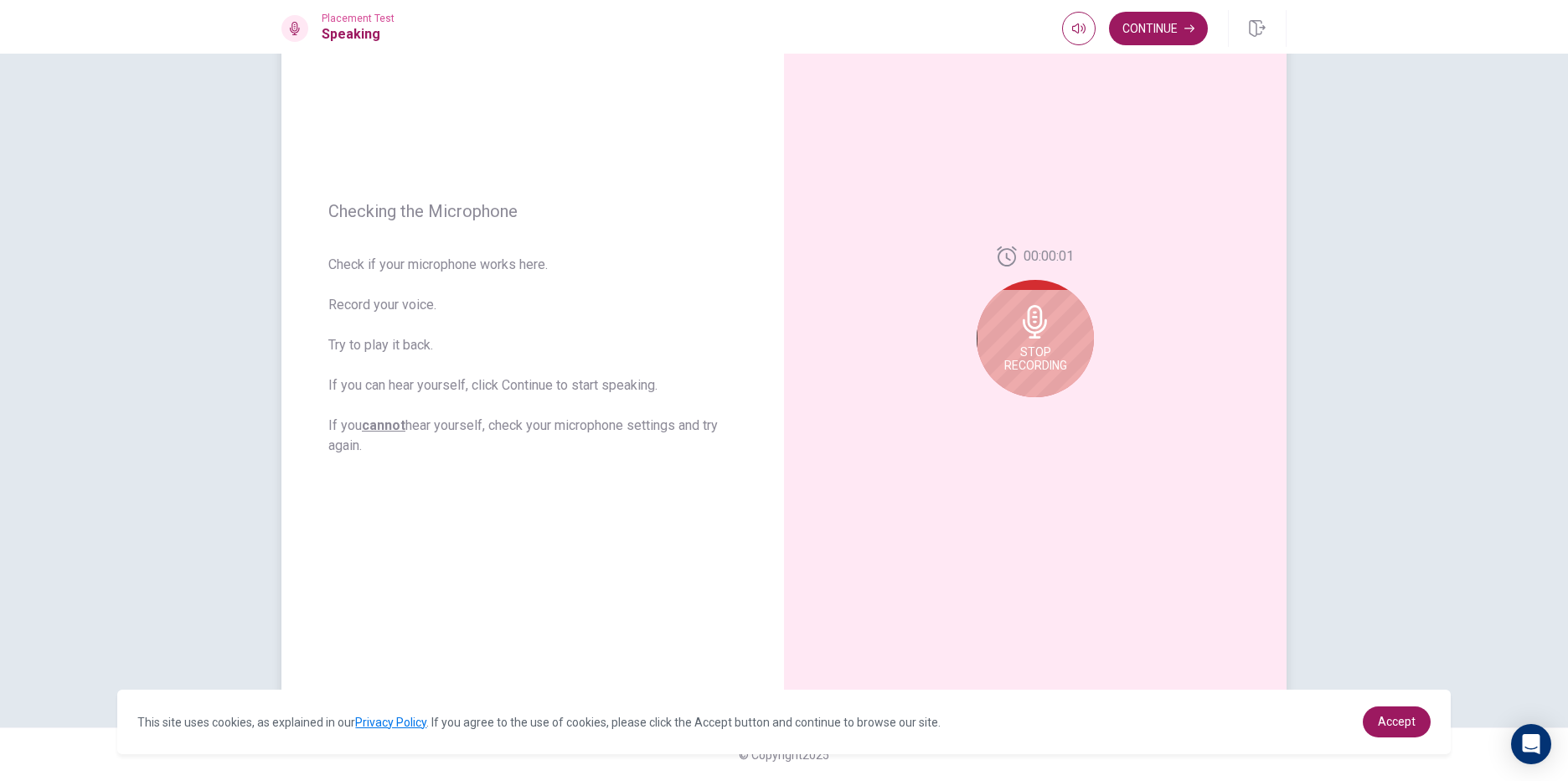
click at [1019, 338] on div "Stop Recording" at bounding box center [1035, 338] width 118 height 118
click at [1050, 411] on icon "Play Audio" at bounding box center [1054, 411] width 8 height 10
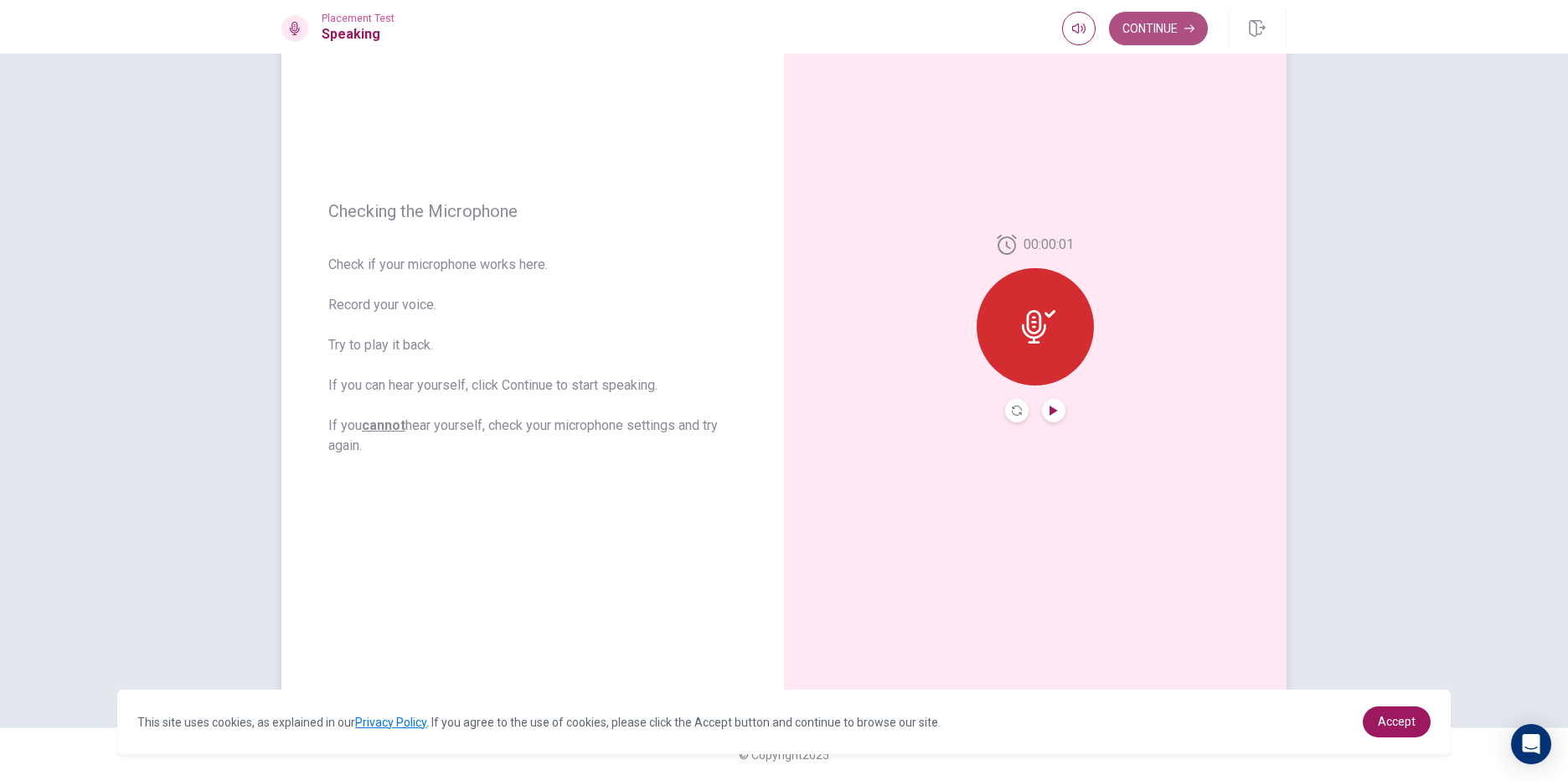
click at [1140, 24] on button "Continue" at bounding box center [1158, 28] width 99 height 34
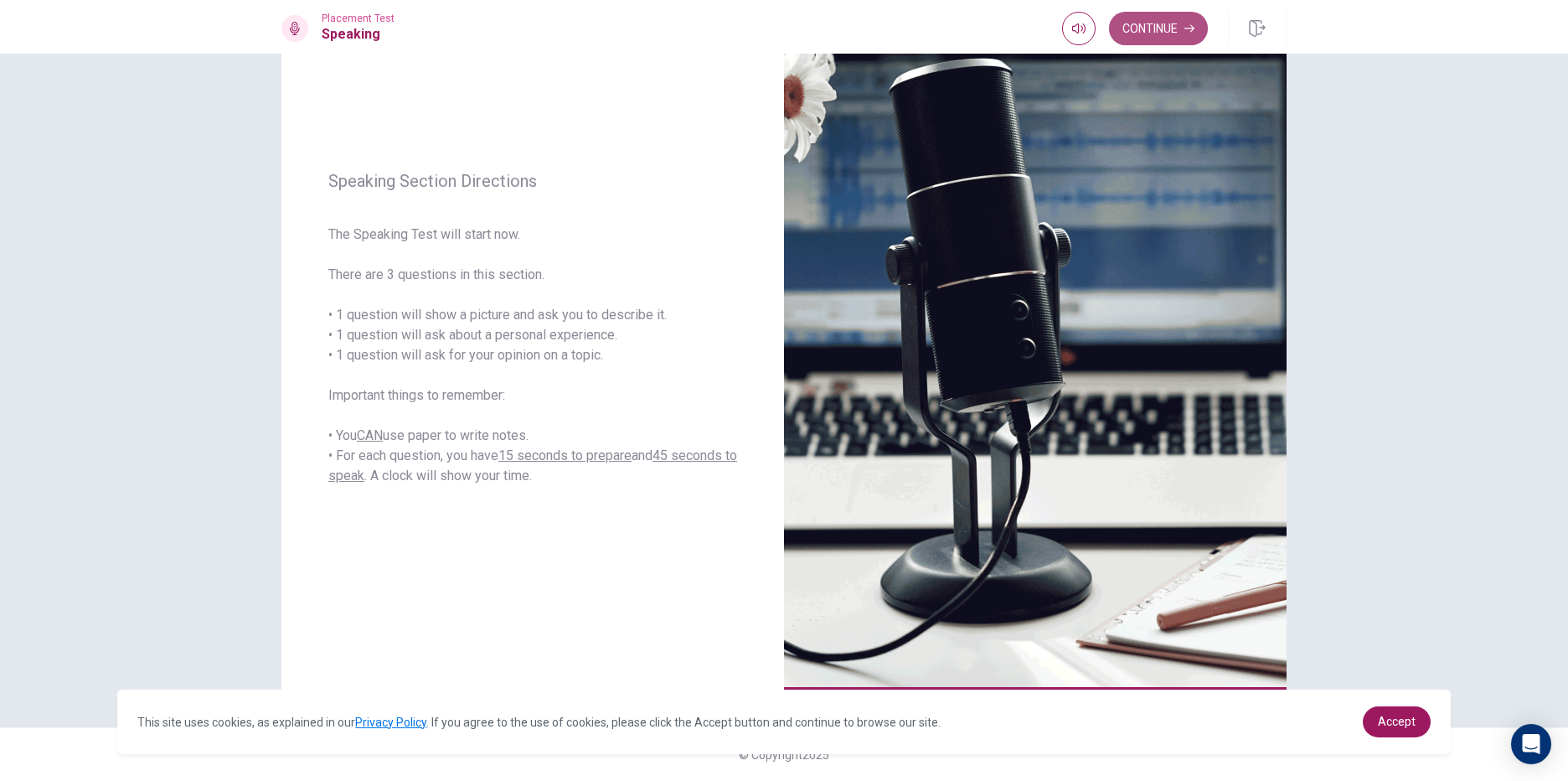
click at [1170, 24] on button "Continue" at bounding box center [1158, 28] width 99 height 34
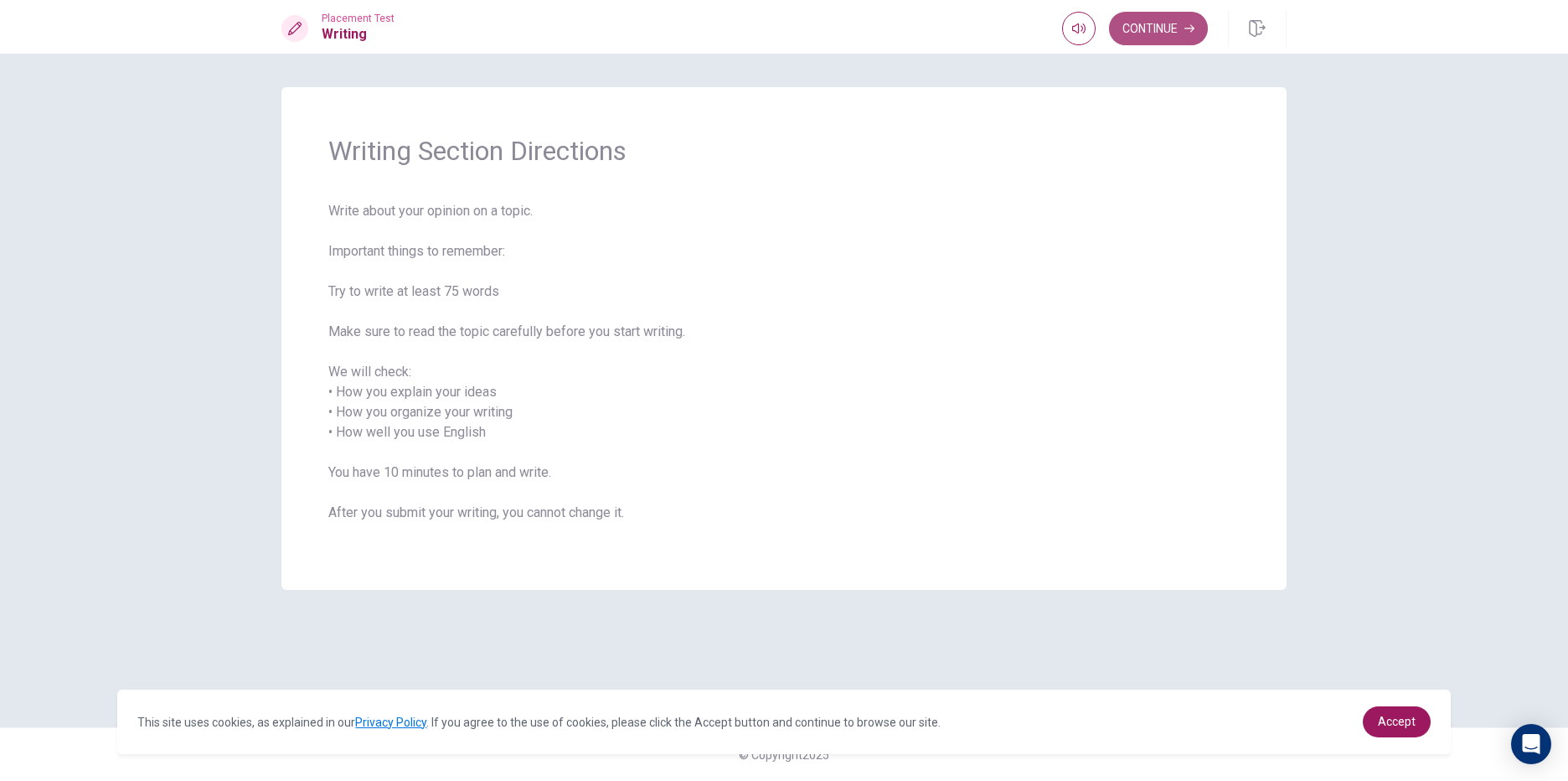
click at [1150, 23] on button "Continue" at bounding box center [1158, 28] width 99 height 34
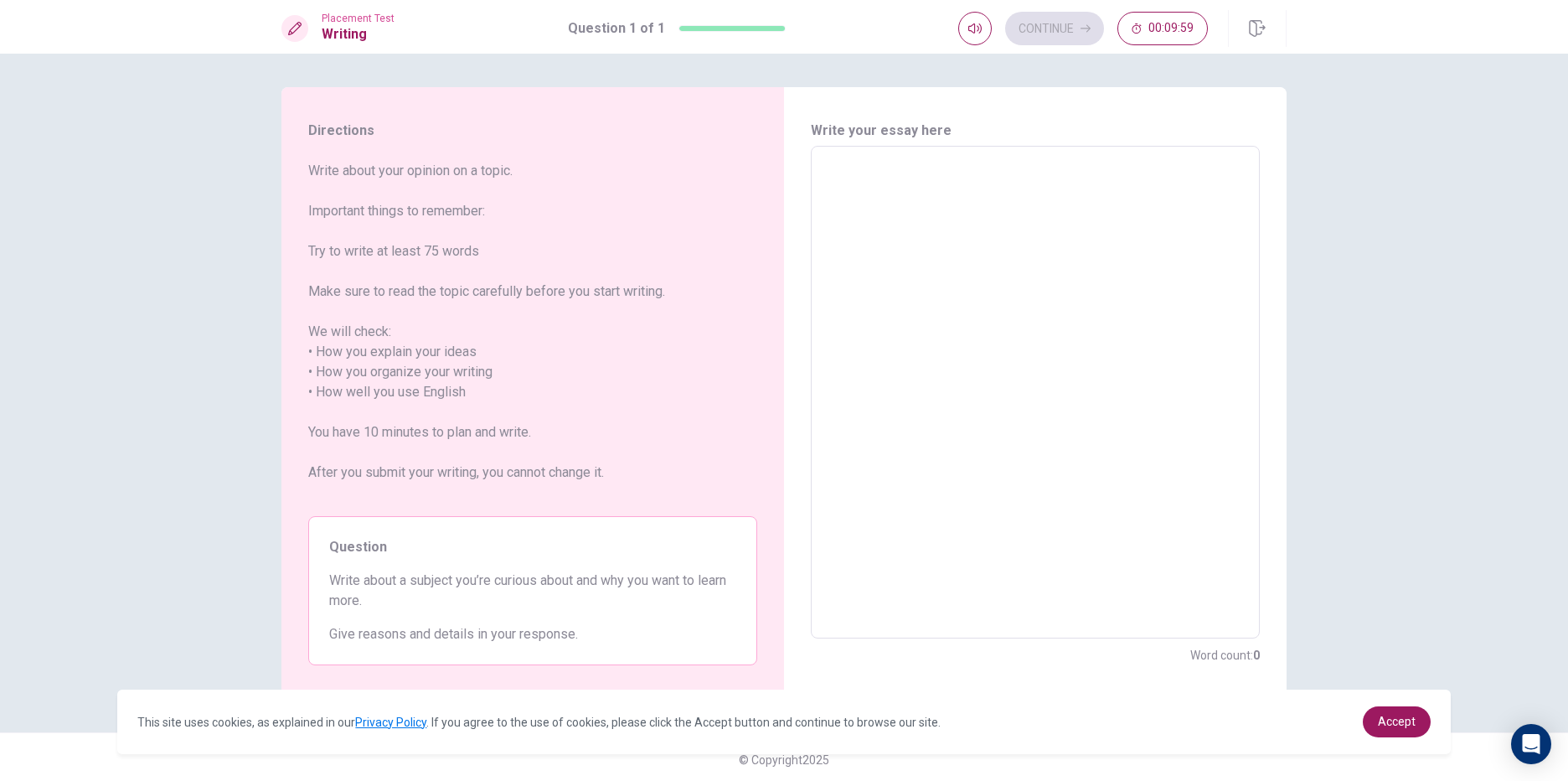
click at [871, 208] on textarea at bounding box center [1036, 393] width 426 height 465
type textarea "I"
type textarea "x"
type textarea "I"
type textarea "x"
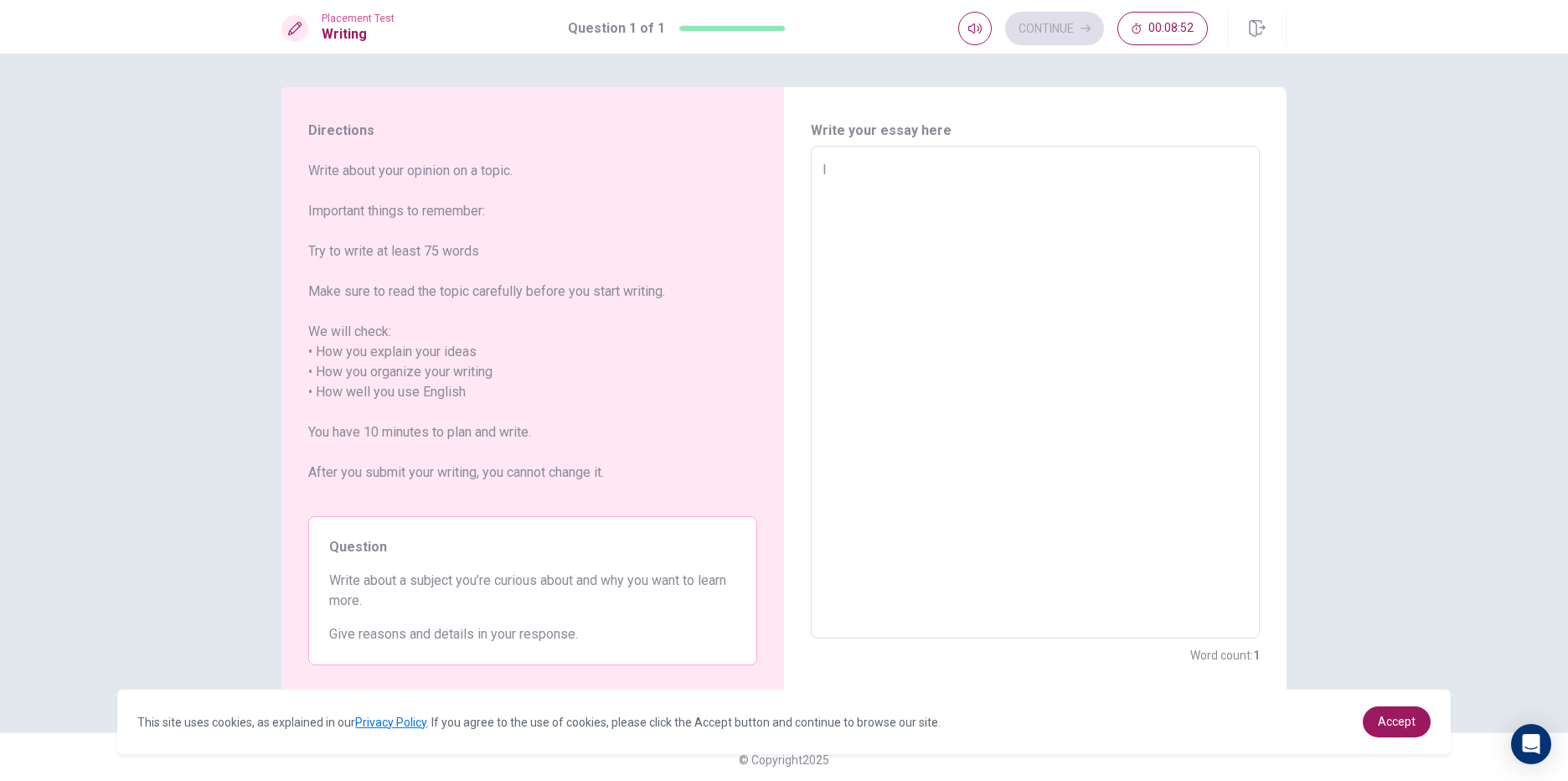
type textarea "I"
type textarea "x"
type textarea "I"
type textarea "x"
type textarea "I"
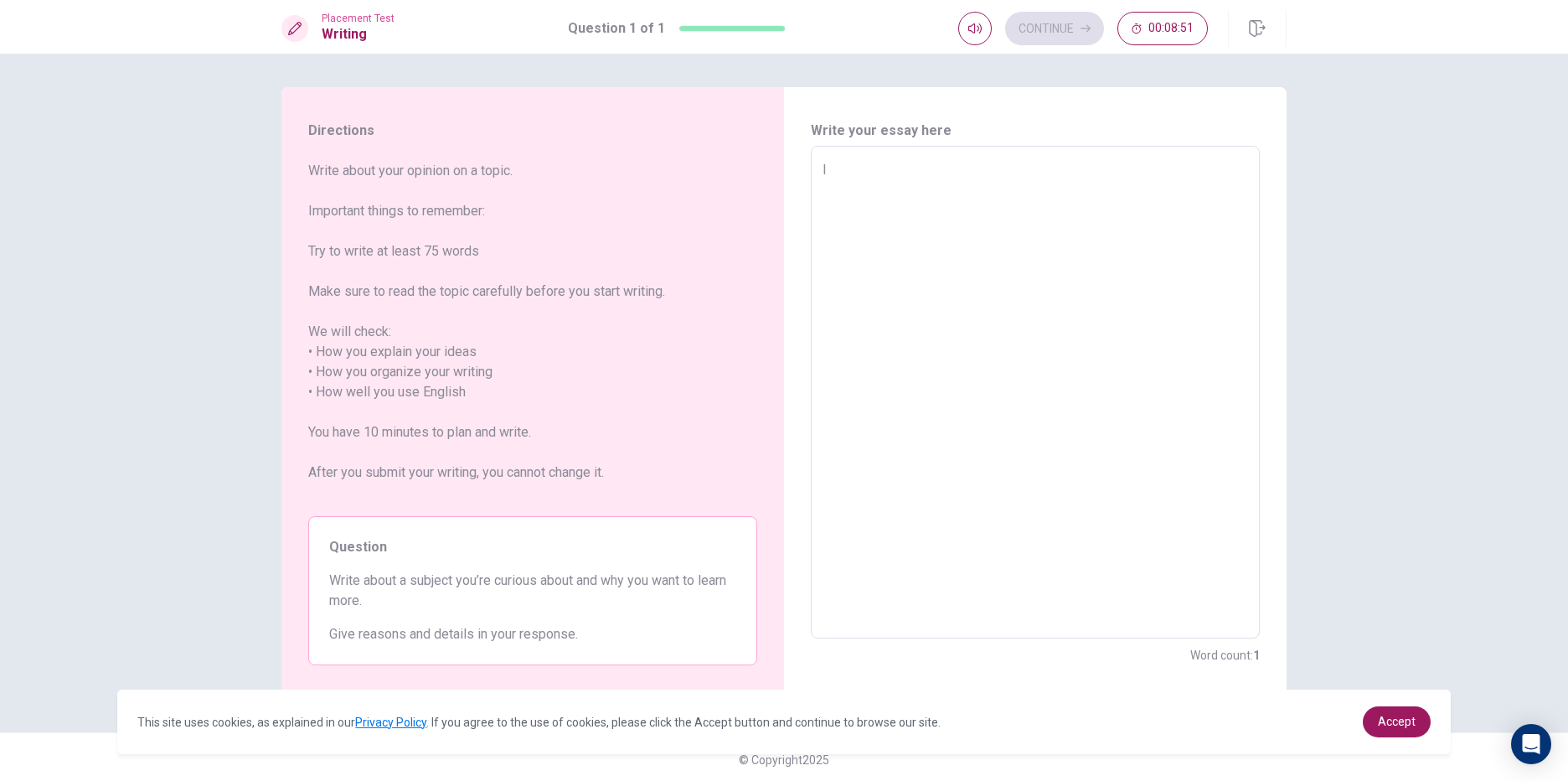
type textarea "x"
type textarea "I"
type textarea "x"
type textarea "I"
type textarea "x"
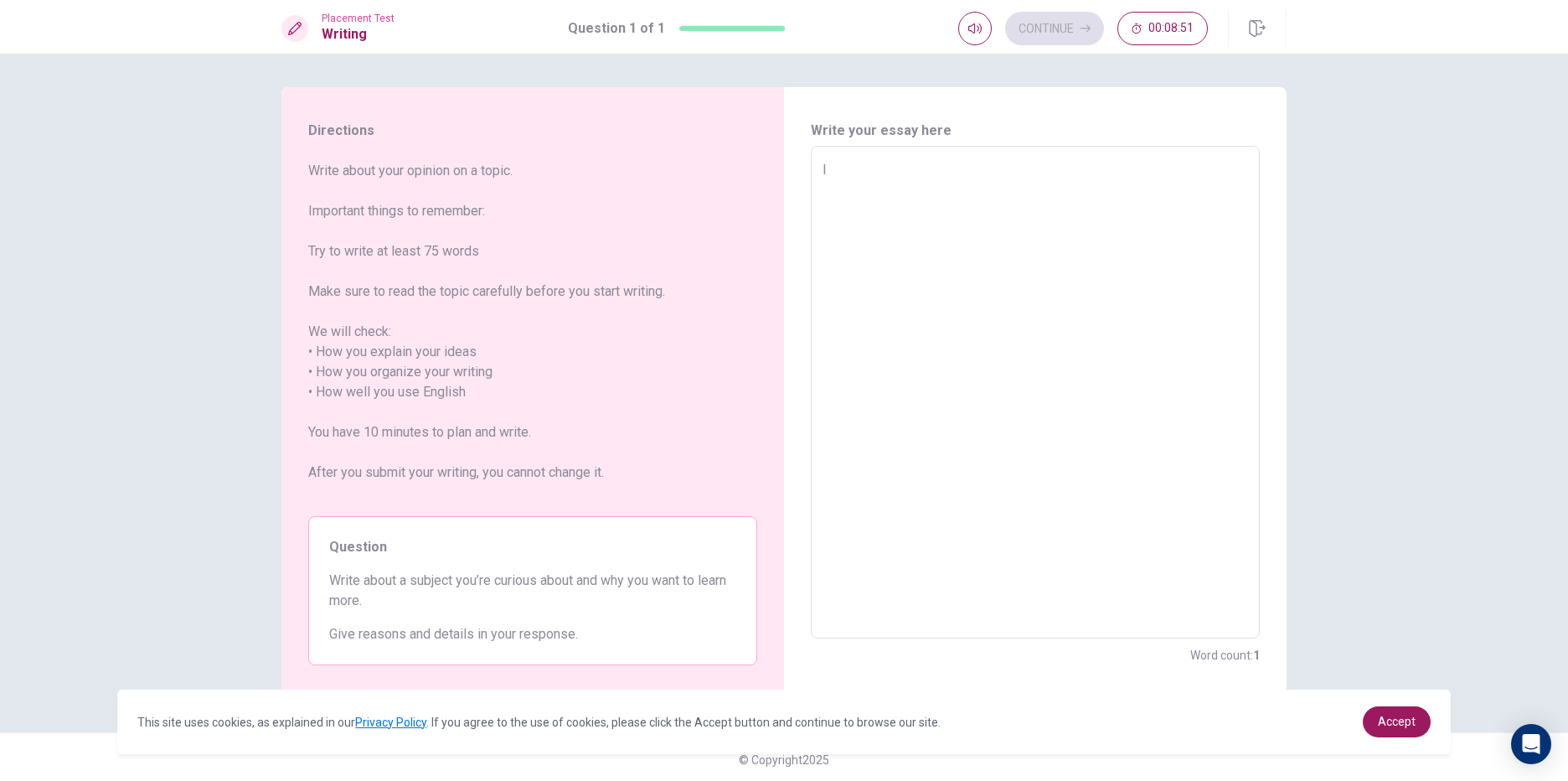
type textarea "I"
type textarea "x"
type textarea "I"
type textarea "x"
type textarea "I"
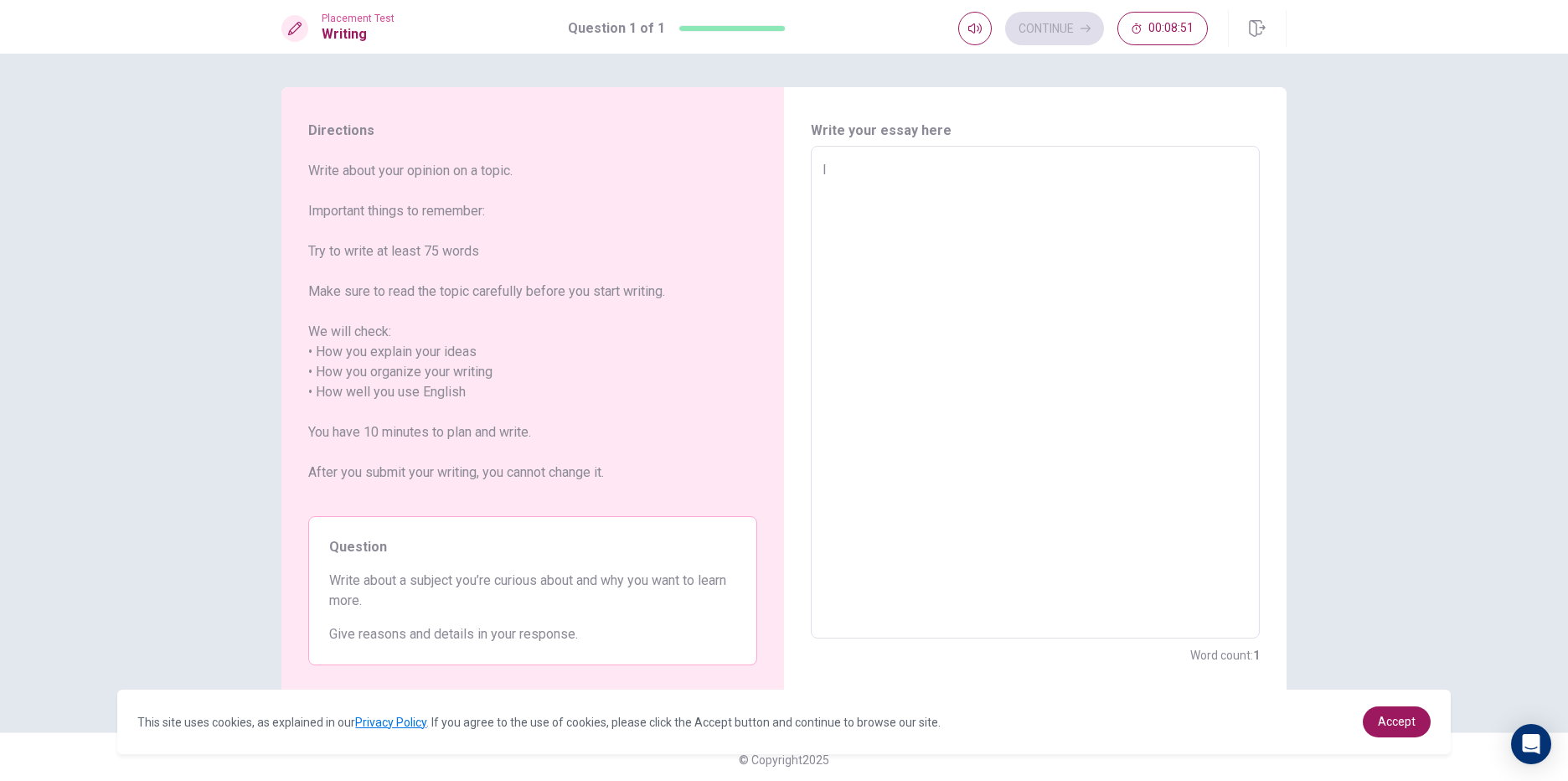
type textarea "x"
type textarea "I"
type textarea "x"
type textarea "I"
type textarea "x"
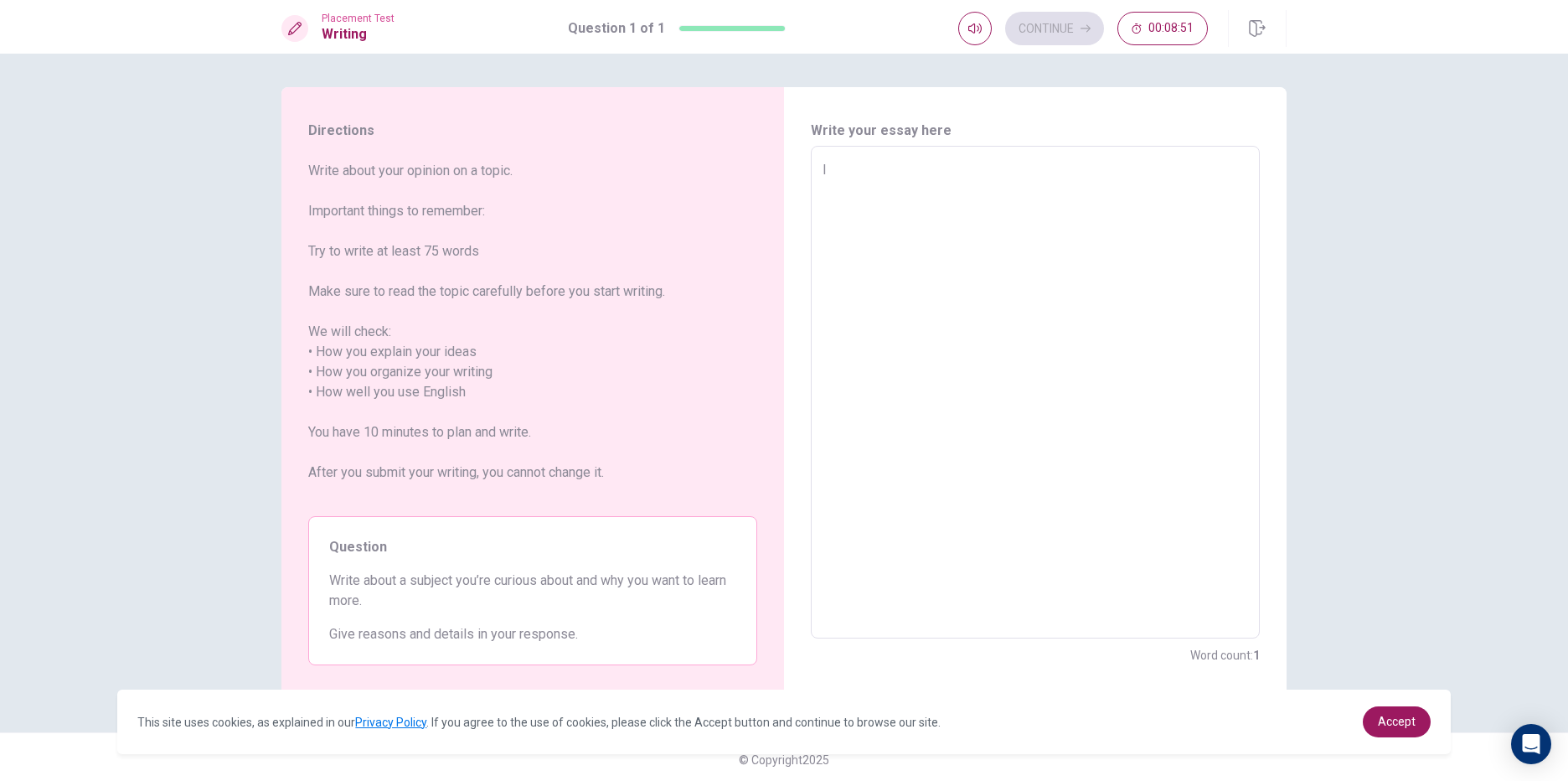
type textarea "I"
type textarea "x"
type textarea "I"
type textarea "x"
type textarea "I"
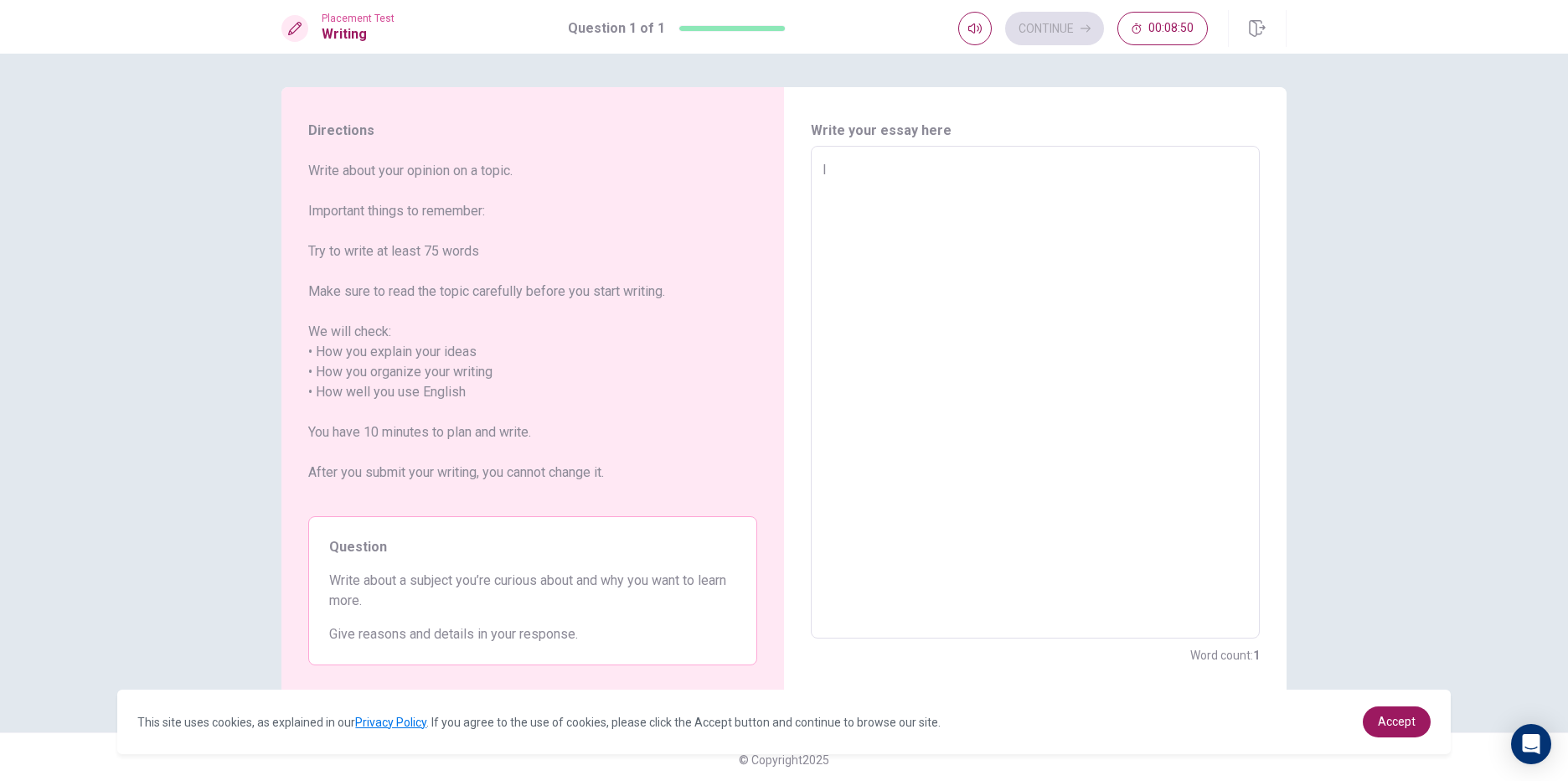
type textarea "x"
type textarea "I"
type textarea "x"
type textarea "I"
type textarea "x"
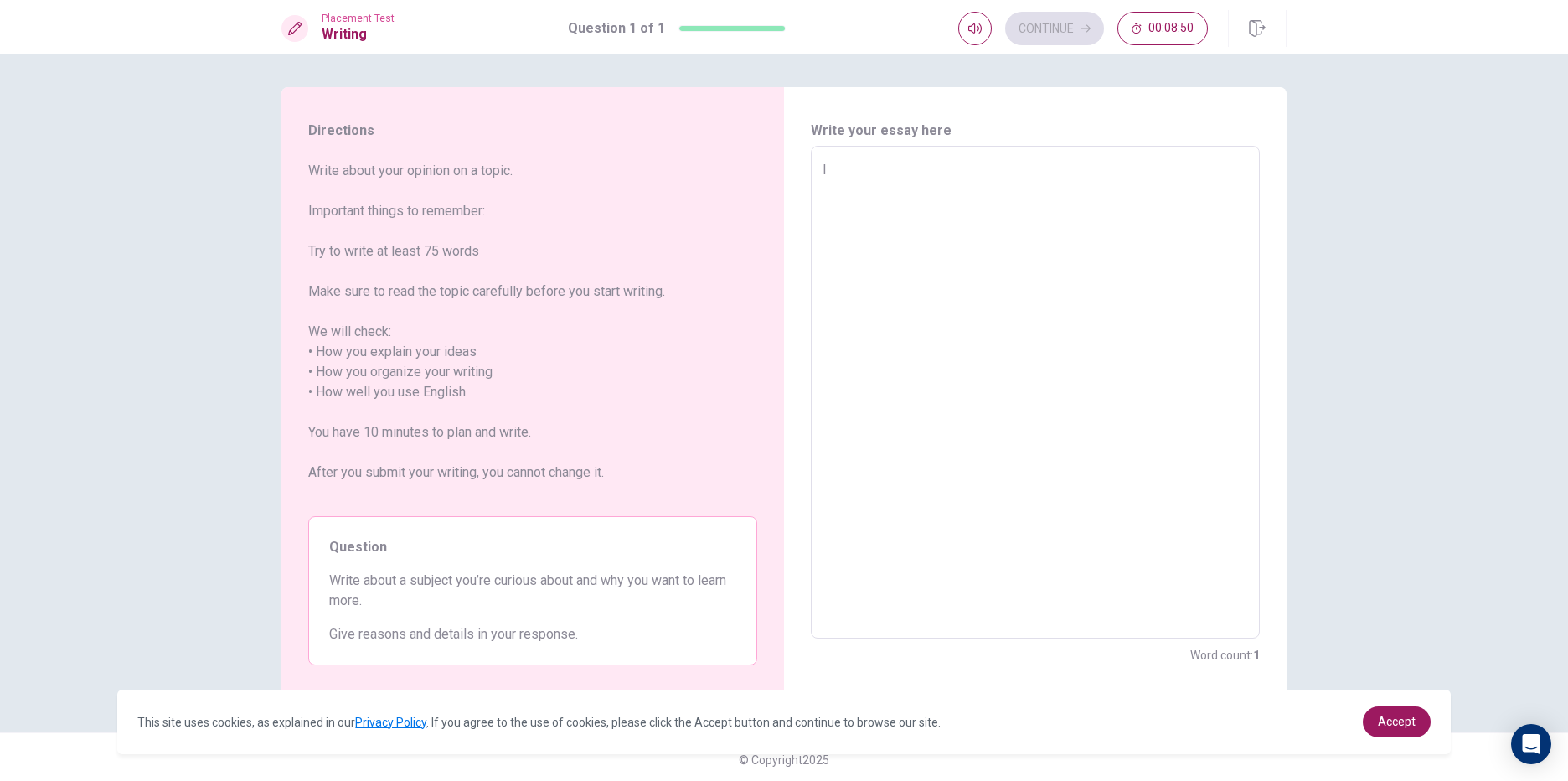
type textarea "I"
type textarea "x"
type textarea "I"
type textarea "x"
type textarea "I"
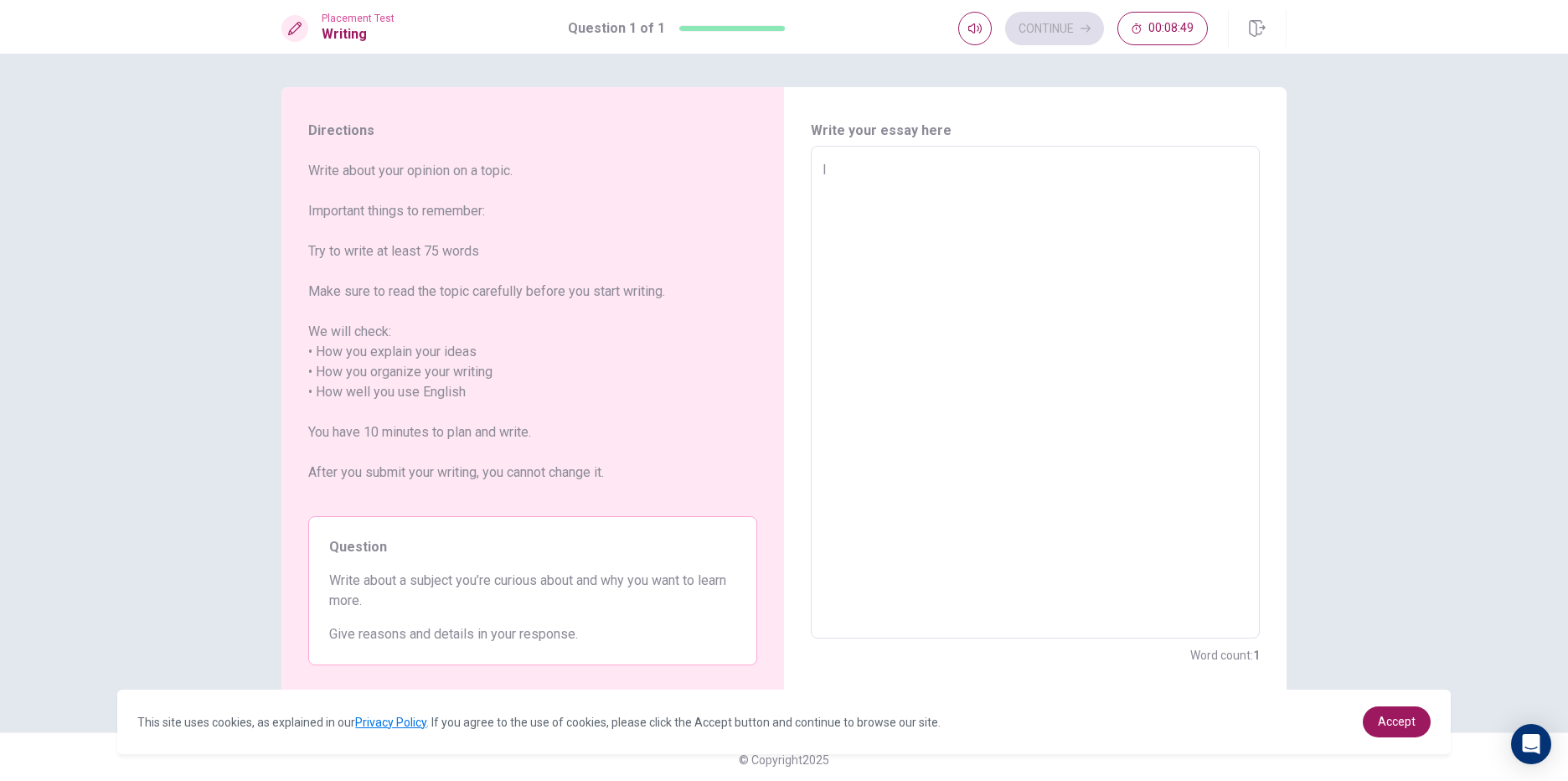
type textarea "x"
type textarea "I"
type textarea "x"
type textarea "I"
type textarea "x"
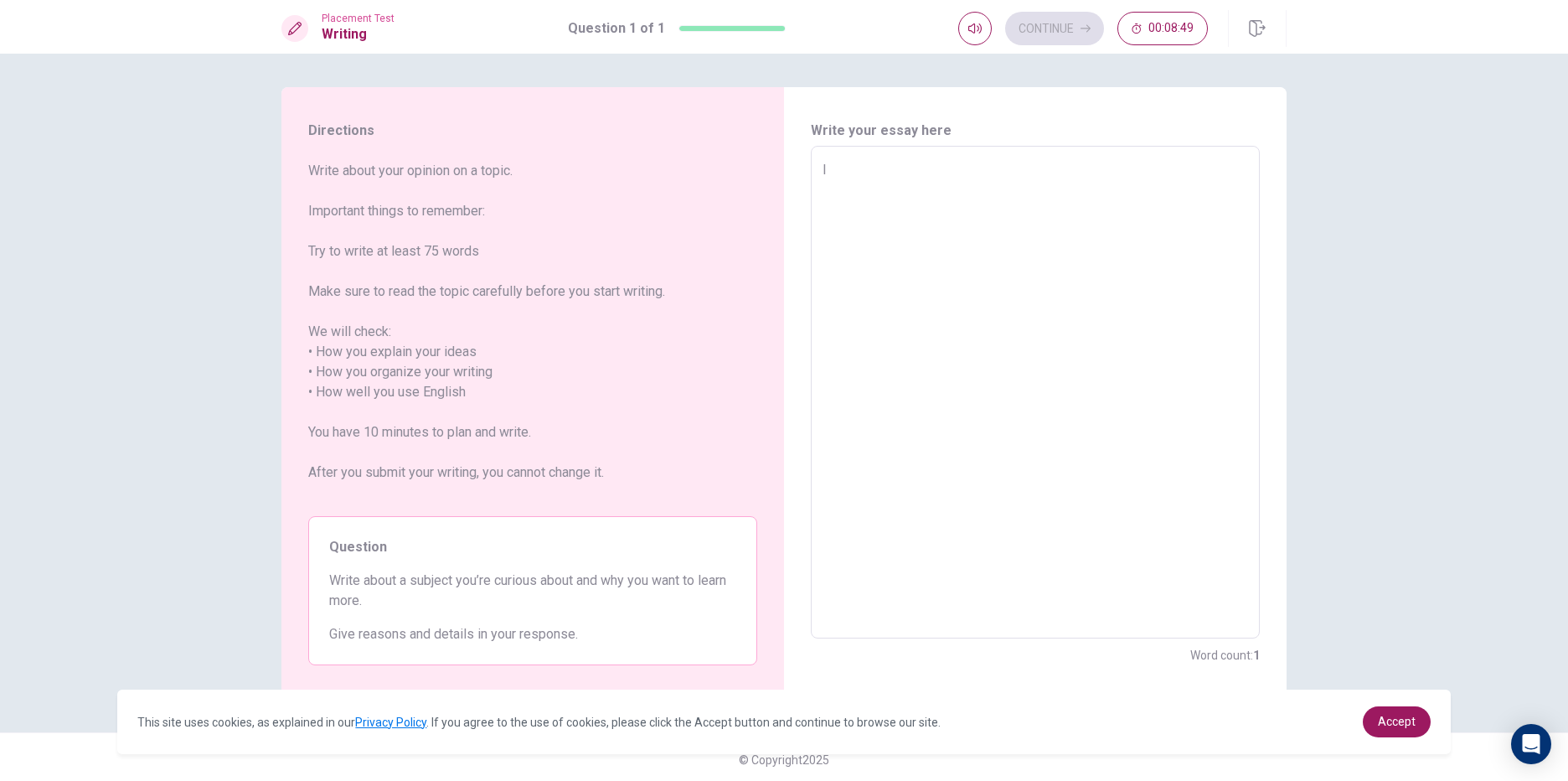
type textarea "I"
type textarea "x"
type textarea "I"
type textarea "x"
type textarea "I"
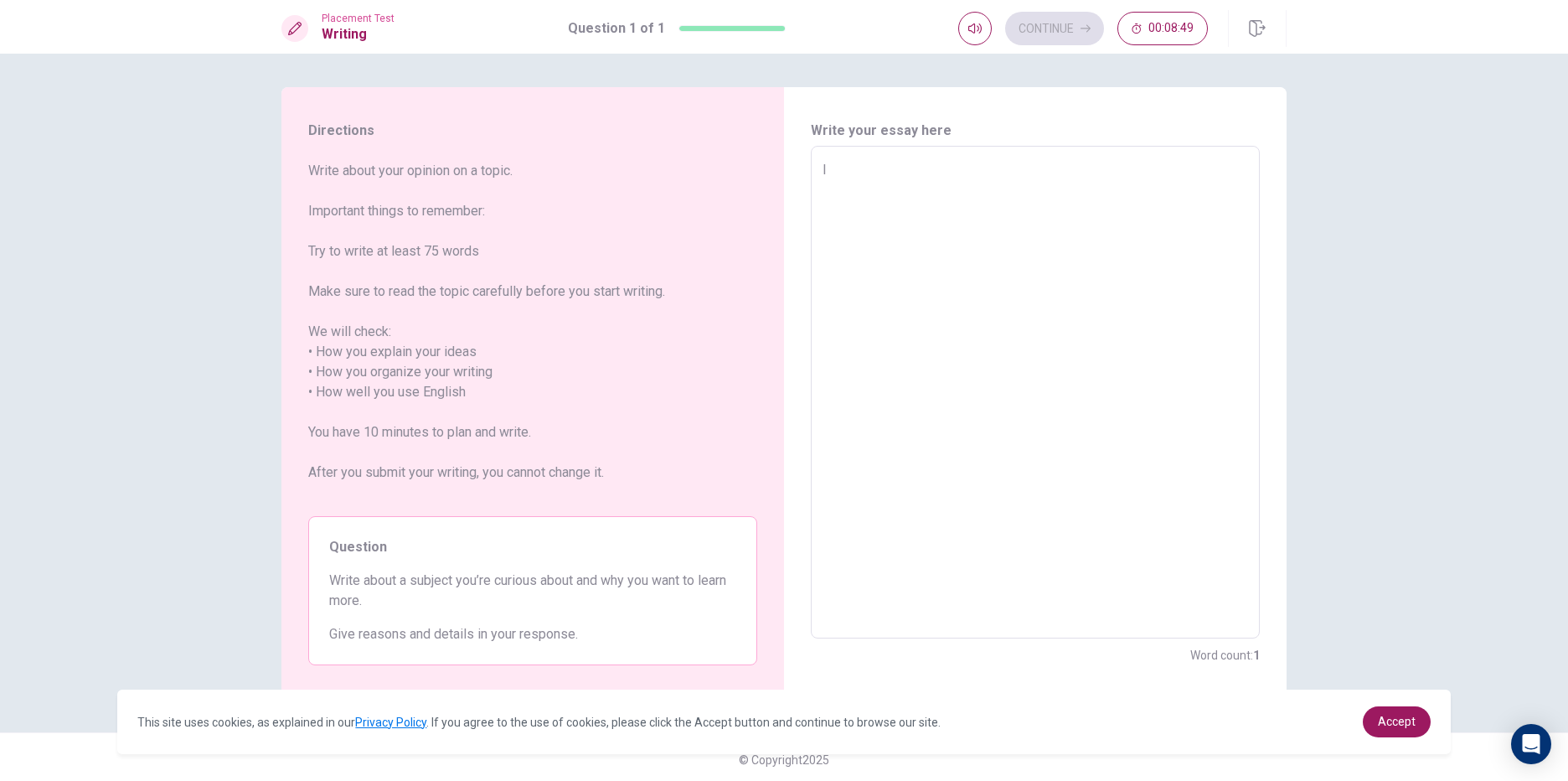
type textarea "x"
type textarea "I"
type textarea "x"
type textarea "I"
type textarea "x"
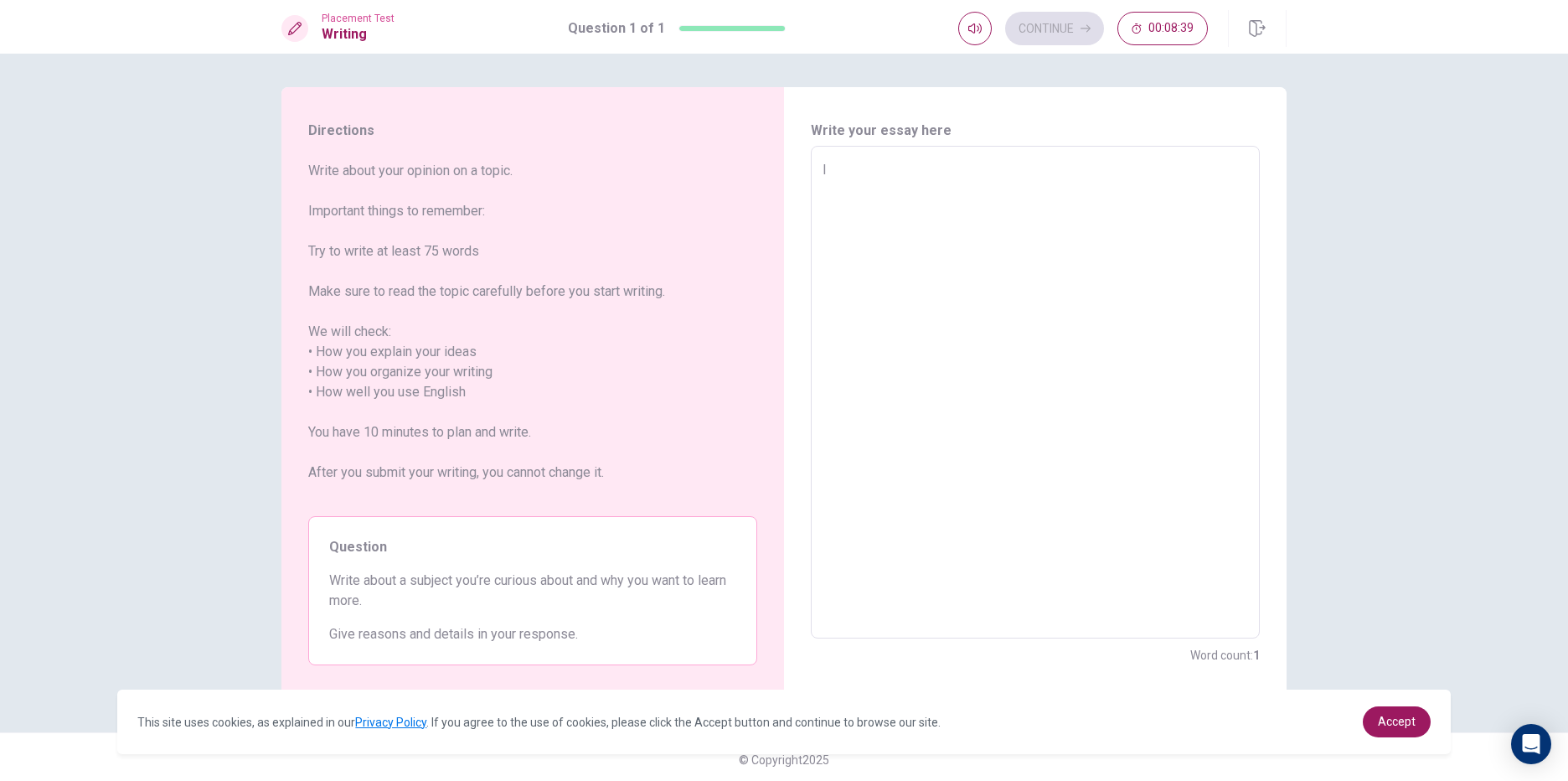
type textarea "I w"
type textarea "x"
type textarea "I wo"
type textarea "x"
type textarea "I wou"
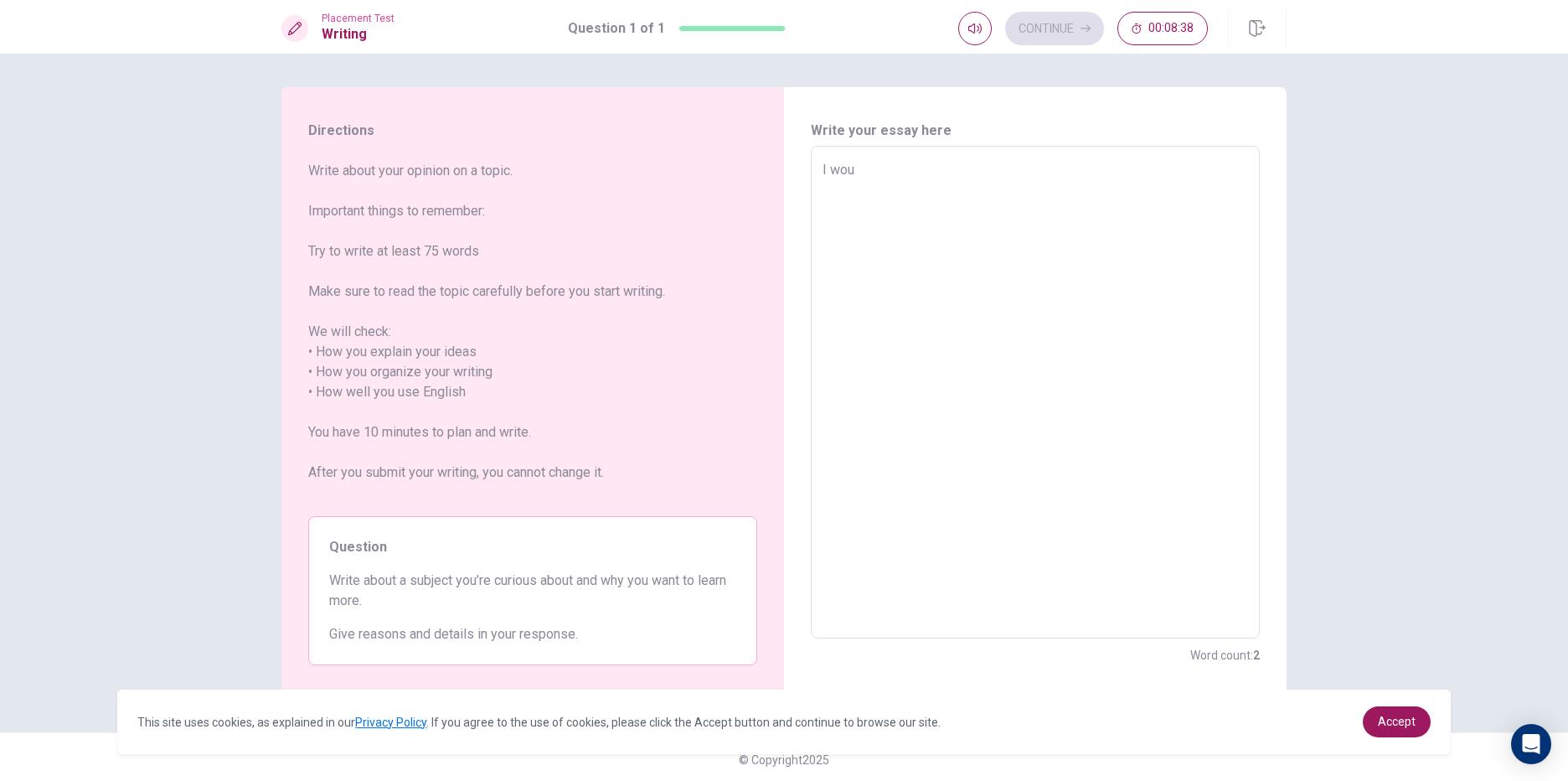
type textarea "x"
type textarea "I woul"
type textarea "x"
type textarea "I would"
type textarea "x"
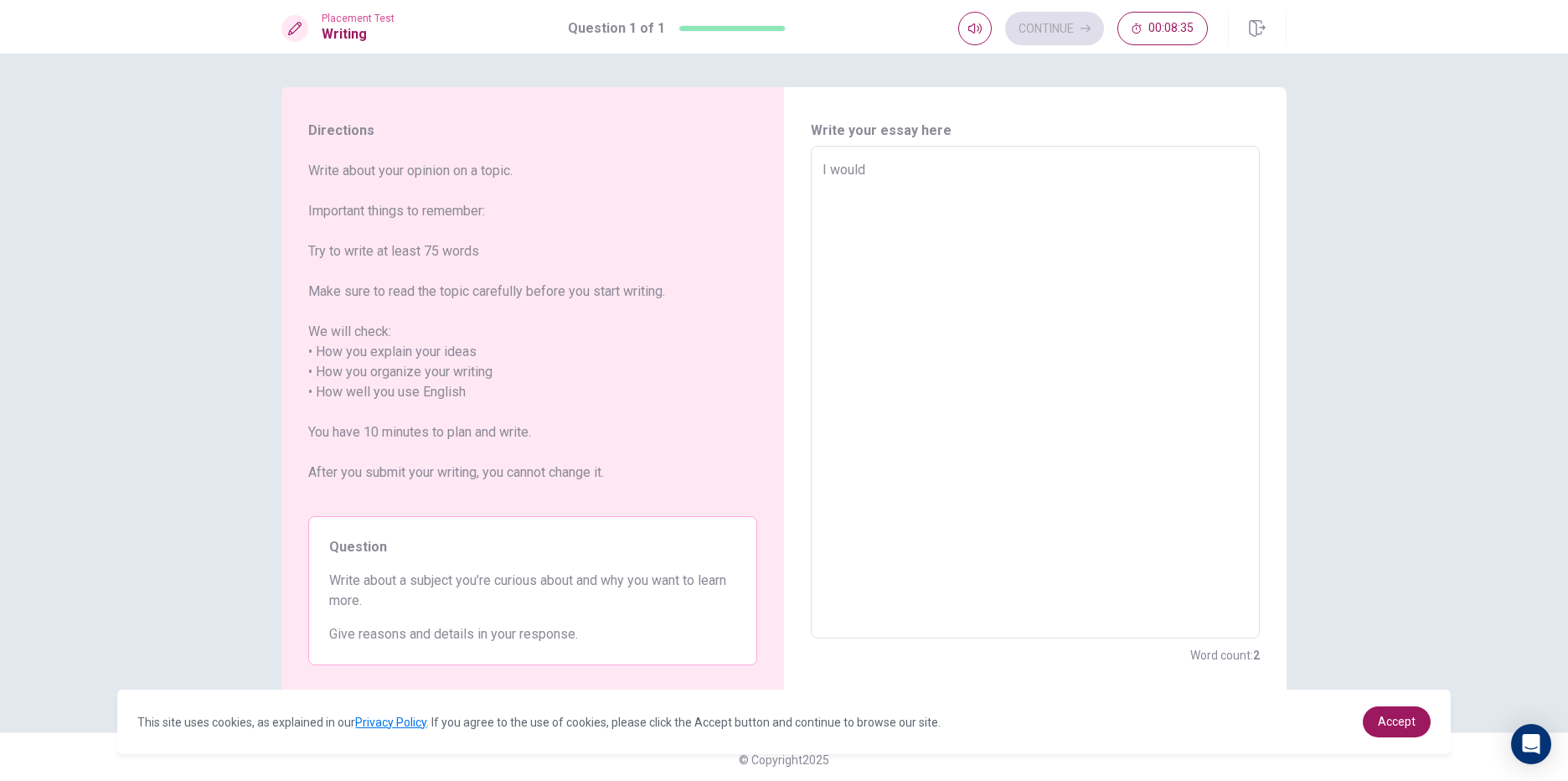
type textarea "I would"
type textarea "x"
type textarea "I would w"
type textarea "x"
type textarea "I would we"
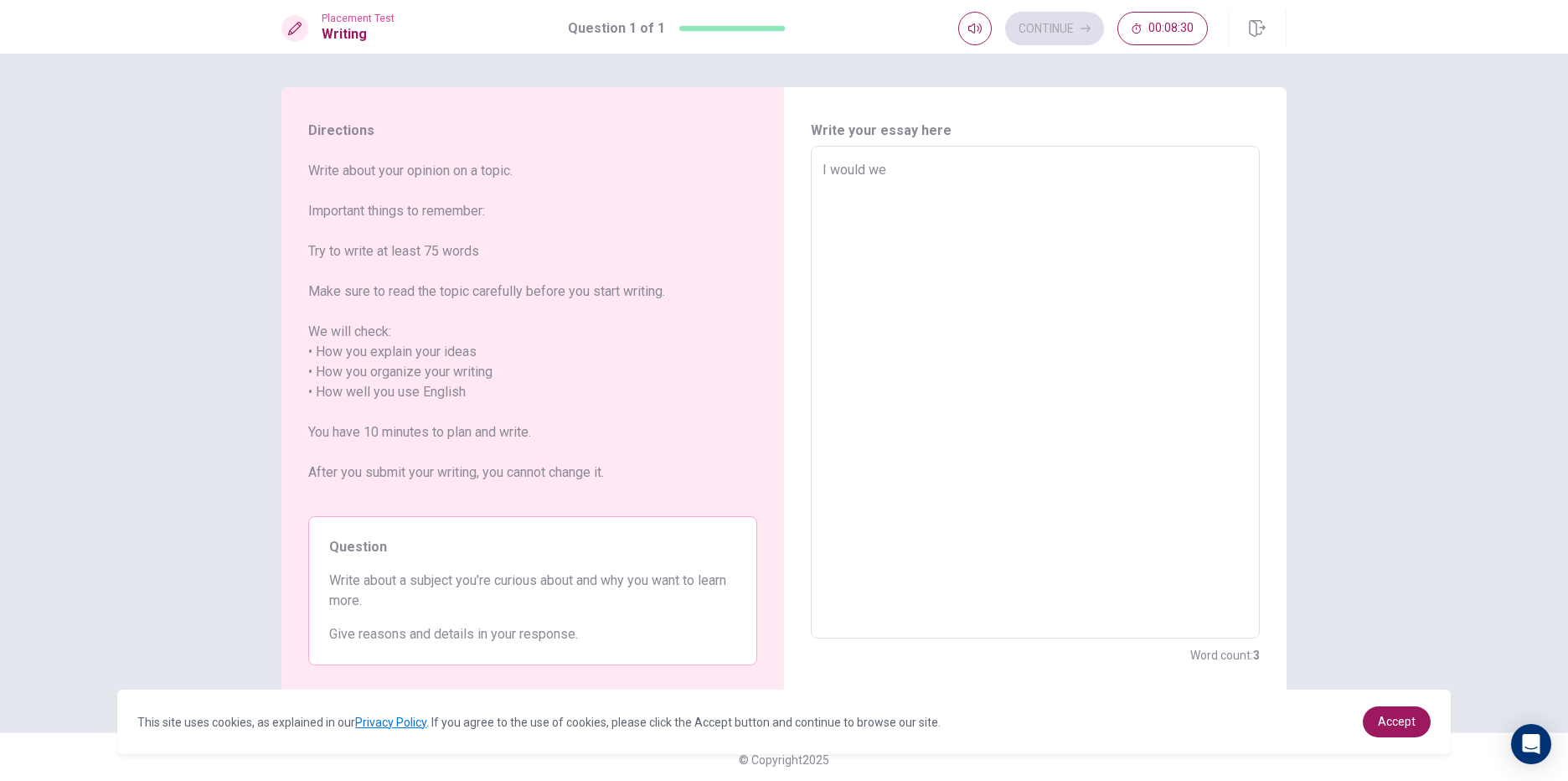
type textarea "x"
type textarea "I would wei"
type textarea "x"
type textarea "I would weit"
type textarea "x"
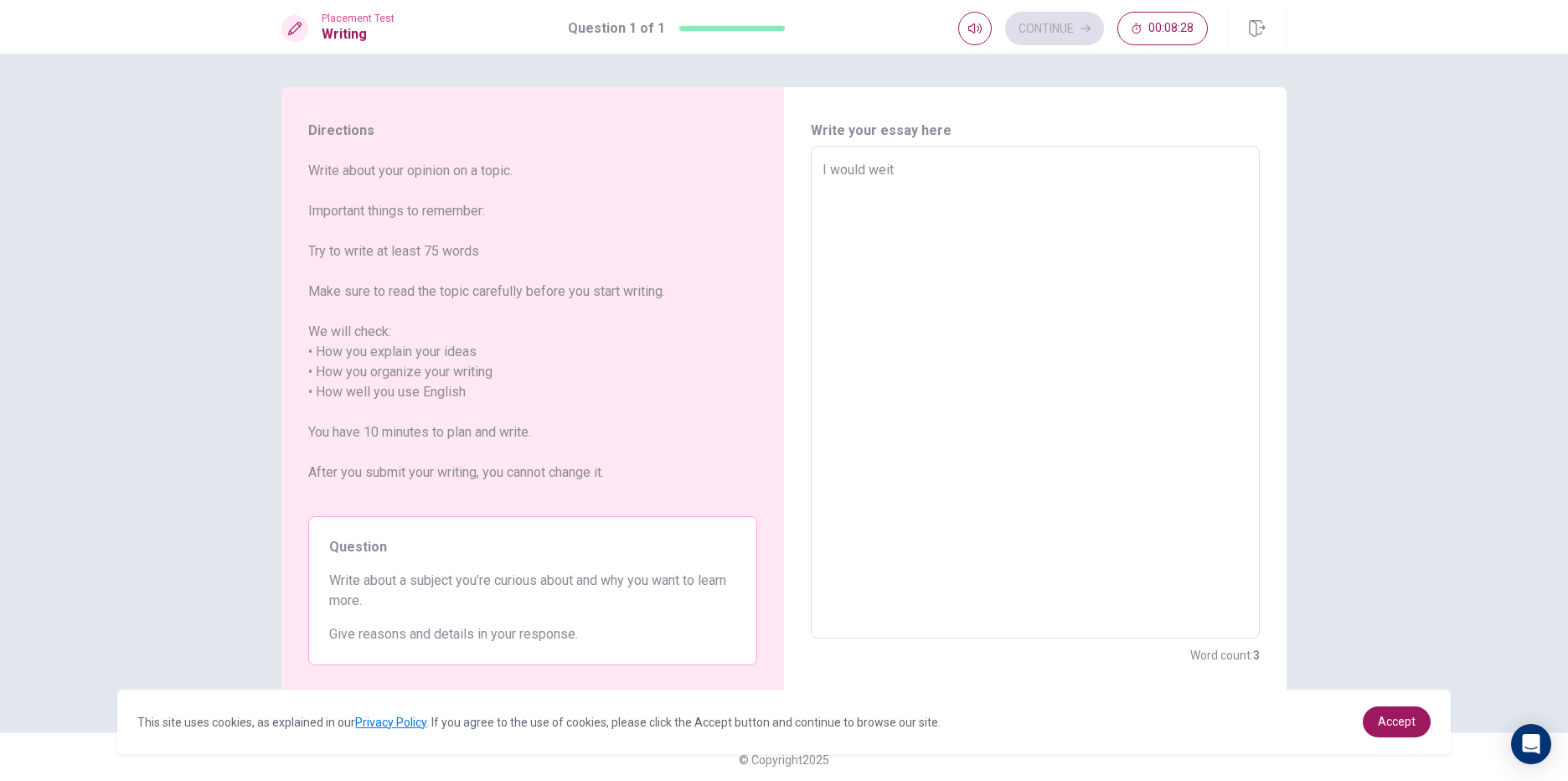
type textarea "I would weitr"
type textarea "x"
type textarea "I would weit"
type textarea "x"
type textarea "I would wei"
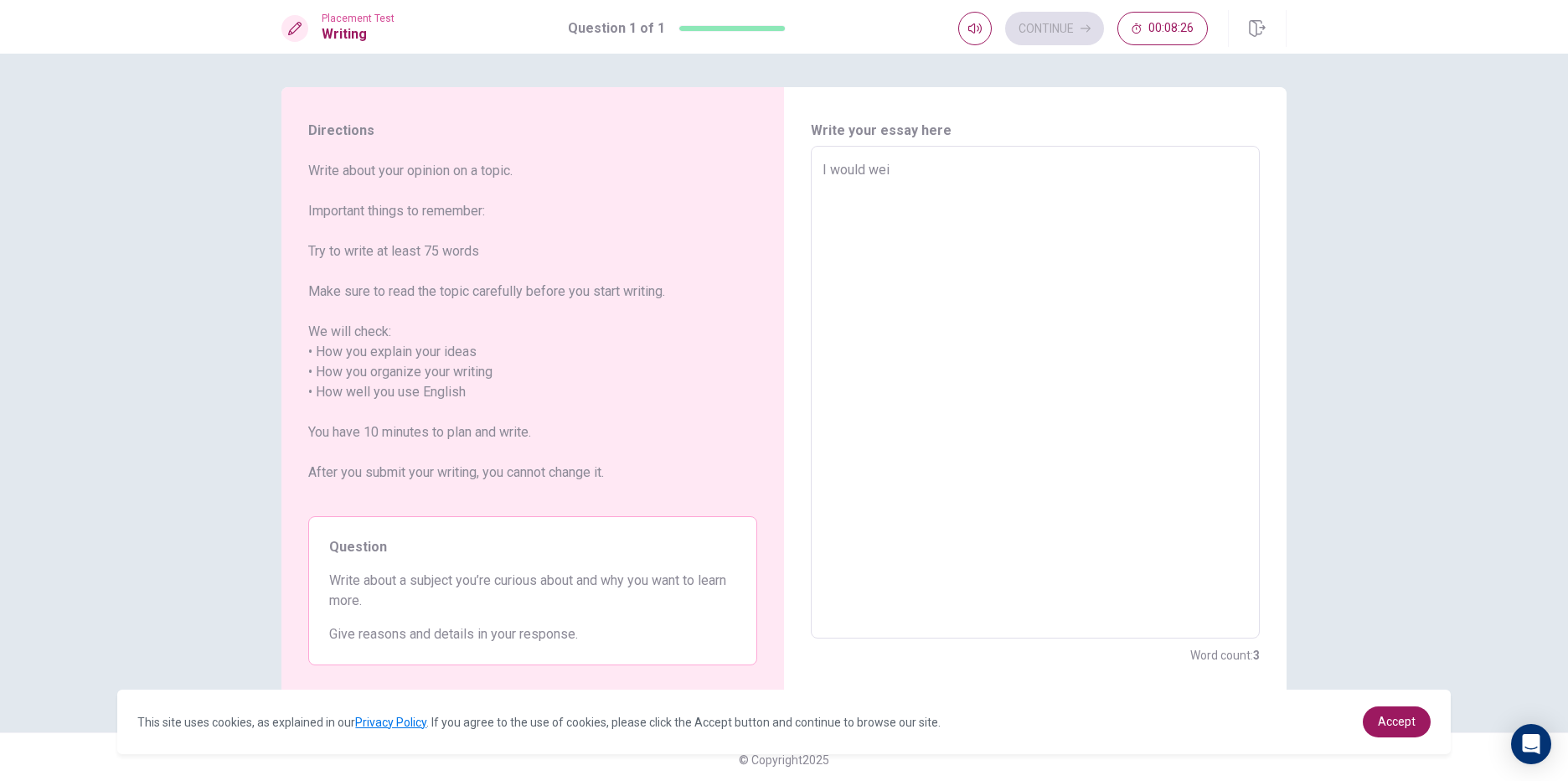
type textarea "x"
type textarea "I would we"
type textarea "x"
type textarea "I would w"
type textarea "x"
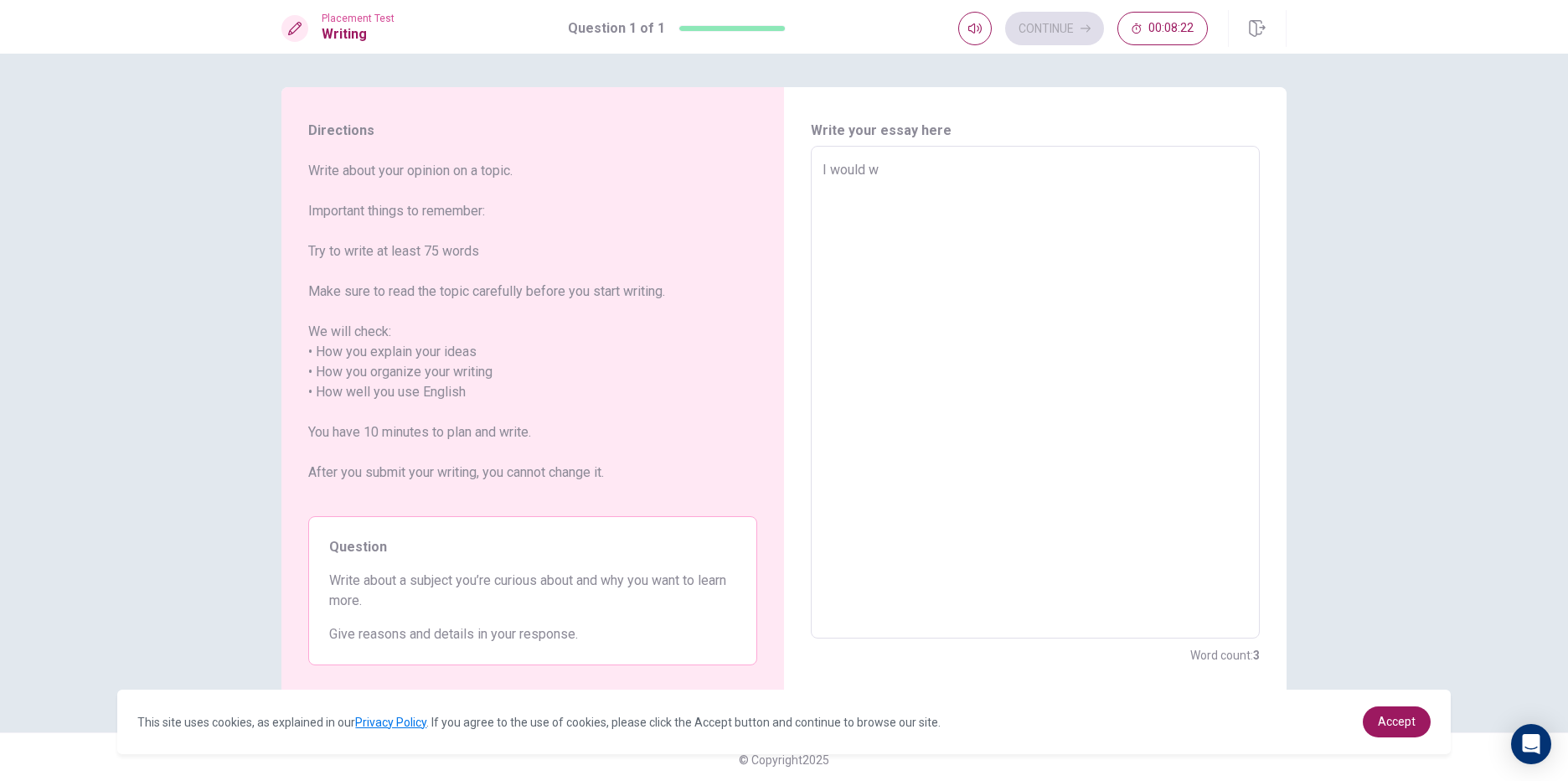
type textarea "I would wr"
type textarea "x"
type textarea "I would wri"
type textarea "x"
type textarea "I would writ"
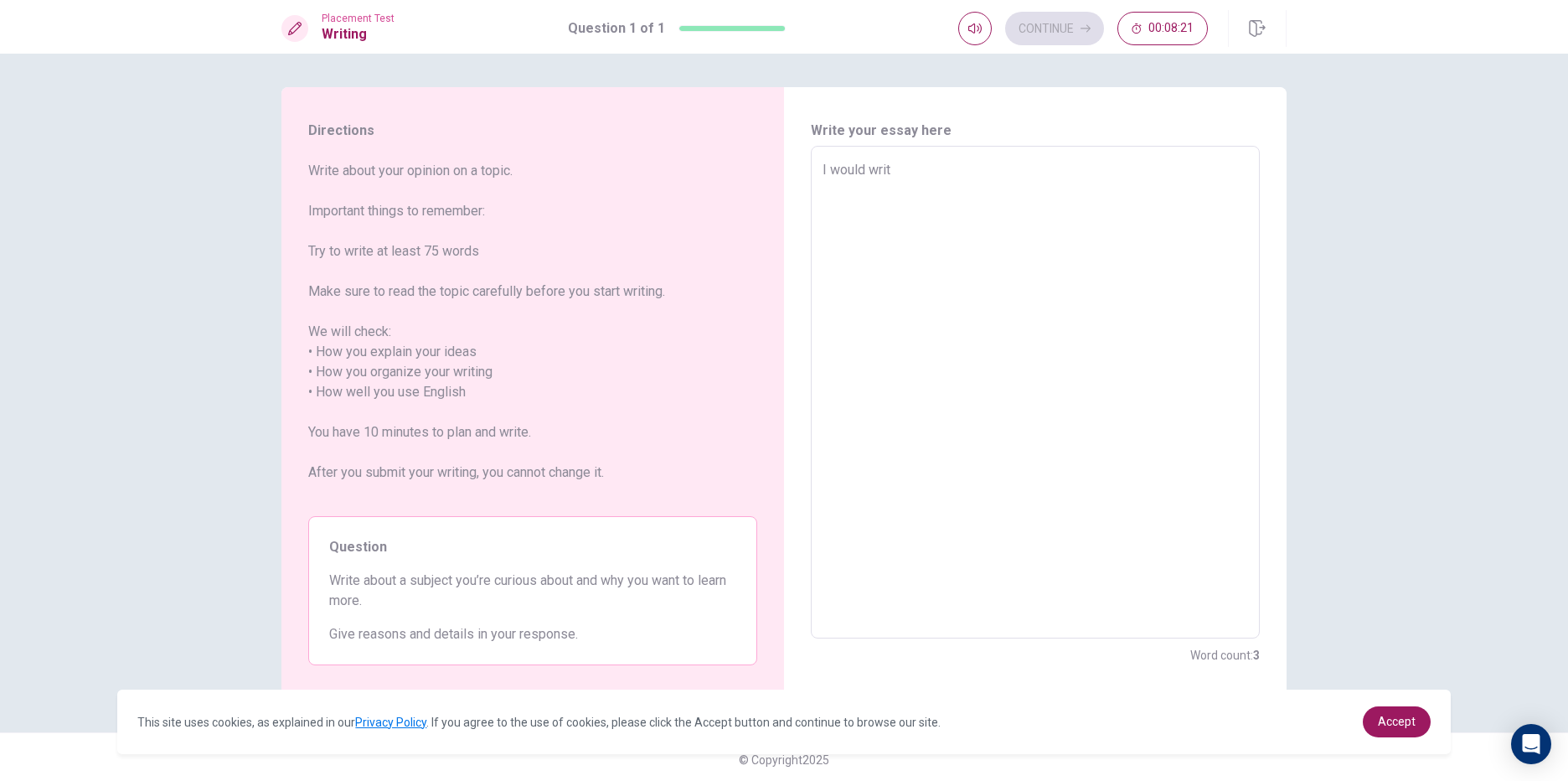
type textarea "x"
type textarea "I would write"
type textarea "x"
type textarea "I would write"
type textarea "x"
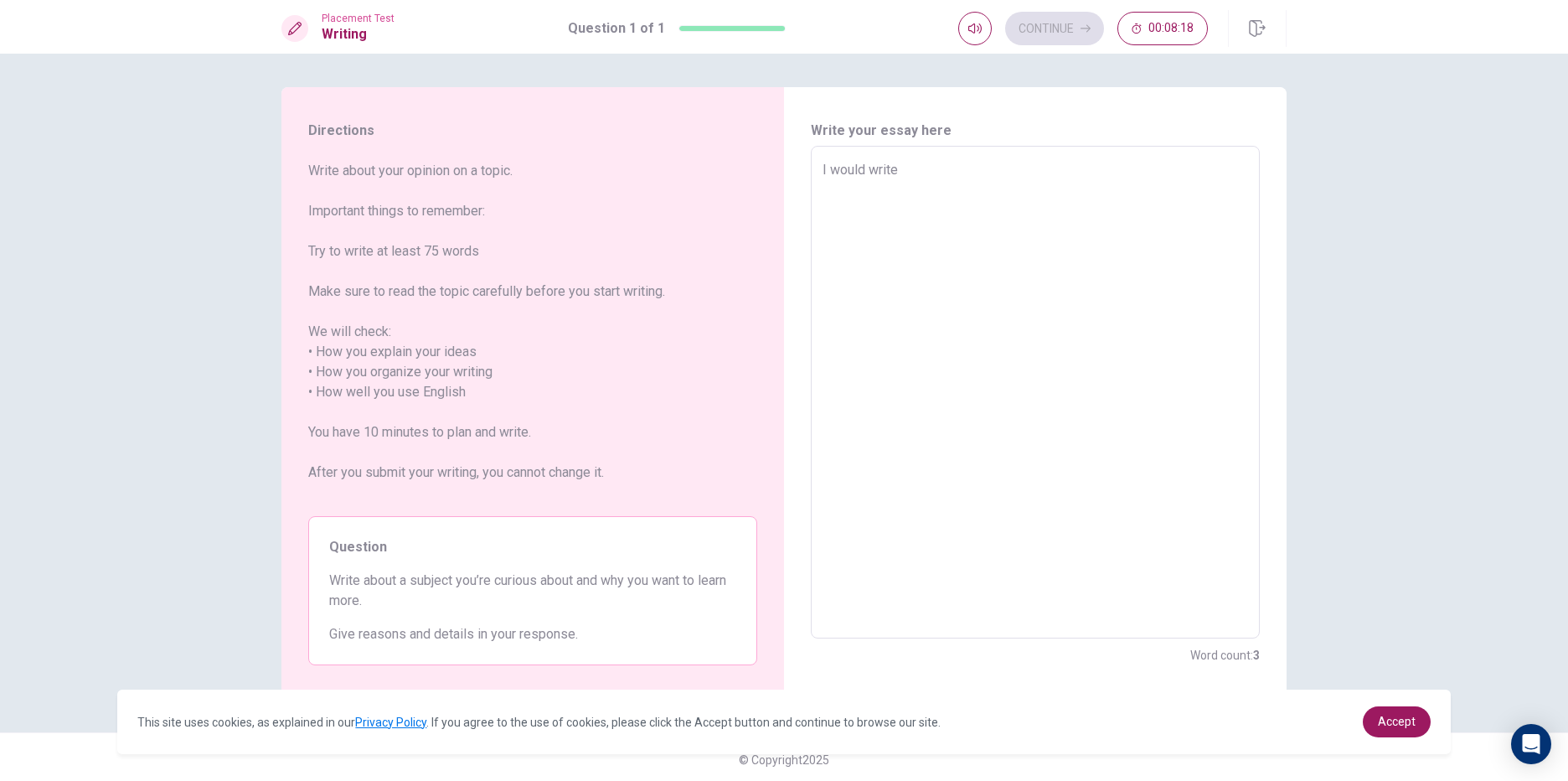
type textarea "I would write a"
type textarea "x"
type textarea "I would write ab"
type textarea "x"
type textarea "I would write abo"
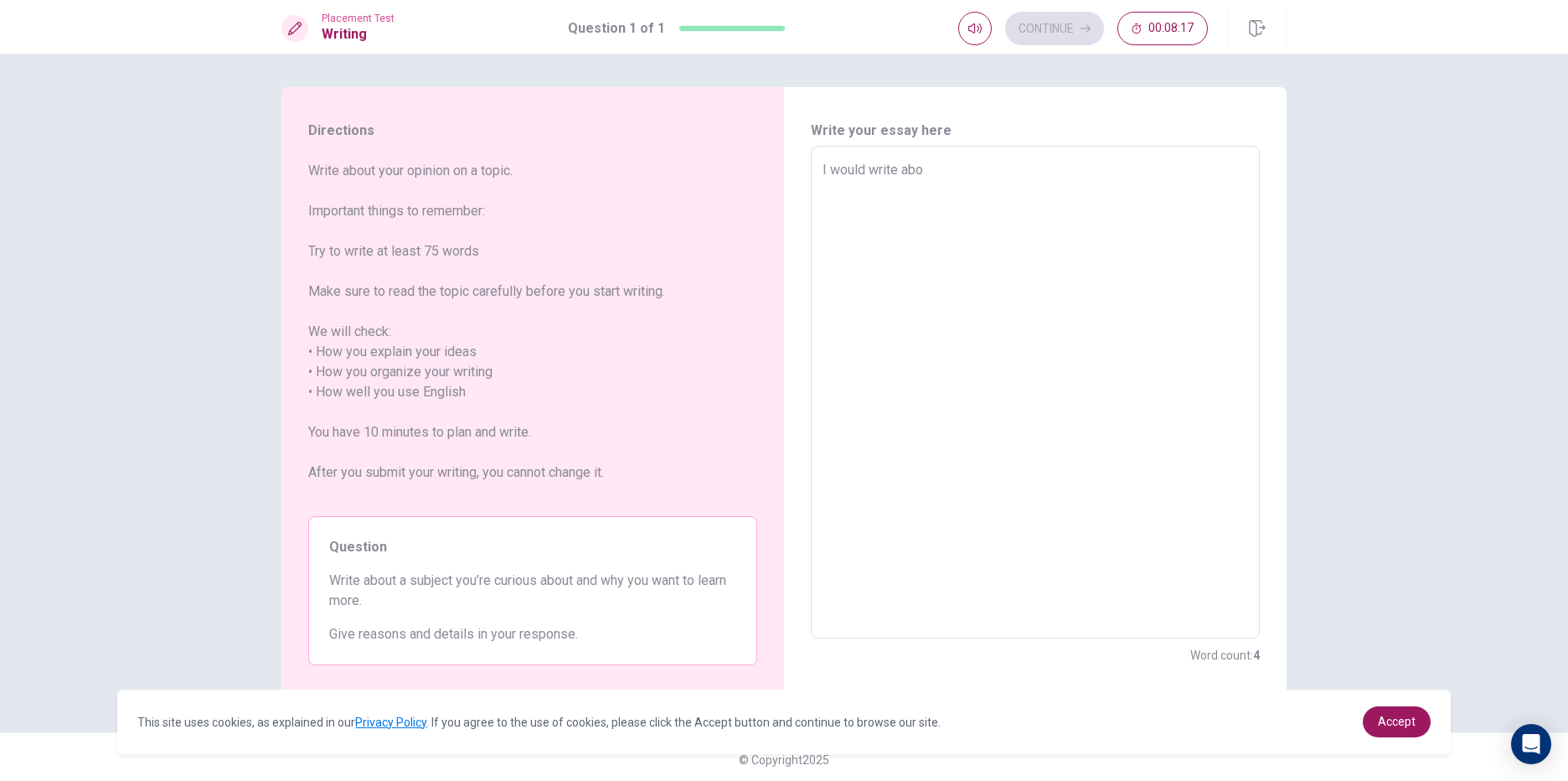
type textarea "x"
type textarea "I would write abou"
type textarea "x"
type textarea "I would write about"
type textarea "x"
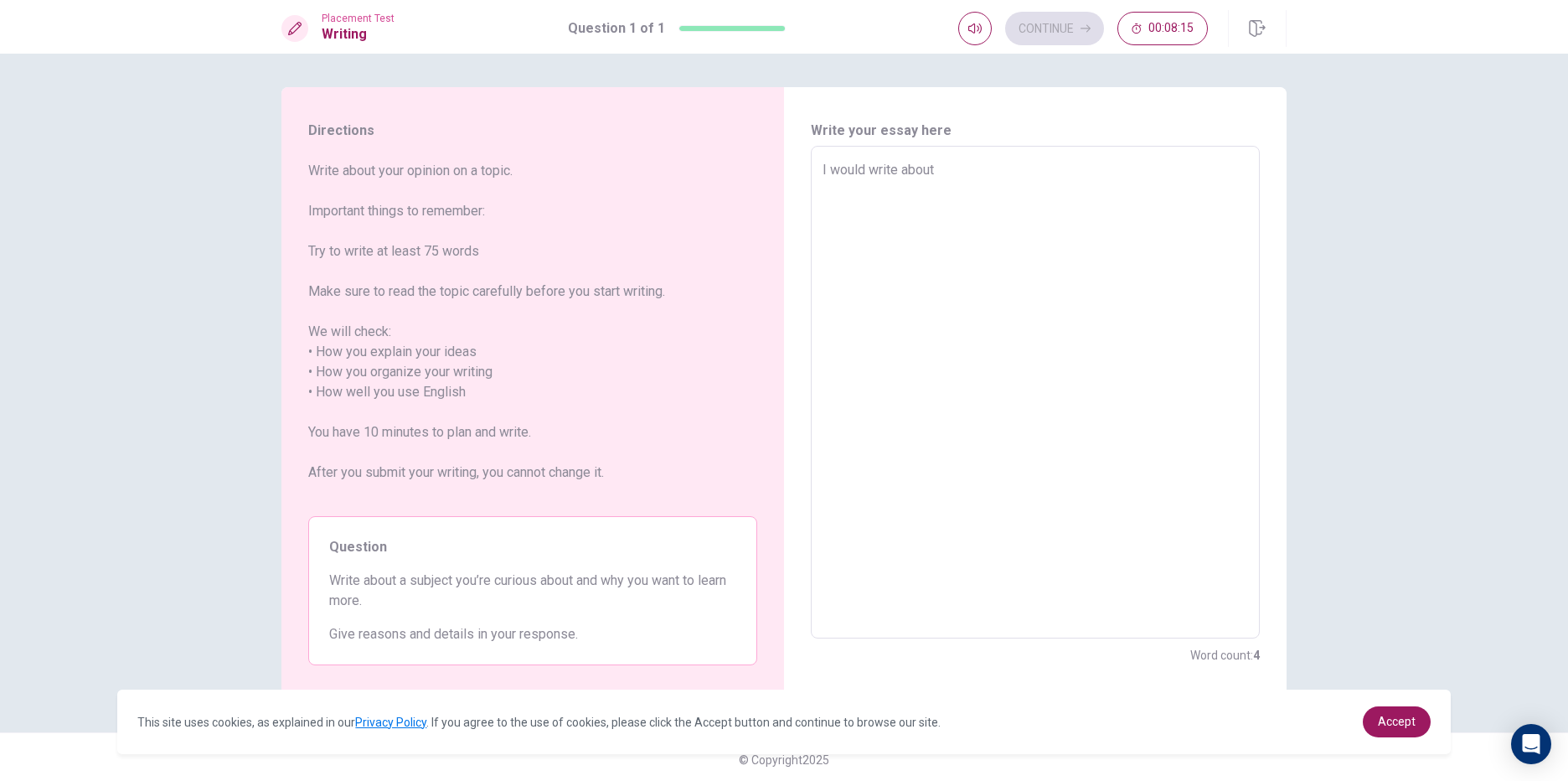
type textarea "I would write about"
type textarea "x"
type textarea "I would write about e"
type textarea "x"
type textarea "I would write about"
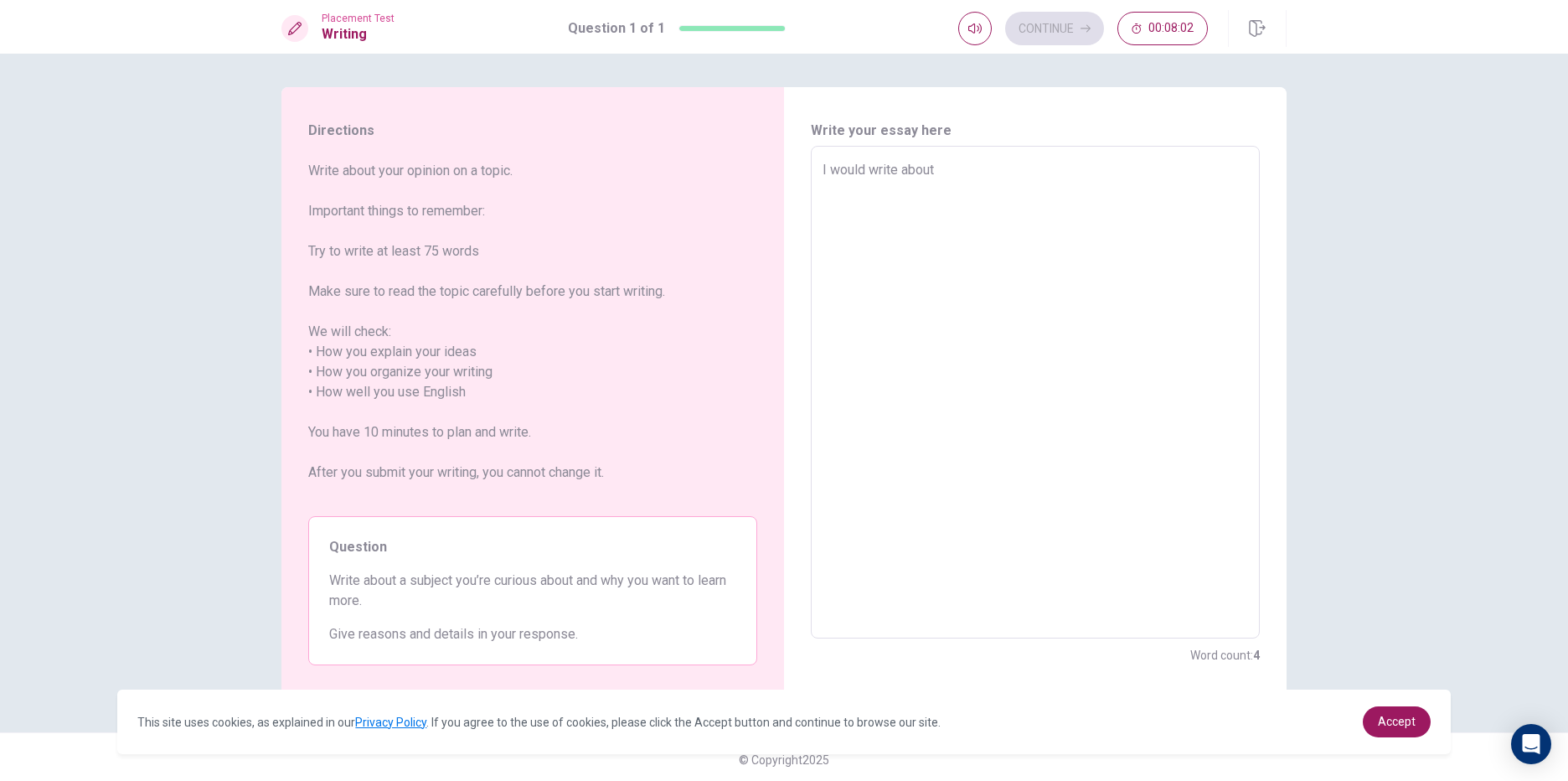
type textarea "x"
type textarea "I would write about E"
type textarea "x"
type textarea "I would write about EN"
type textarea "x"
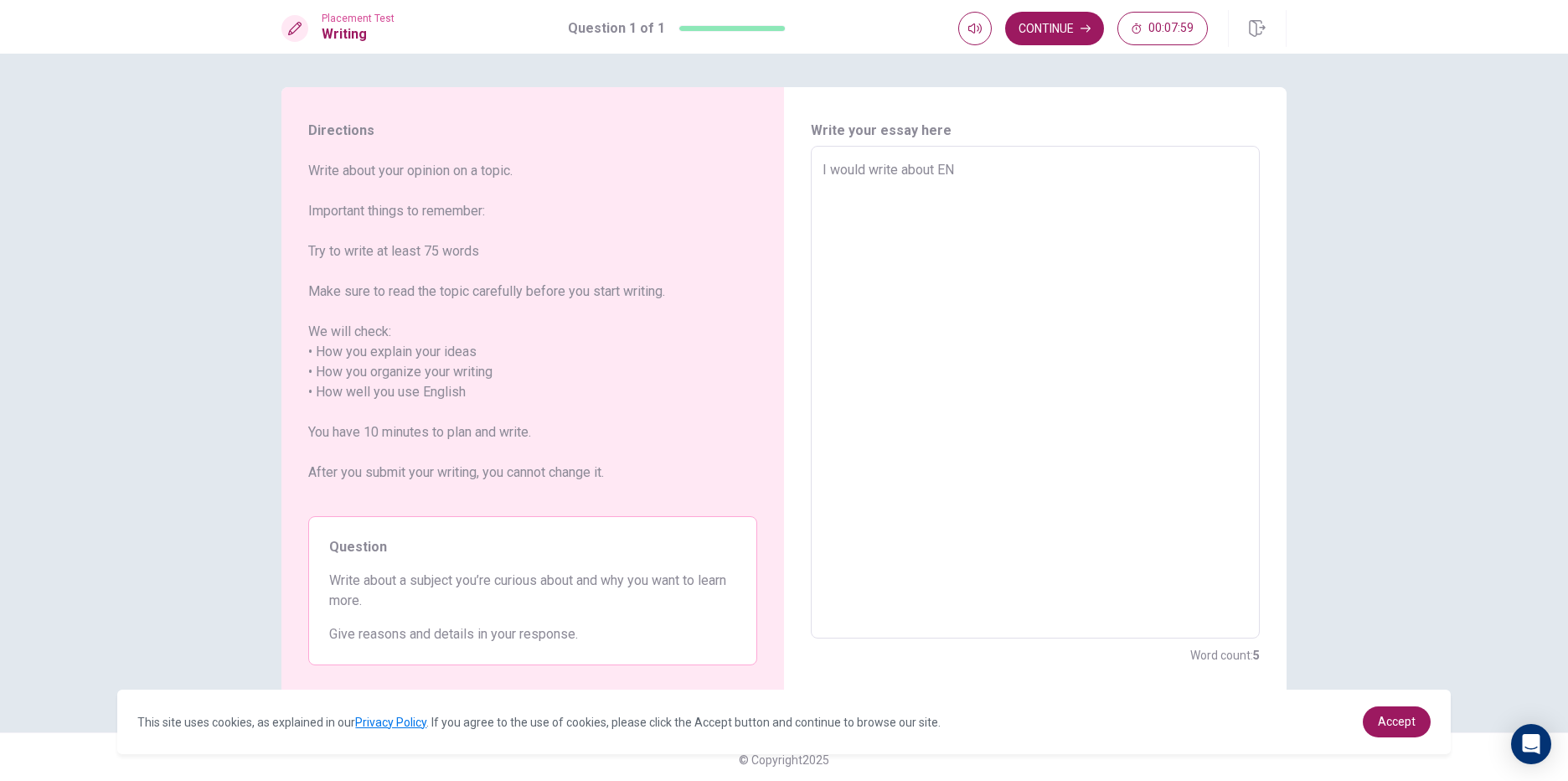
type textarea "I would write about E"
type textarea "x"
type textarea "I would write about En"
type textarea "x"
type textarea "I would write about Eng"
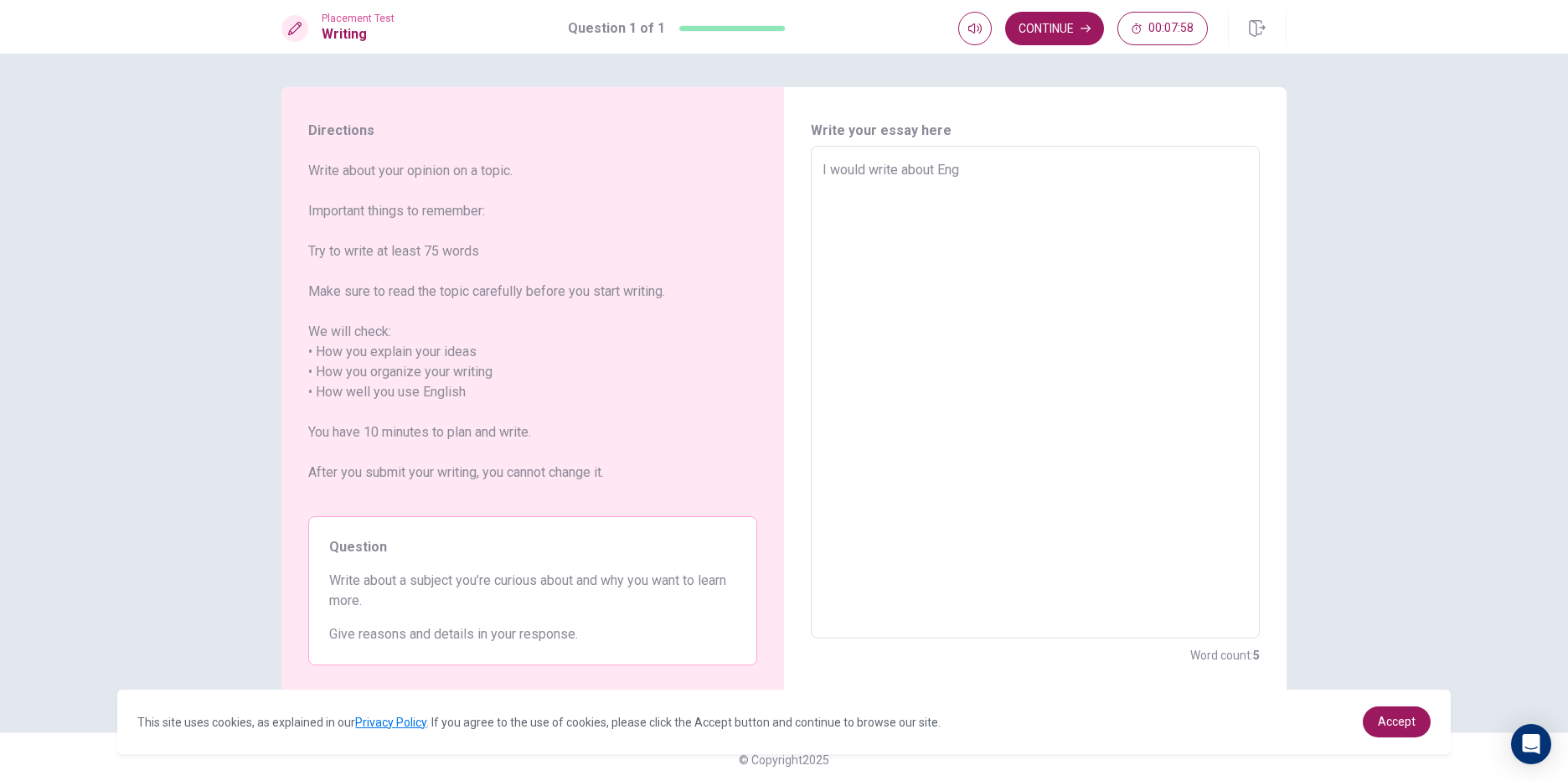
type textarea "x"
type textarea "I would write about Engl"
type textarea "x"
type textarea "I would write about [PERSON_NAME]"
type textarea "x"
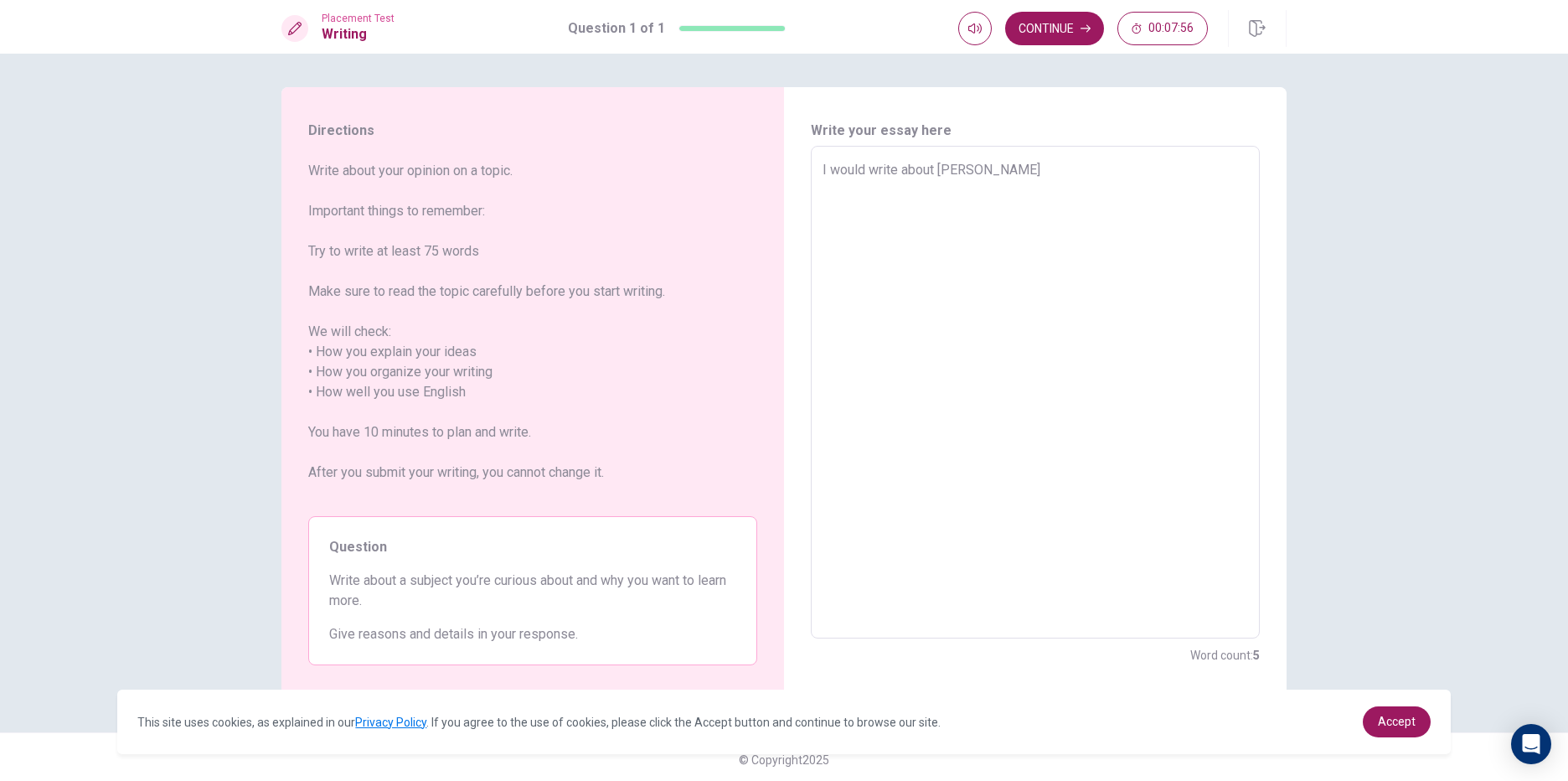
type textarea "I would write about [PERSON_NAME]"
type textarea "x"
type textarea "I would write about English"
type textarea "x"
type textarea "I would write about English"
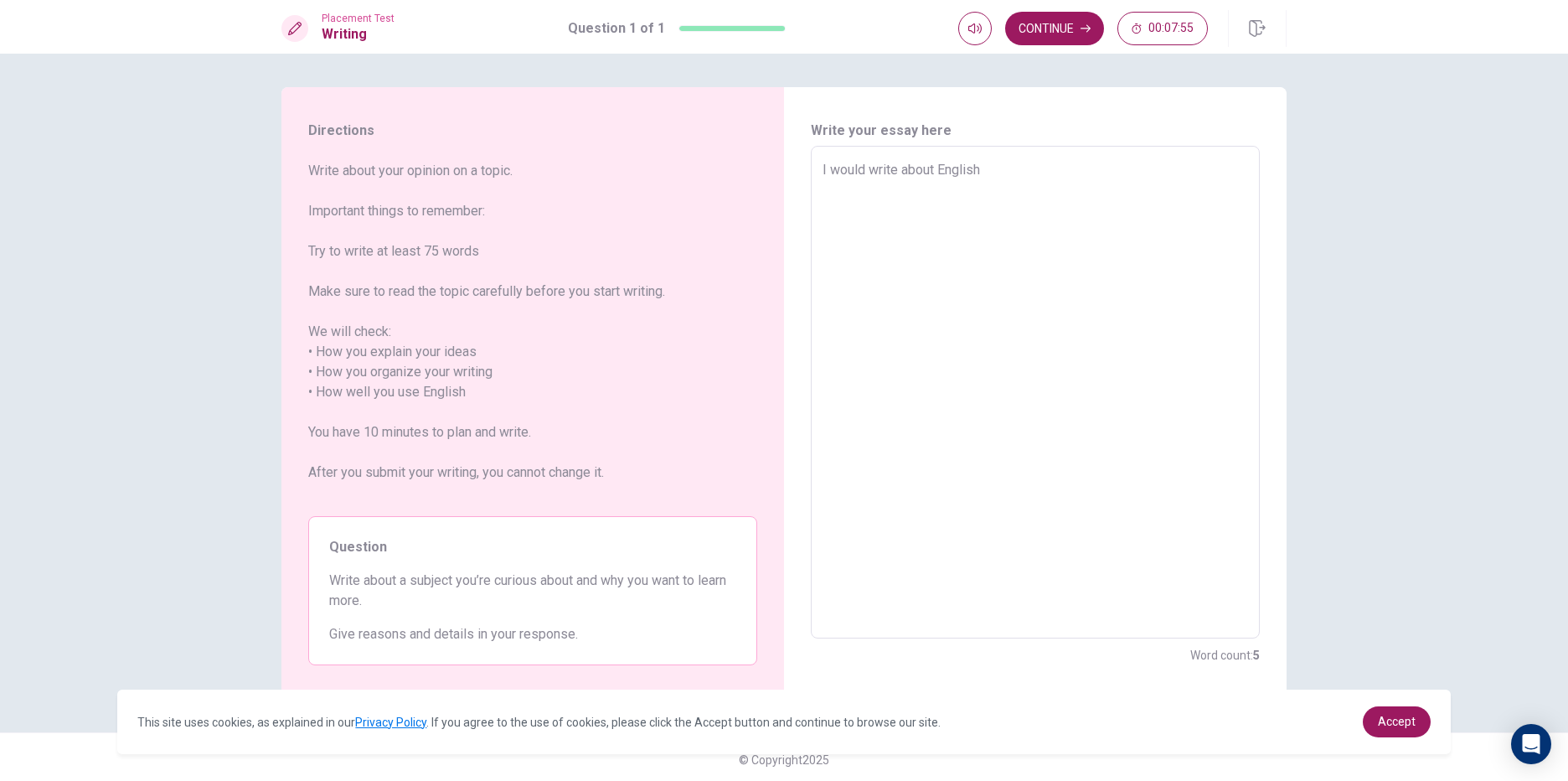
type textarea "x"
type textarea "I would write about English"
type textarea "x"
type textarea "I would write about English."
type textarea "x"
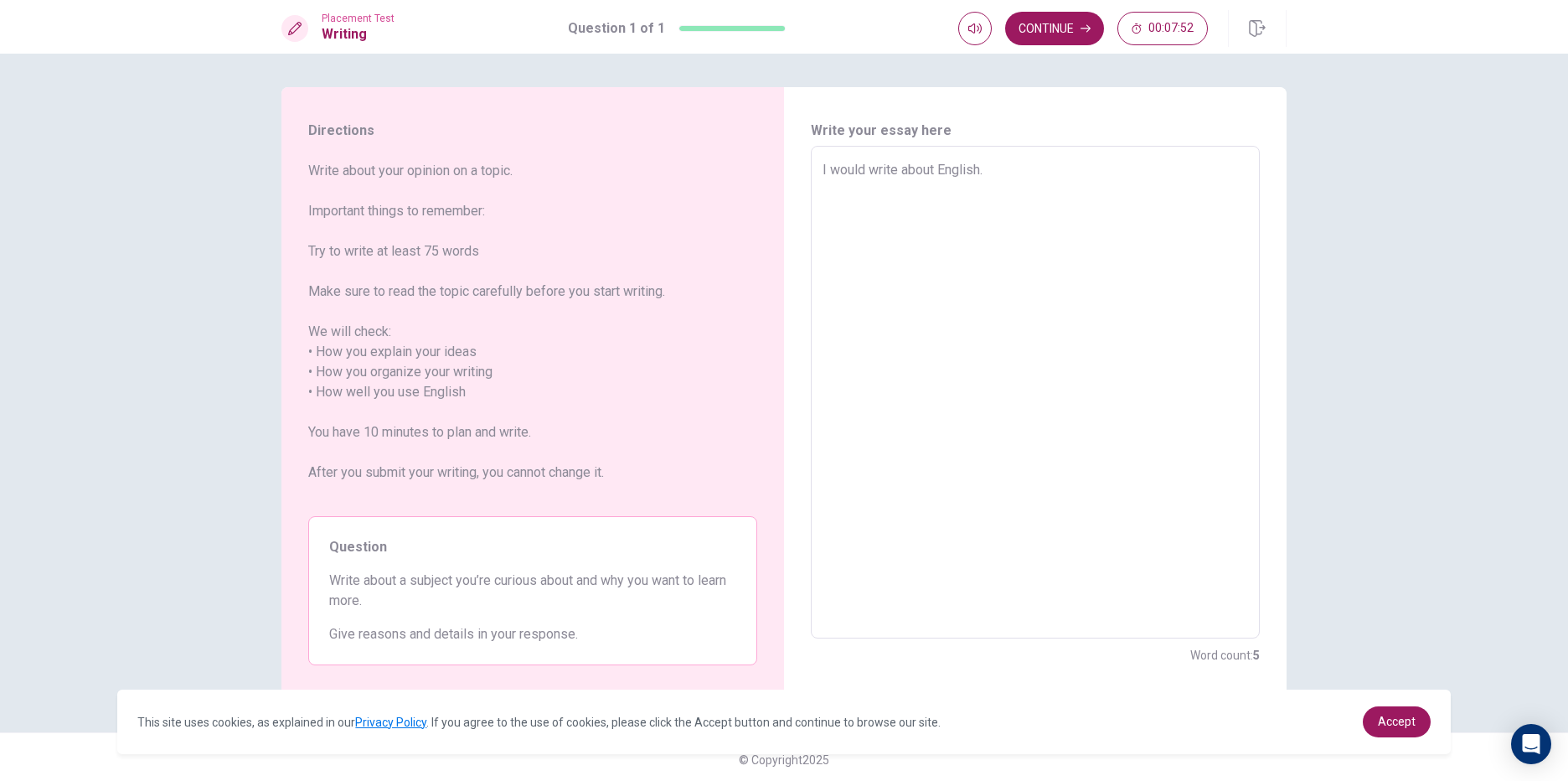
type textarea "I would write about English.a"
type textarea "x"
type textarea "I would write about [DOMAIN_NAME]"
type textarea "x"
type textarea "I would write about English.a"
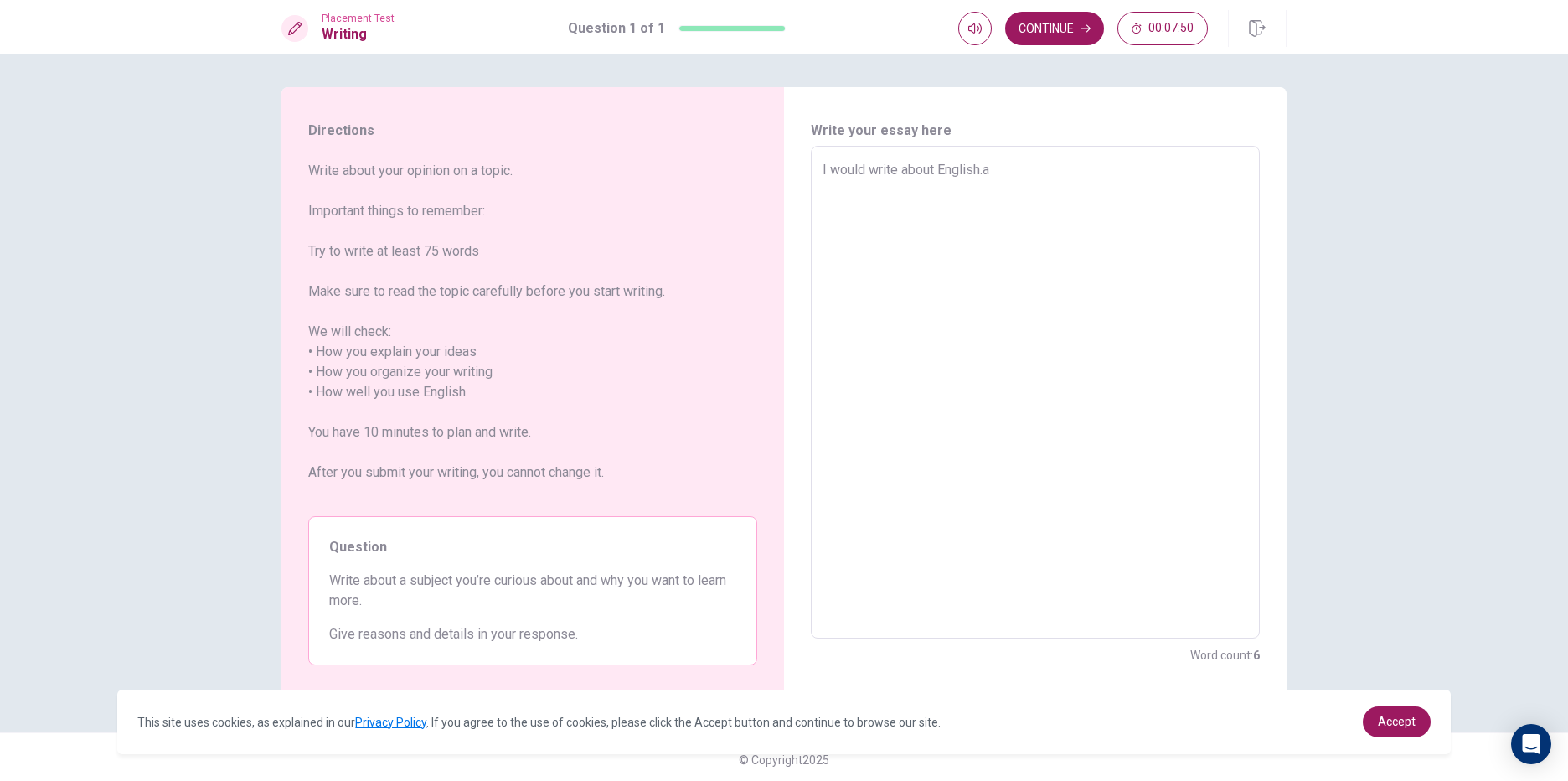
type textarea "x"
type textarea "I would write about English."
type textarea "x"
type textarea "I would write about English.A"
type textarea "x"
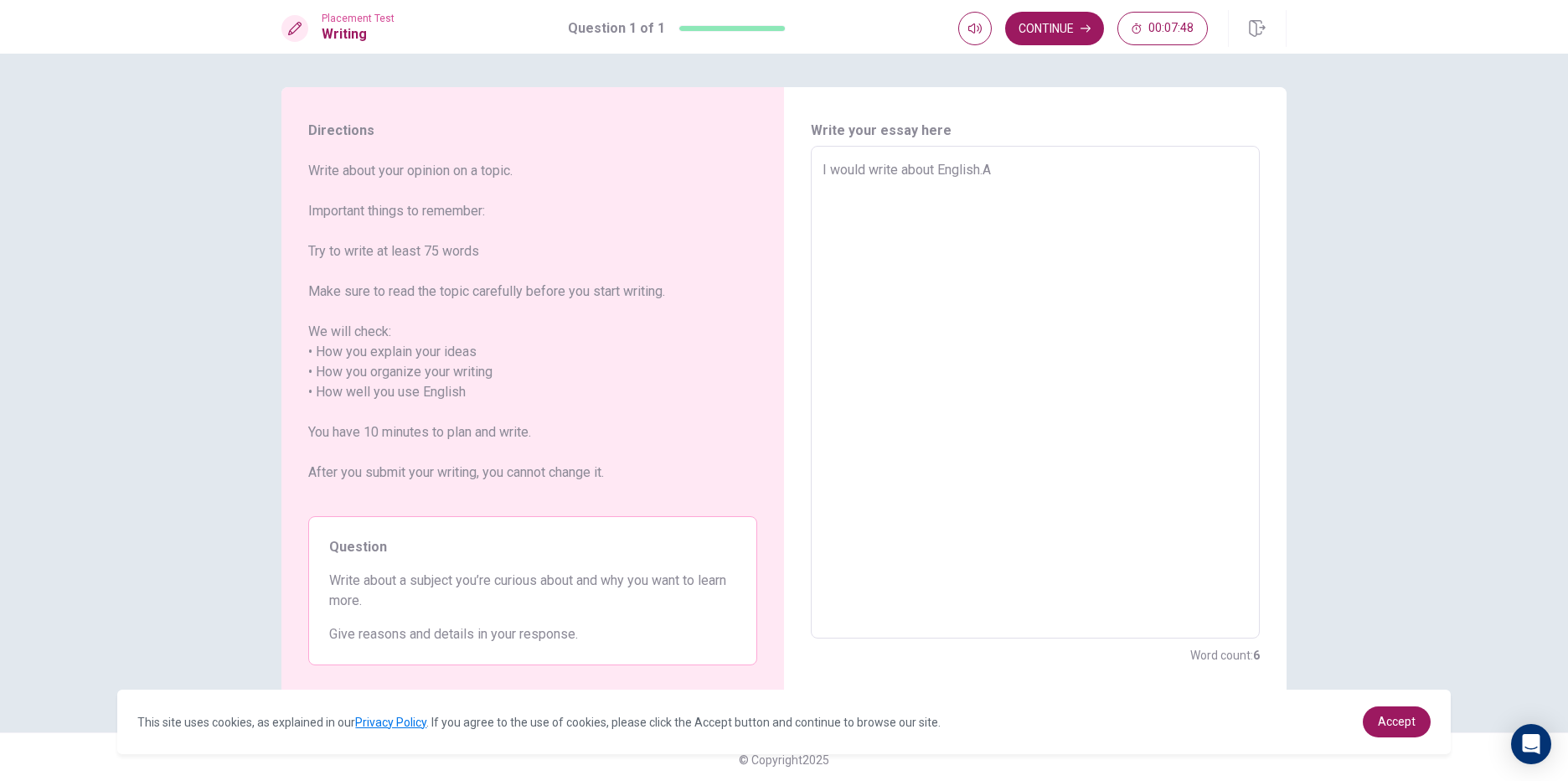
type textarea "I would write about [DOMAIN_NAME]"
type textarea "x"
type textarea "I would write about [DOMAIN_NAME]"
type textarea "x"
type textarea "I would write about [DOMAIN_NAME] E"
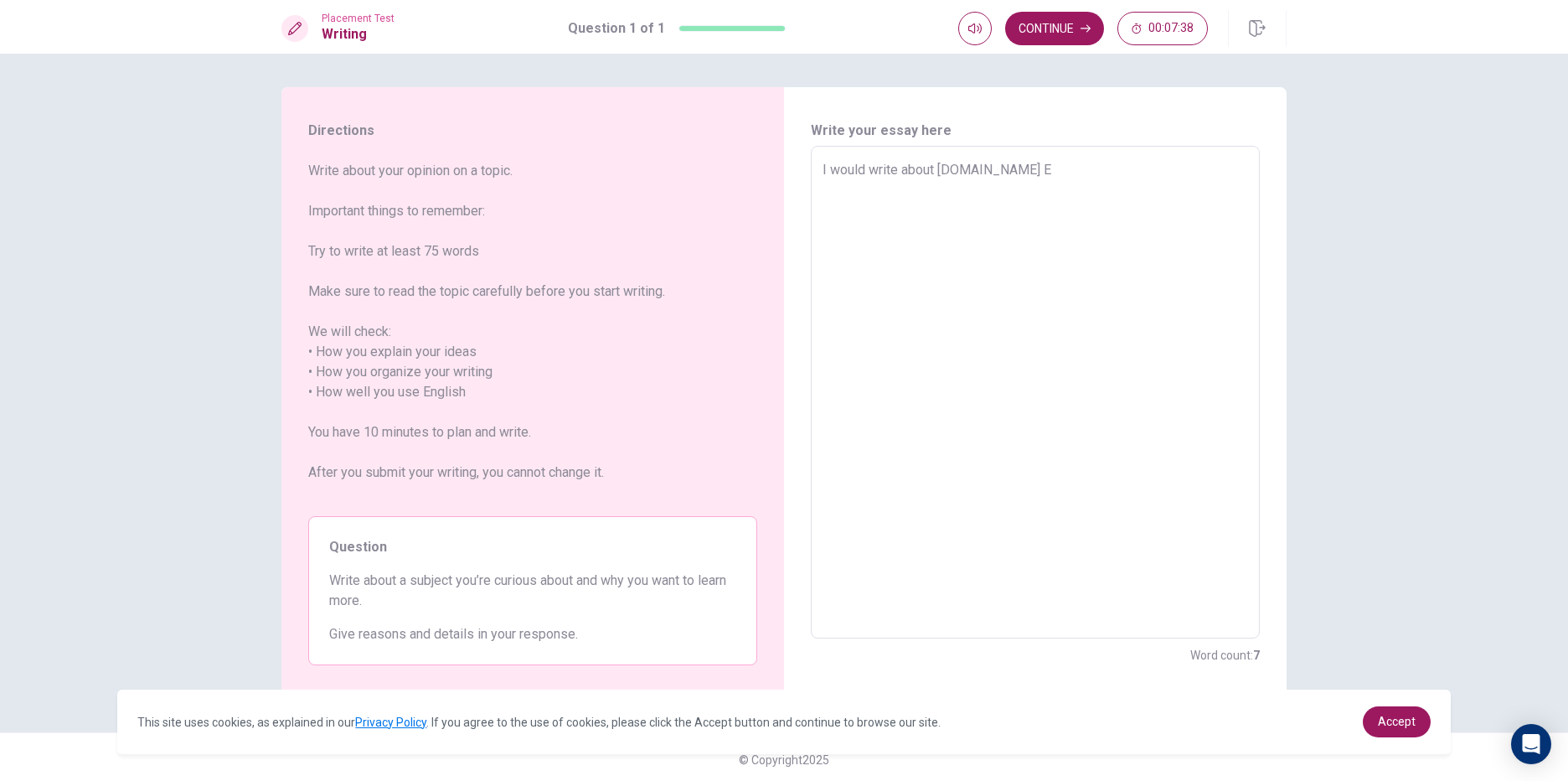
type textarea "x"
type textarea "I would write about [DOMAIN_NAME] En"
type textarea "x"
type textarea "I would write about [DOMAIN_NAME] Enl"
type textarea "x"
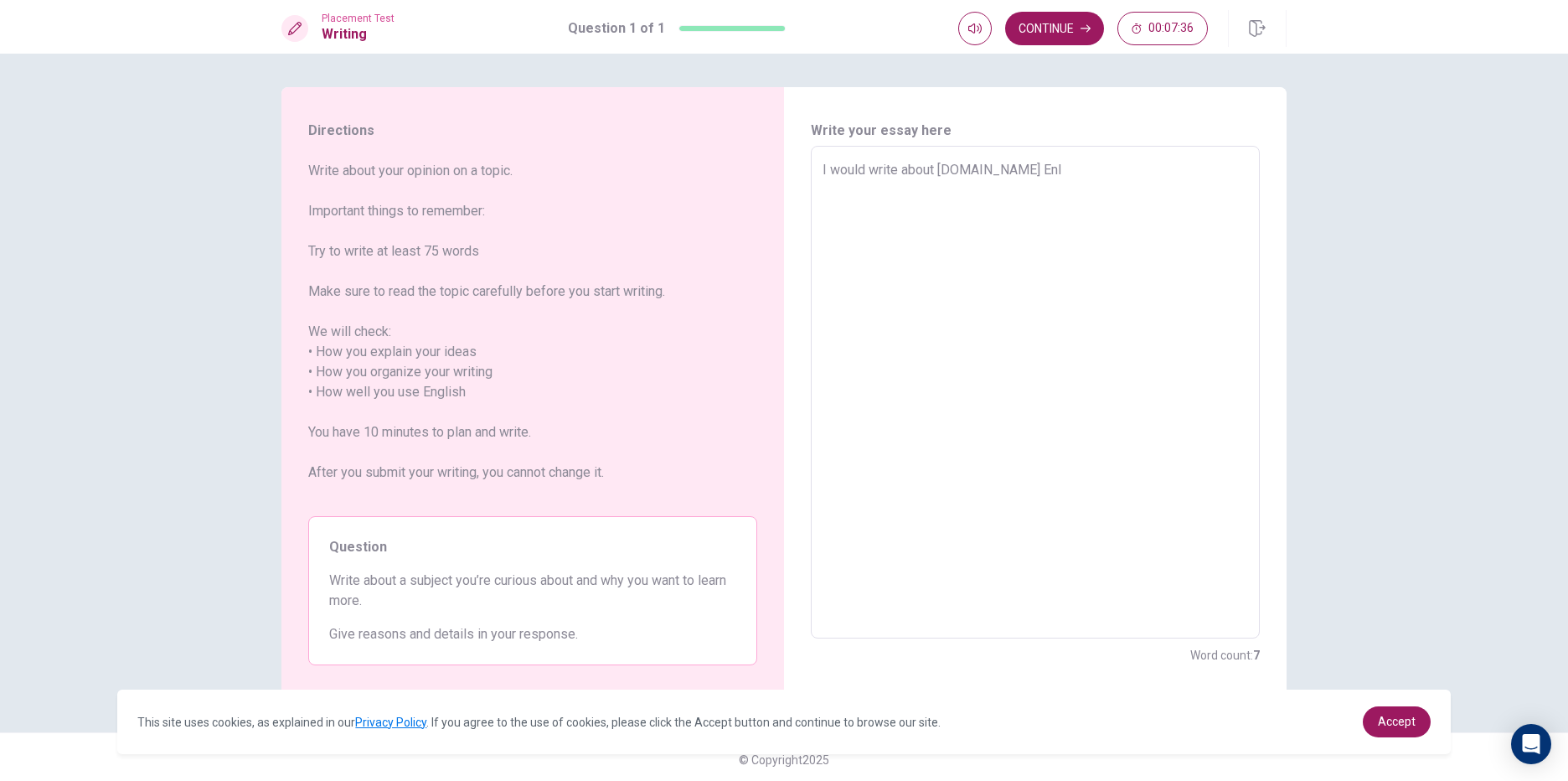
type textarea "I would write about [DOMAIN_NAME] Enli"
type textarea "x"
type textarea "I would write about [DOMAIN_NAME] Enl"
type textarea "x"
type textarea "I would write about [DOMAIN_NAME] En"
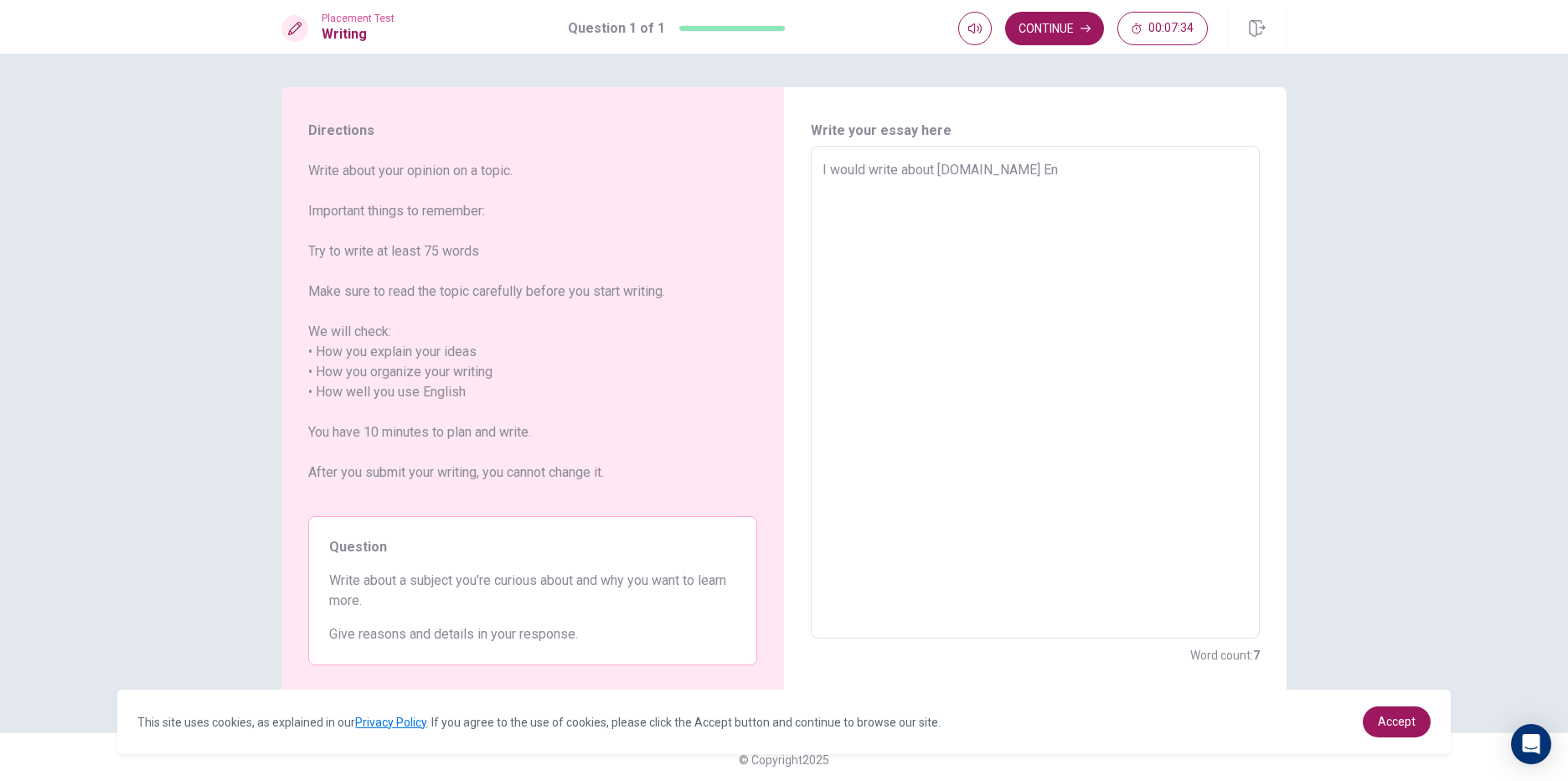
type textarea "x"
type textarea "I would write about [DOMAIN_NAME] Eng"
type textarea "x"
type textarea "I would write about [DOMAIN_NAME] Engl"
type textarea "x"
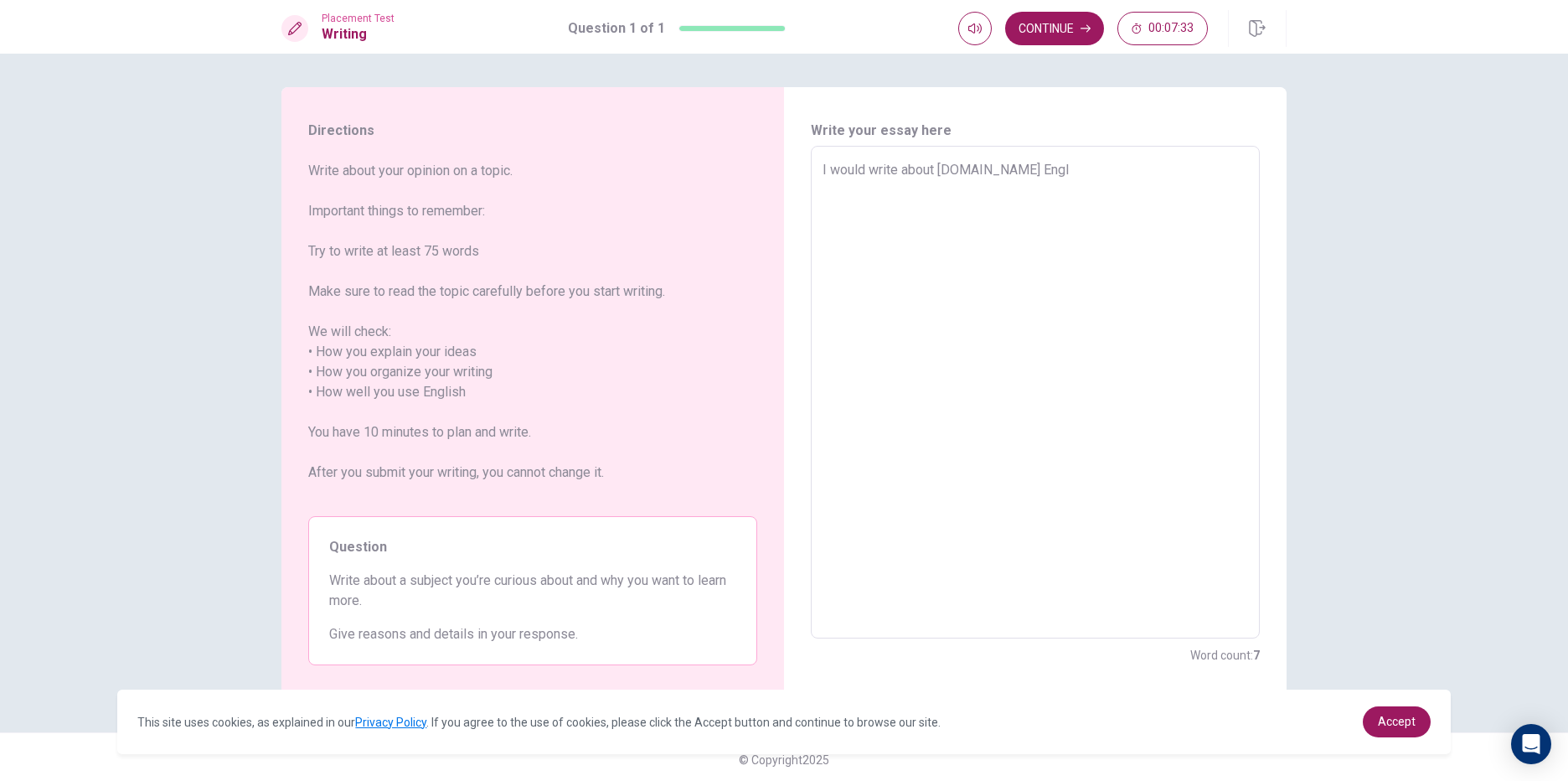
type textarea "I would write about [DOMAIN_NAME] Engli"
type textarea "x"
type textarea "I would write about [DOMAIN_NAME] Englis"
type textarea "x"
type textarea "I would write about [DOMAIN_NAME] English"
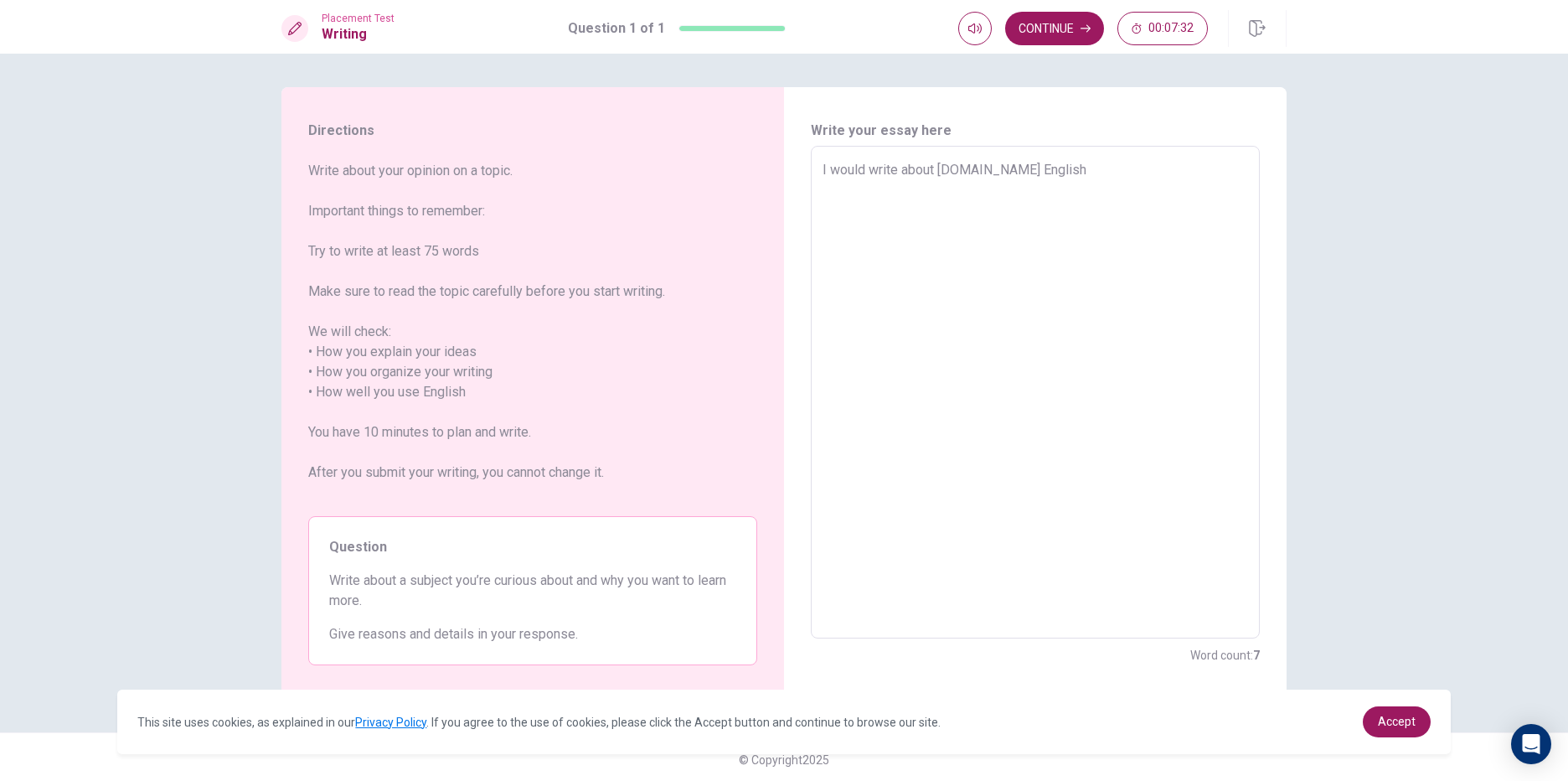
type textarea "x"
type textarea "I would write about [DOMAIN_NAME] English"
type textarea "x"
type textarea "I would write about [DOMAIN_NAME] English i"
type textarea "x"
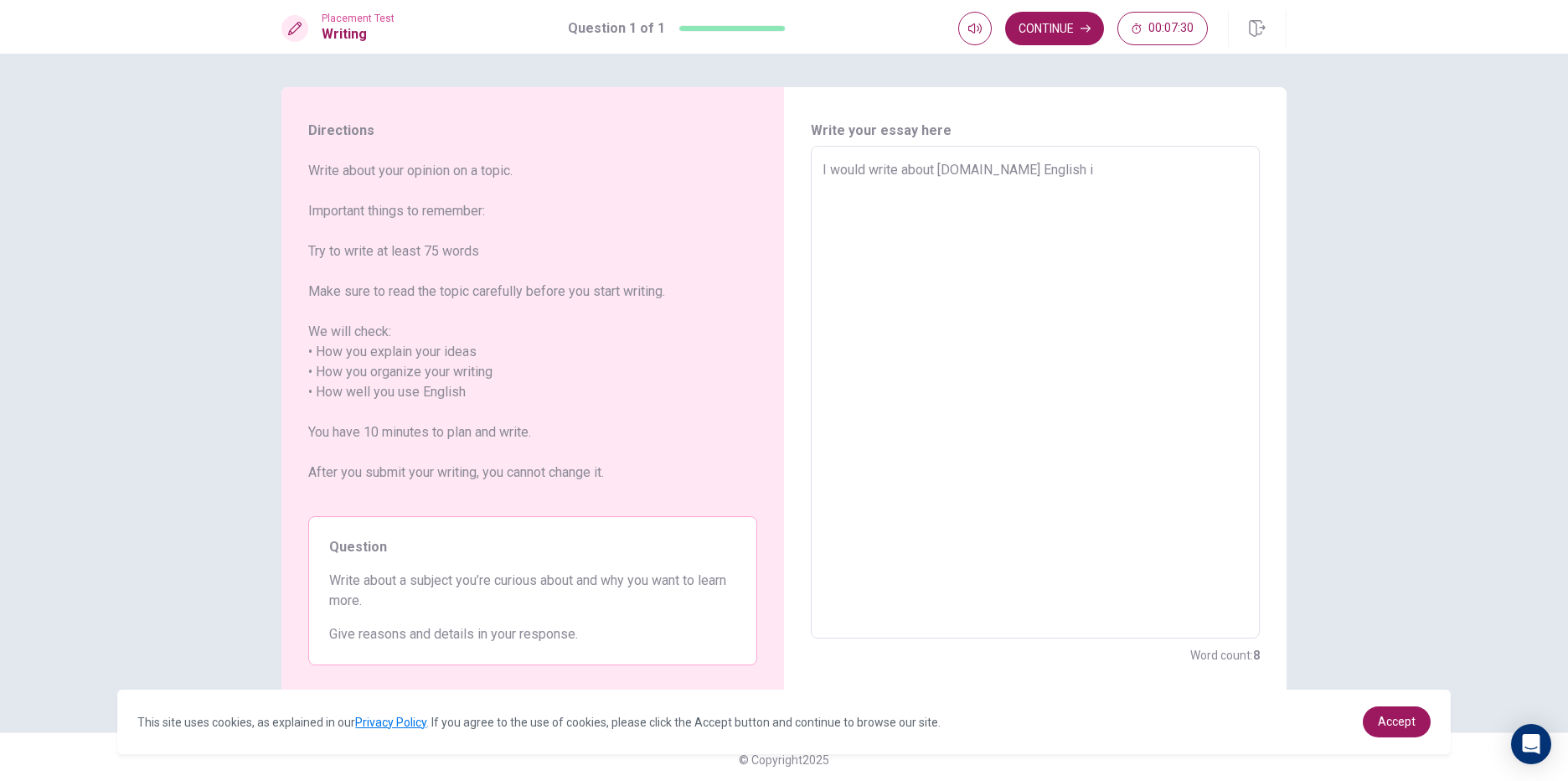
type textarea "I would write about [DOMAIN_NAME] English is"
type textarea "x"
type textarea "I would write about [DOMAIN_NAME] English is"
type textarea "x"
type textarea "I would write about [DOMAIN_NAME] English is a"
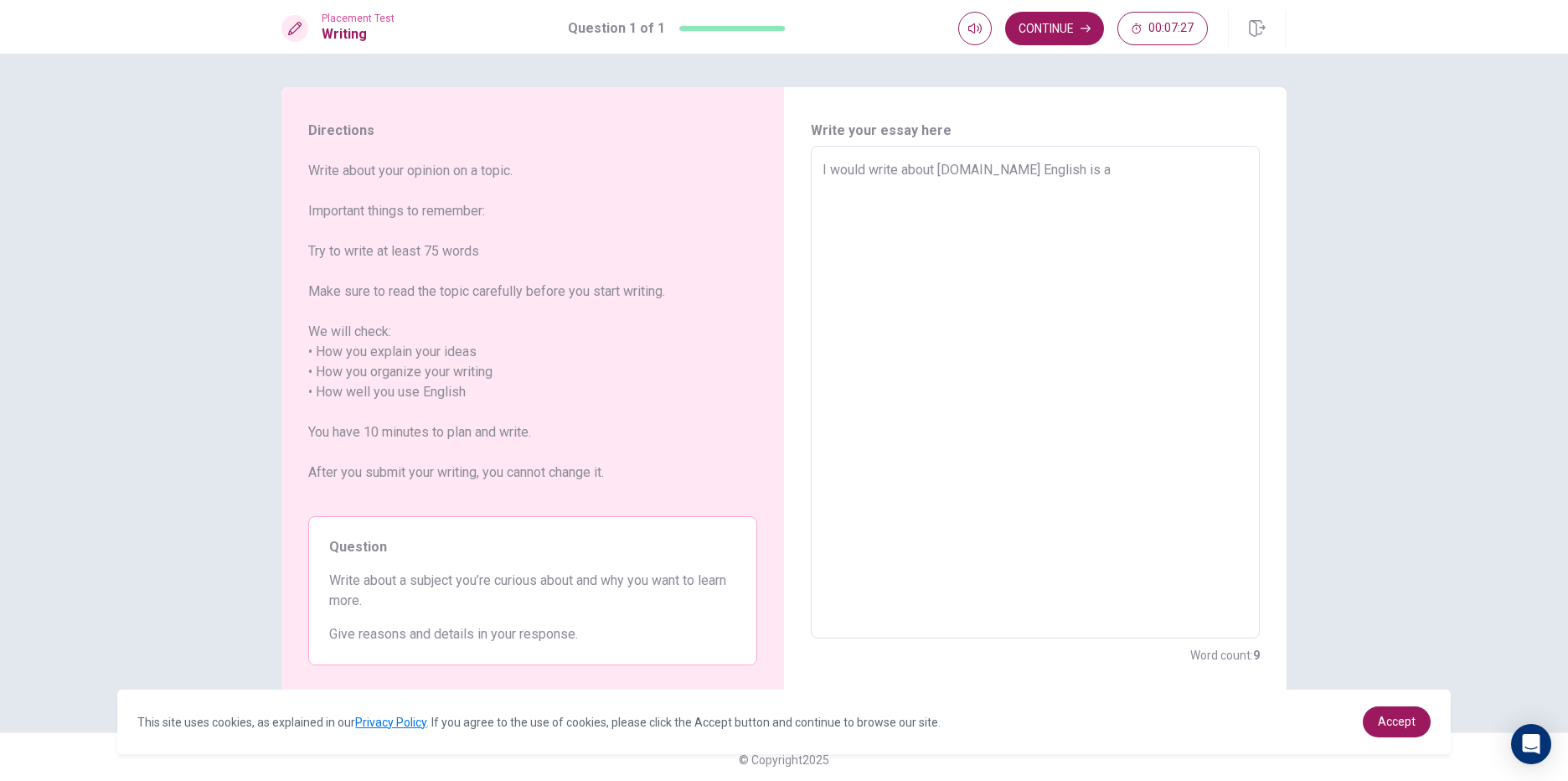
type textarea "x"
type textarea "I would write about [DOMAIN_NAME] English is an"
type textarea "x"
type textarea "I would write about [DOMAIN_NAME] English is an"
type textarea "x"
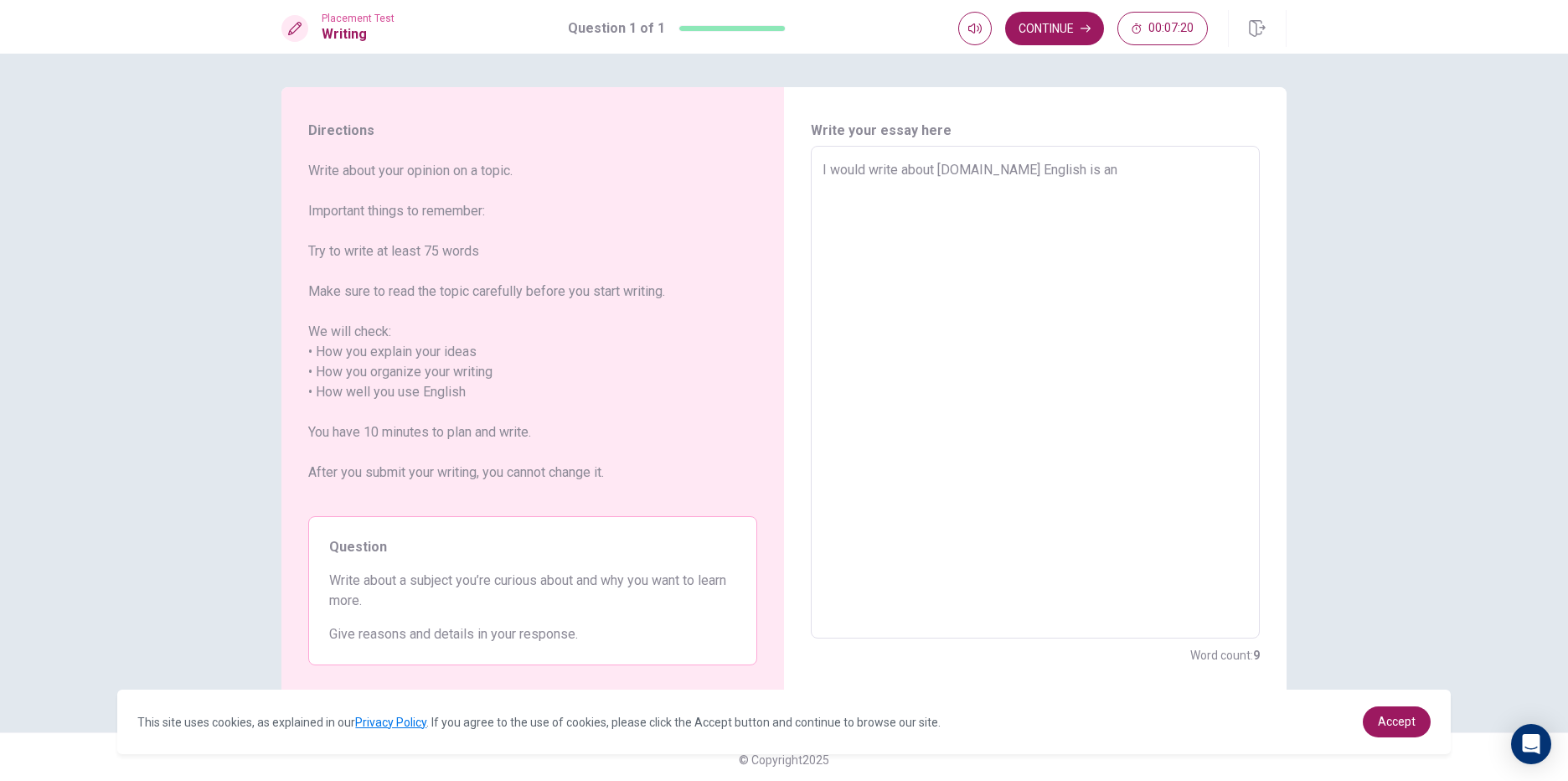
type textarea "I would write about [DOMAIN_NAME] English is an"
type textarea "x"
type textarea "I would write about [DOMAIN_NAME] English is a"
type textarea "x"
type textarea "I would write about [DOMAIN_NAME] English is"
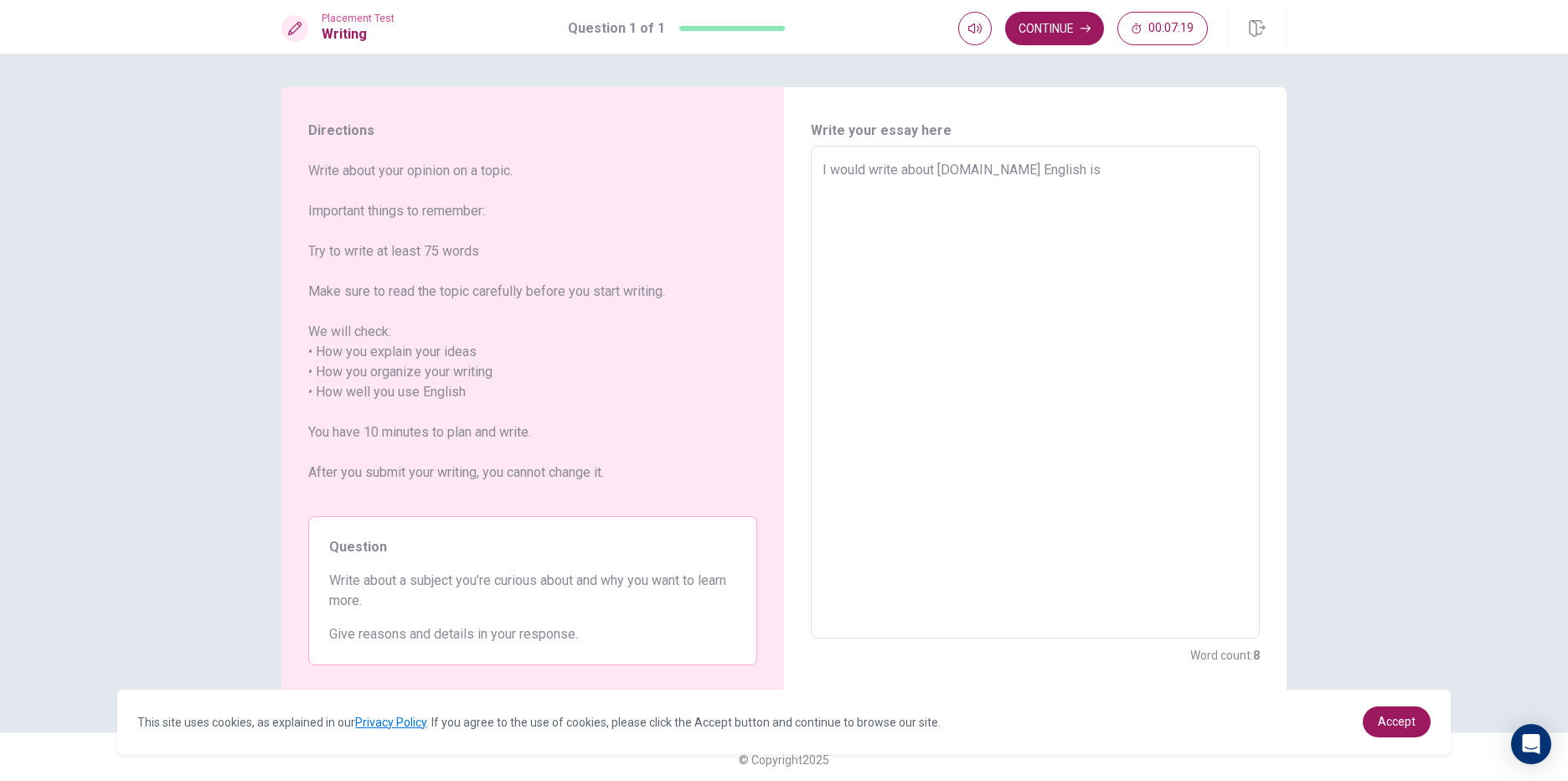
type textarea "x"
type textarea "I would write about [DOMAIN_NAME] English is a"
type textarea "x"
type textarea "I would write about [DOMAIN_NAME] English is a"
type textarea "x"
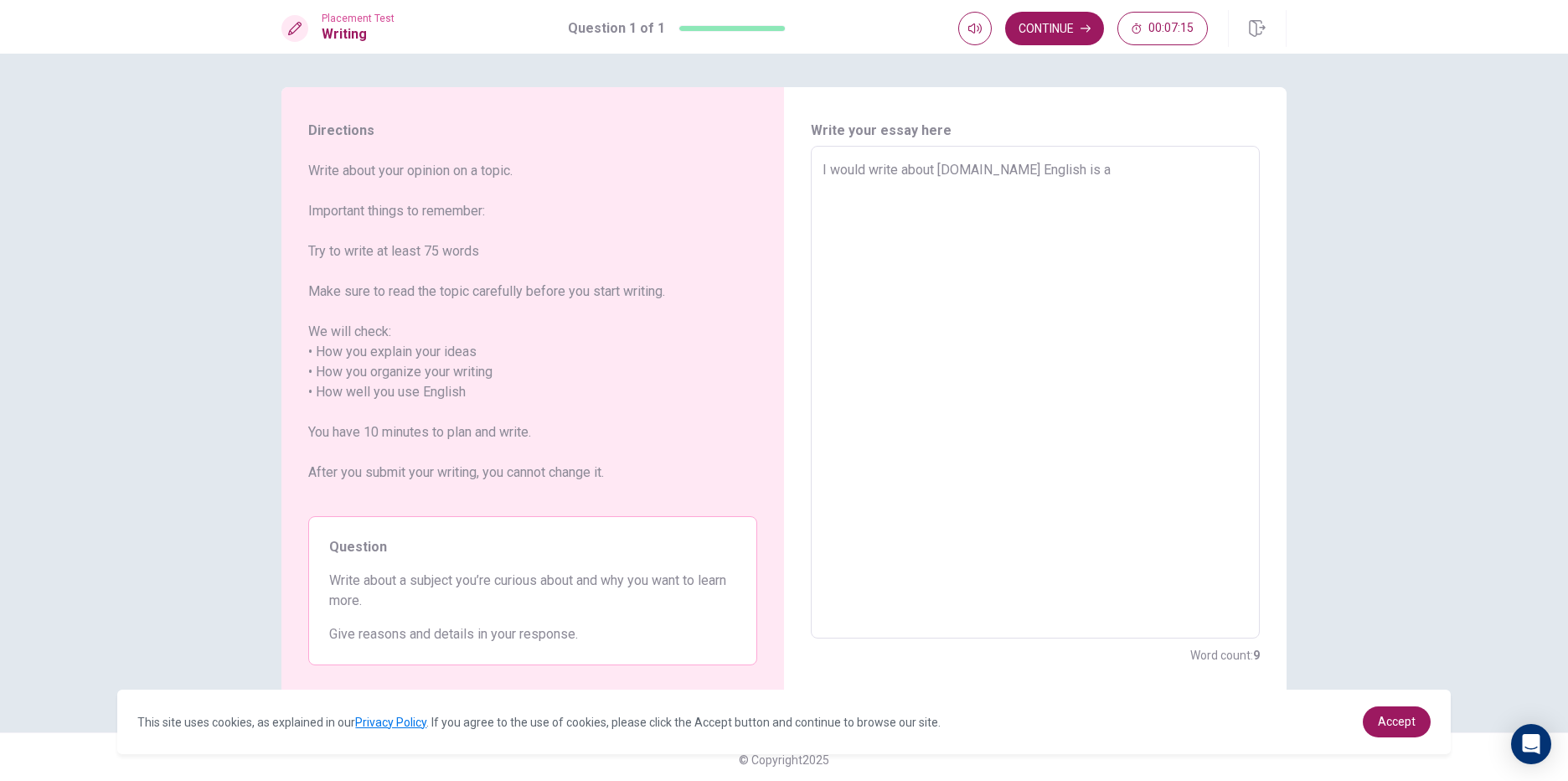
type textarea "I would write about [DOMAIN_NAME] English is a l"
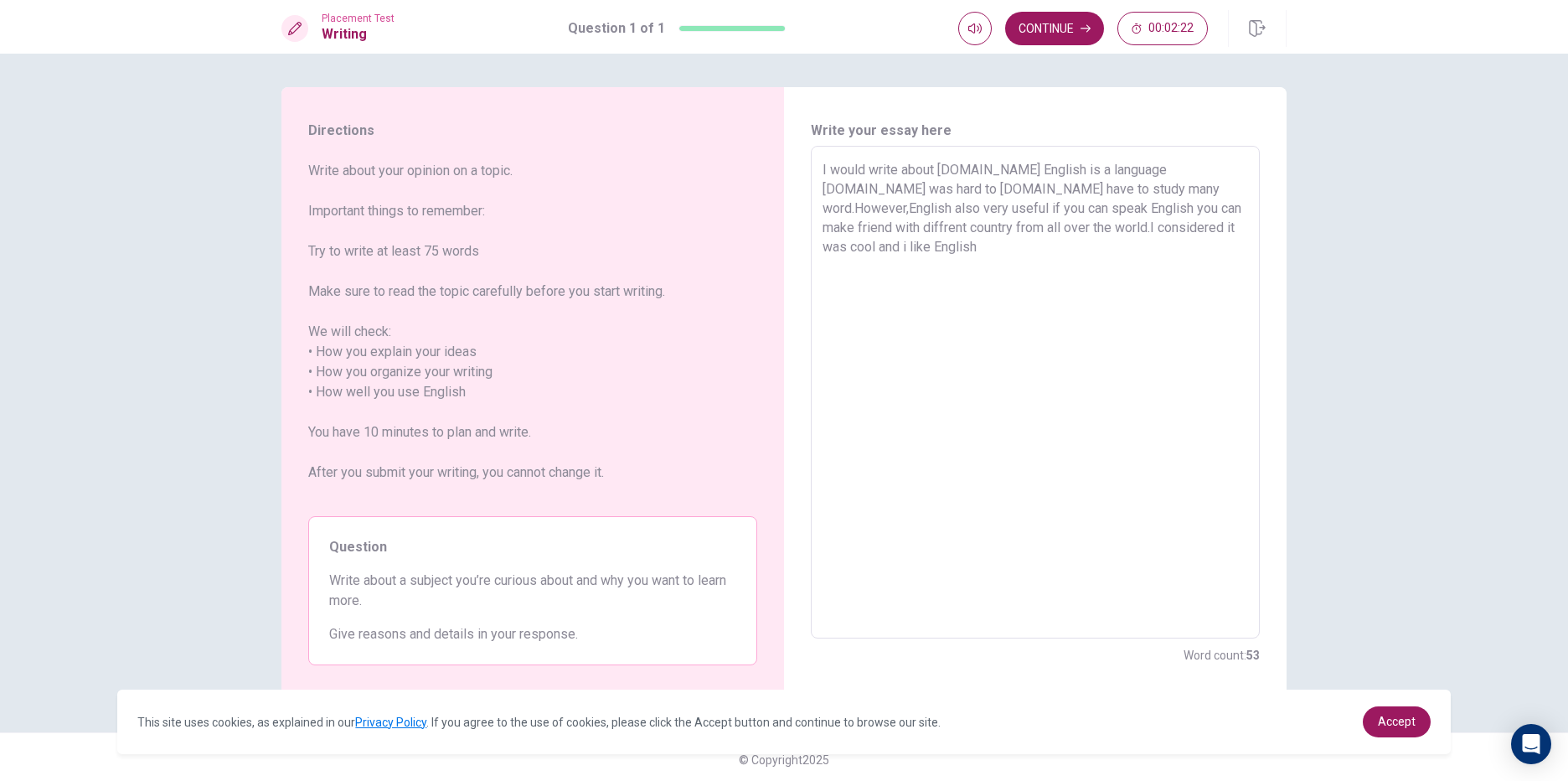
click at [1004, 233] on textarea "I would write about [DOMAIN_NAME] English is a language [DOMAIN_NAME] was hard …" at bounding box center [1036, 393] width 426 height 465
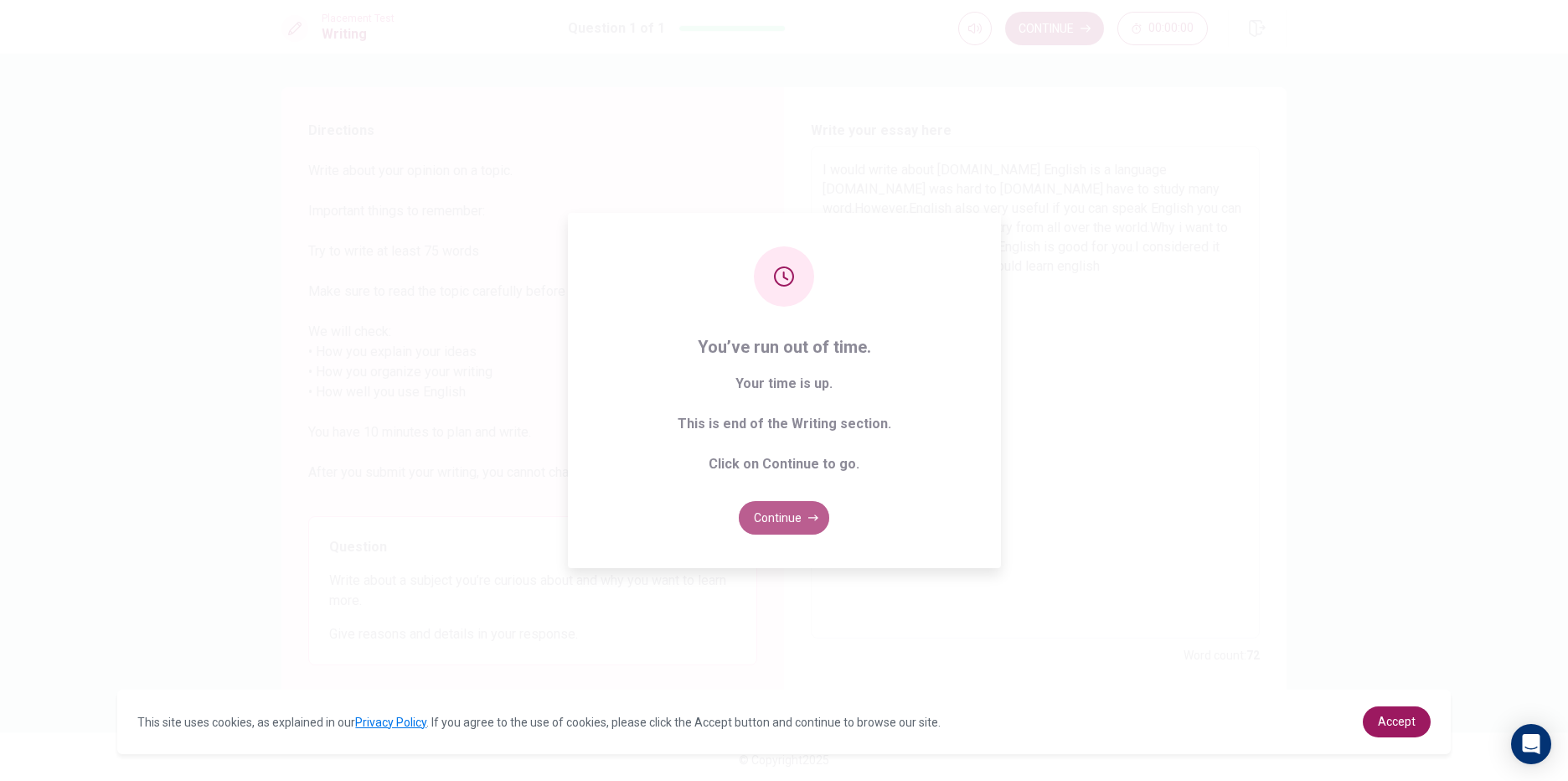
click at [755, 511] on button "Continue" at bounding box center [784, 518] width 90 height 34
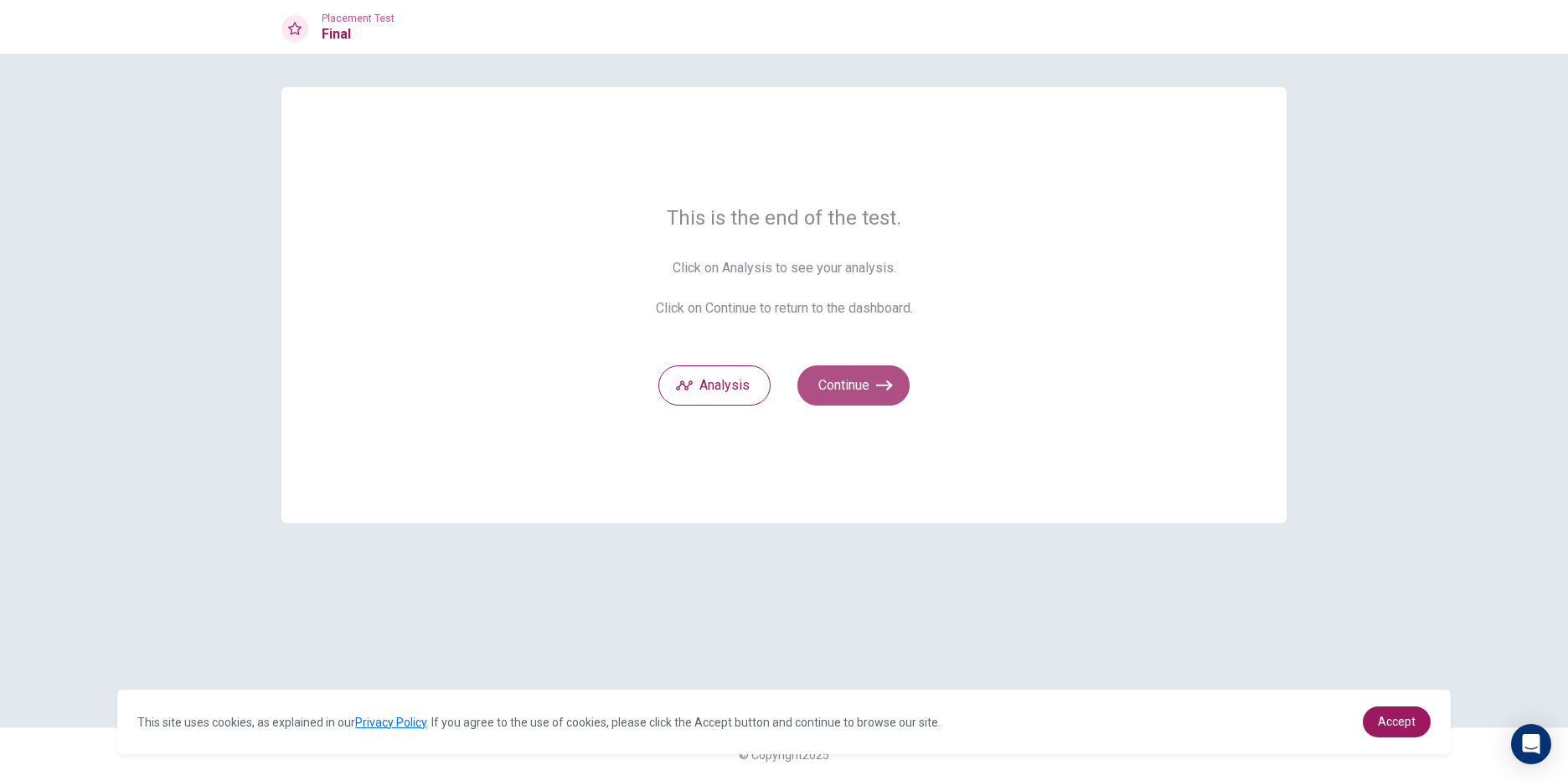
click at [848, 394] on button "Continue" at bounding box center [853, 385] width 112 height 41
